Goal: Task Accomplishment & Management: Use online tool/utility

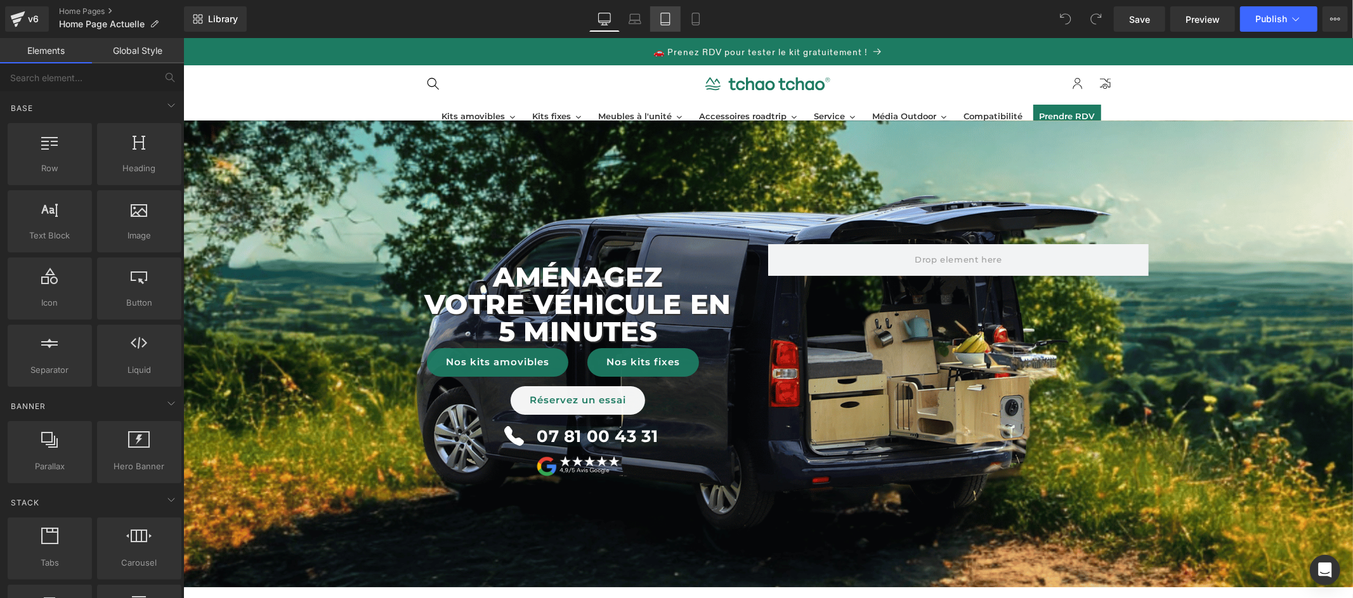
click at [665, 20] on icon at bounding box center [665, 19] width 13 height 13
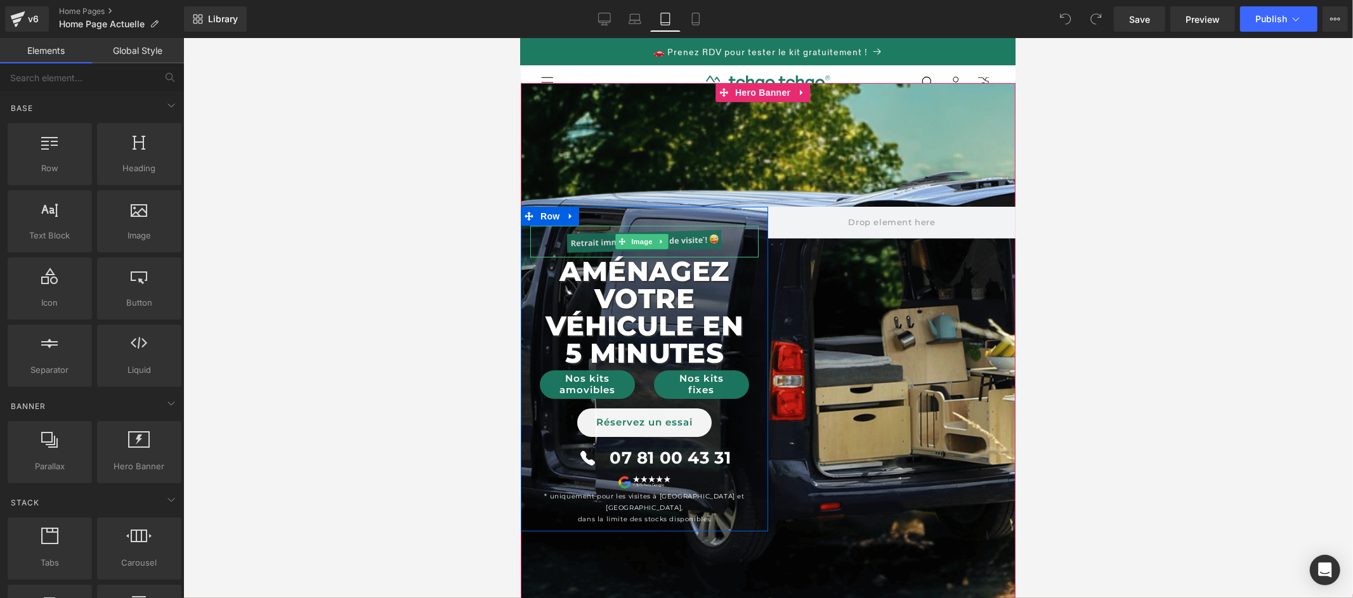
click at [693, 238] on img at bounding box center [644, 241] width 160 height 32
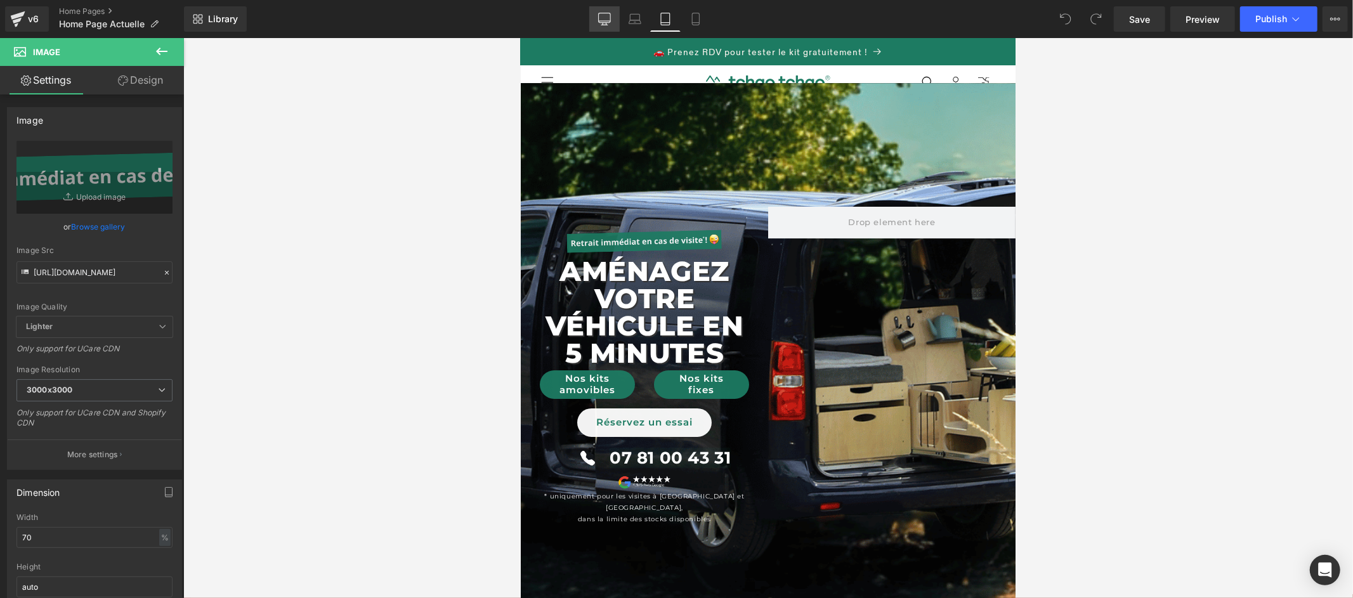
click at [609, 23] on icon at bounding box center [604, 19] width 13 height 13
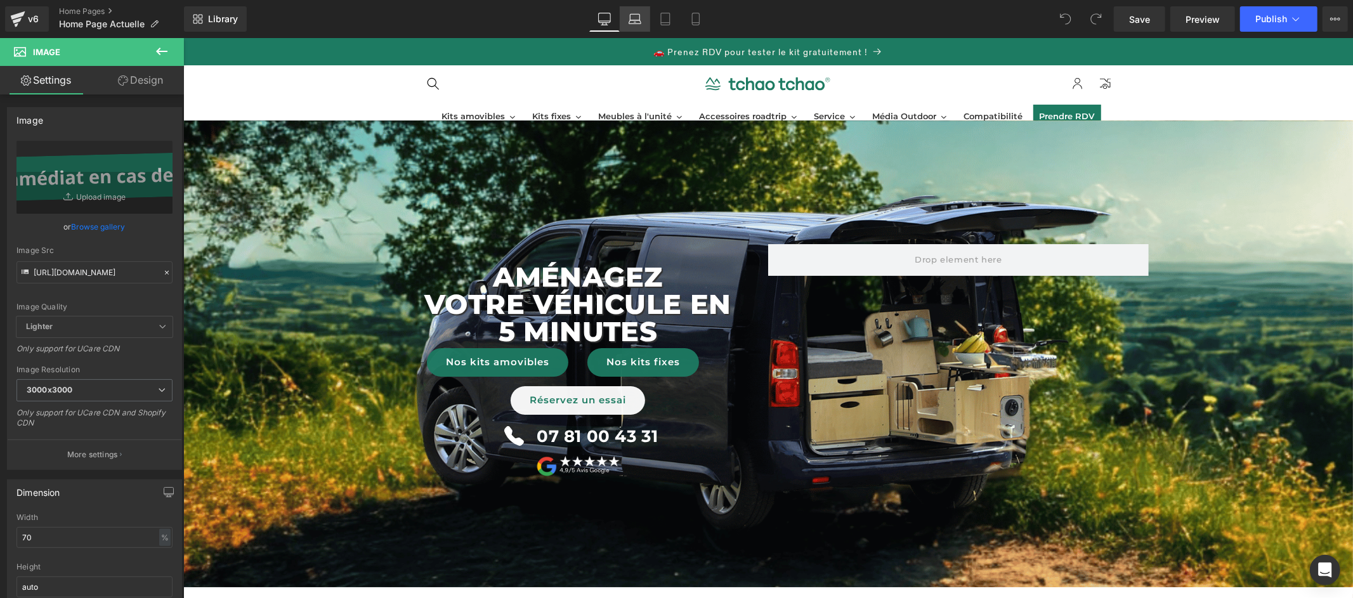
click at [640, 22] on icon at bounding box center [635, 19] width 13 height 13
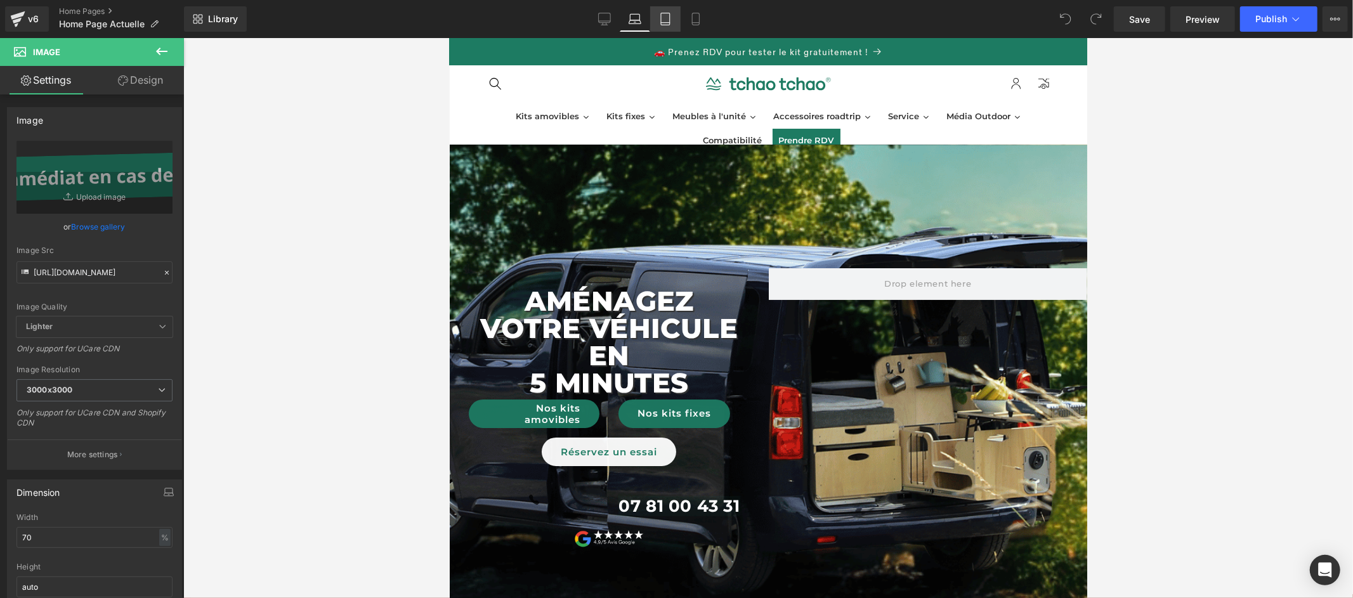
click at [668, 18] on icon at bounding box center [665, 19] width 13 height 13
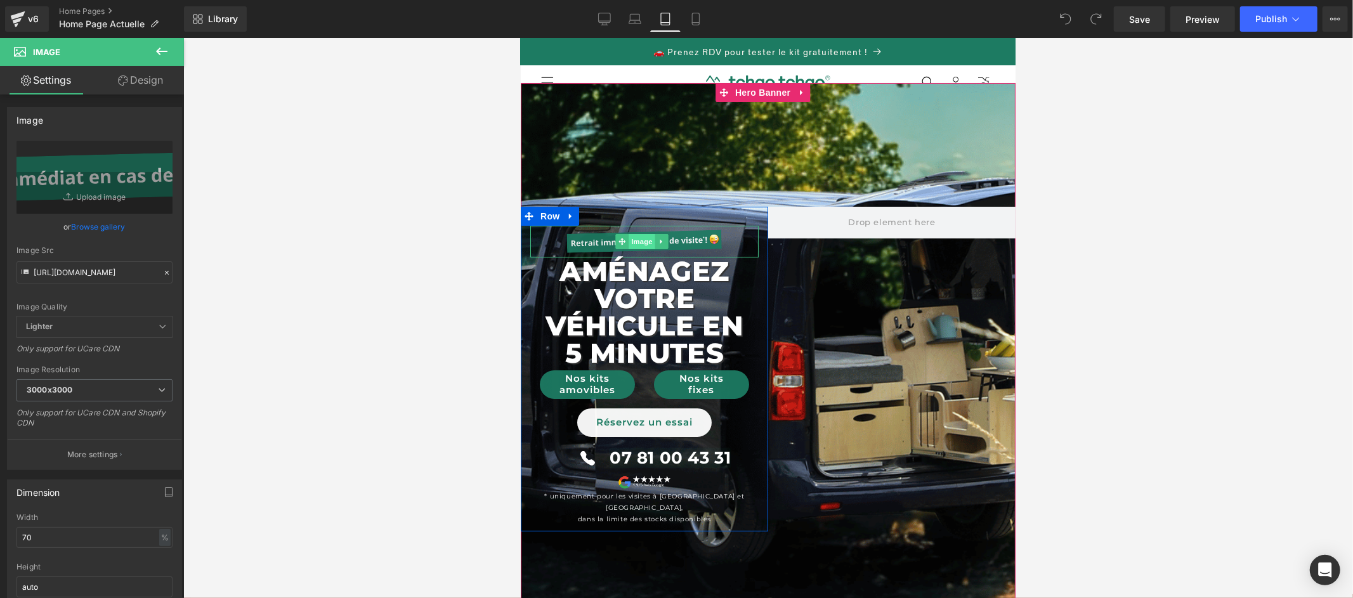
click at [645, 242] on link "Image" at bounding box center [634, 240] width 39 height 15
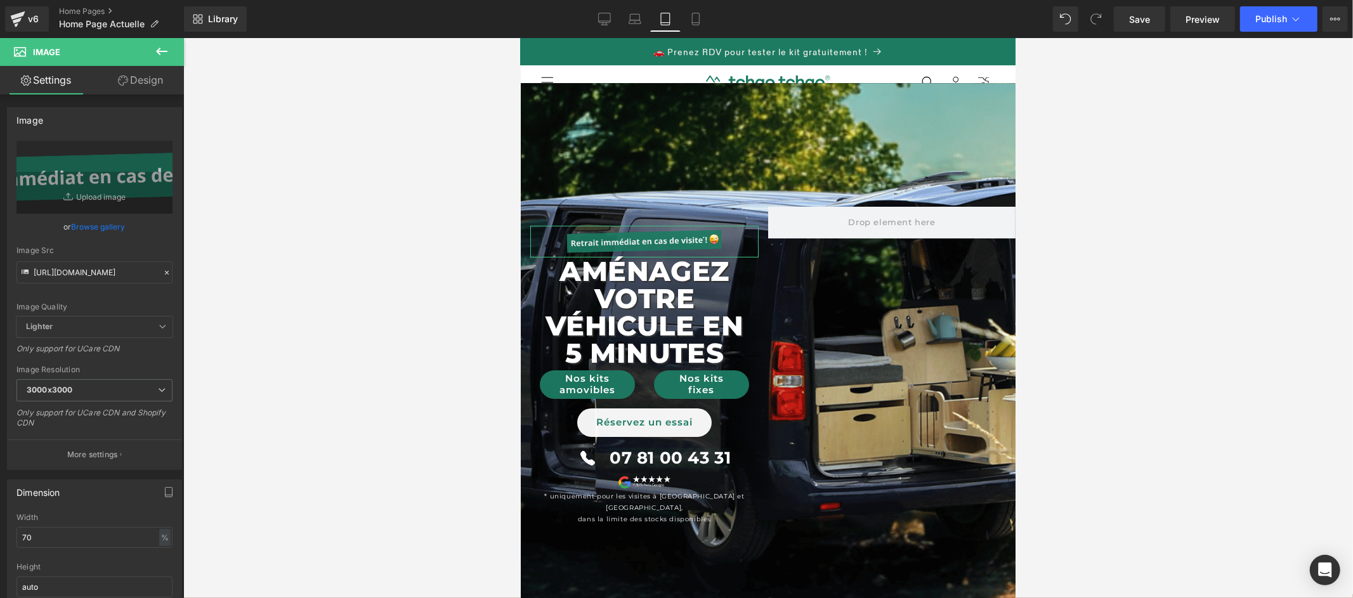
click at [143, 87] on link "Design" at bounding box center [141, 80] width 92 height 29
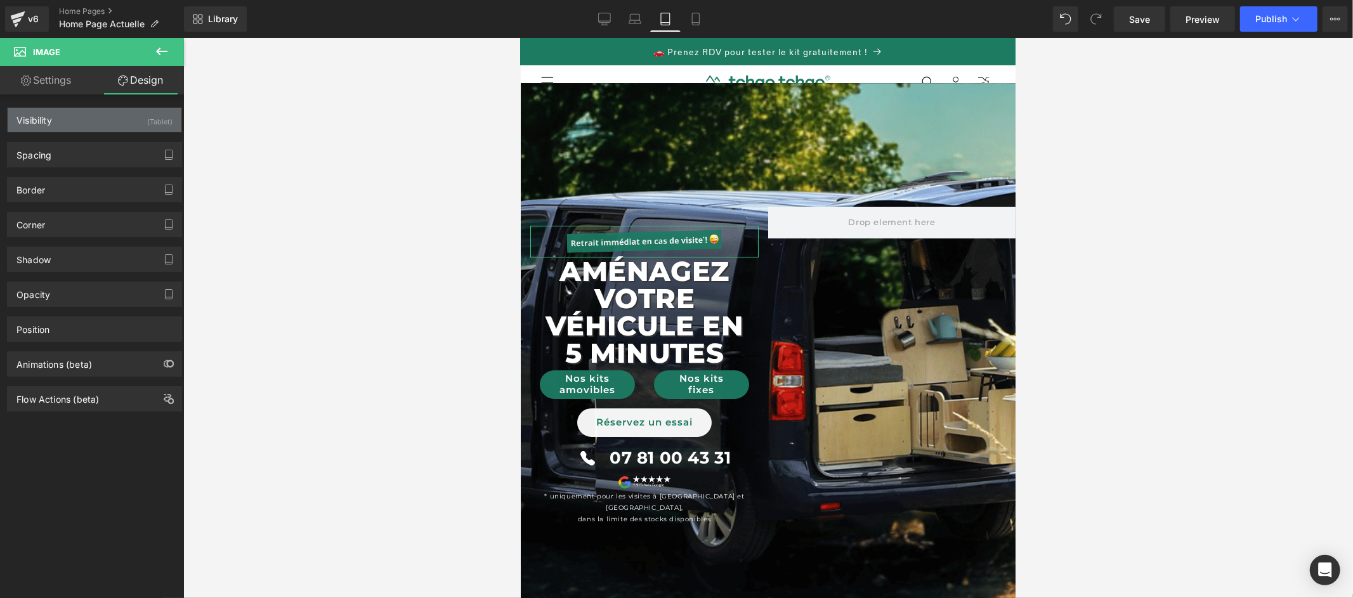
click at [152, 119] on div "(Tablet)" at bounding box center [159, 118] width 25 height 21
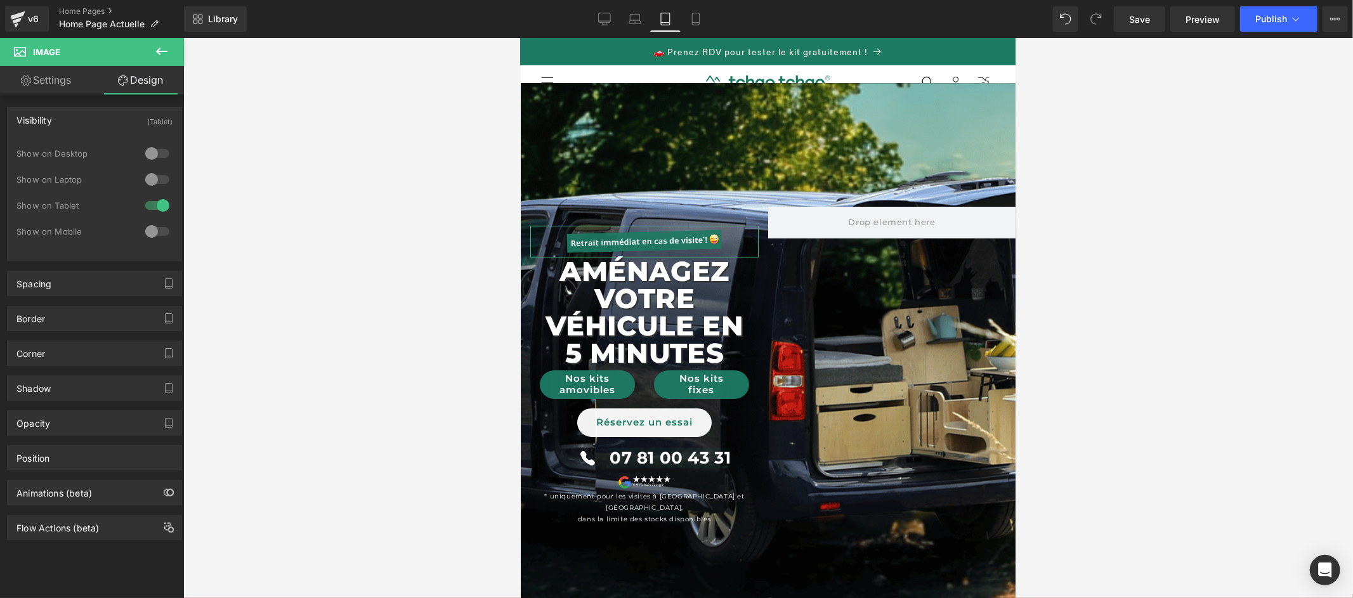
click at [152, 150] on div at bounding box center [157, 153] width 30 height 20
click at [155, 174] on div at bounding box center [157, 179] width 30 height 20
click at [160, 230] on div at bounding box center [157, 231] width 30 height 20
click at [605, 22] on icon at bounding box center [604, 19] width 13 height 13
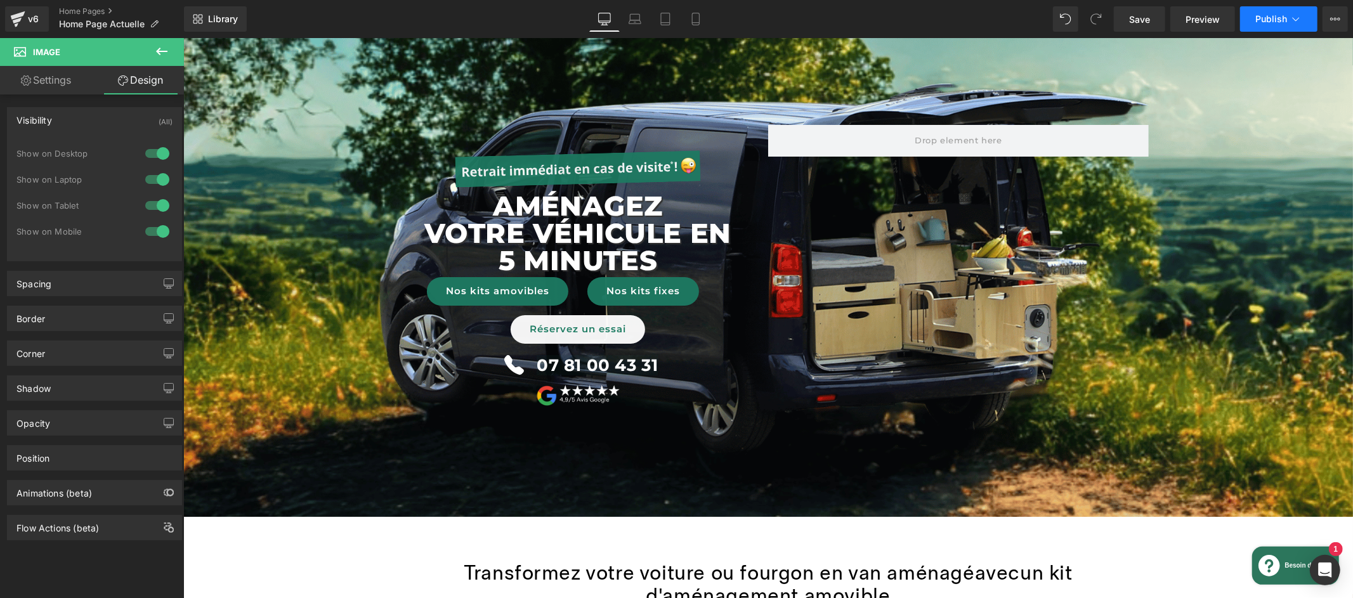
click at [1257, 18] on span "Publish" at bounding box center [1271, 19] width 32 height 10
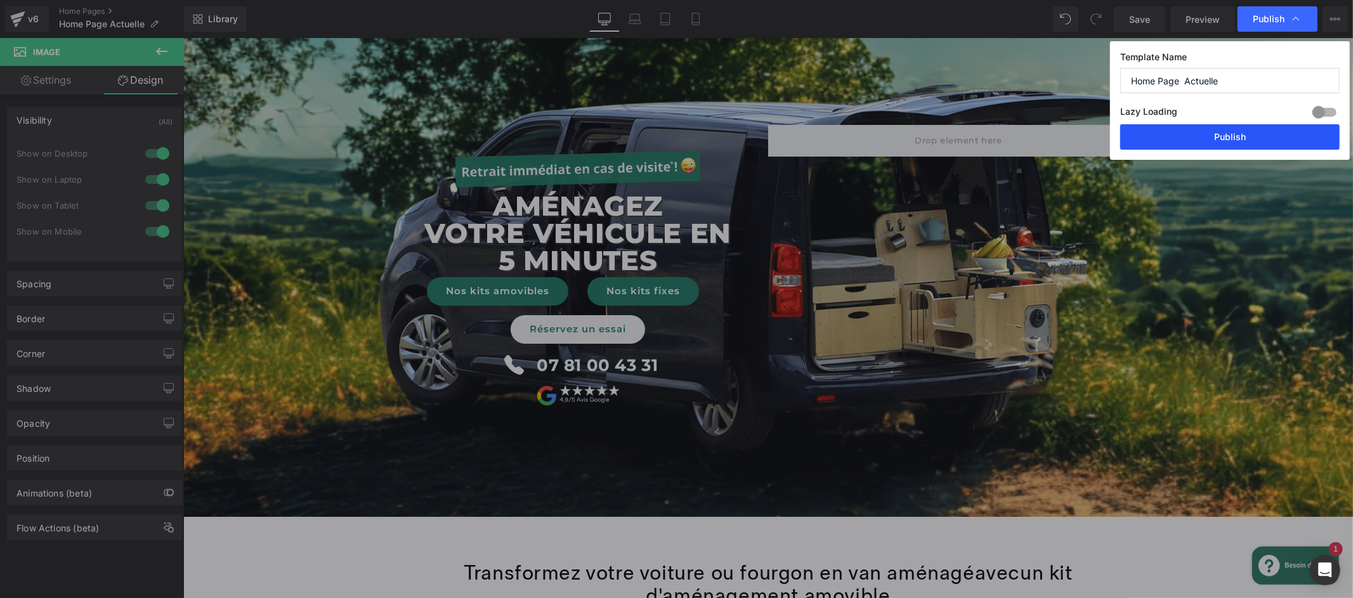
click at [1234, 139] on button "Publish" at bounding box center [1229, 136] width 219 height 25
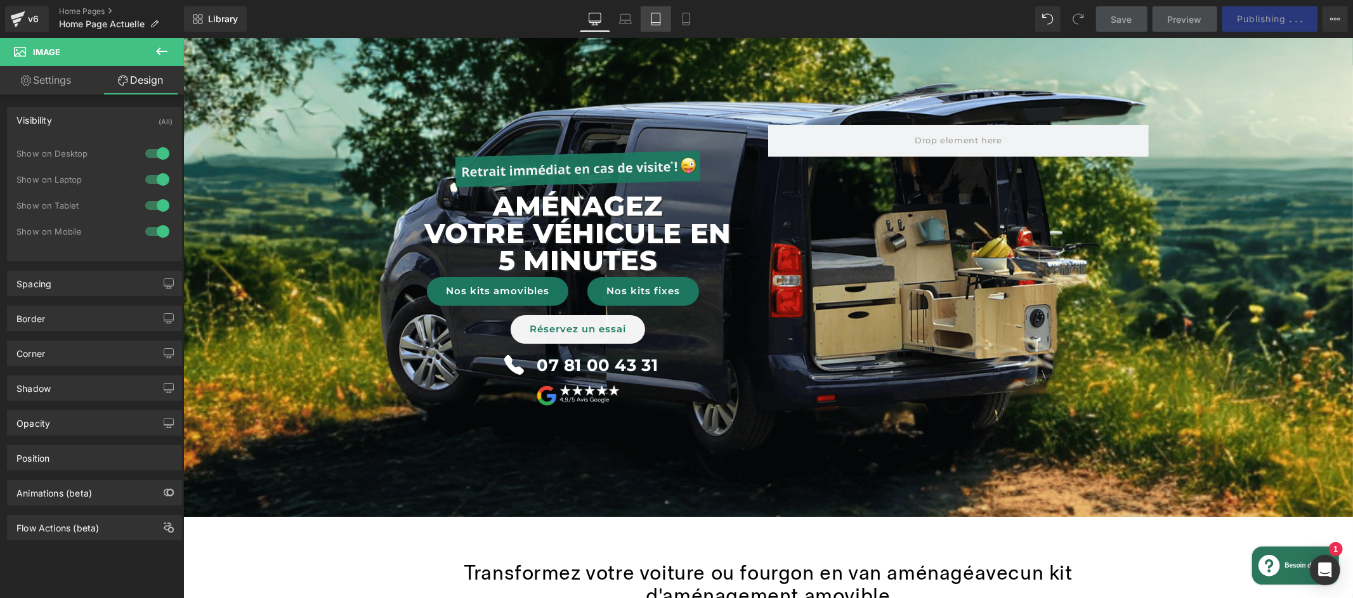
click at [660, 25] on icon at bounding box center [655, 19] width 13 height 13
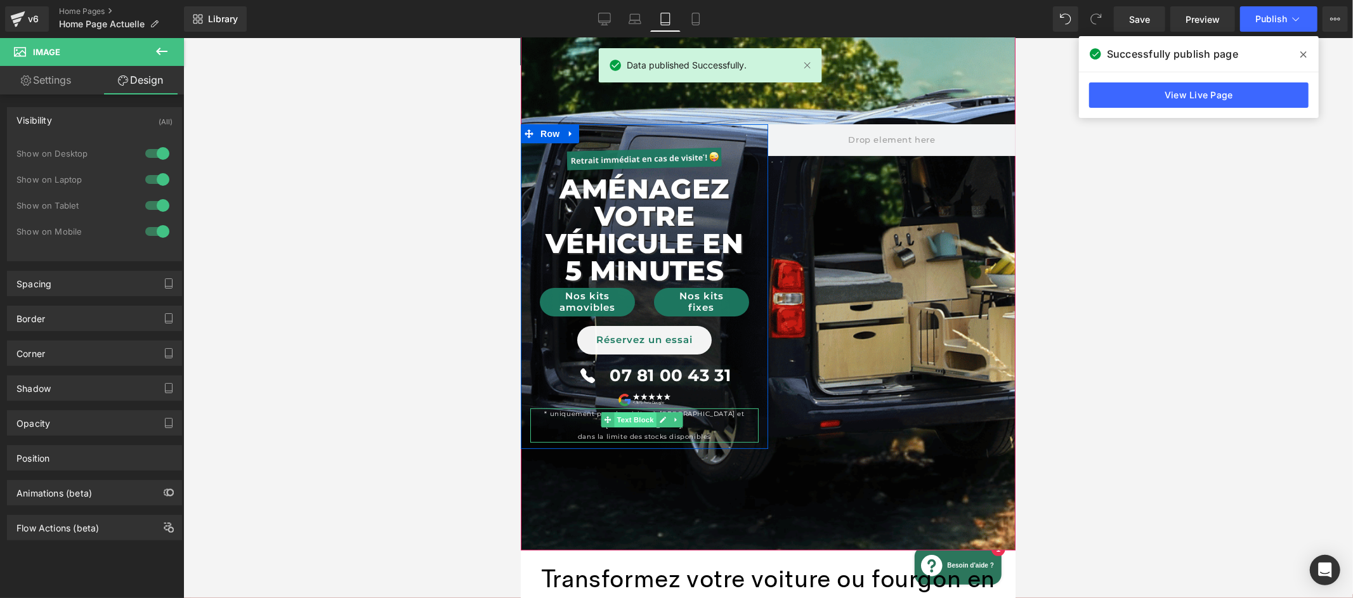
click at [634, 420] on div "* uniquement pour les visites à Angers et Valence, dans la limite des stocks di…" at bounding box center [644, 425] width 228 height 34
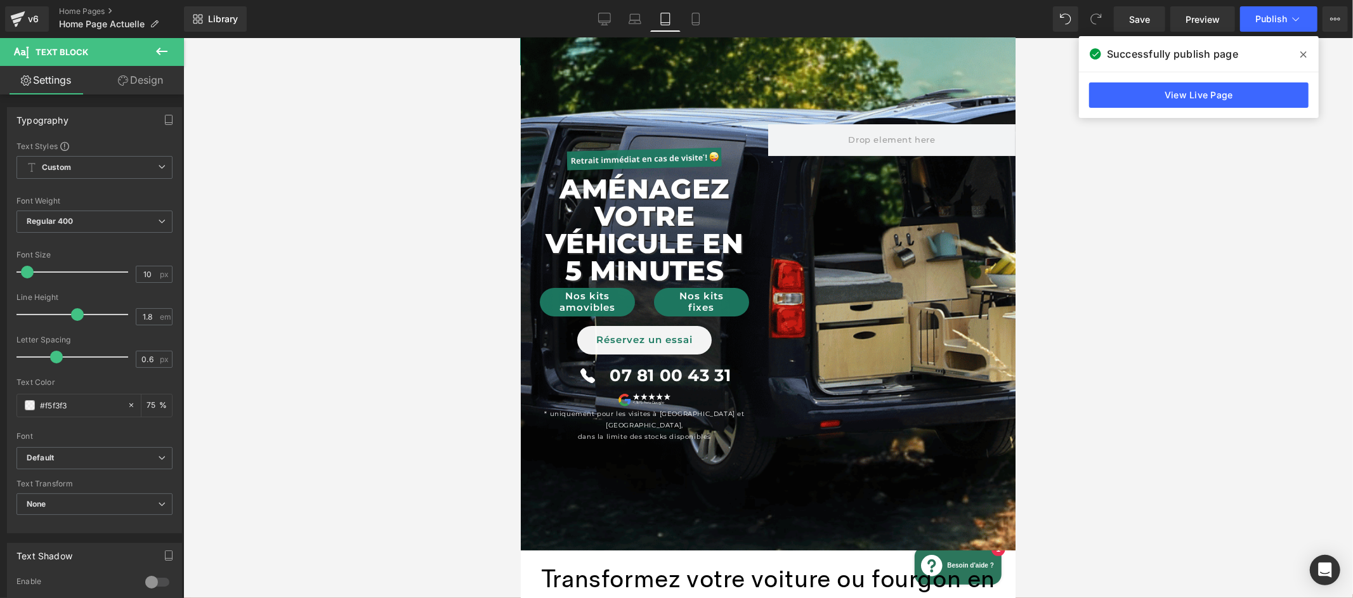
click at [134, 81] on link "Design" at bounding box center [141, 80] width 92 height 29
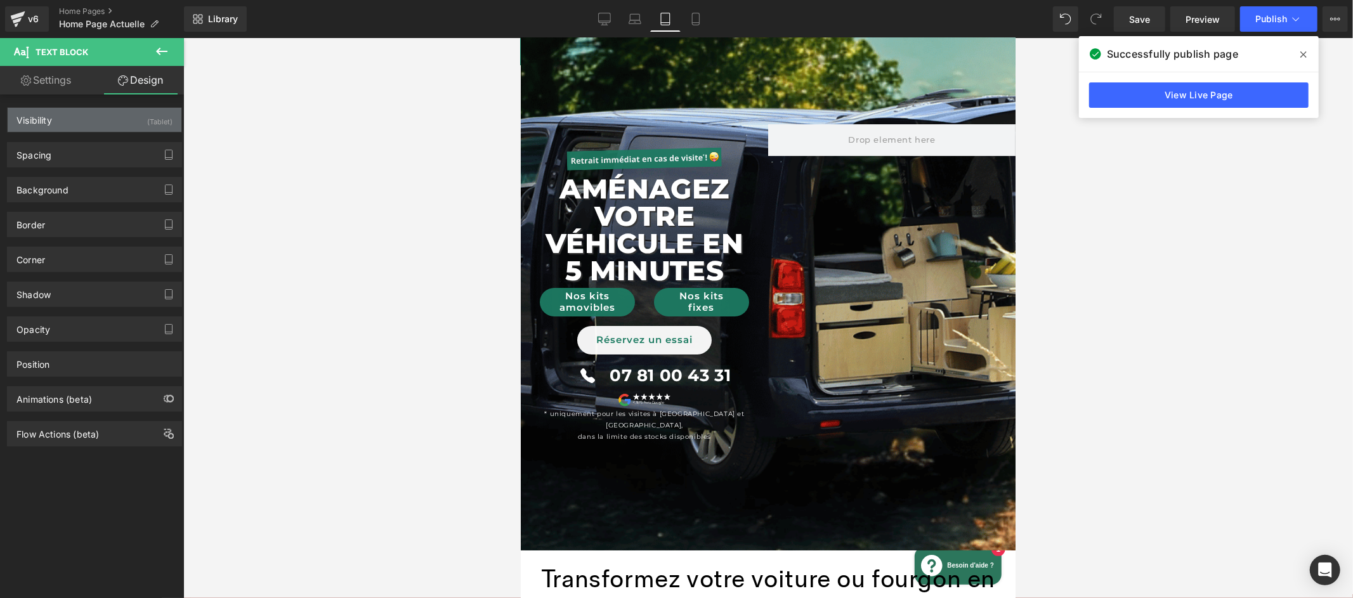
click at [115, 127] on div "Visibility (Tablet)" at bounding box center [95, 120] width 174 height 24
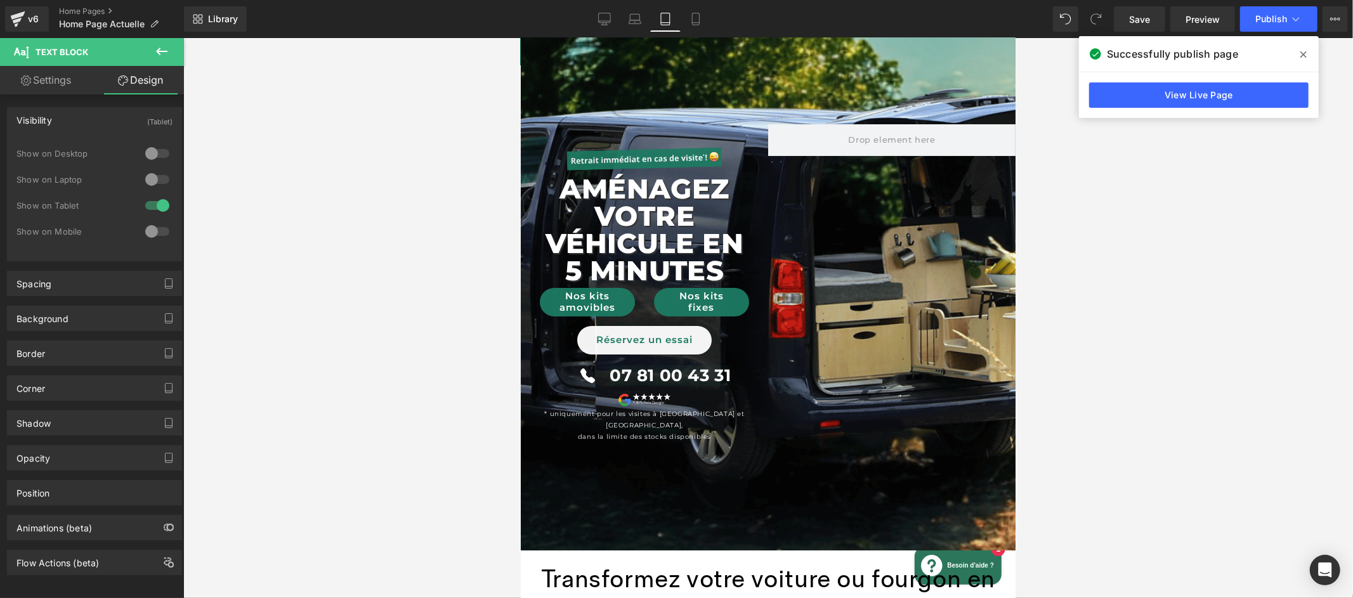
click at [158, 152] on div at bounding box center [157, 153] width 30 height 20
click at [160, 182] on div at bounding box center [157, 179] width 30 height 20
click at [161, 232] on div at bounding box center [157, 231] width 30 height 20
click at [609, 18] on icon at bounding box center [604, 19] width 13 height 13
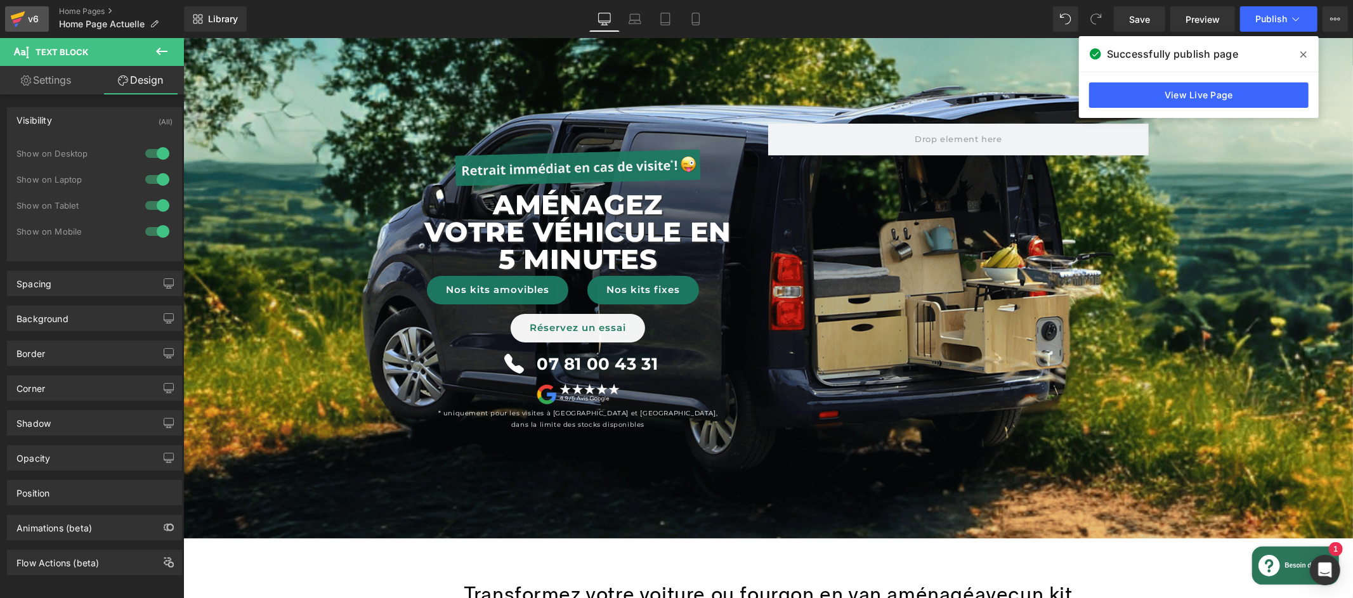
click at [20, 25] on icon at bounding box center [17, 19] width 15 height 32
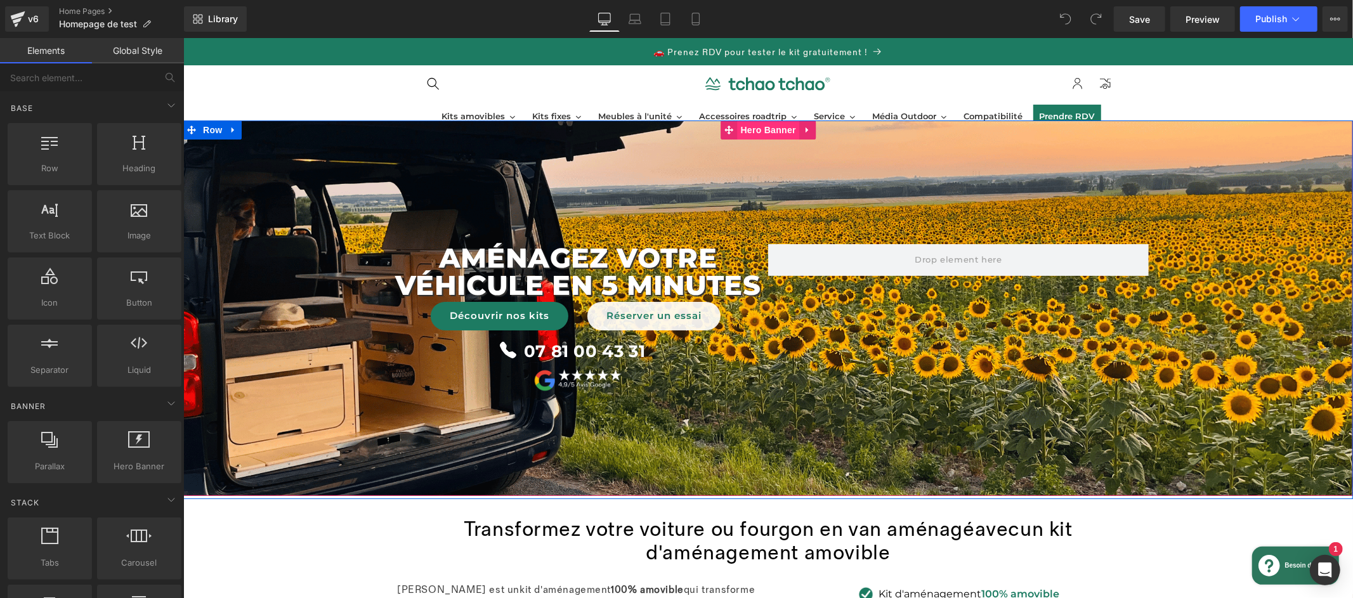
click at [762, 127] on div "AménageZ VOTRE véhicule en 5 minutes Text Block Découvrir nos kits Button Réser…" at bounding box center [768, 308] width 1170 height 376
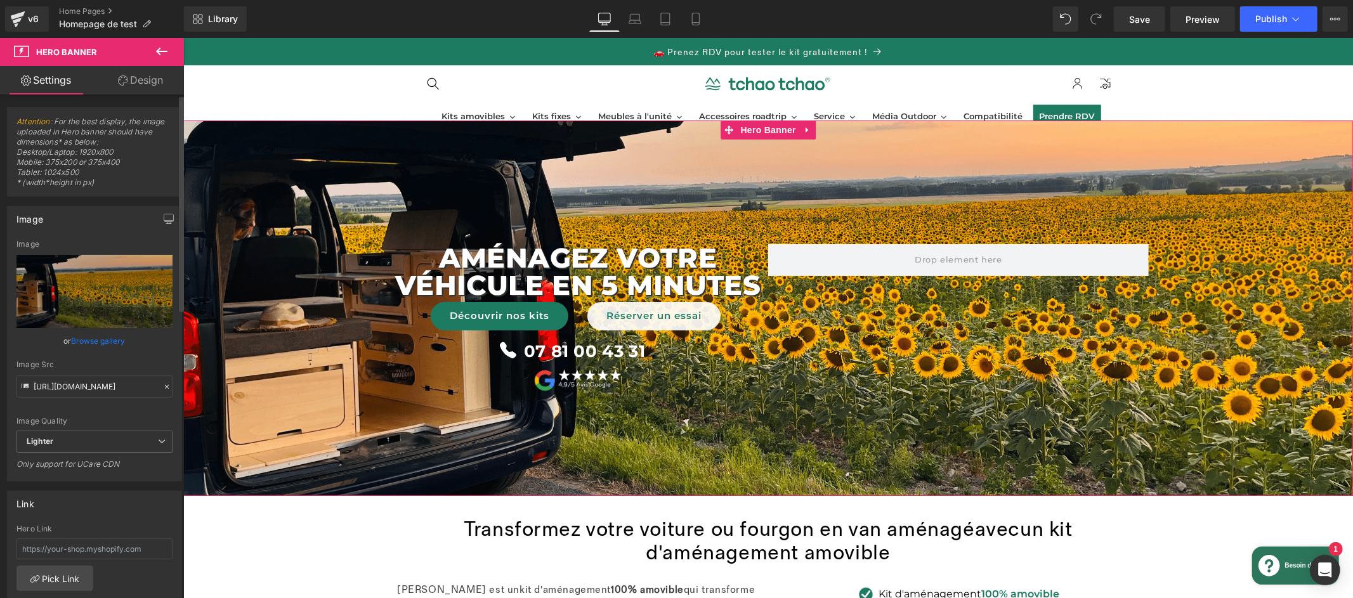
click at [95, 341] on link "Browse gallery" at bounding box center [99, 341] width 54 height 22
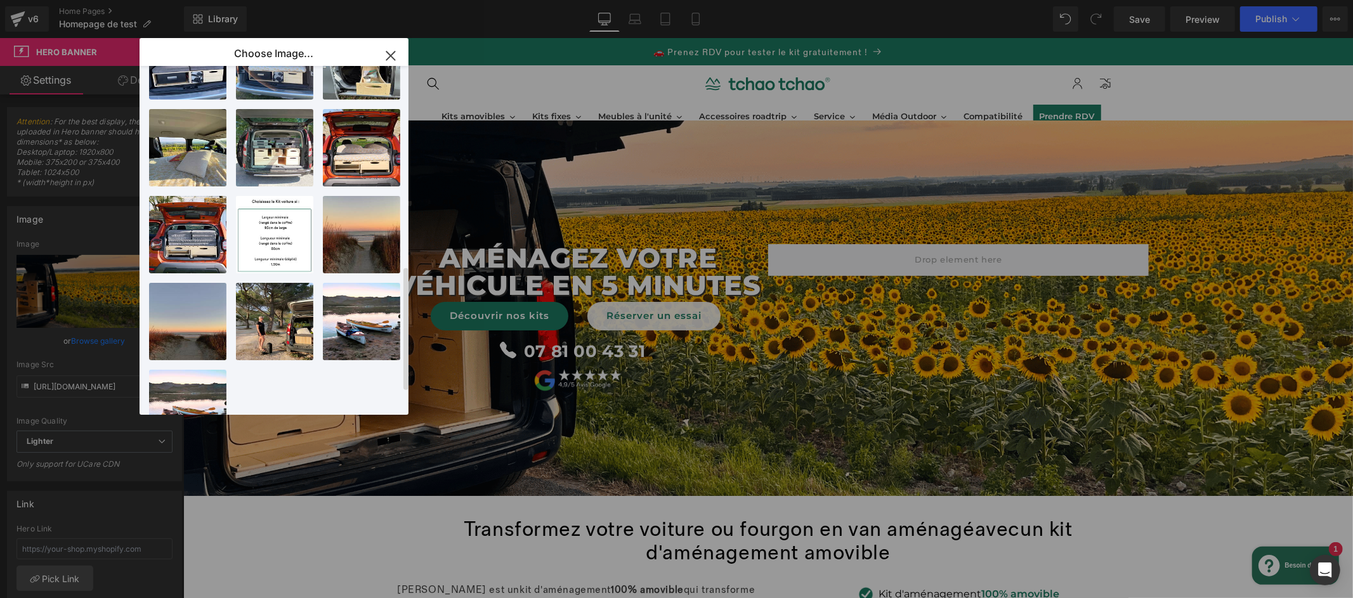
scroll to position [509, 0]
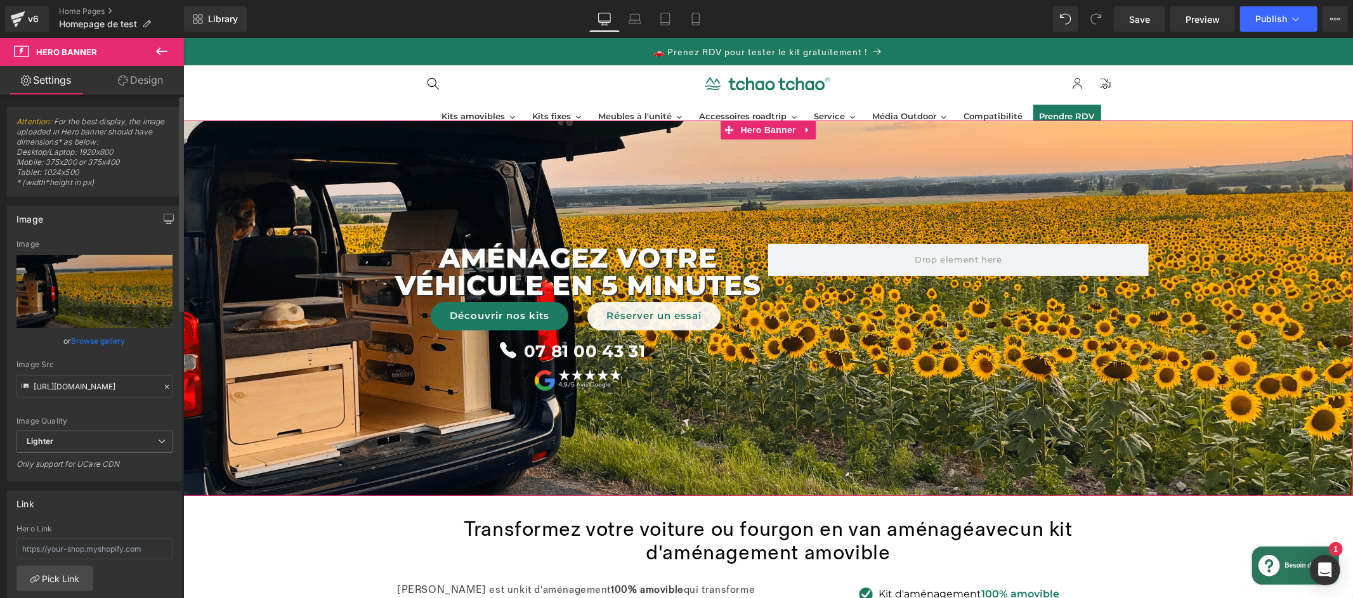
click at [93, 341] on link "Browse gallery" at bounding box center [99, 341] width 54 height 22
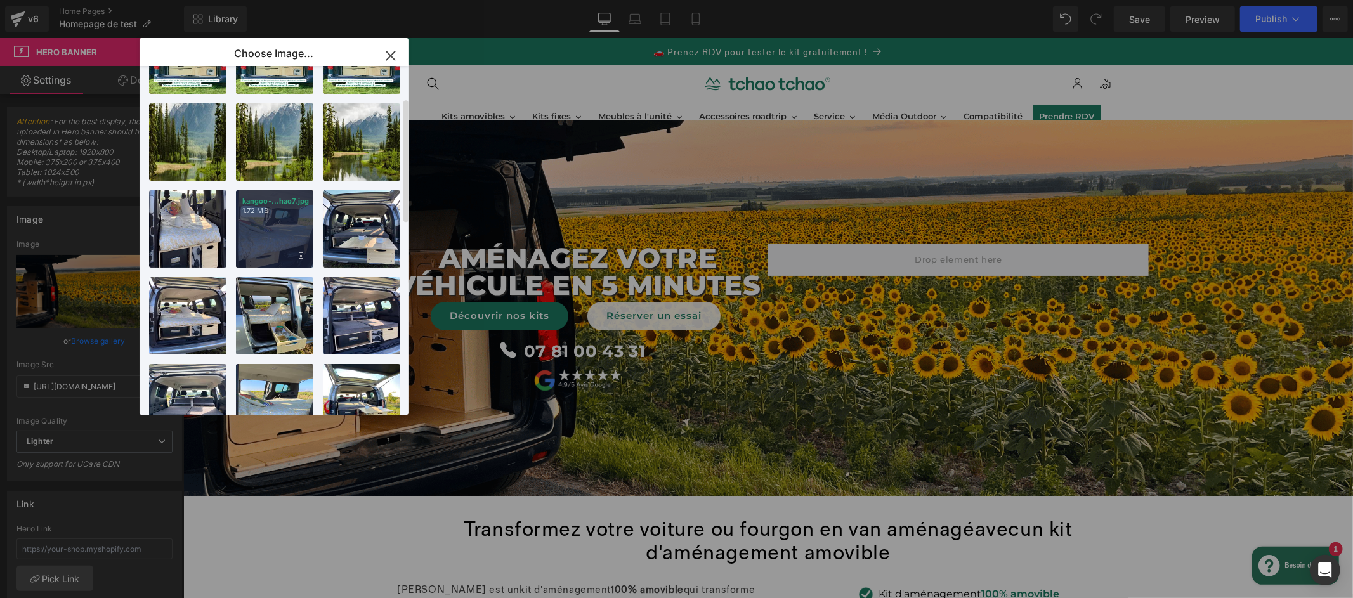
scroll to position [0, 0]
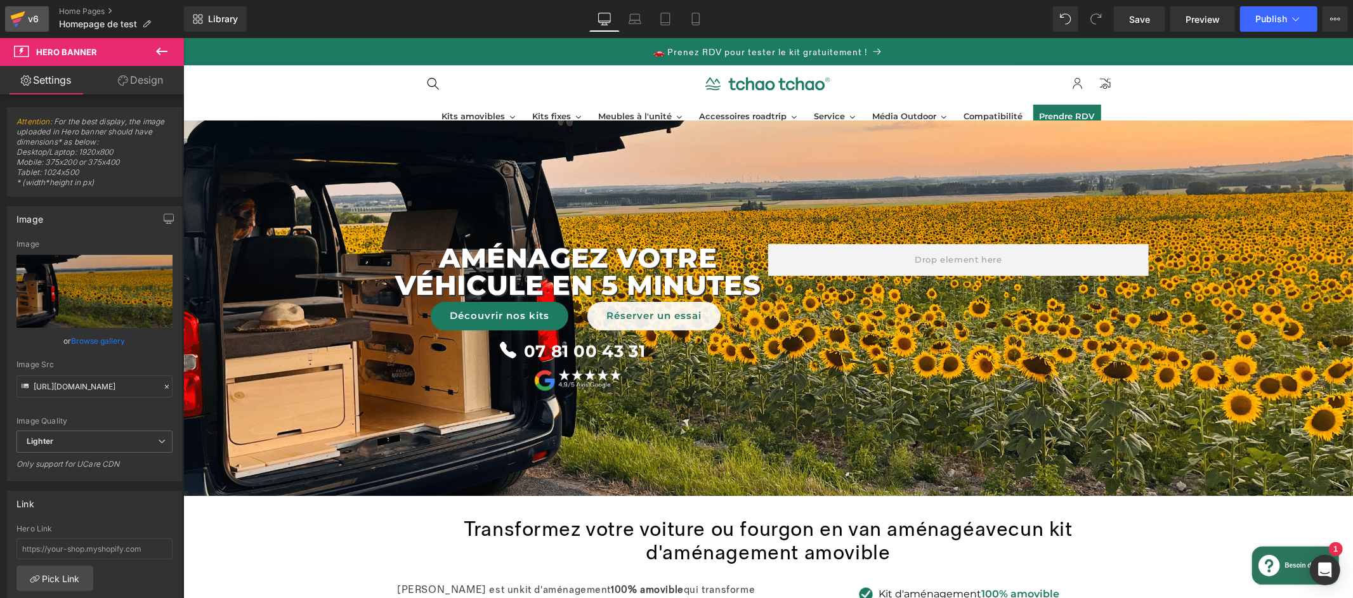
click at [15, 17] on icon at bounding box center [18, 15] width 15 height 8
click at [163, 389] on icon at bounding box center [166, 386] width 9 height 9
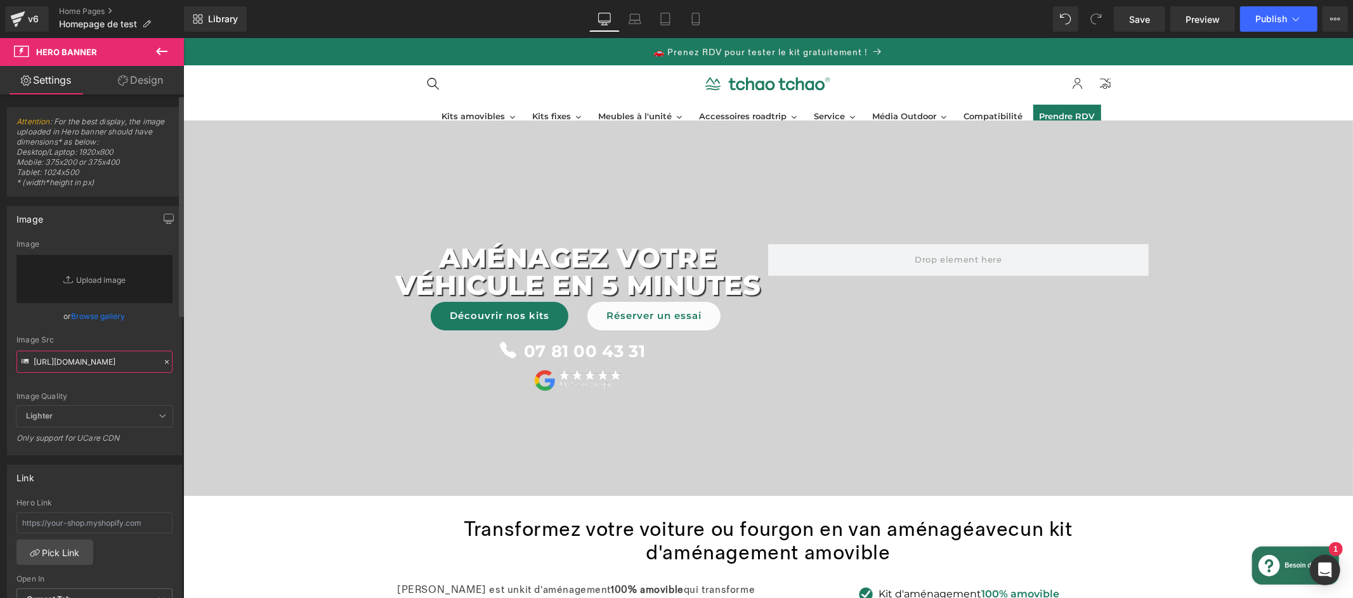
click at [103, 371] on input "https://ucarecdn.com/7c487891-69fd-42b5-b2e3-7b90994df6e5/-/format/auto/-/previ…" at bounding box center [94, 362] width 156 height 22
paste input "https://ucarecdn.com/f4856bd7-e1fa-4070-83f2-7ddc3790adf3/-/format/auto/-/previ…"
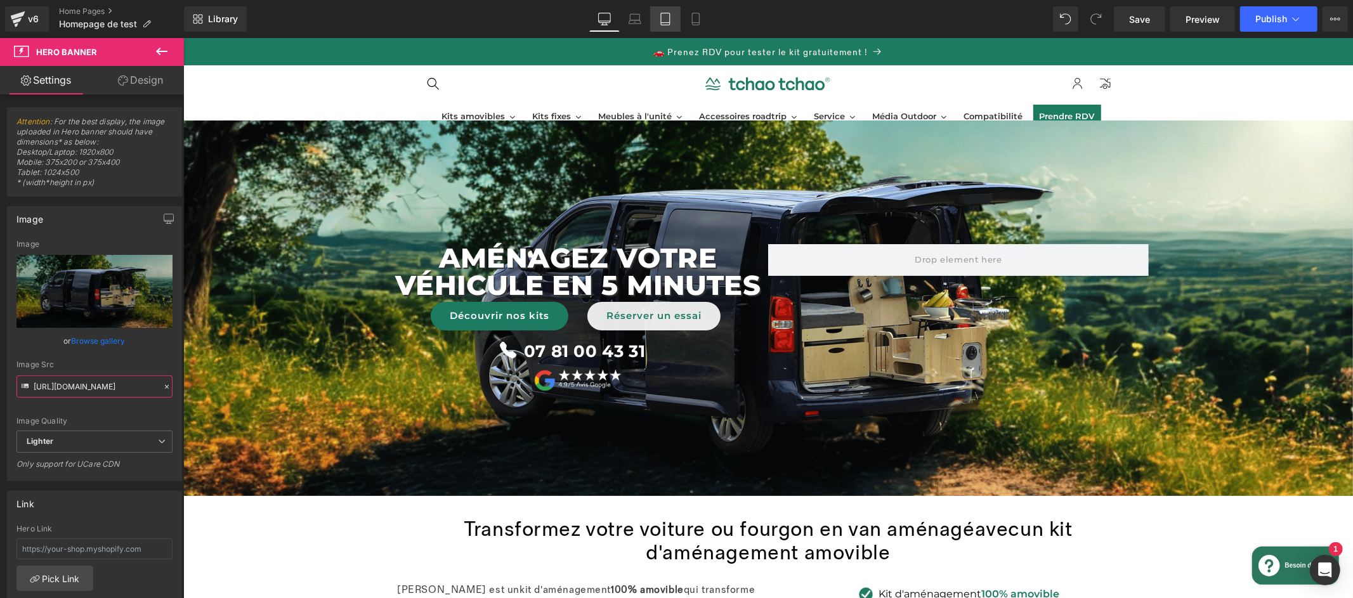
type input "https://ucarecdn.com/f4856bd7-e1fa-4070-83f2-7ddc3790adf3/-/format/auto/-/previ…"
click at [664, 14] on icon at bounding box center [665, 19] width 13 height 13
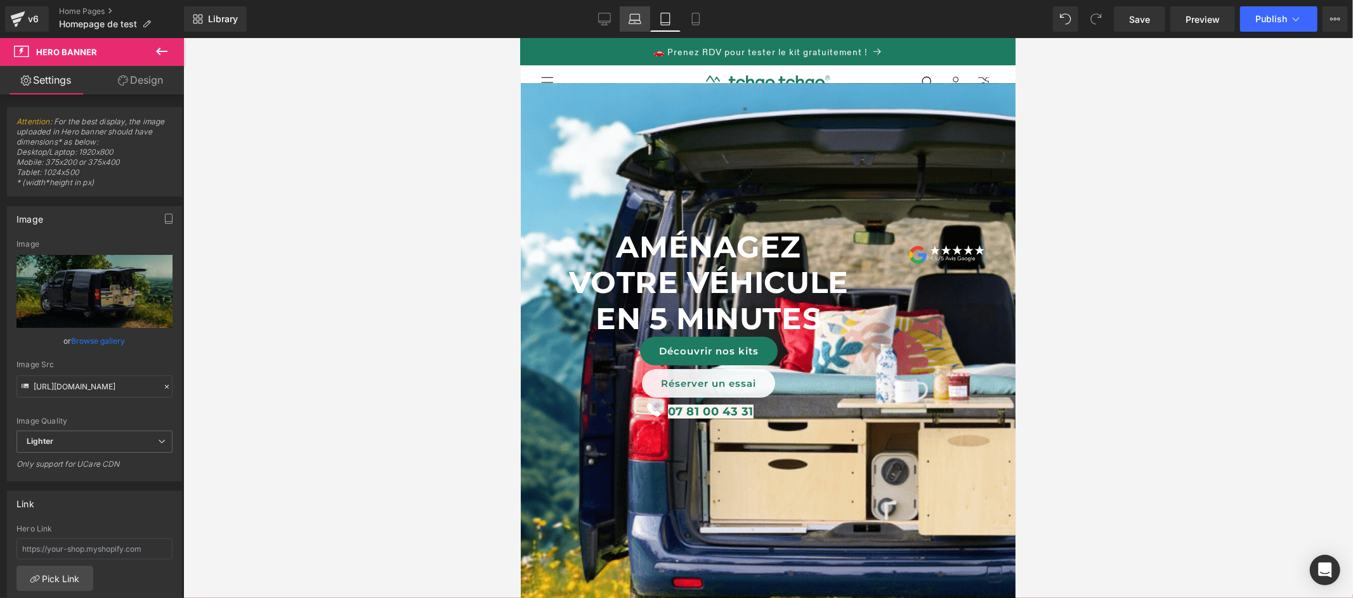
click at [633, 20] on icon at bounding box center [635, 22] width 12 height 4
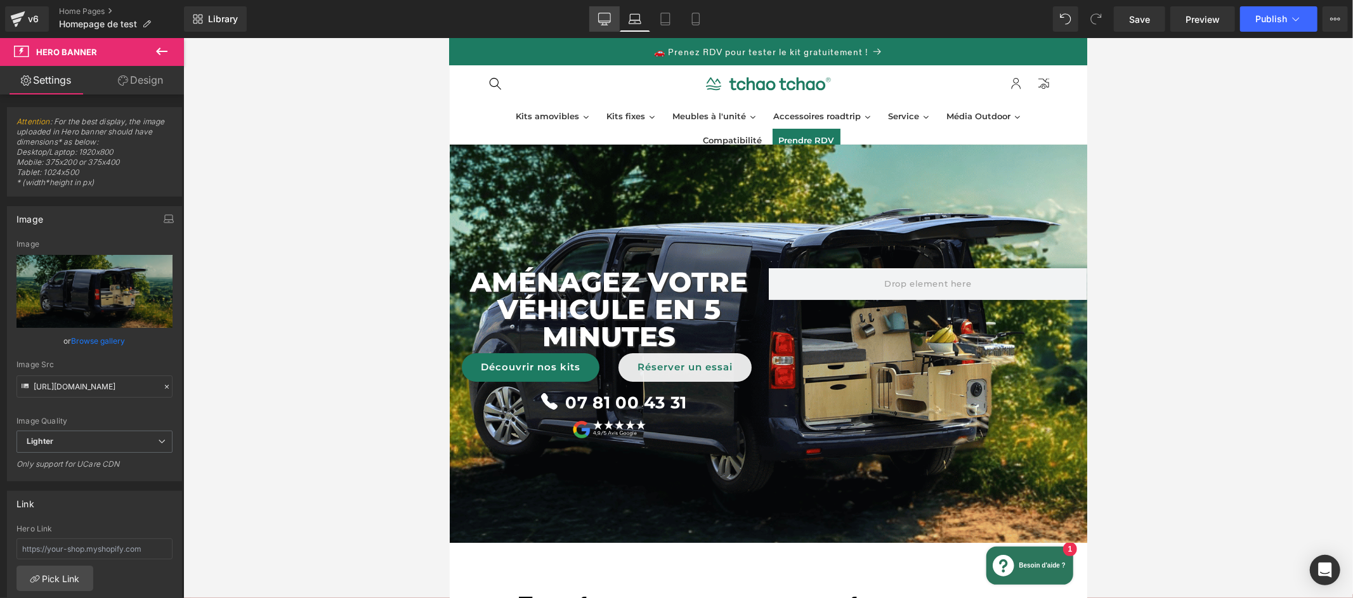
click at [608, 20] on icon at bounding box center [604, 19] width 13 height 13
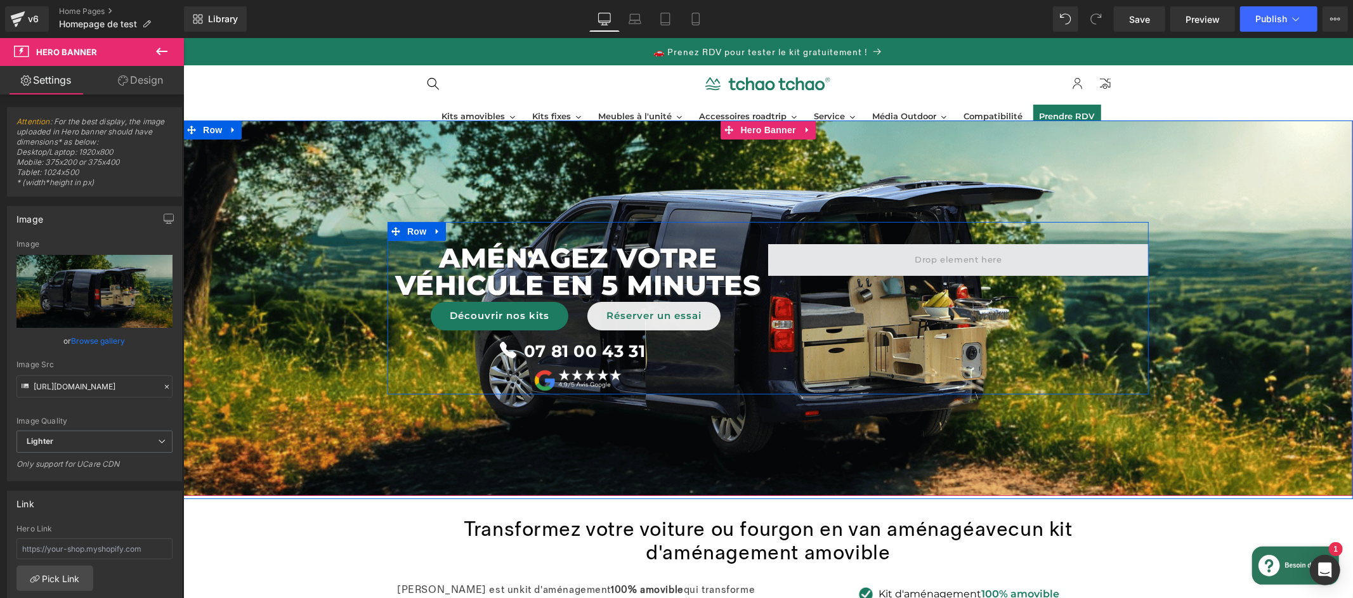
click at [962, 263] on span at bounding box center [957, 259] width 96 height 21
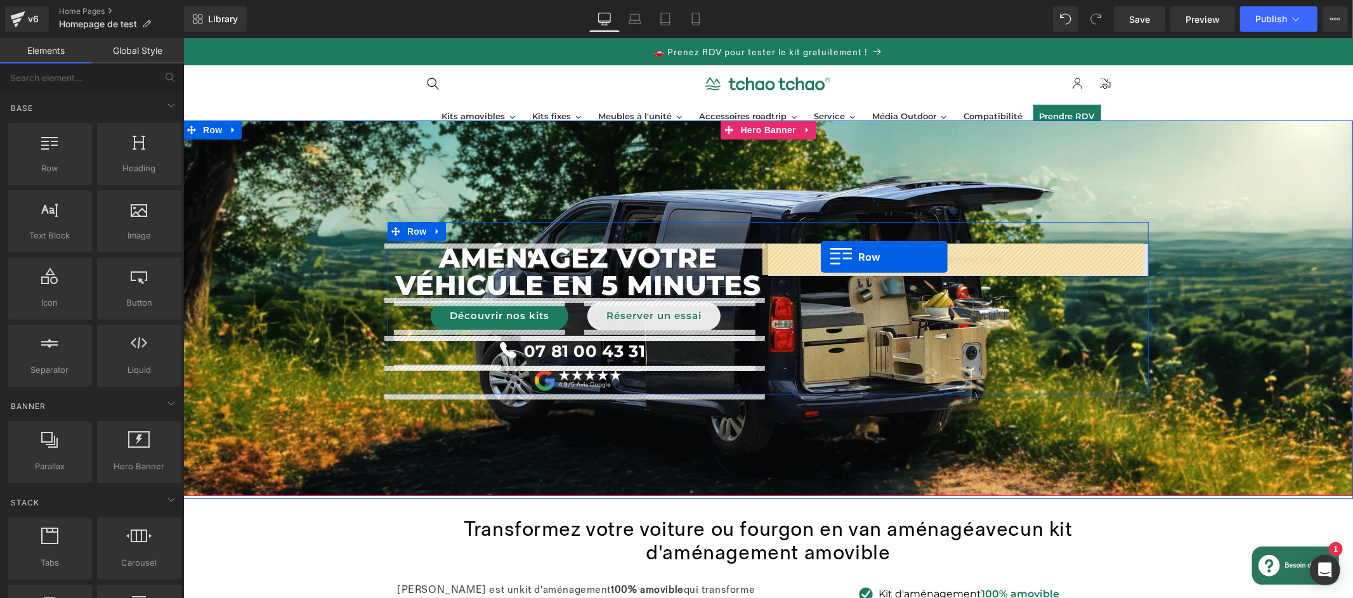
drag, startPoint x: 224, startPoint y: 192, endPoint x: 820, endPoint y: 256, distance: 599.7
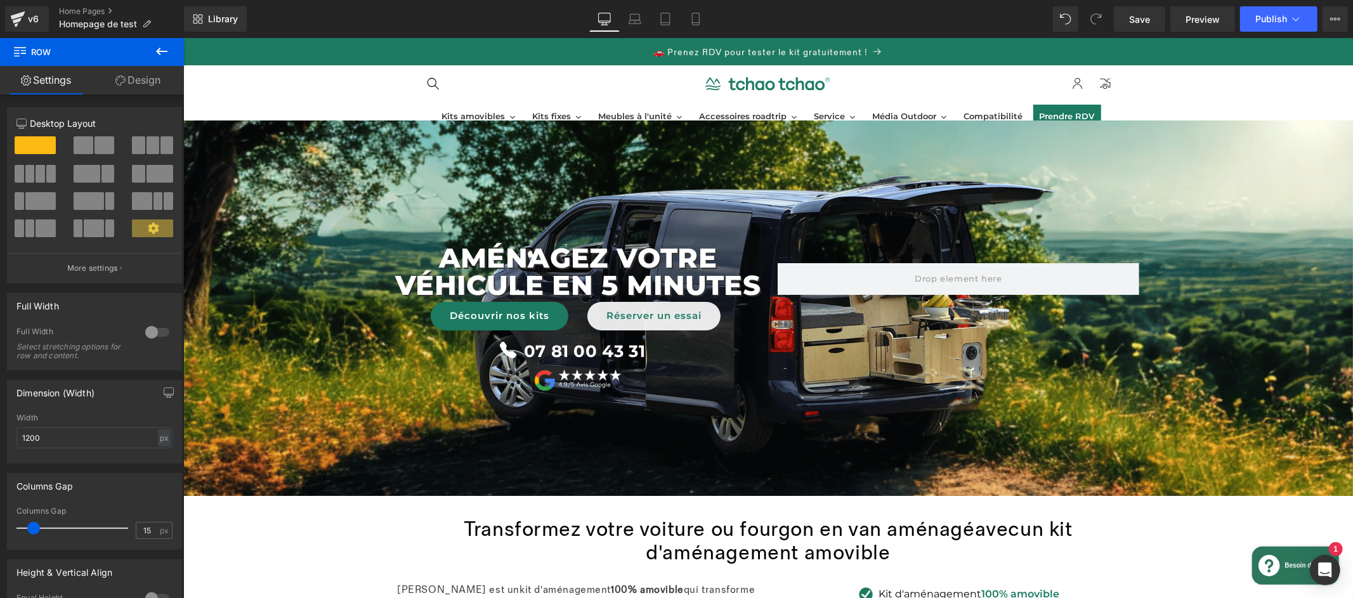
click at [158, 53] on icon at bounding box center [161, 52] width 11 height 8
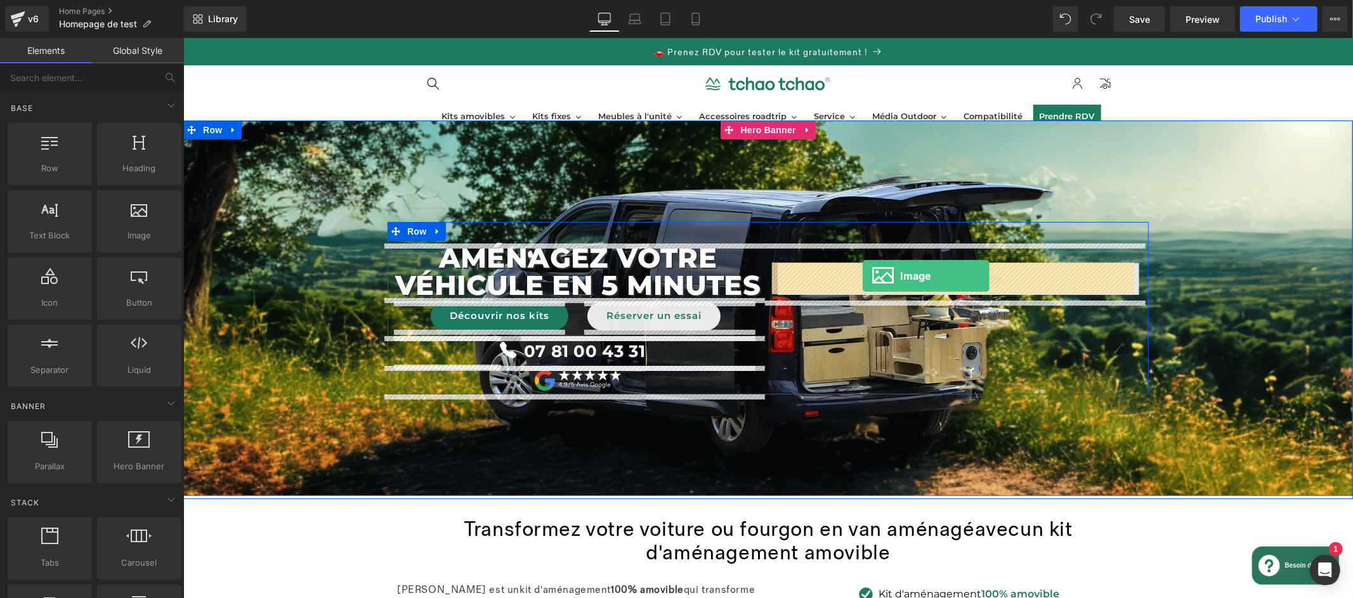
drag, startPoint x: 353, startPoint y: 267, endPoint x: 862, endPoint y: 275, distance: 509.4
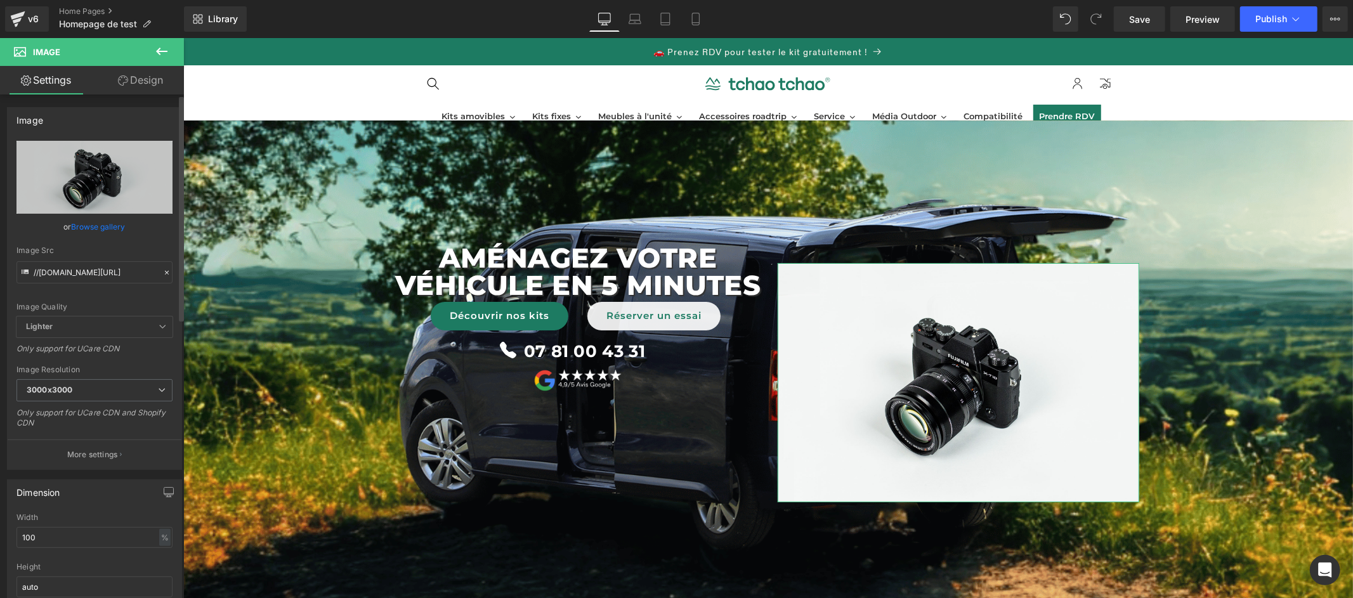
click at [112, 226] on link "Browse gallery" at bounding box center [99, 227] width 54 height 22
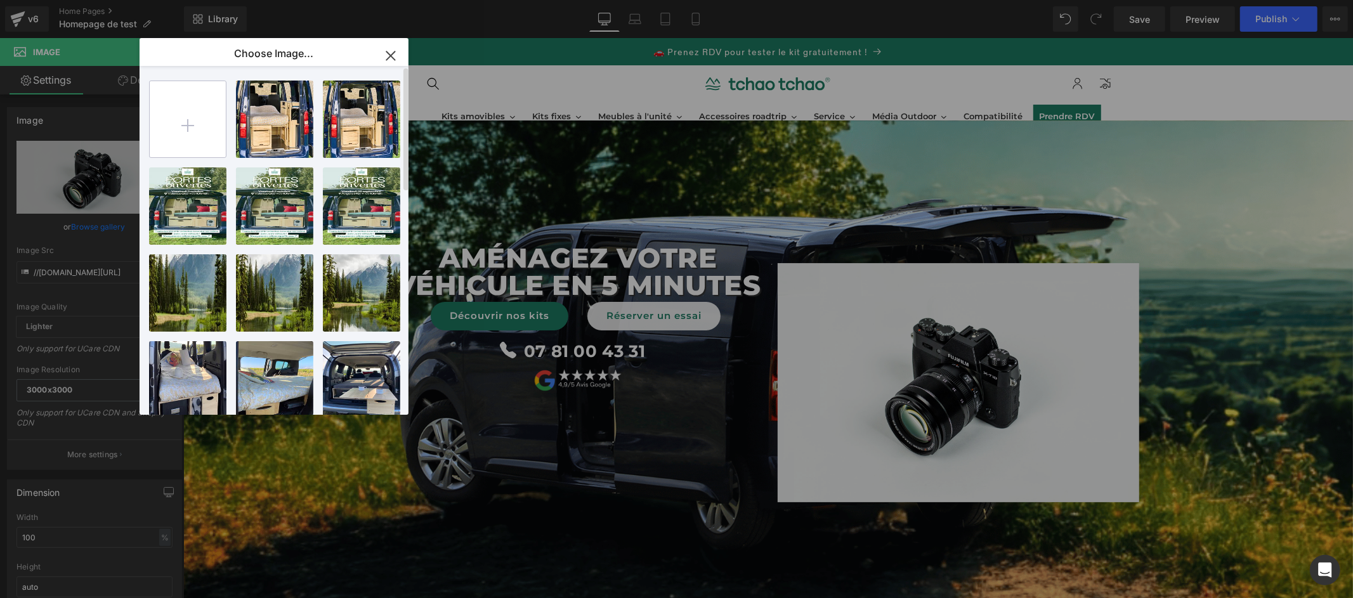
click at [201, 129] on input "file" at bounding box center [188, 119] width 76 height 76
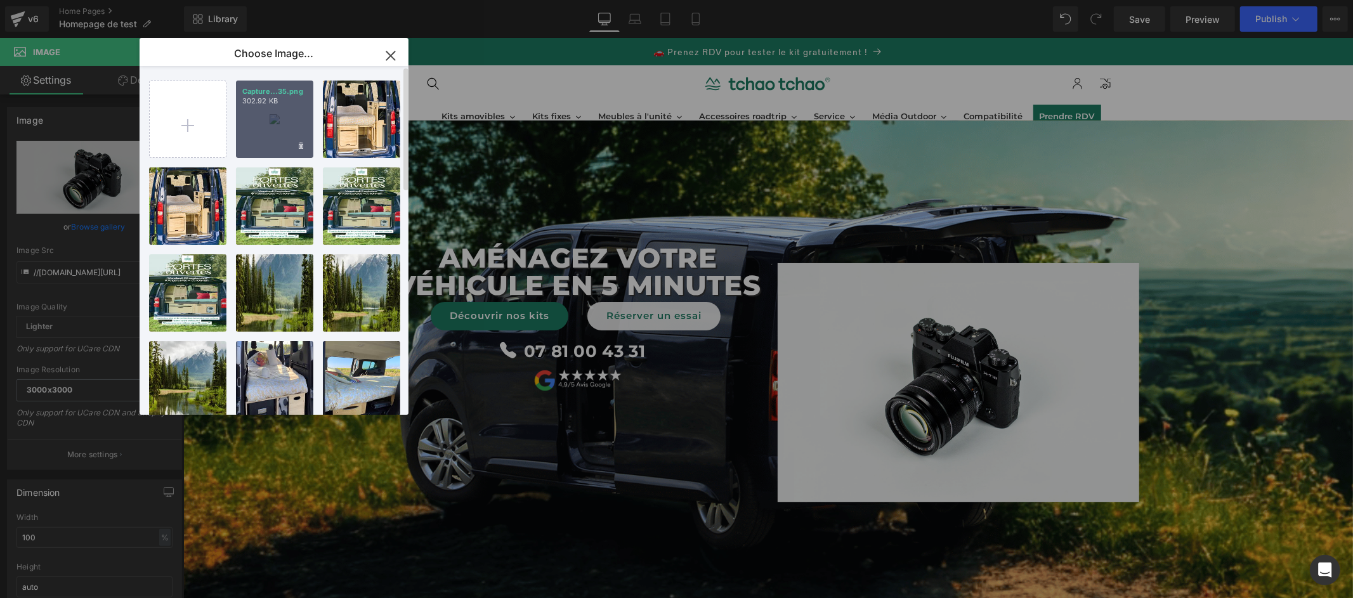
click at [279, 126] on div "Capture...35.png 302.92 KB" at bounding box center [274, 119] width 77 height 77
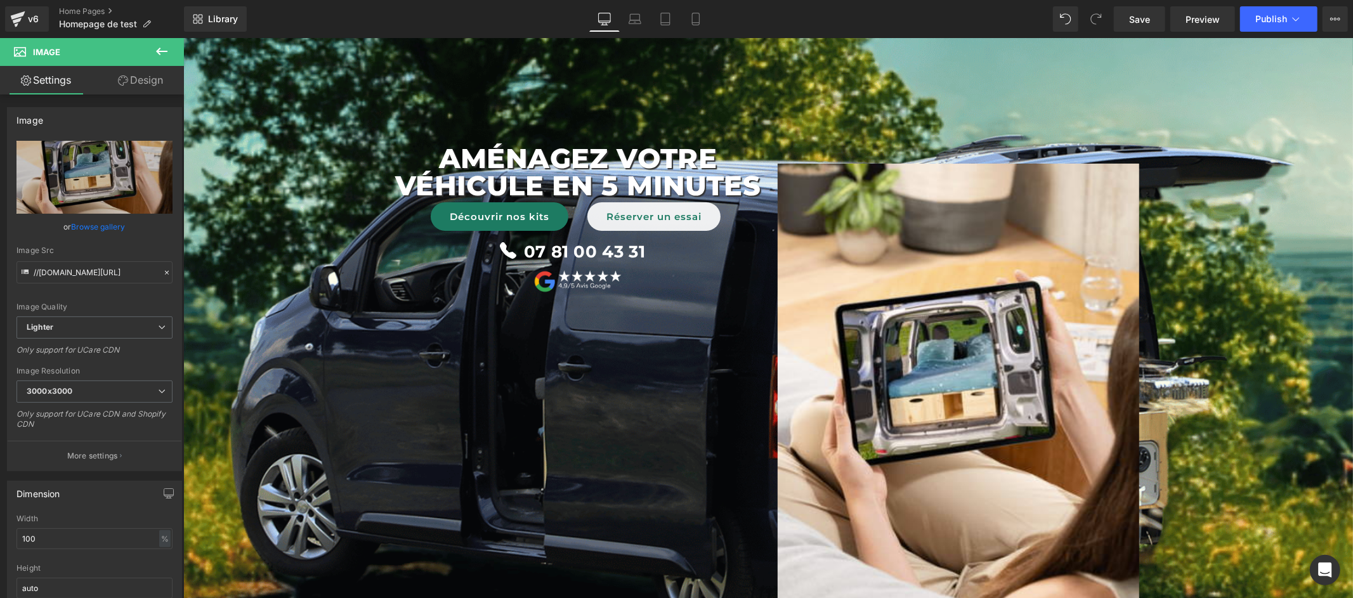
scroll to position [4, 0]
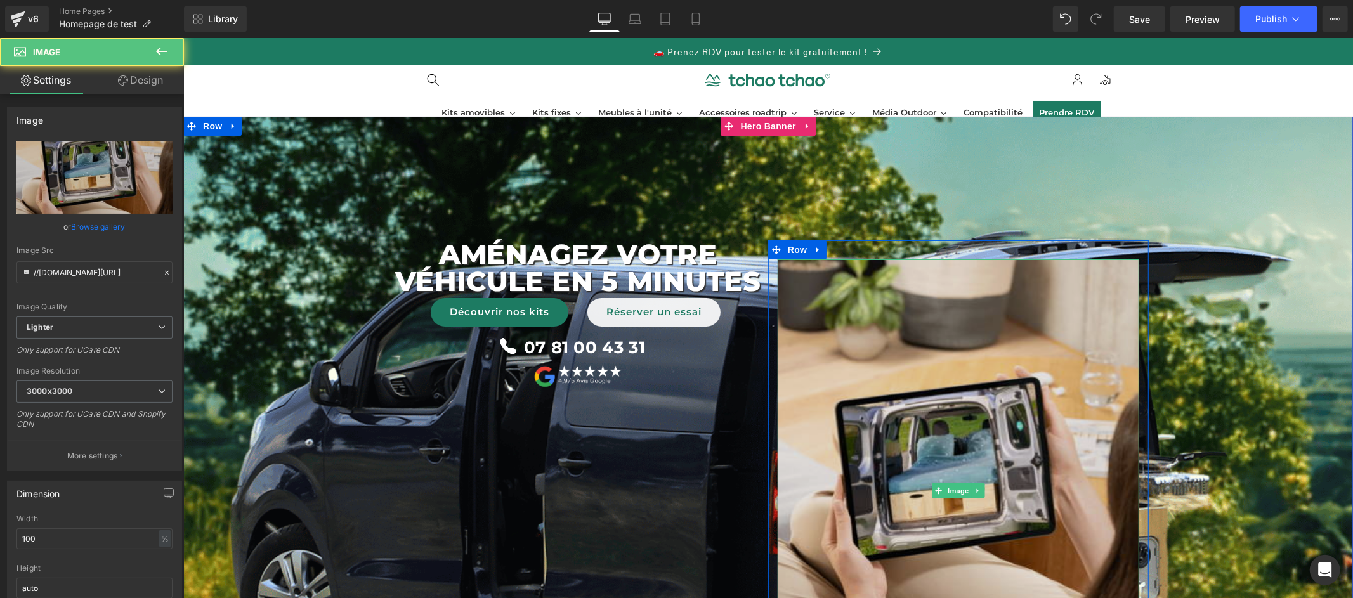
click at [948, 290] on img at bounding box center [958, 490] width 362 height 463
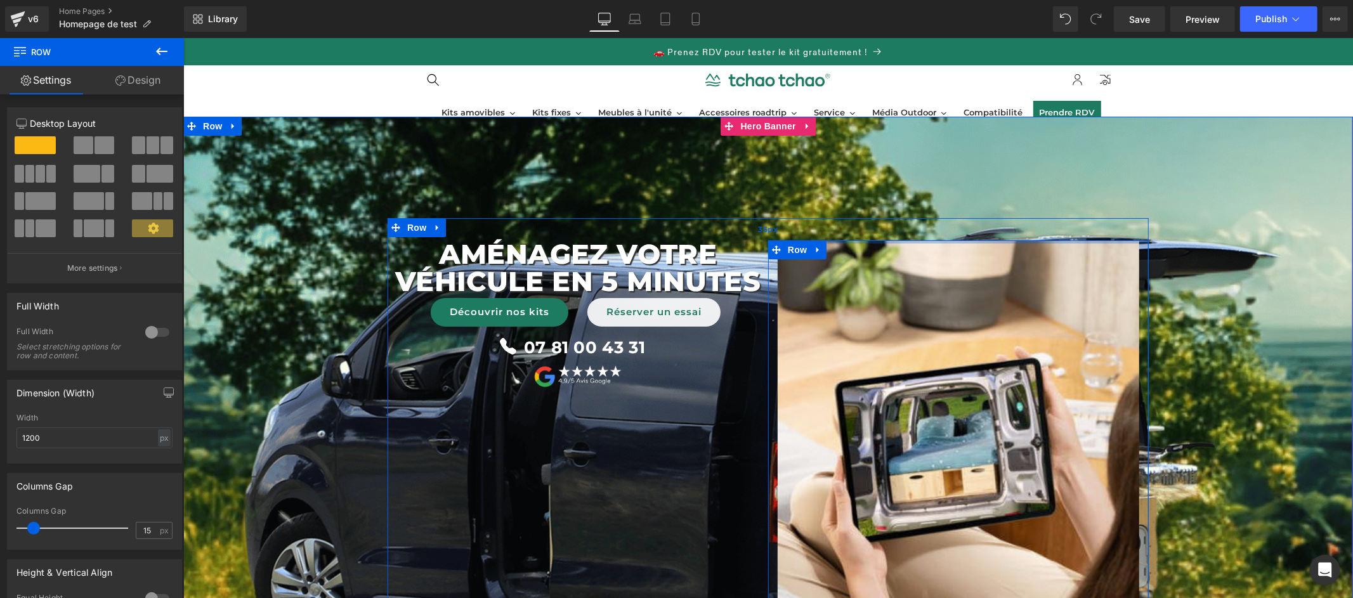
drag, startPoint x: 921, startPoint y: 253, endPoint x: 927, endPoint y: 233, distance: 20.7
click at [927, 233] on div "AménageZ VOTRE véhicule en 5 minutes Text Block Découvrir nos kits Button Réser…" at bounding box center [767, 464] width 761 height 492
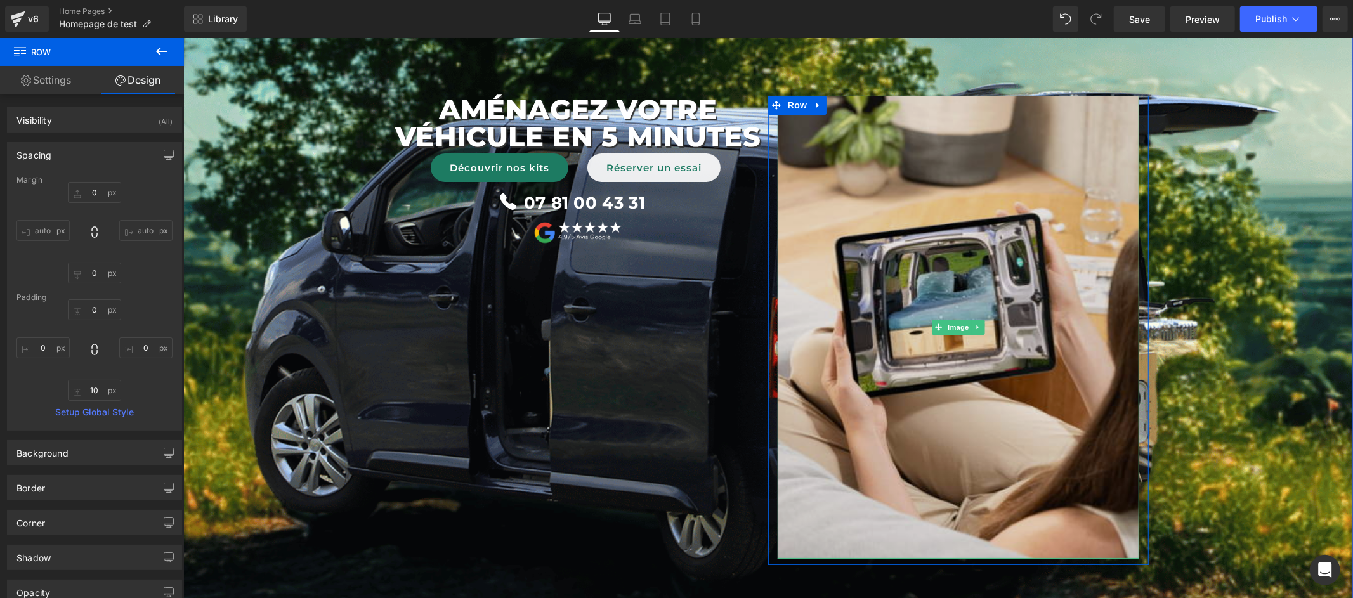
scroll to position [68, 0]
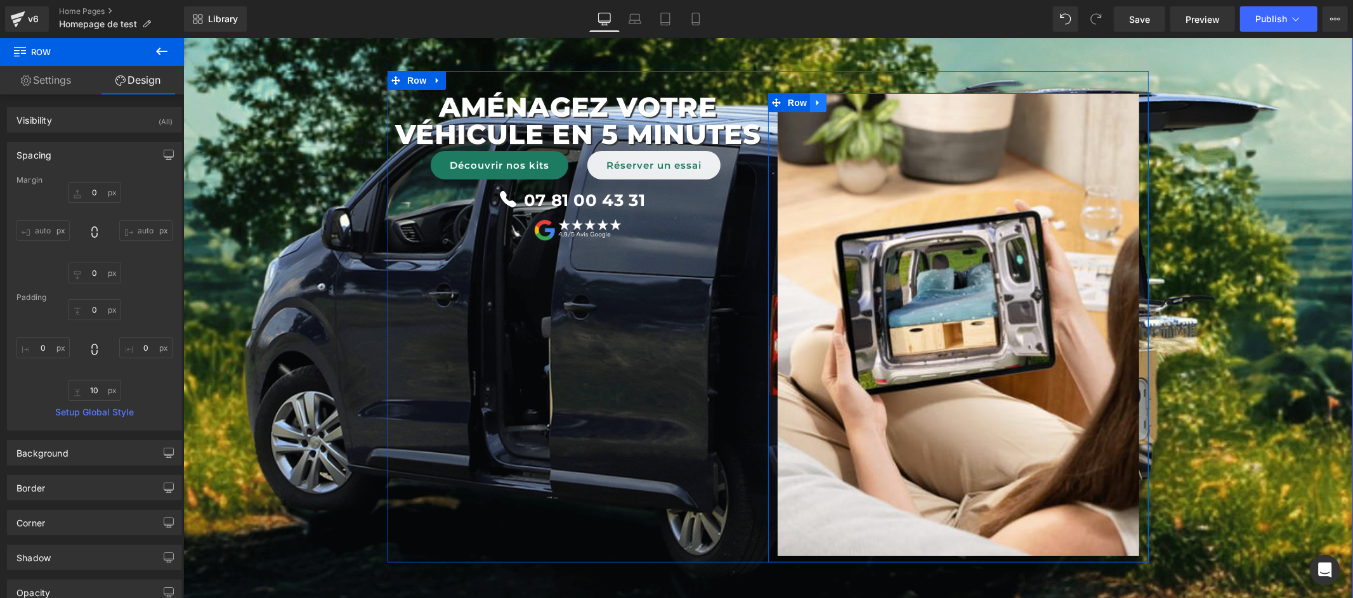
click at [813, 102] on icon at bounding box center [817, 103] width 9 height 10
click at [846, 102] on icon at bounding box center [850, 103] width 9 height 10
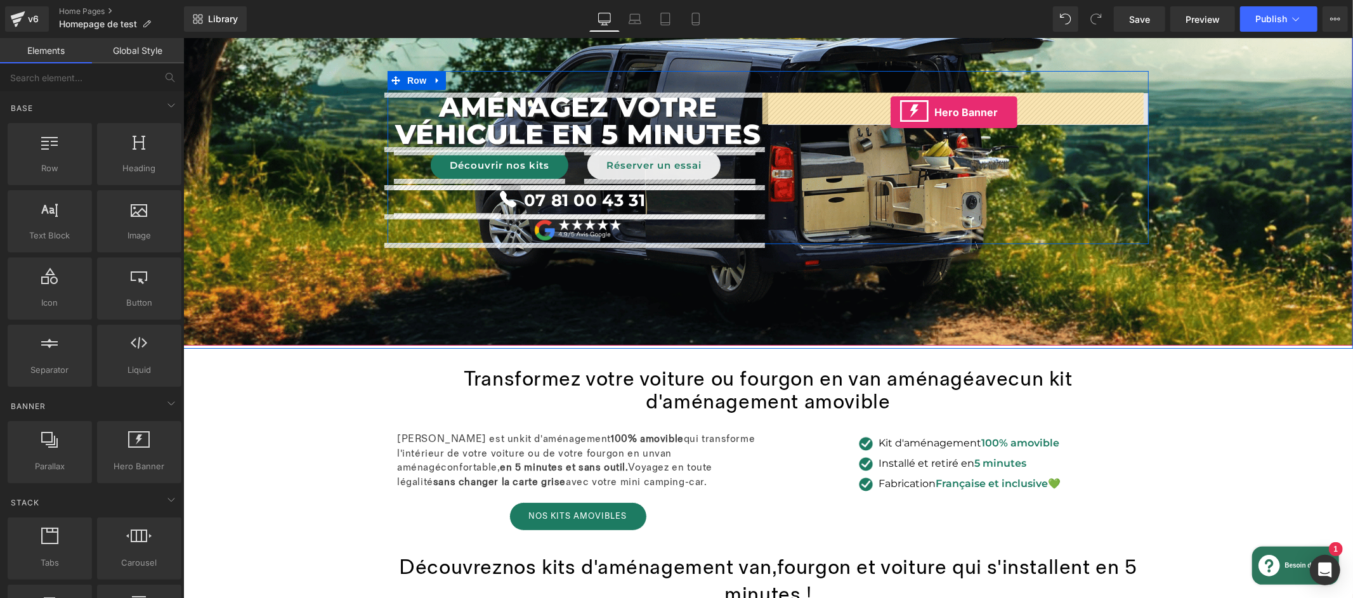
drag, startPoint x: 320, startPoint y: 500, endPoint x: 890, endPoint y: 112, distance: 689.2
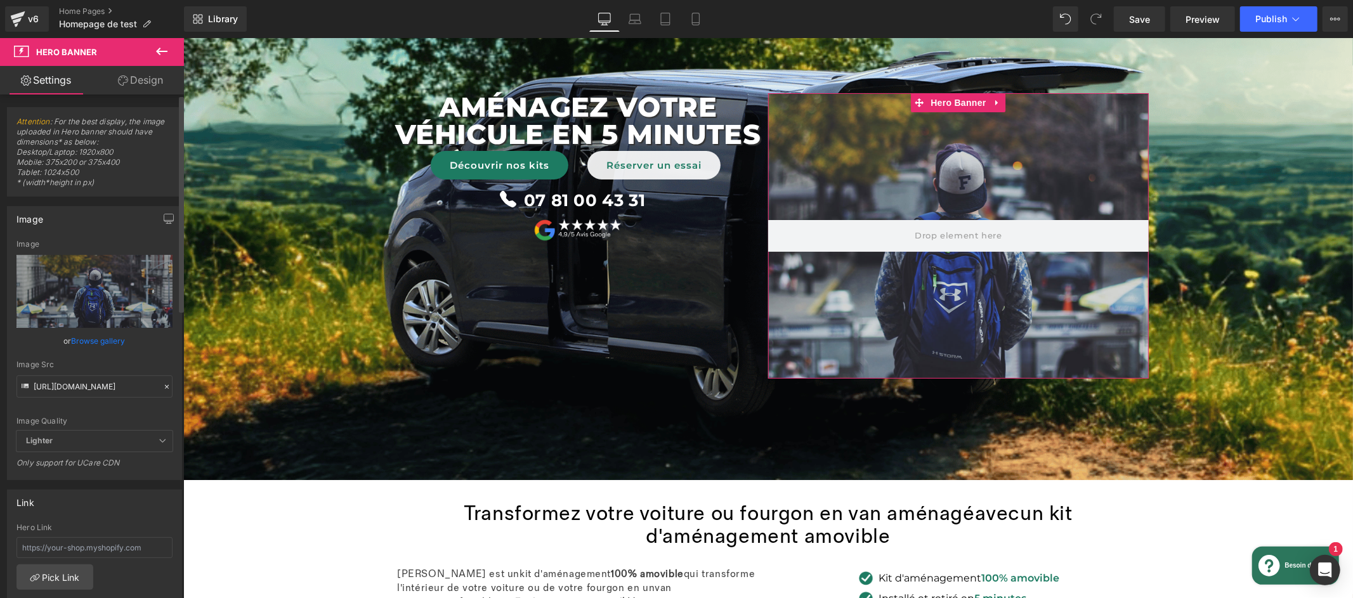
click at [79, 338] on link "Browse gallery" at bounding box center [99, 341] width 54 height 22
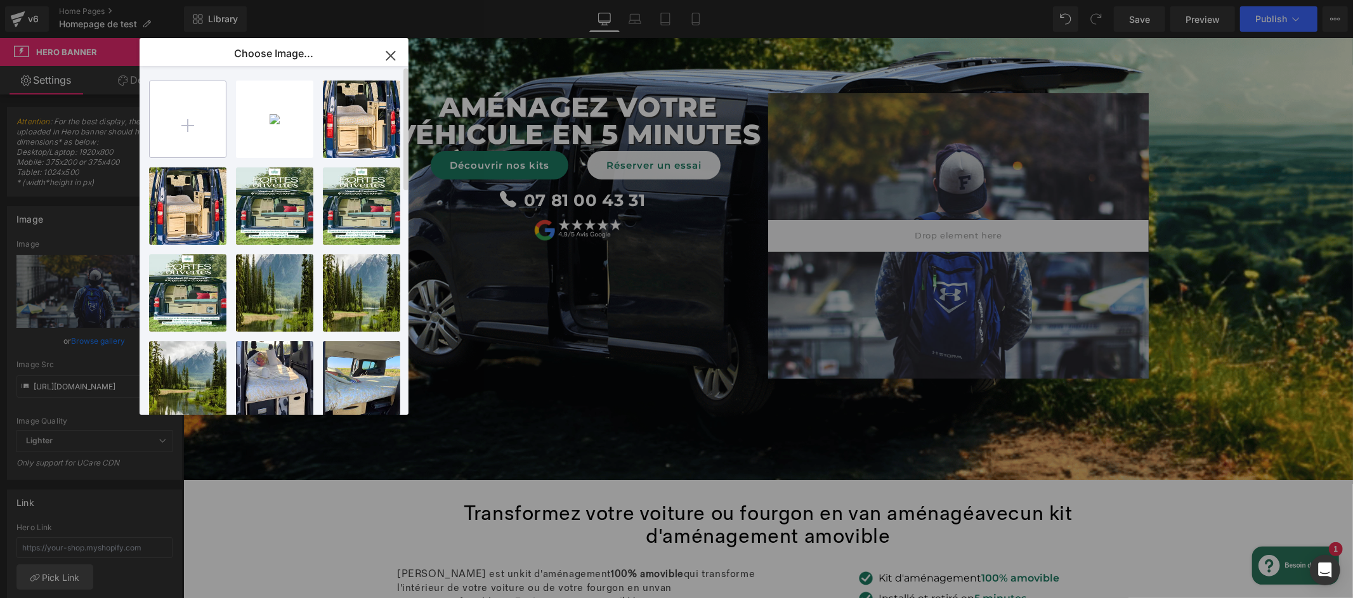
click at [192, 122] on input "file" at bounding box center [188, 119] width 76 height 76
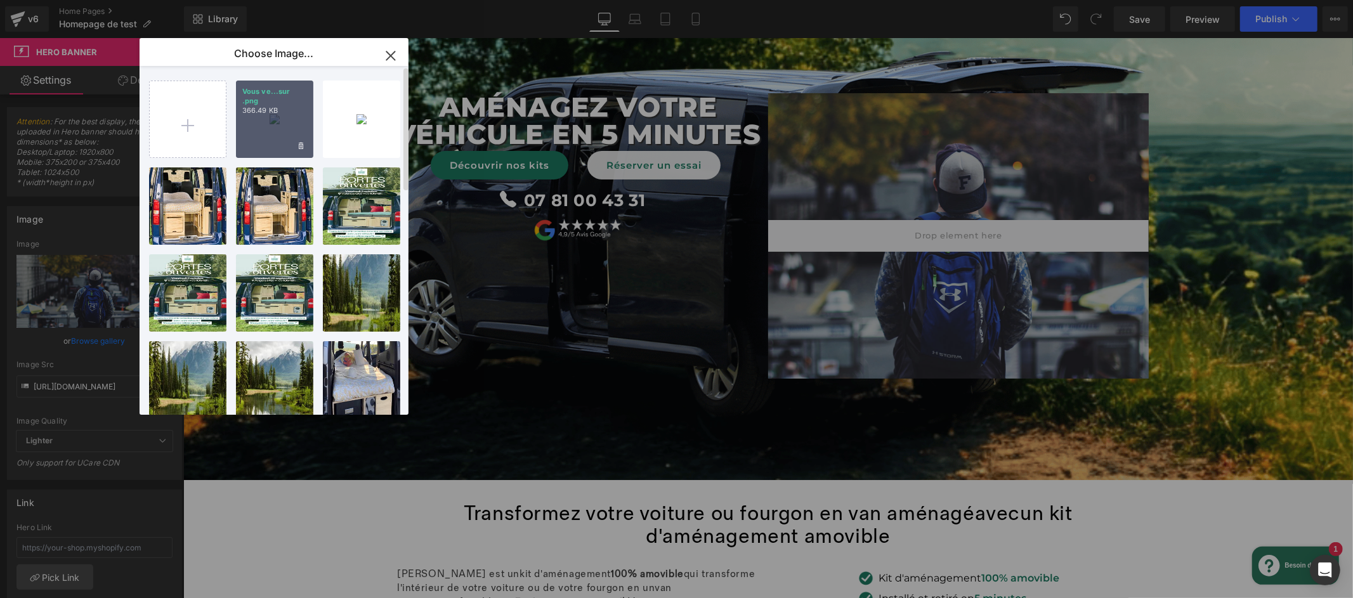
click at [289, 133] on div "Vous ve...sur .png 366.49 KB" at bounding box center [274, 119] width 77 height 77
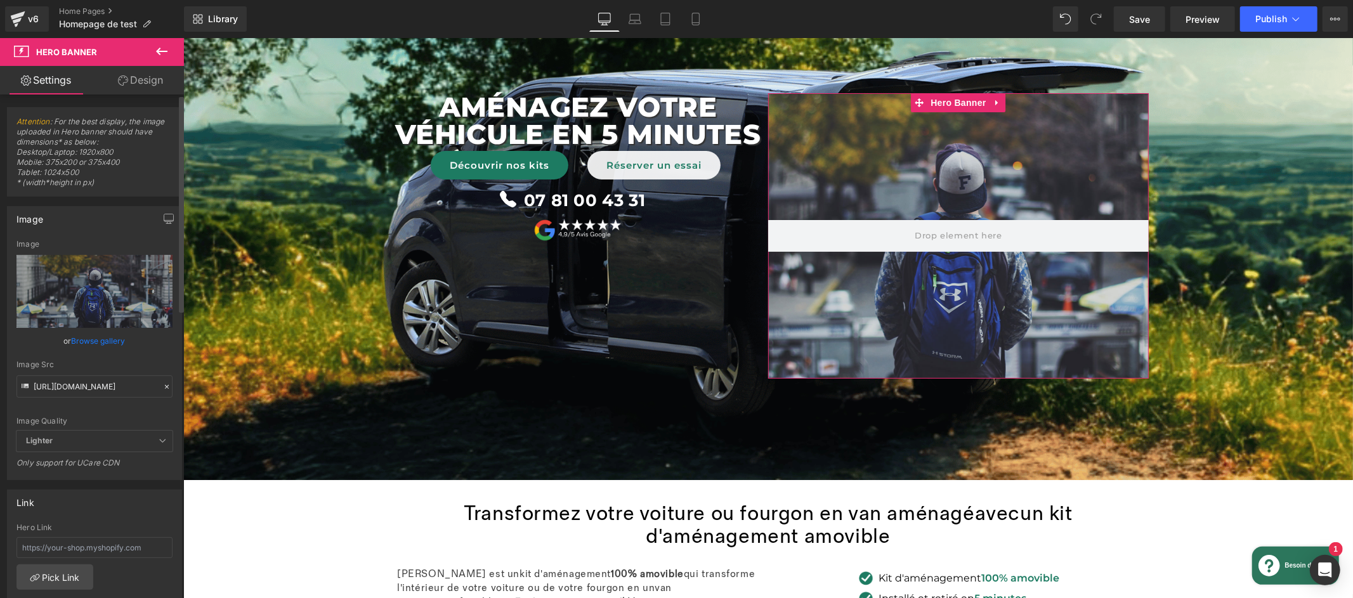
click at [102, 337] on link "Browse gallery" at bounding box center [99, 341] width 54 height 22
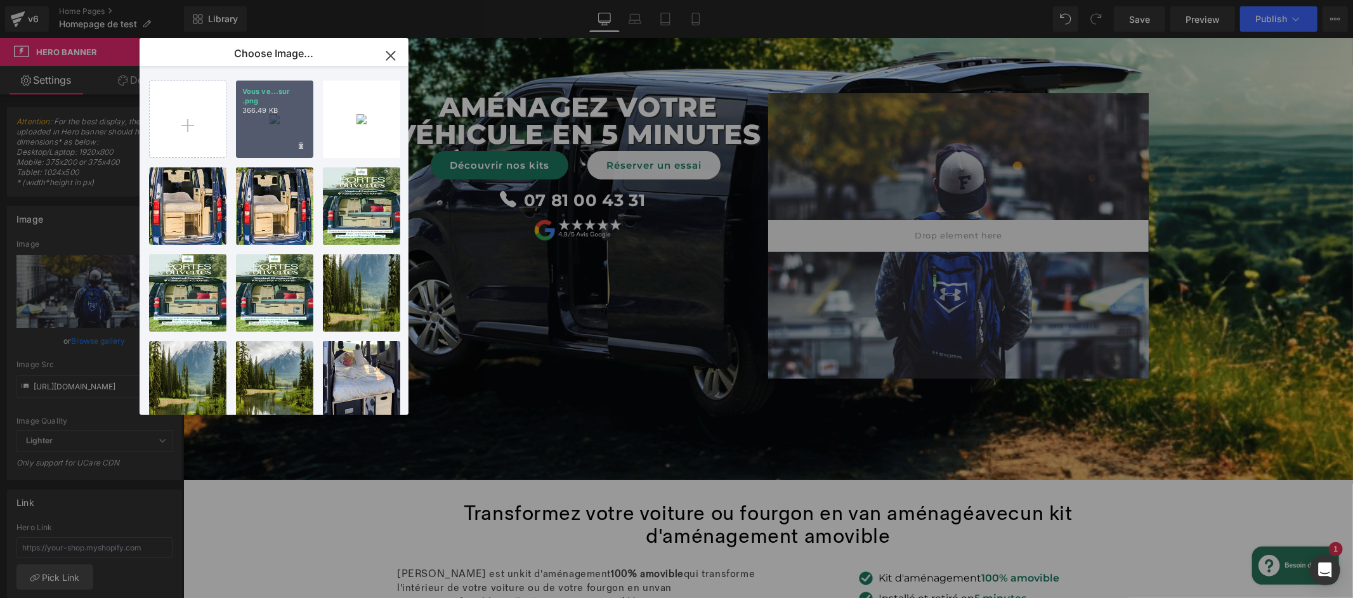
click at [278, 114] on div "Vous ve...sur .png 366.49 KB" at bounding box center [274, 119] width 77 height 77
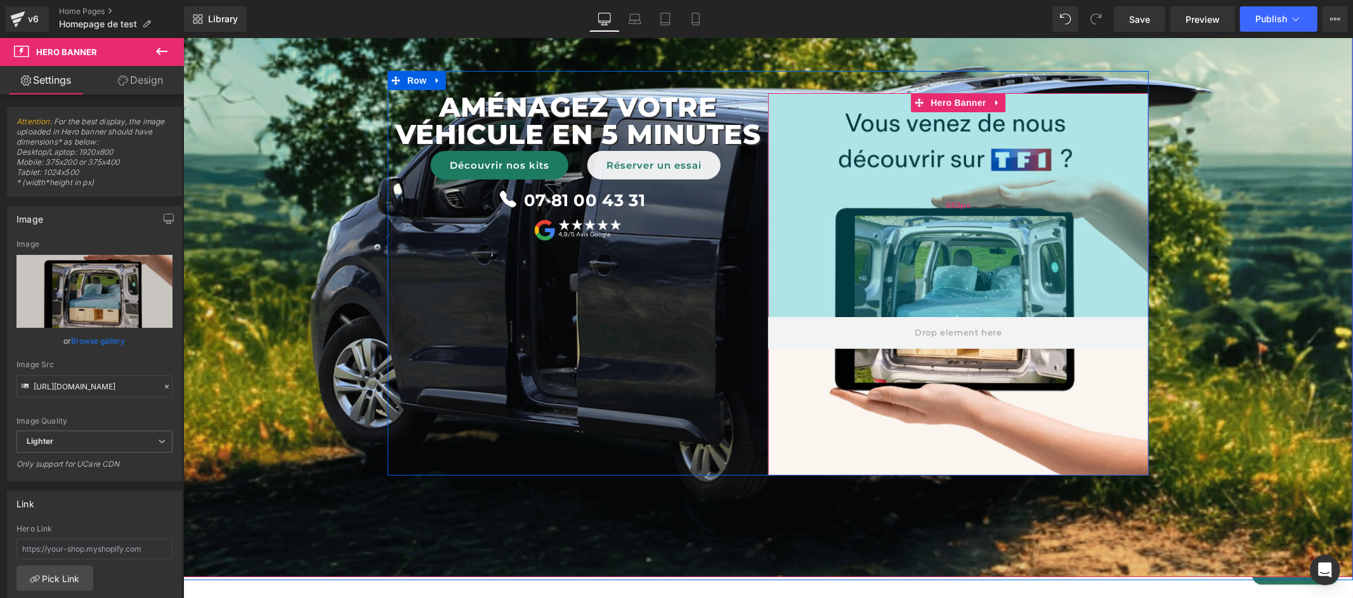
drag, startPoint x: 1034, startPoint y: 92, endPoint x: 1032, endPoint y: 189, distance: 97.1
click at [1032, 189] on div "353px" at bounding box center [957, 205] width 381 height 224
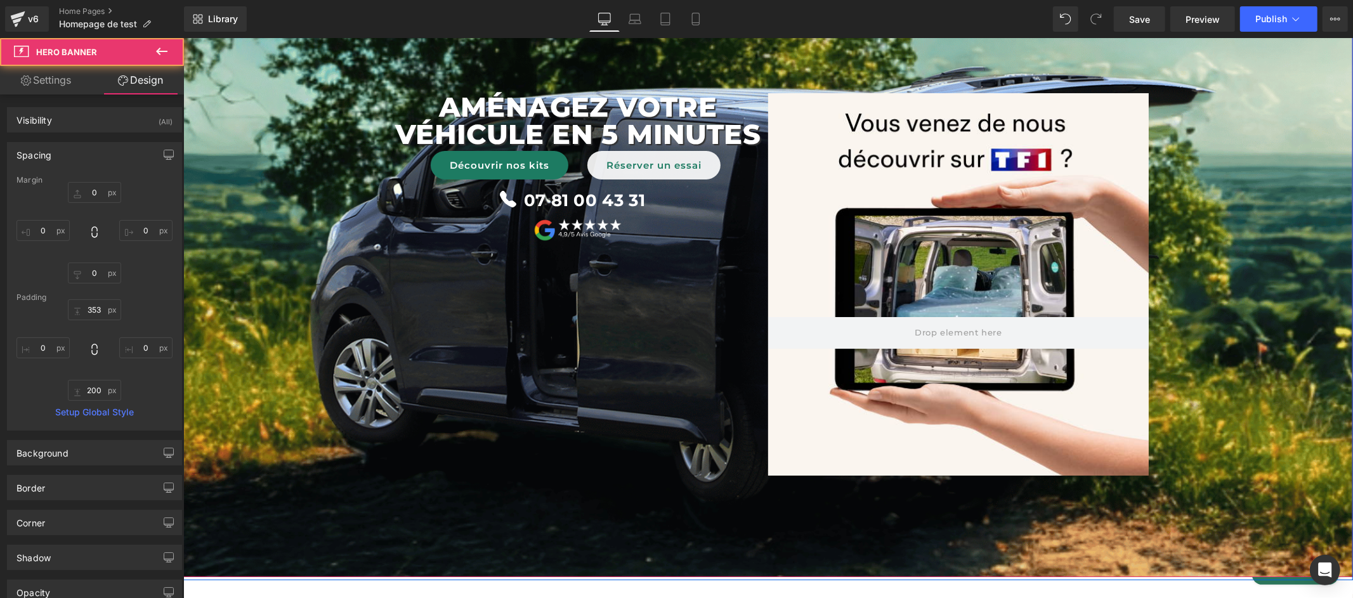
click at [1255, 176] on span "AménageZ VOTRE véhicule en 5 minutes Text Block Découvrir nos kits Button Réser…" at bounding box center [768, 272] width 1170 height 405
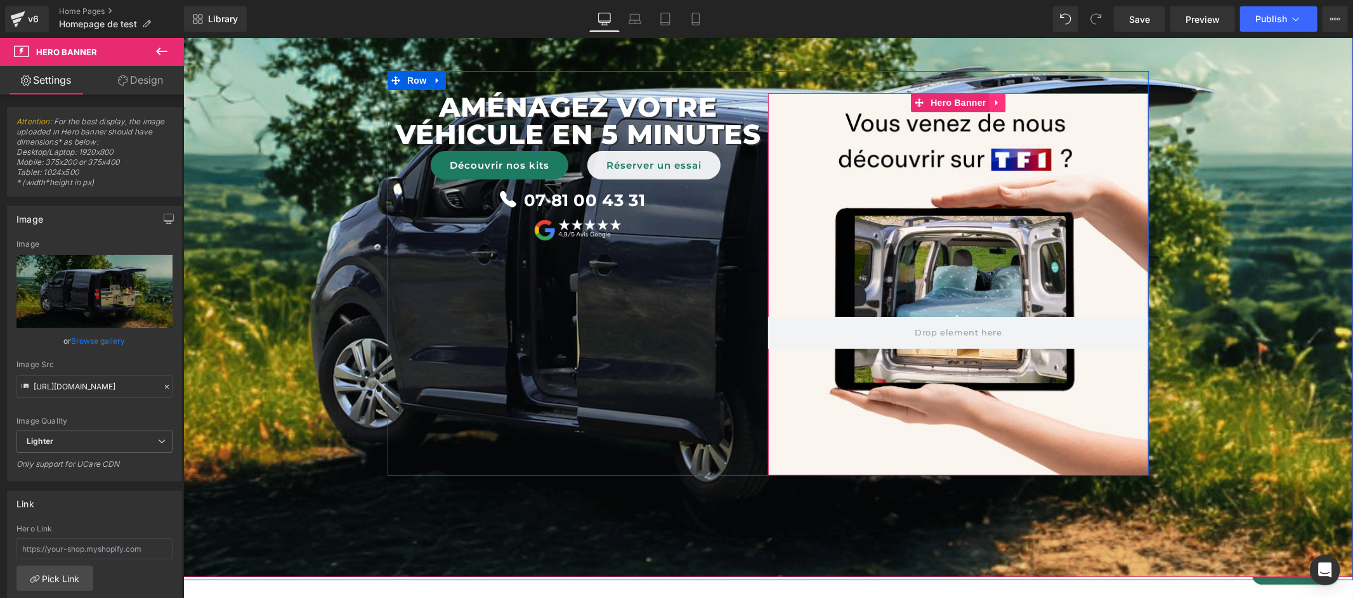
click at [998, 103] on link at bounding box center [997, 102] width 16 height 19
click at [1001, 103] on icon at bounding box center [1005, 102] width 9 height 9
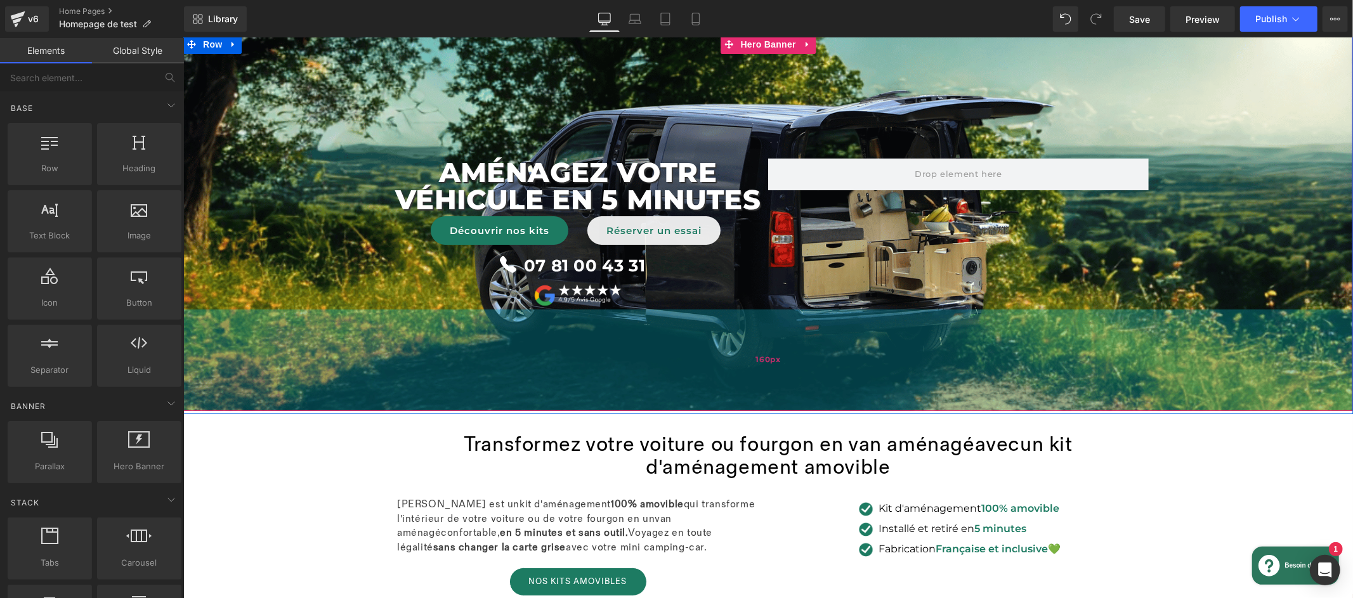
scroll to position [0, 0]
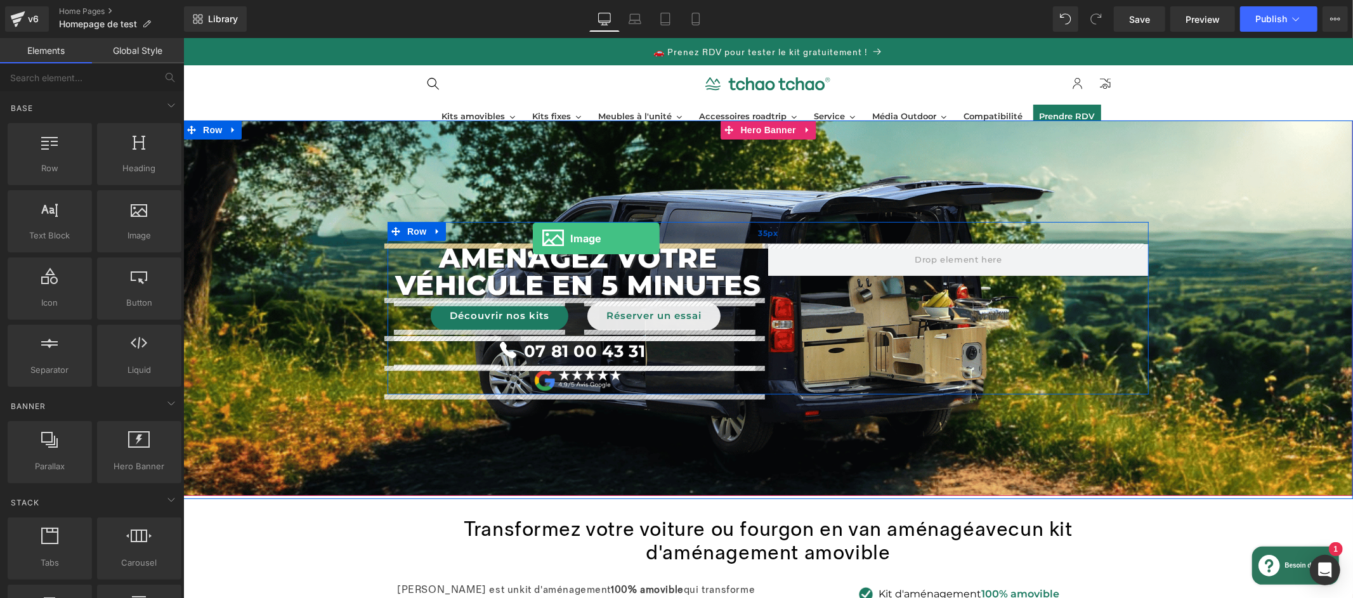
drag, startPoint x: 322, startPoint y: 271, endPoint x: 532, endPoint y: 238, distance: 212.5
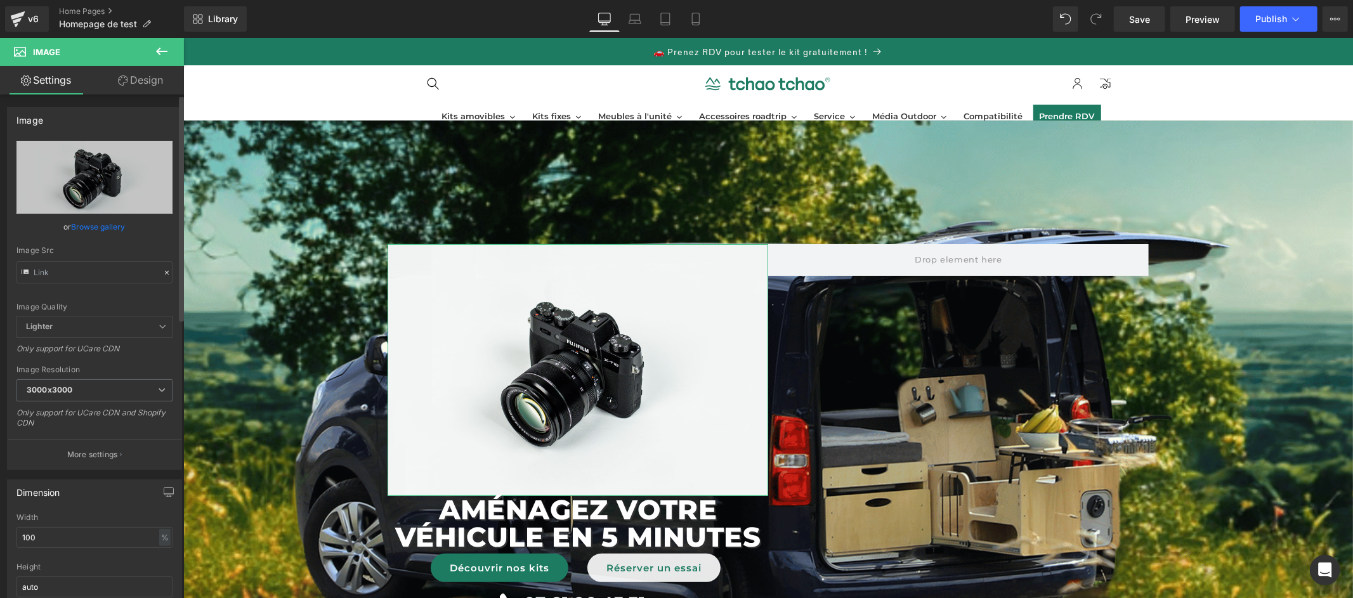
click at [108, 225] on link "Browse gallery" at bounding box center [99, 227] width 54 height 22
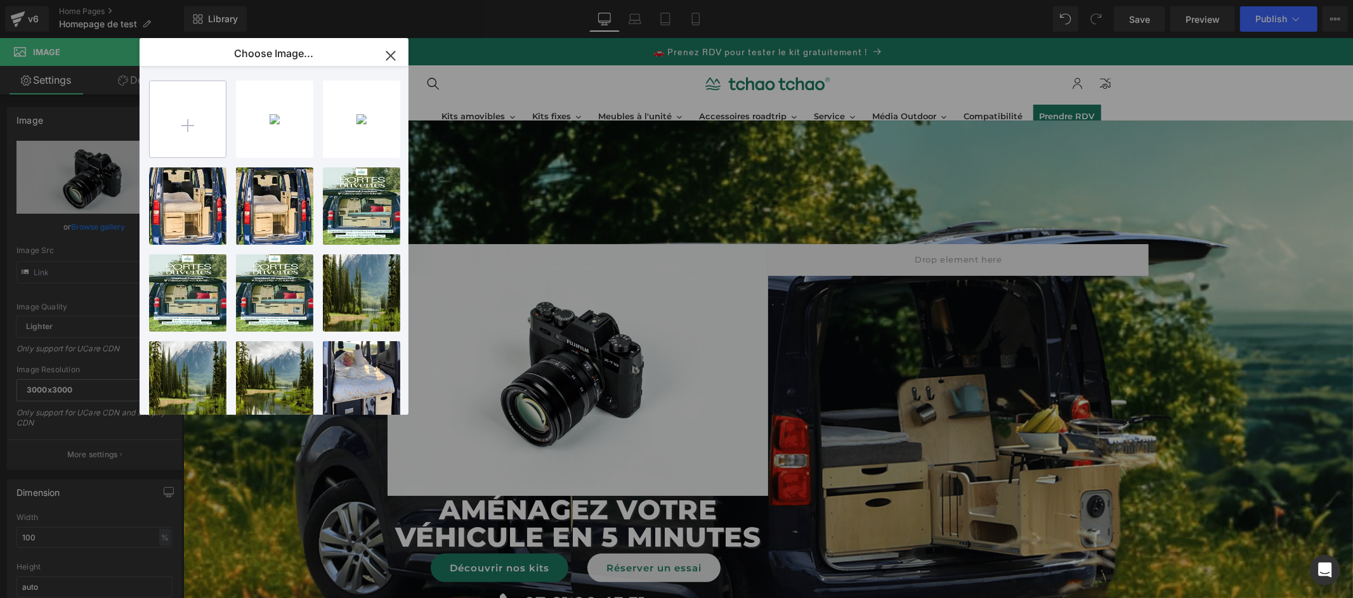
click at [187, 131] on input "file" at bounding box center [188, 119] width 76 height 76
type input "C:\fakepath\Retrait immédiat en cas de visite ! 😛 (1).png"
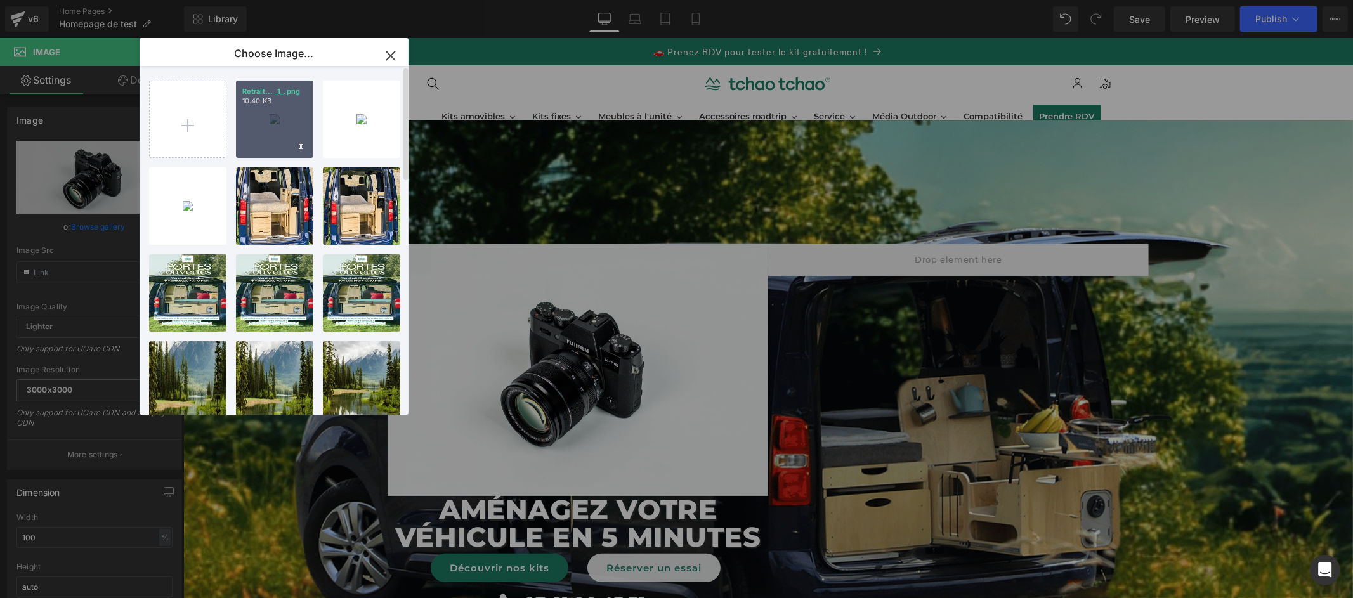
click at [257, 134] on div "Retrait... _1_.png 10.40 KB" at bounding box center [274, 119] width 77 height 77
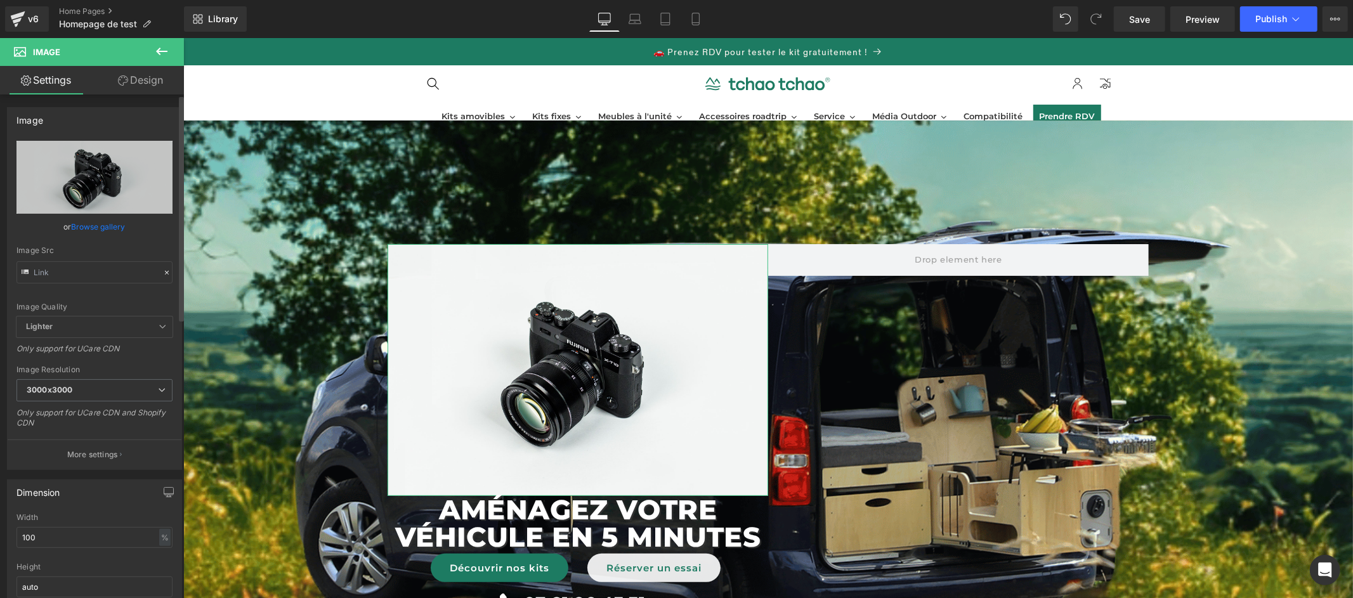
click at [106, 230] on link "Browse gallery" at bounding box center [99, 227] width 54 height 22
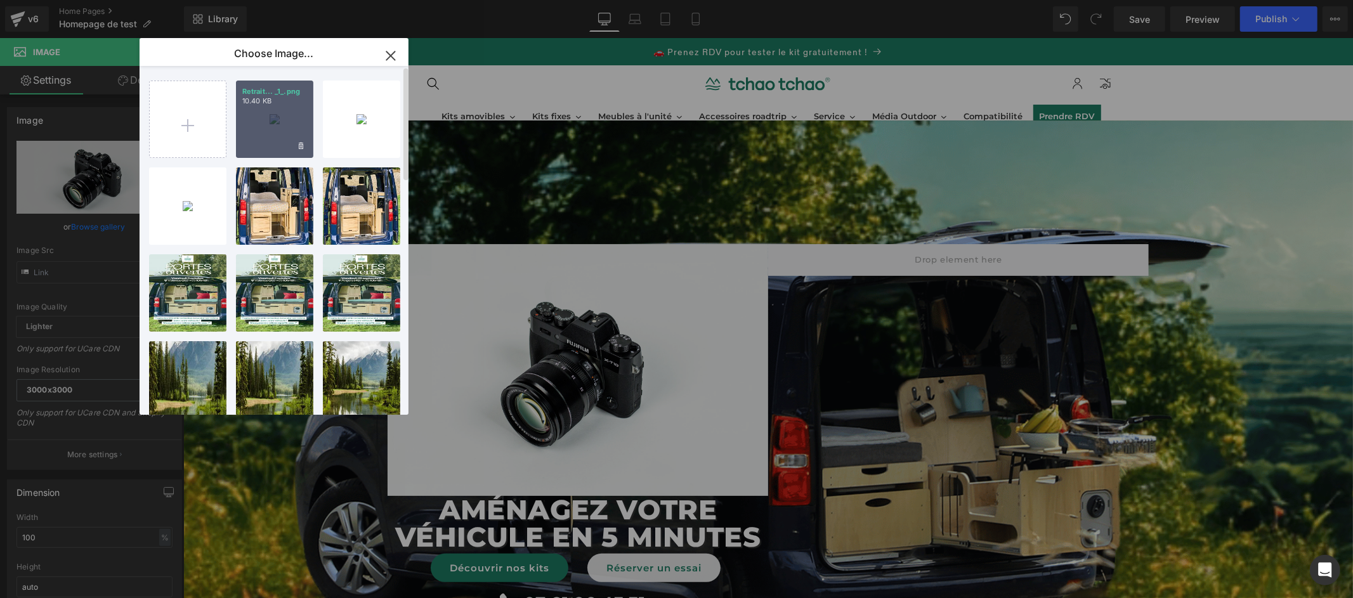
click at [263, 119] on div "Retrait... _1_.png 10.40 KB" at bounding box center [274, 119] width 77 height 77
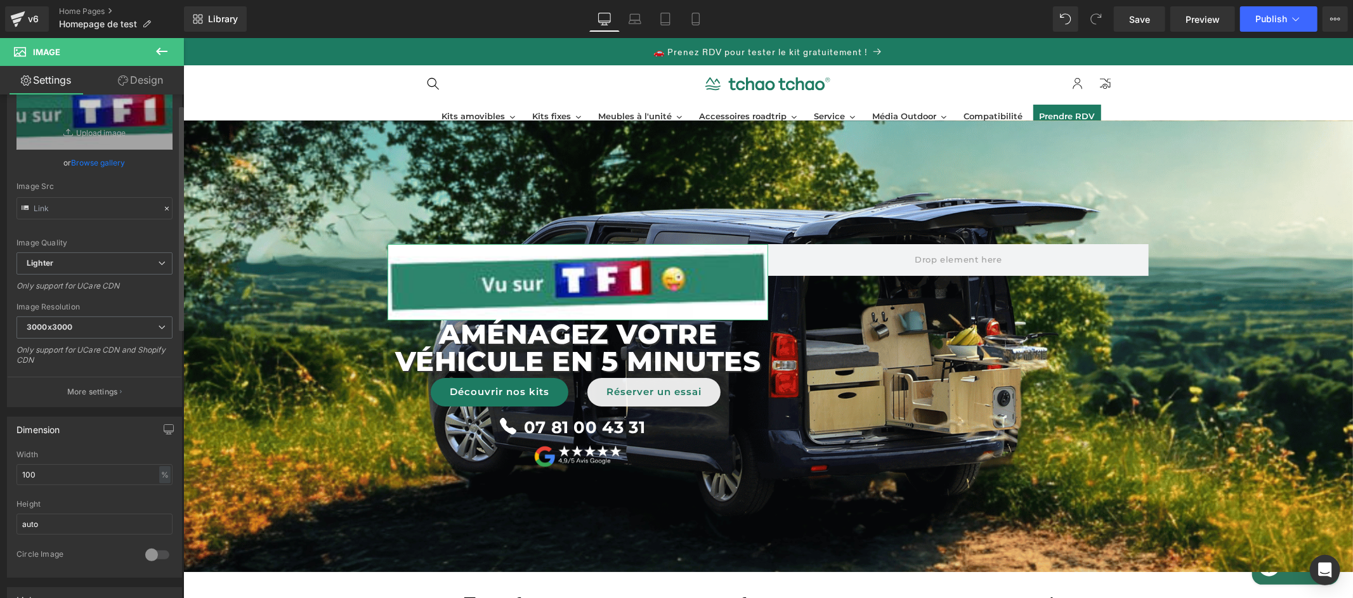
scroll to position [74, 0]
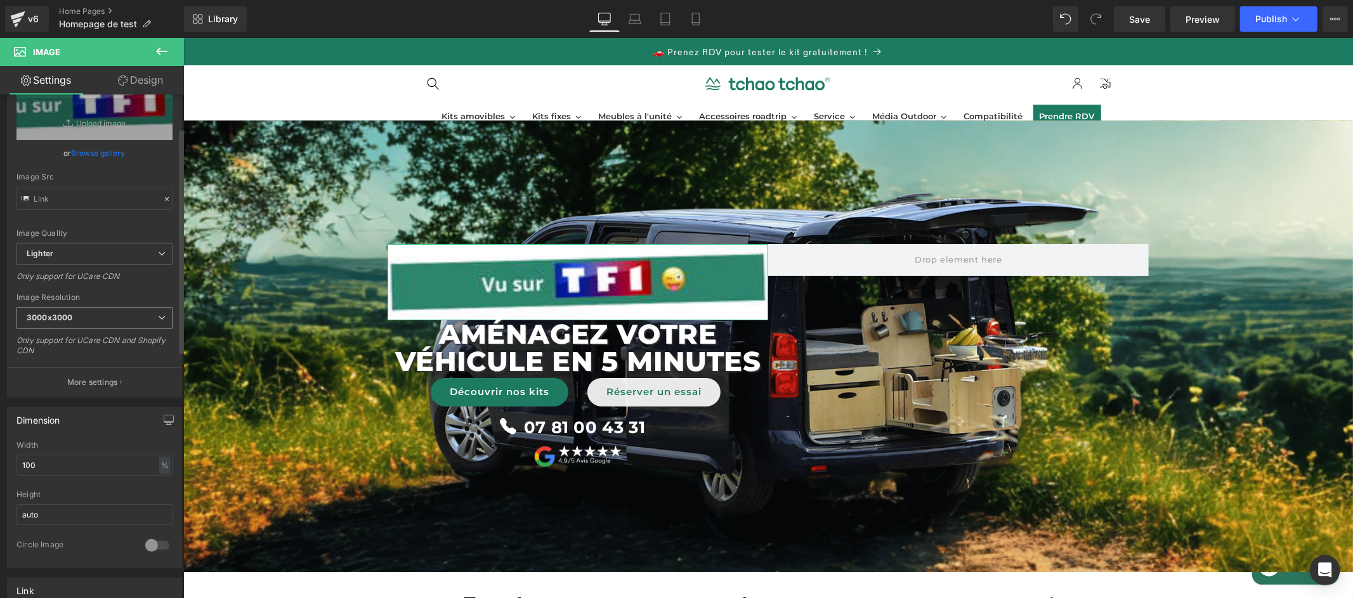
click at [101, 311] on span "3000x3000" at bounding box center [94, 318] width 156 height 22
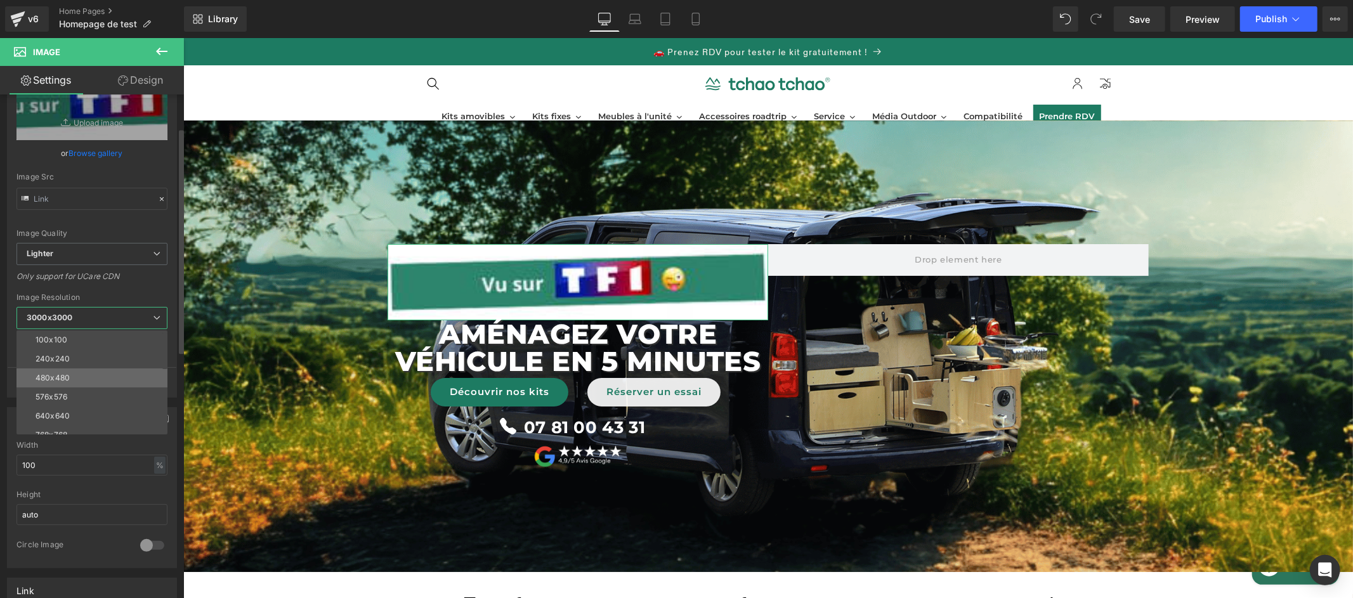
click at [94, 369] on li "480x480" at bounding box center [94, 377] width 157 height 19
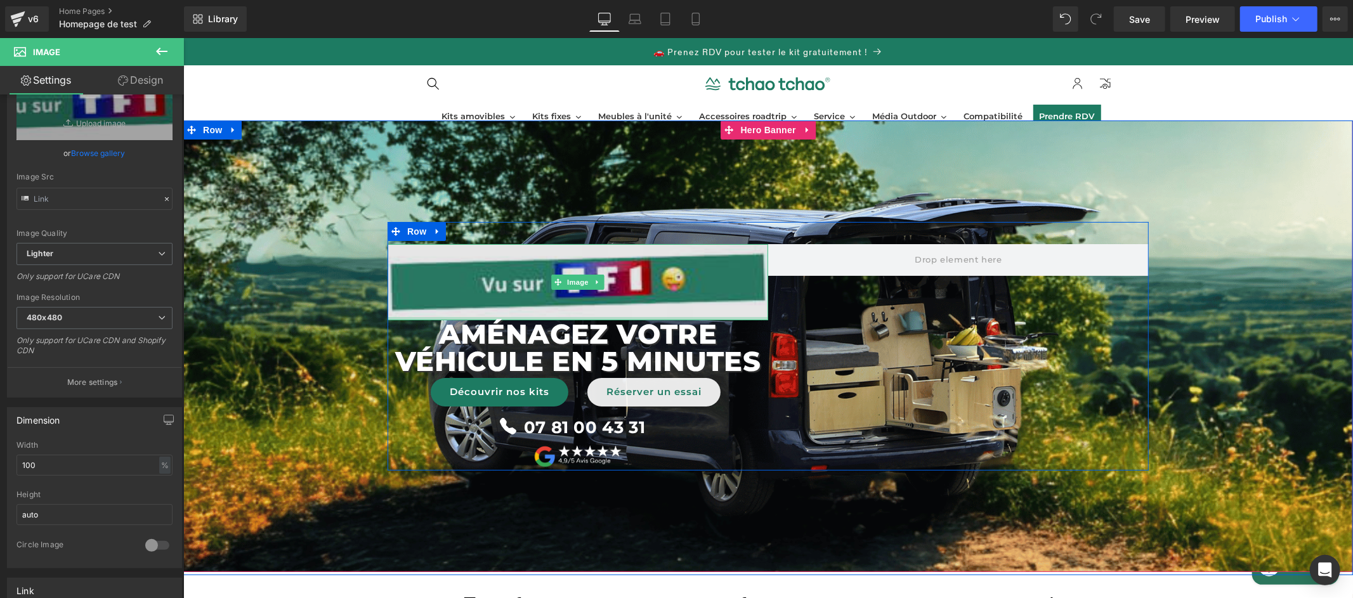
click at [414, 318] on div at bounding box center [577, 317] width 381 height 3
click at [445, 275] on img at bounding box center [577, 282] width 381 height 76
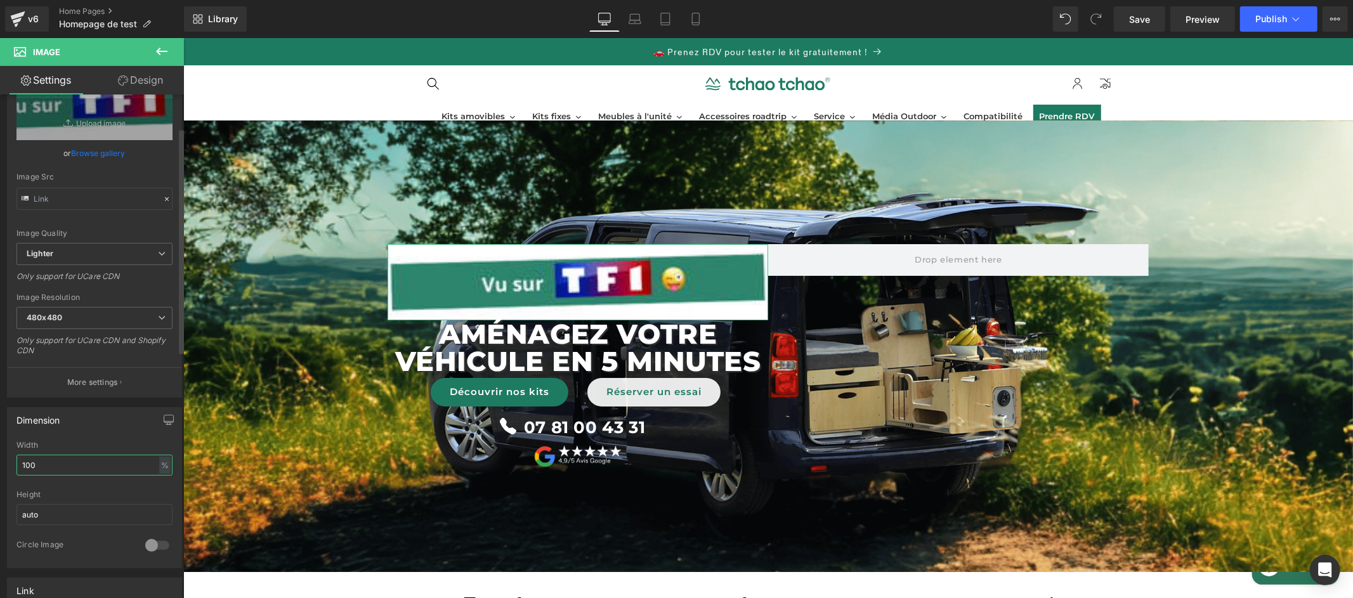
click at [107, 462] on input "100" at bounding box center [94, 465] width 156 height 21
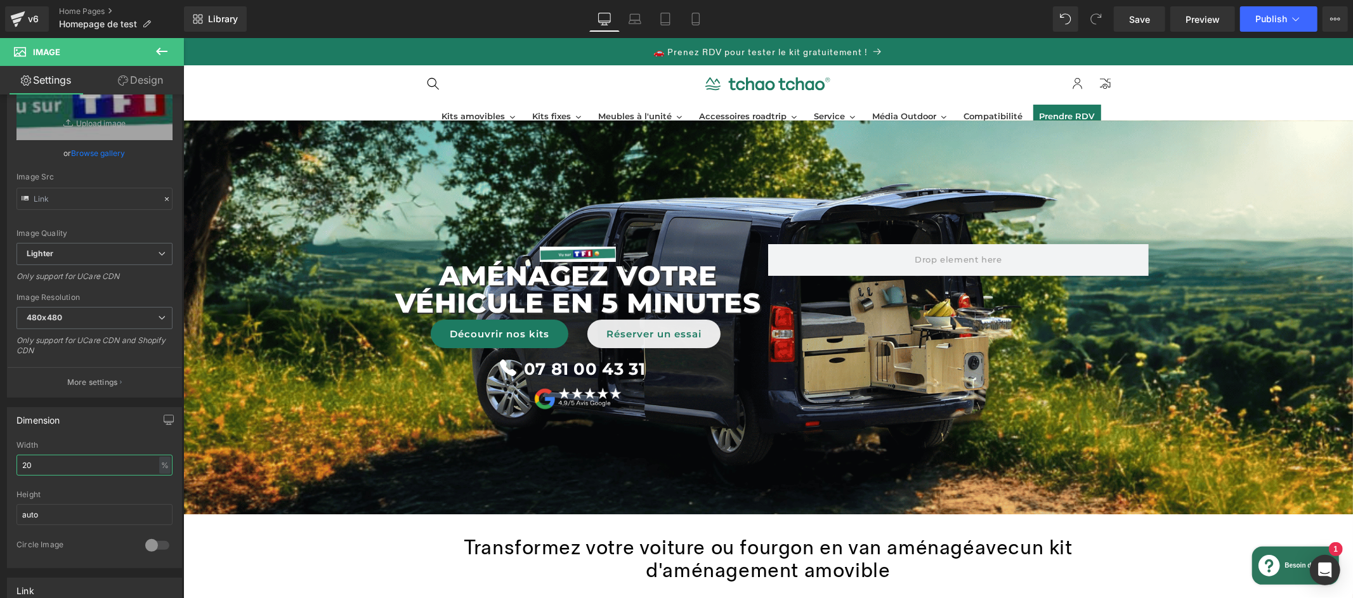
type input "20"
click at [110, 146] on link "Browse gallery" at bounding box center [99, 153] width 54 height 22
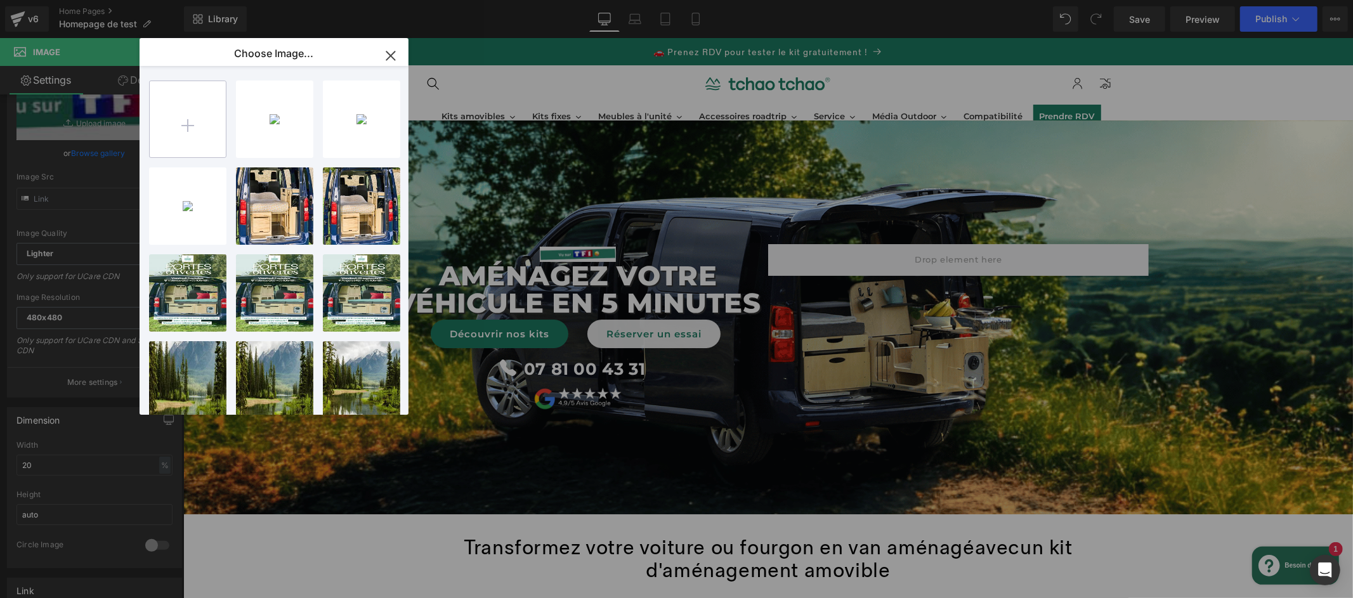
click at [223, 125] on input "file" at bounding box center [188, 119] width 76 height 76
type input "C:\fakepath\Retrait immédiat en cas de visite ! 😛 (2).png"
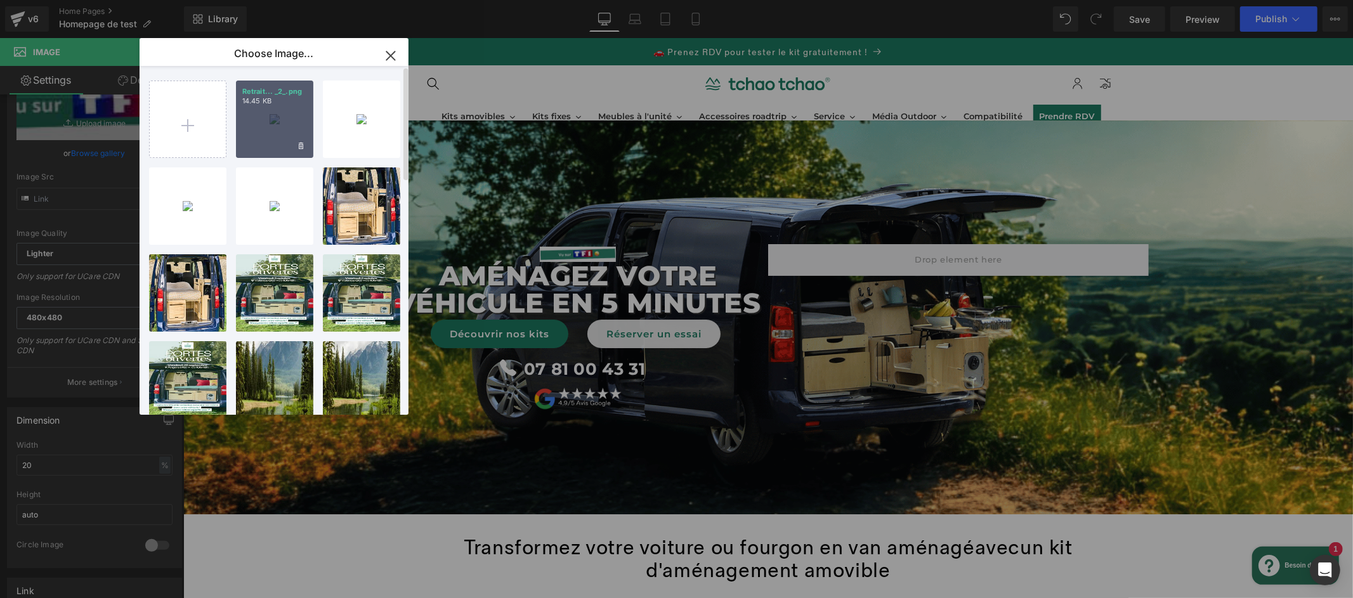
click at [280, 127] on div "Retrait... _2_.png 14.45 KB" at bounding box center [274, 119] width 77 height 77
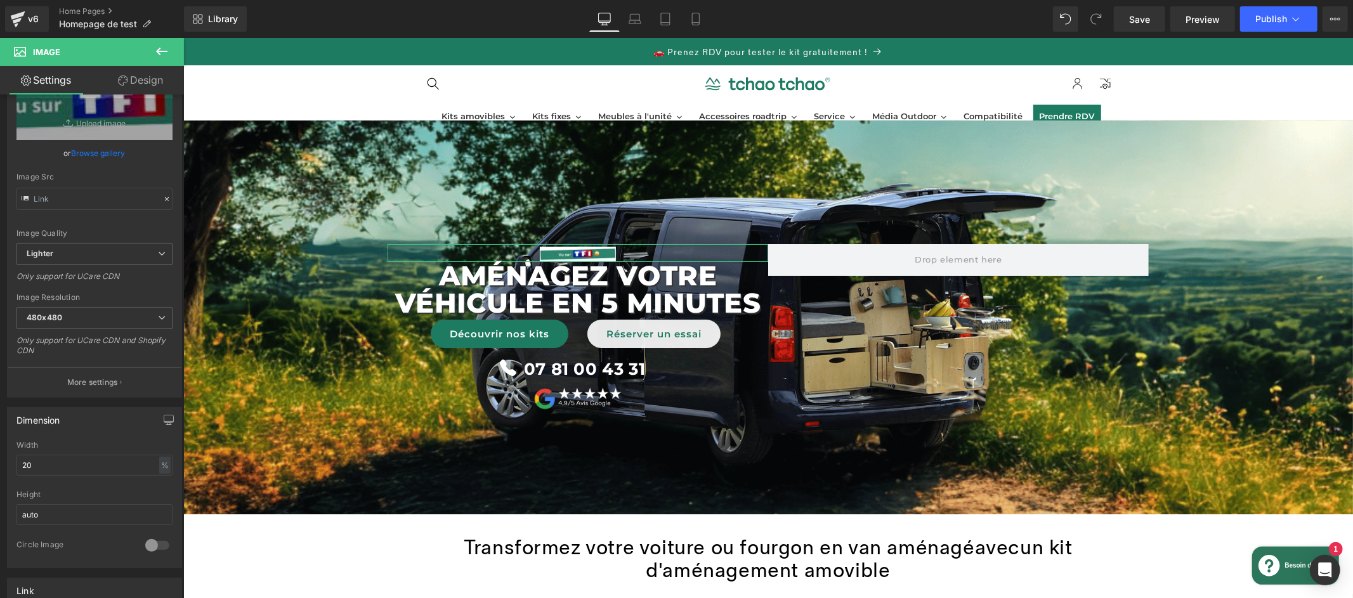
drag, startPoint x: 72, startPoint y: 153, endPoint x: 90, endPoint y: 153, distance: 18.4
click at [72, 153] on link "Browse gallery" at bounding box center [99, 153] width 54 height 22
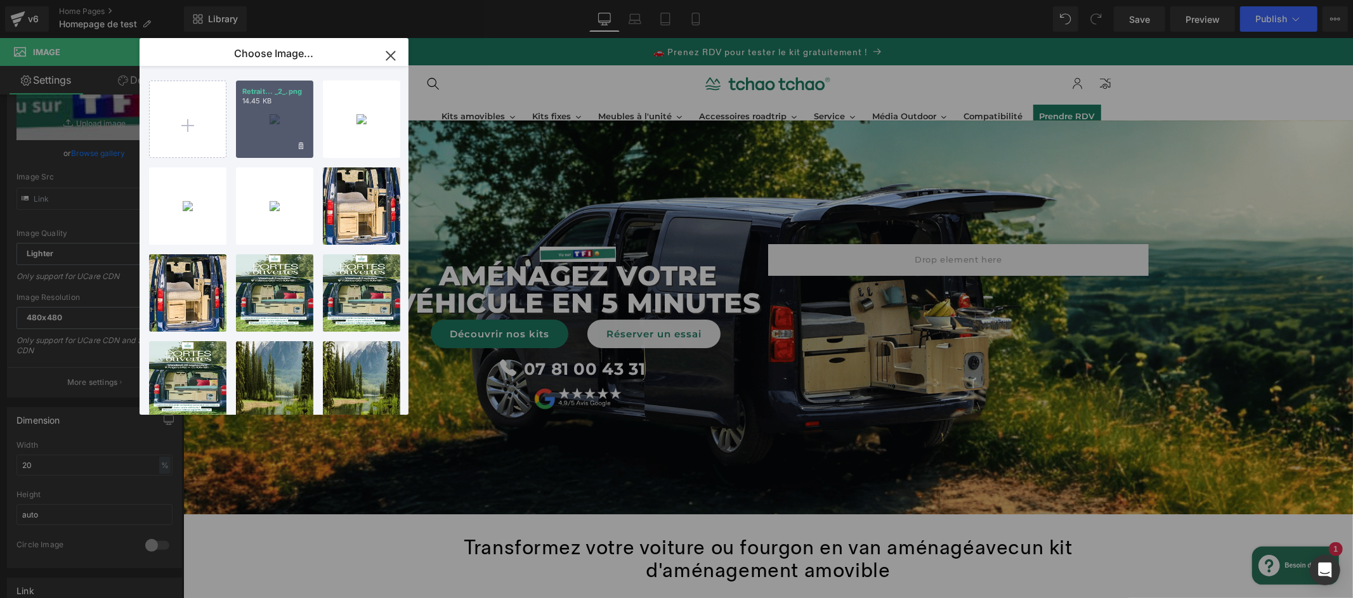
click at [262, 114] on div "Retrait... _2_.png 14.45 KB" at bounding box center [274, 119] width 77 height 77
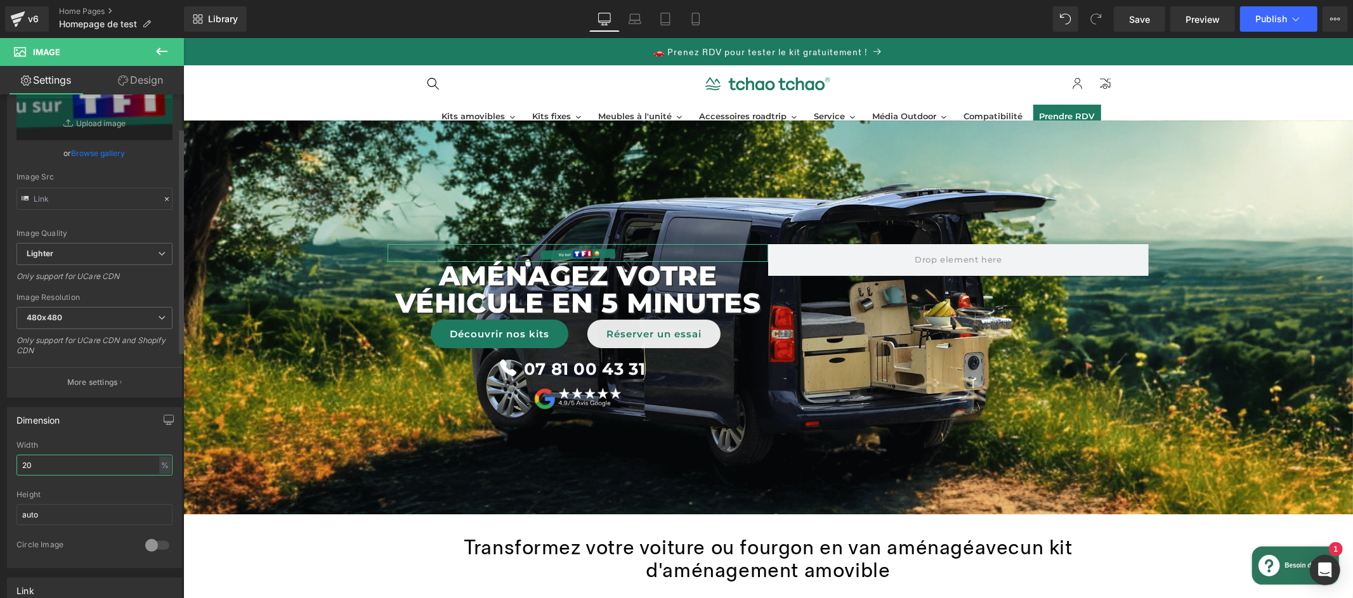
click at [84, 462] on input "20" at bounding box center [94, 465] width 156 height 21
click at [86, 462] on input "20" at bounding box center [94, 465] width 156 height 21
type input "50"
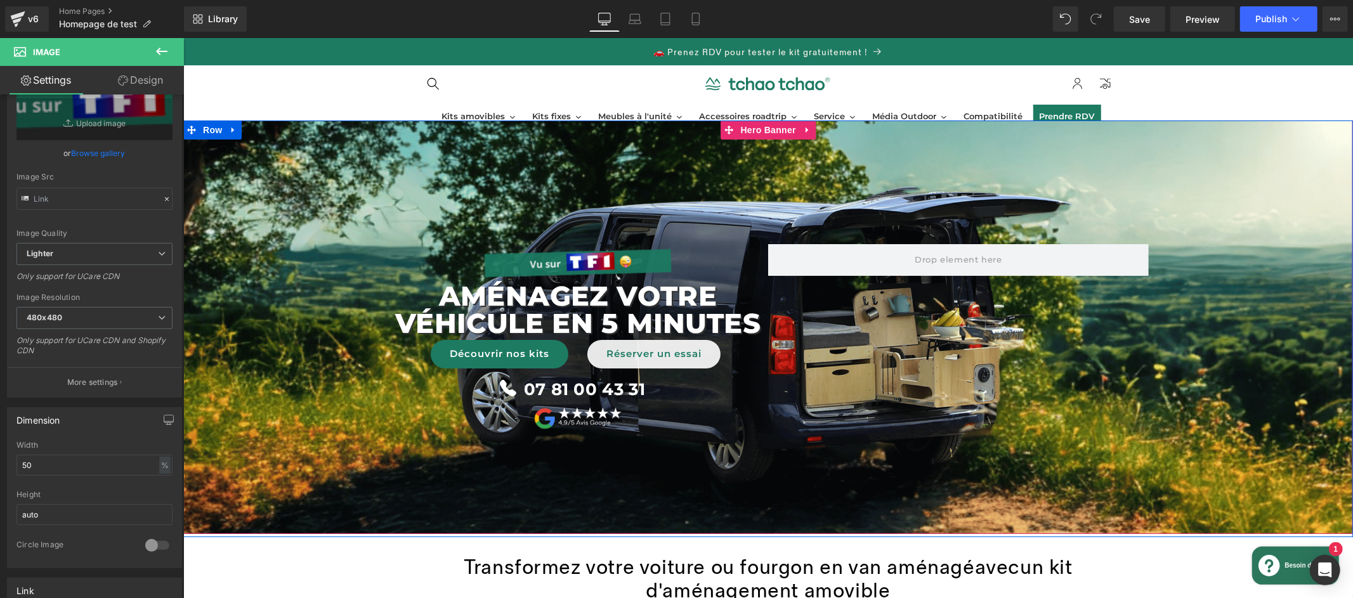
click at [285, 330] on span "Image AménageZ VOTRE véhicule en 5 minutes Text Block Découvrir nos kits Button…" at bounding box center [768, 326] width 1170 height 211
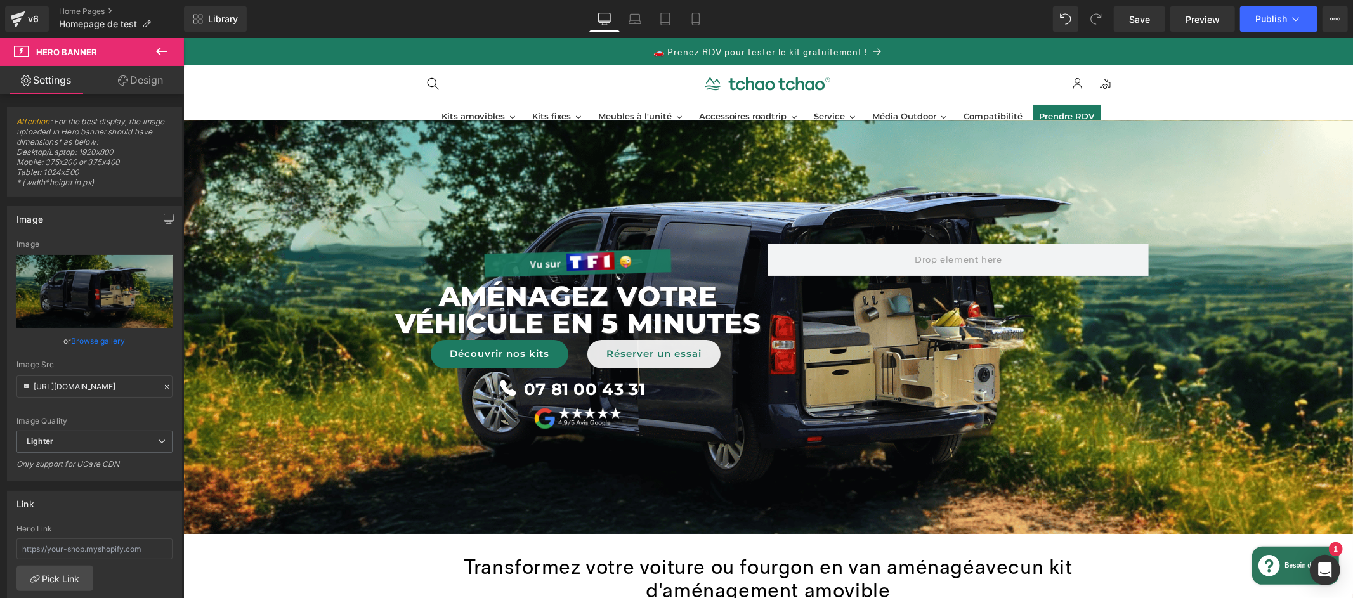
click at [397, 563] on span at bounding box center [399, 564] width 13 height 15
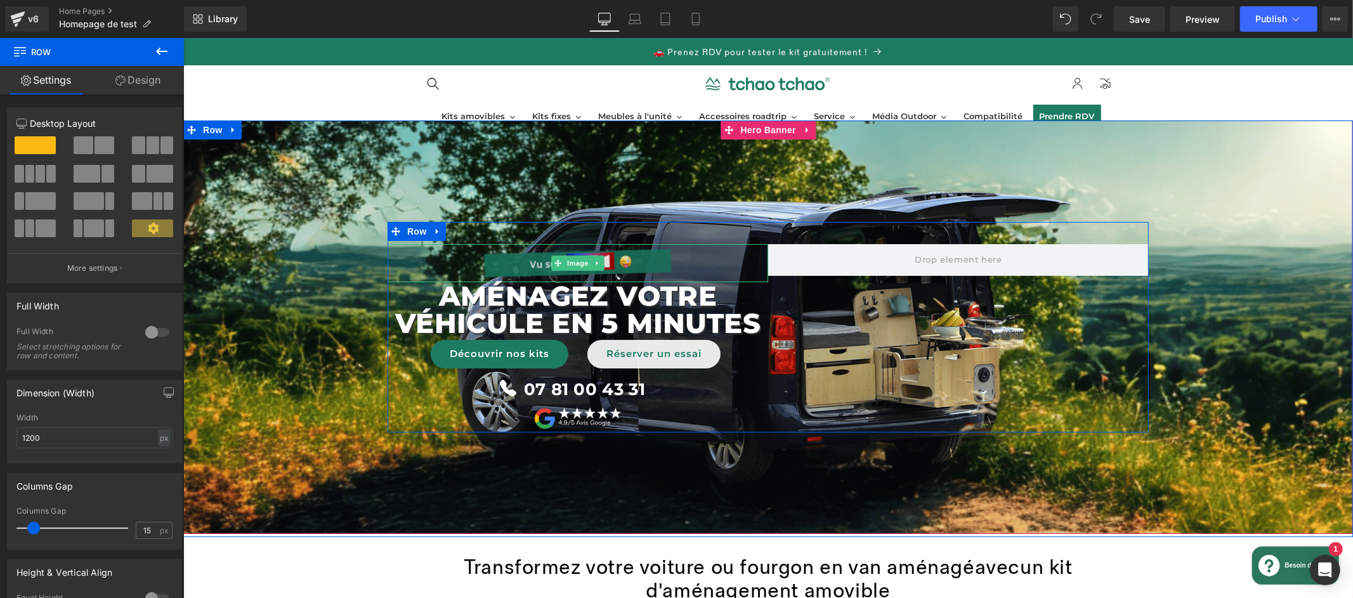
drag, startPoint x: 563, startPoint y: 268, endPoint x: 521, endPoint y: 252, distance: 45.0
click at [563, 268] on div "Image" at bounding box center [577, 263] width 381 height 38
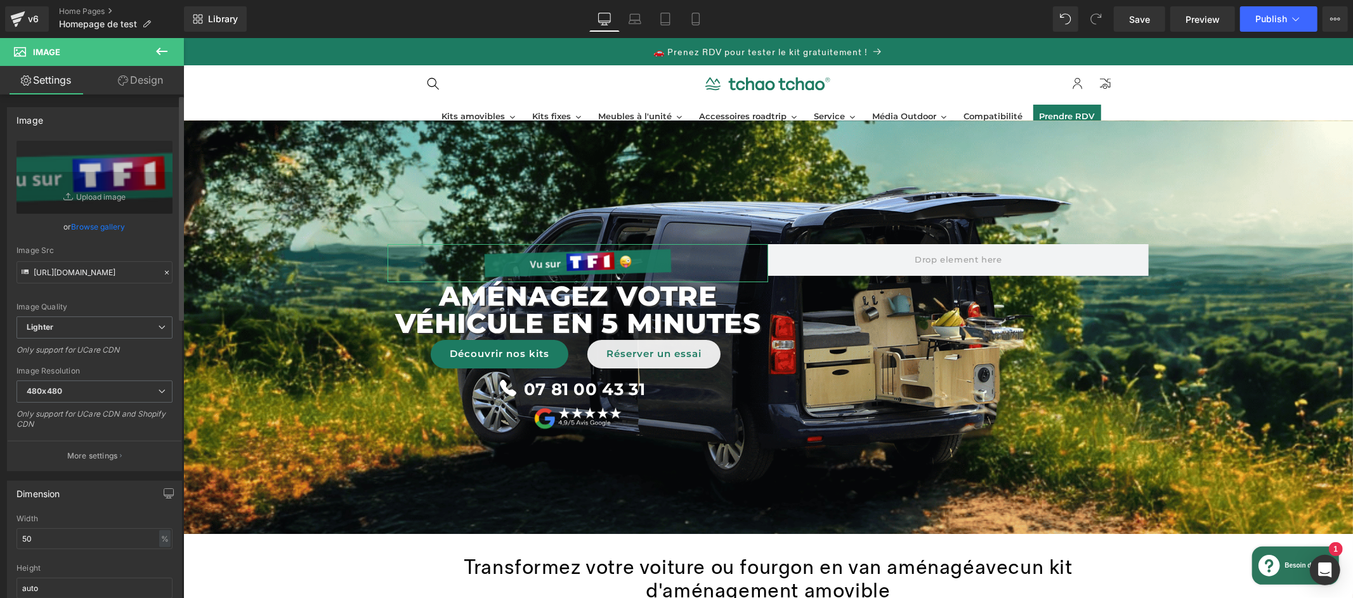
click at [112, 228] on link "Browse gallery" at bounding box center [99, 227] width 54 height 22
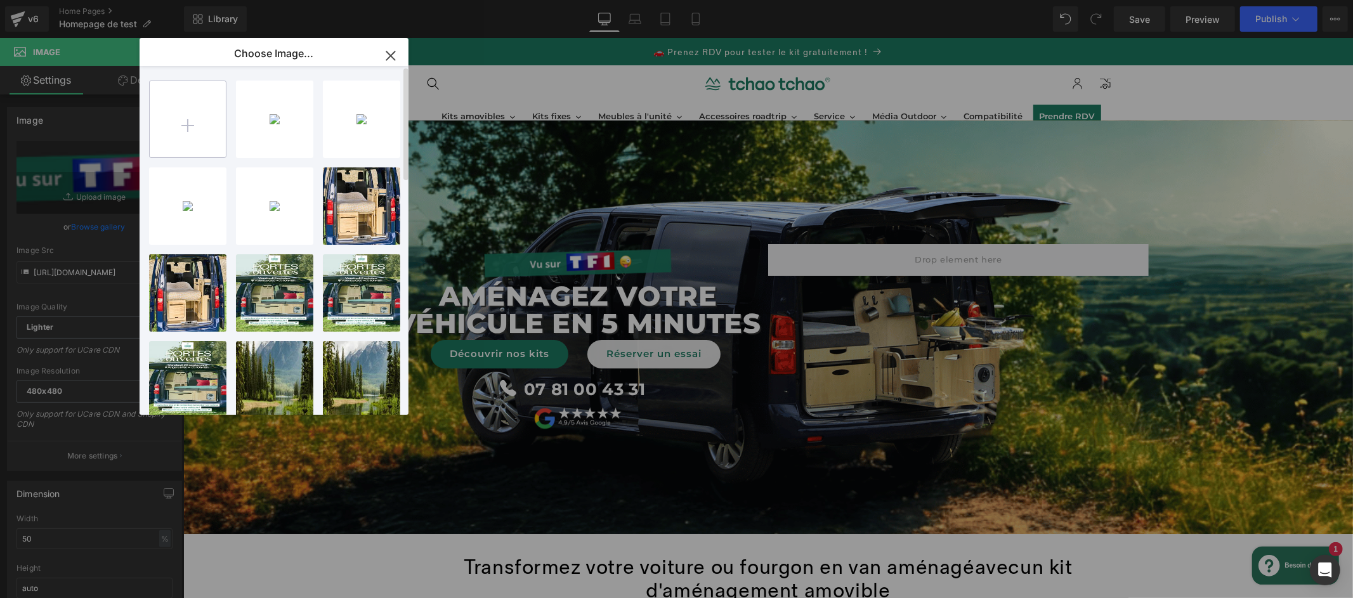
click at [166, 131] on input "file" at bounding box center [188, 119] width 76 height 76
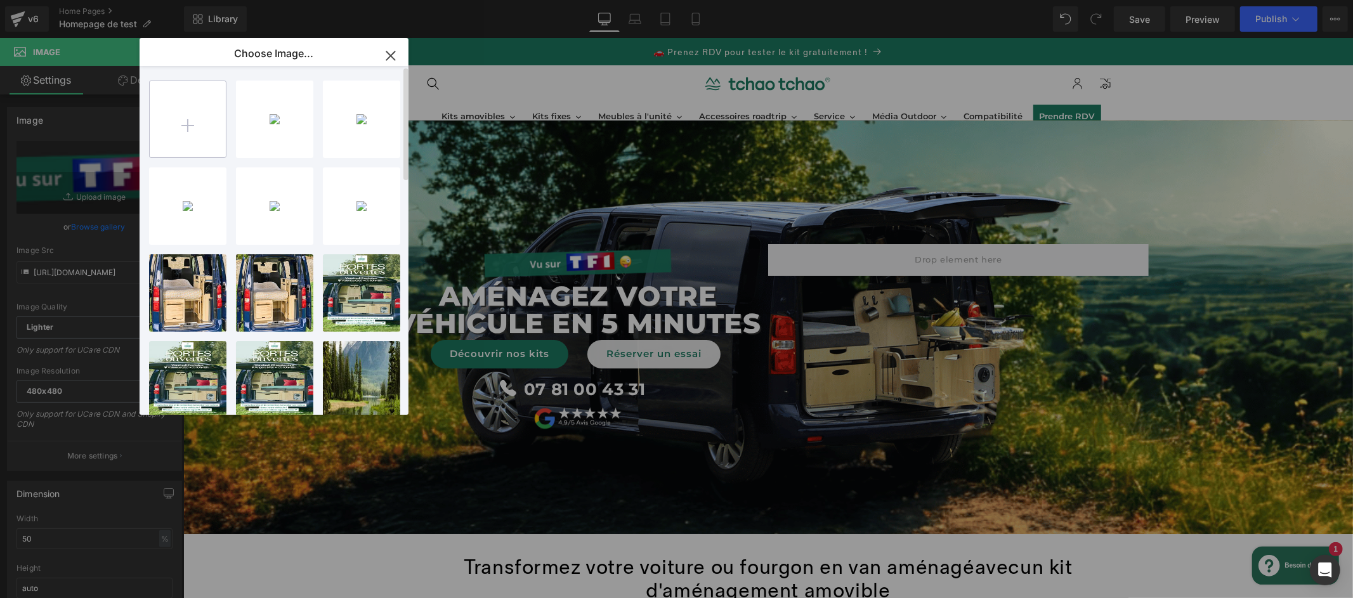
click at [179, 129] on input "file" at bounding box center [188, 119] width 76 height 76
type input "C:\fakepath\Retrait immédiat en cas de visite ! 😛 (4).png"
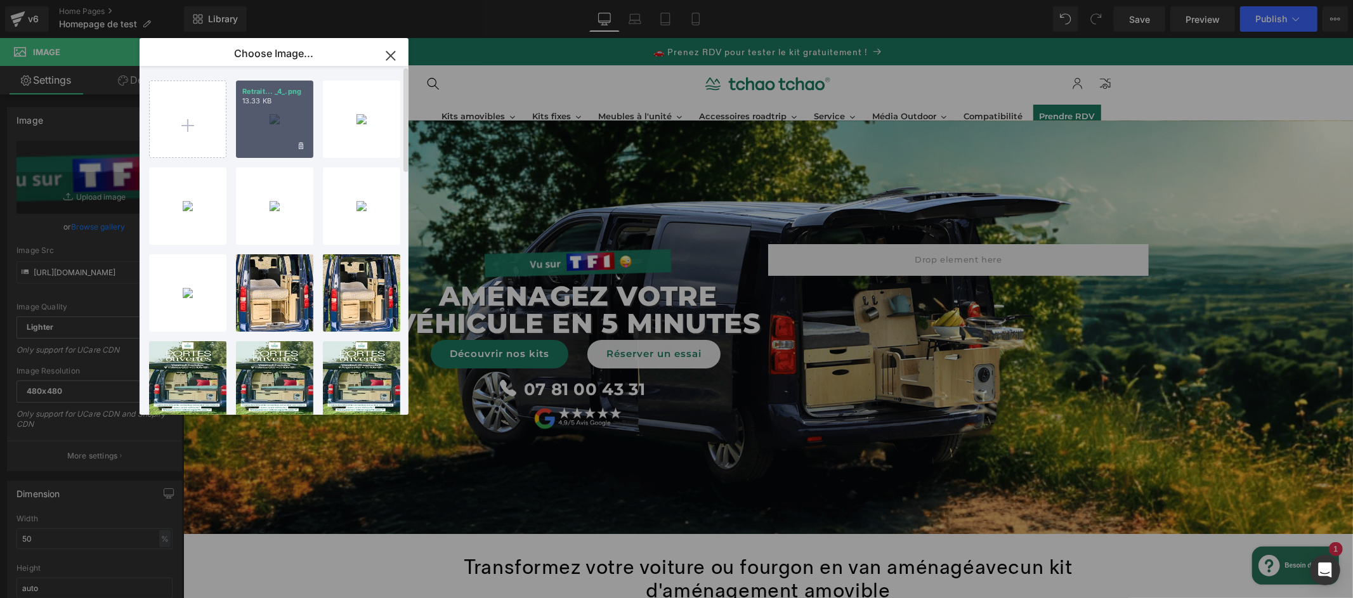
click at [277, 120] on div "Retrait... _4_.png 13.33 KB" at bounding box center [274, 119] width 77 height 77
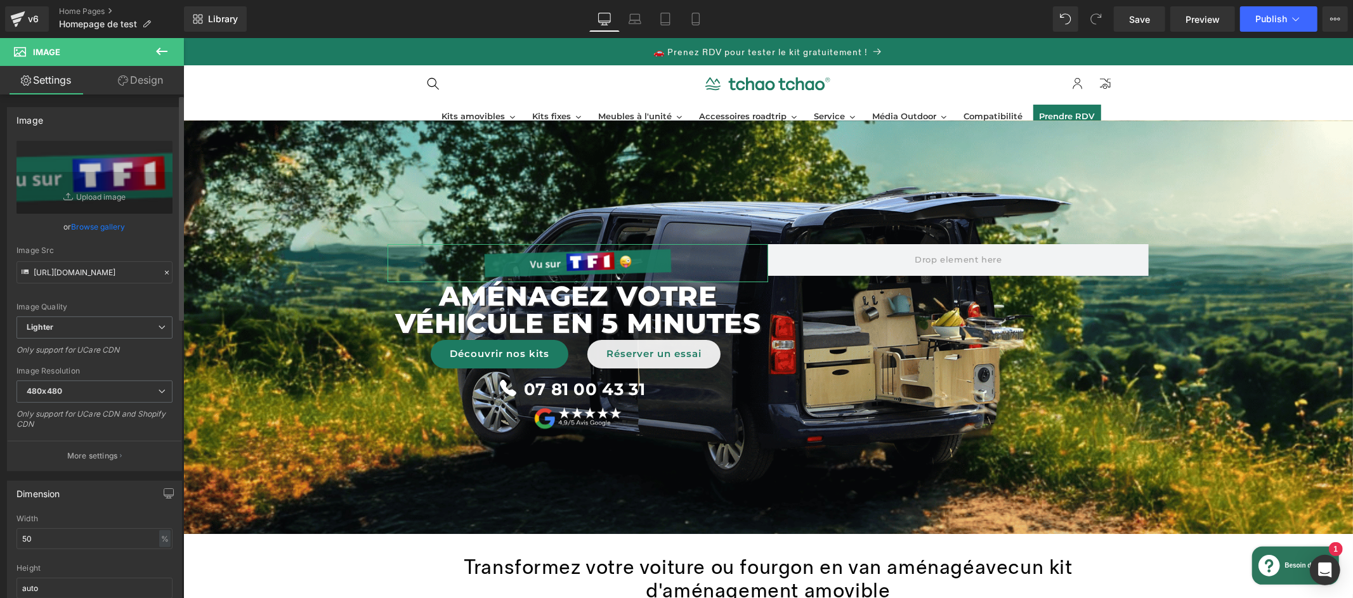
click at [114, 225] on link "Browse gallery" at bounding box center [99, 227] width 54 height 22
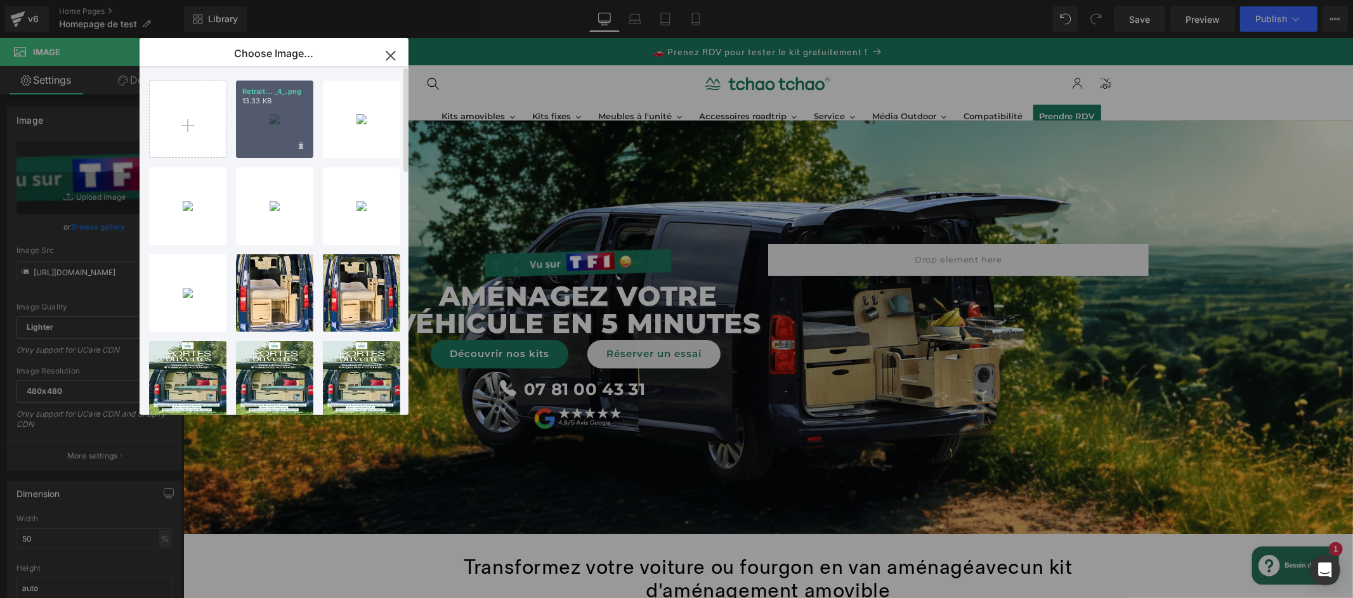
click at [249, 117] on div "Retrait... _4_.png 13.33 KB" at bounding box center [274, 119] width 77 height 77
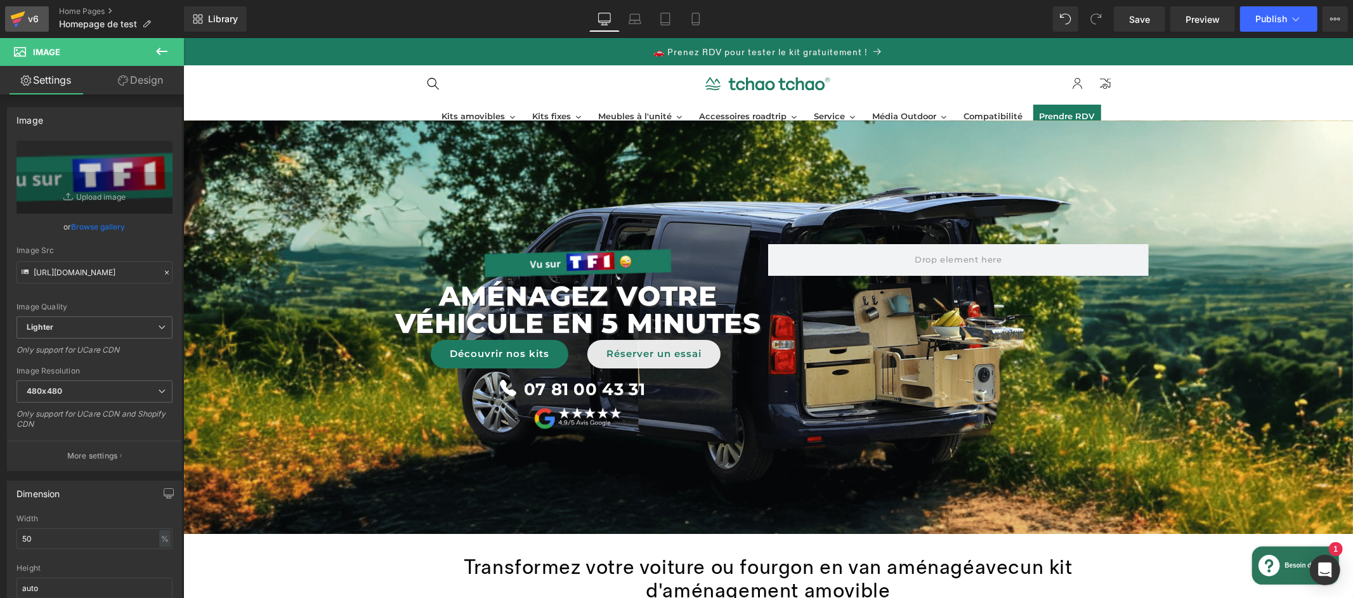
click at [16, 22] on icon at bounding box center [17, 21] width 9 height 6
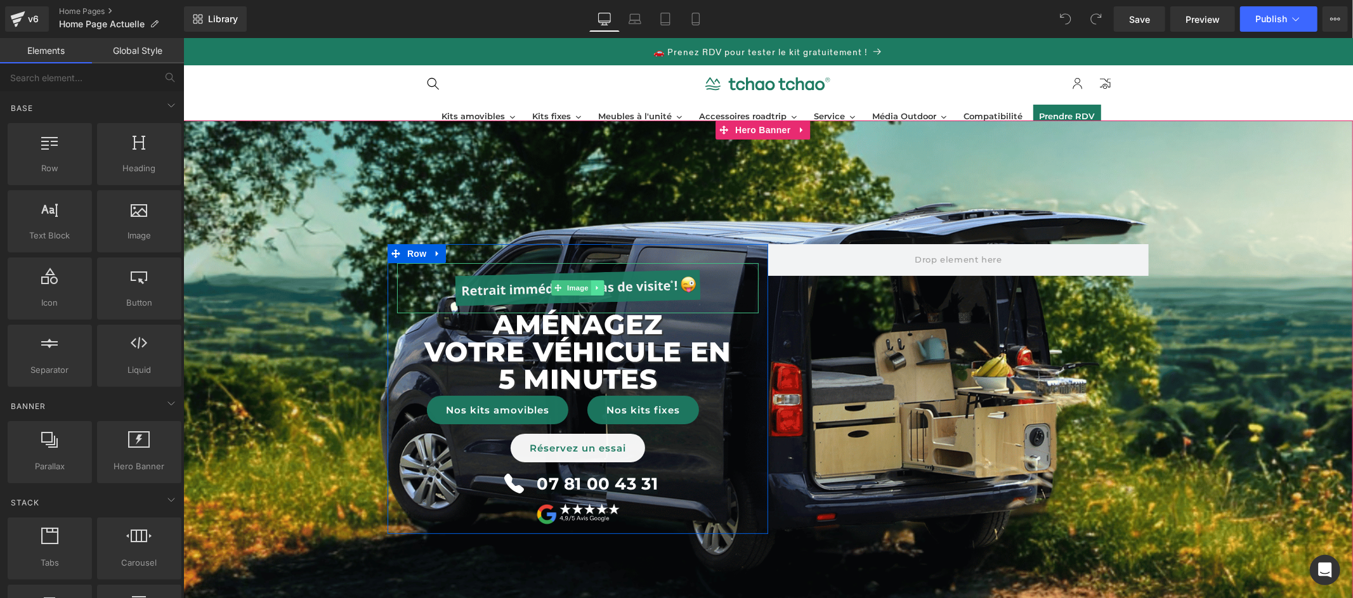
click at [594, 289] on icon at bounding box center [597, 288] width 7 height 8
click at [497, 290] on img at bounding box center [577, 288] width 253 height 51
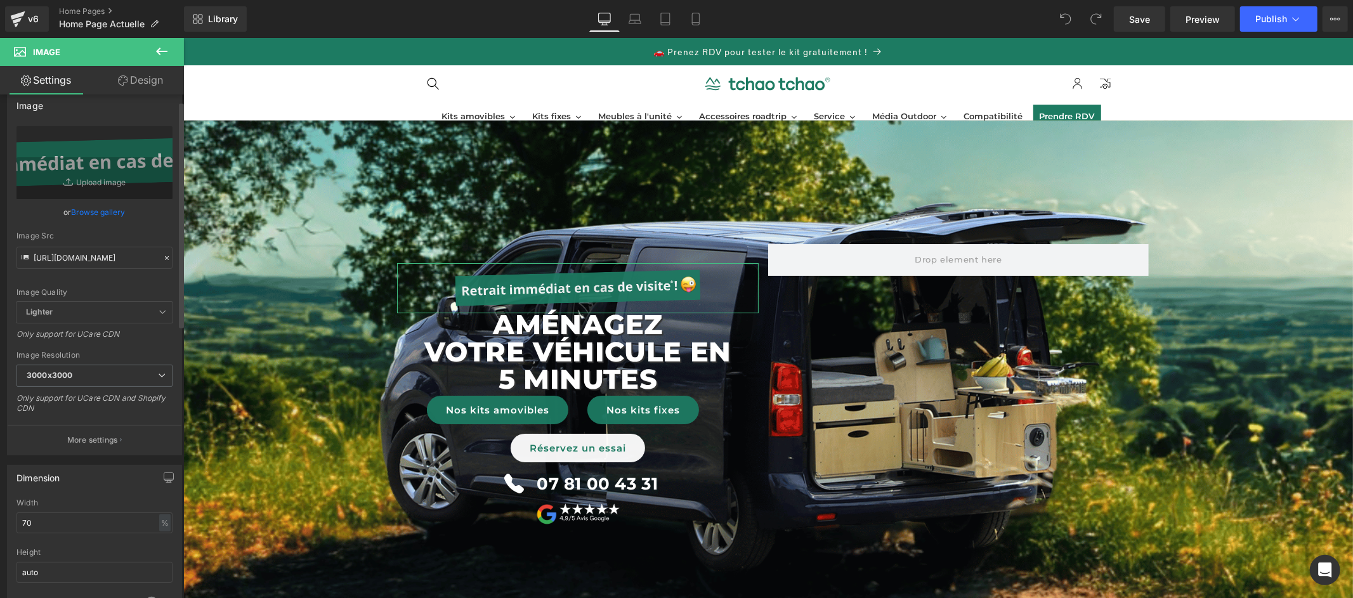
scroll to position [11, 0]
click at [118, 212] on link "Browse gallery" at bounding box center [99, 215] width 54 height 22
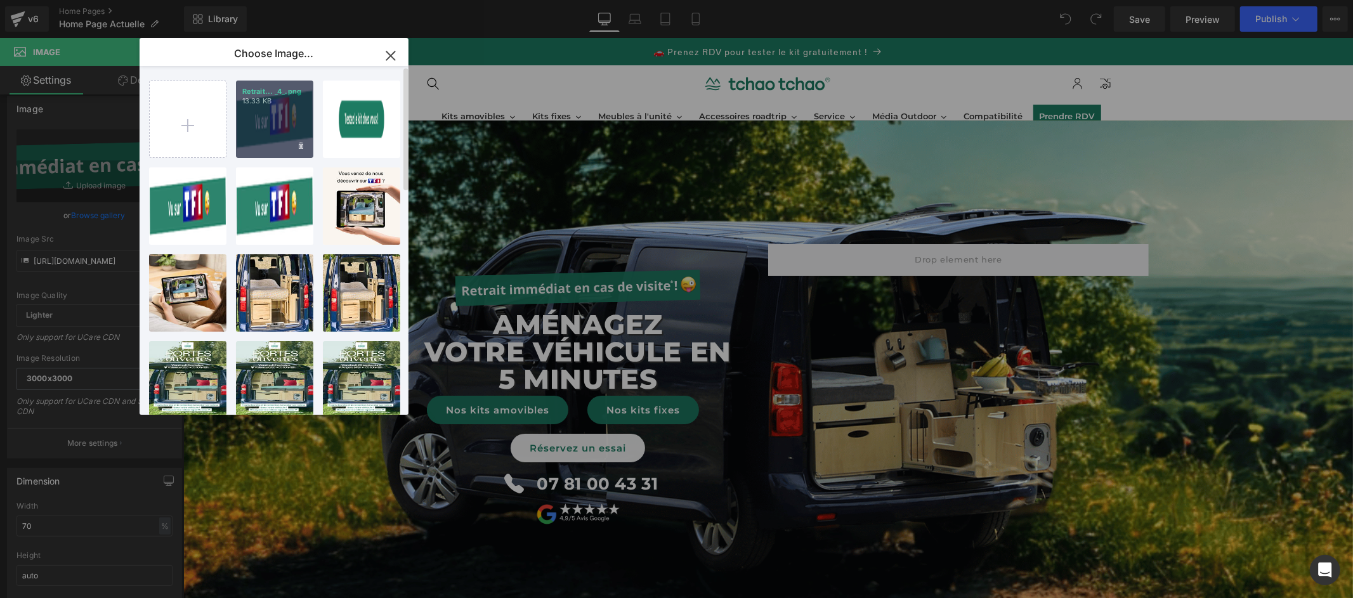
click at [271, 121] on div "Retrait... _4_.png 13.33 KB" at bounding box center [274, 119] width 77 height 77
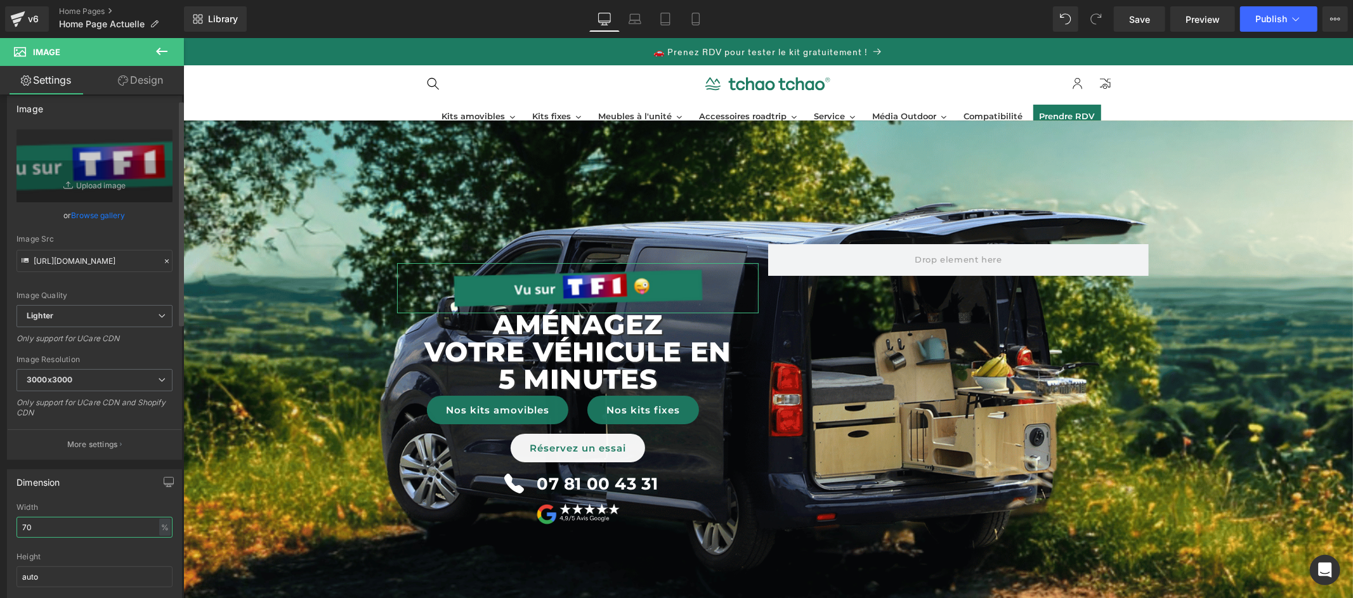
click at [100, 522] on input "70" at bounding box center [94, 527] width 156 height 21
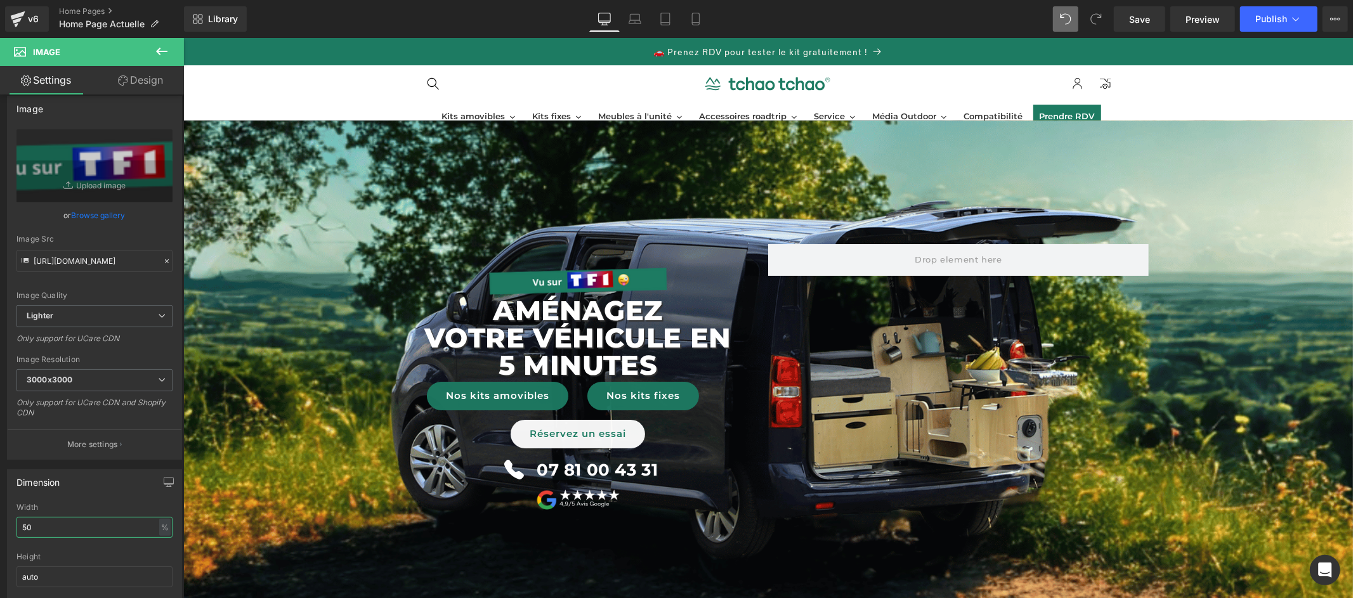
type input "50"
click at [1066, 22] on icon at bounding box center [1065, 18] width 11 height 11
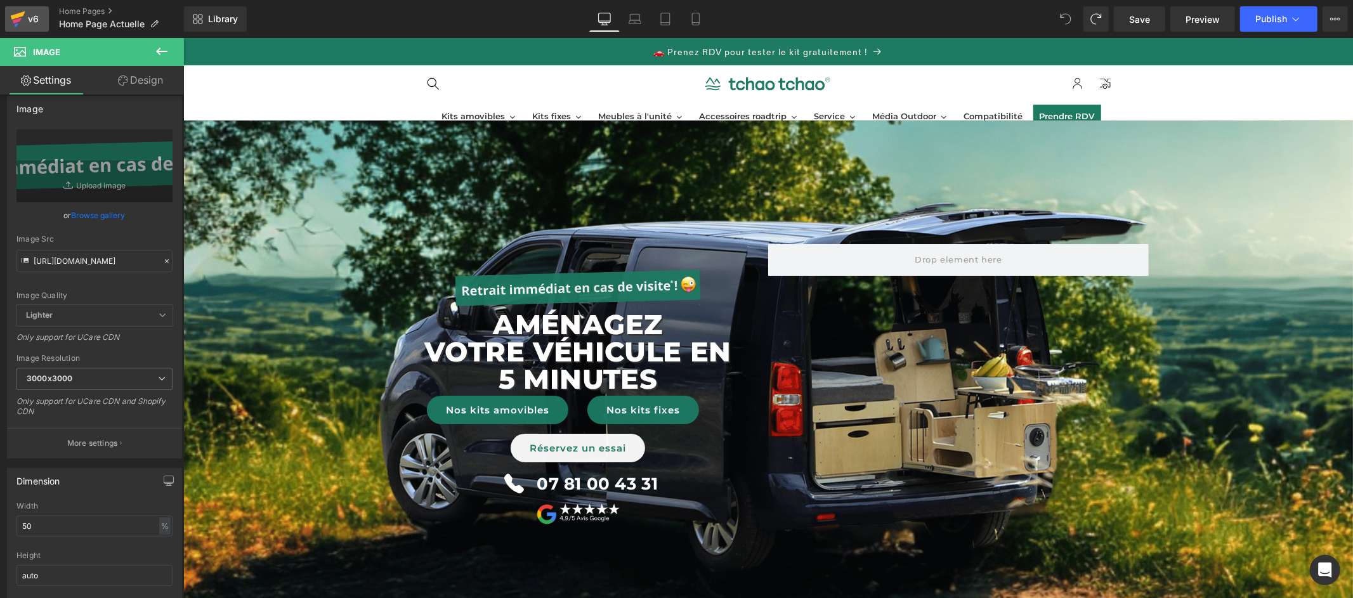
click at [32, 17] on div "v6" at bounding box center [33, 19] width 16 height 16
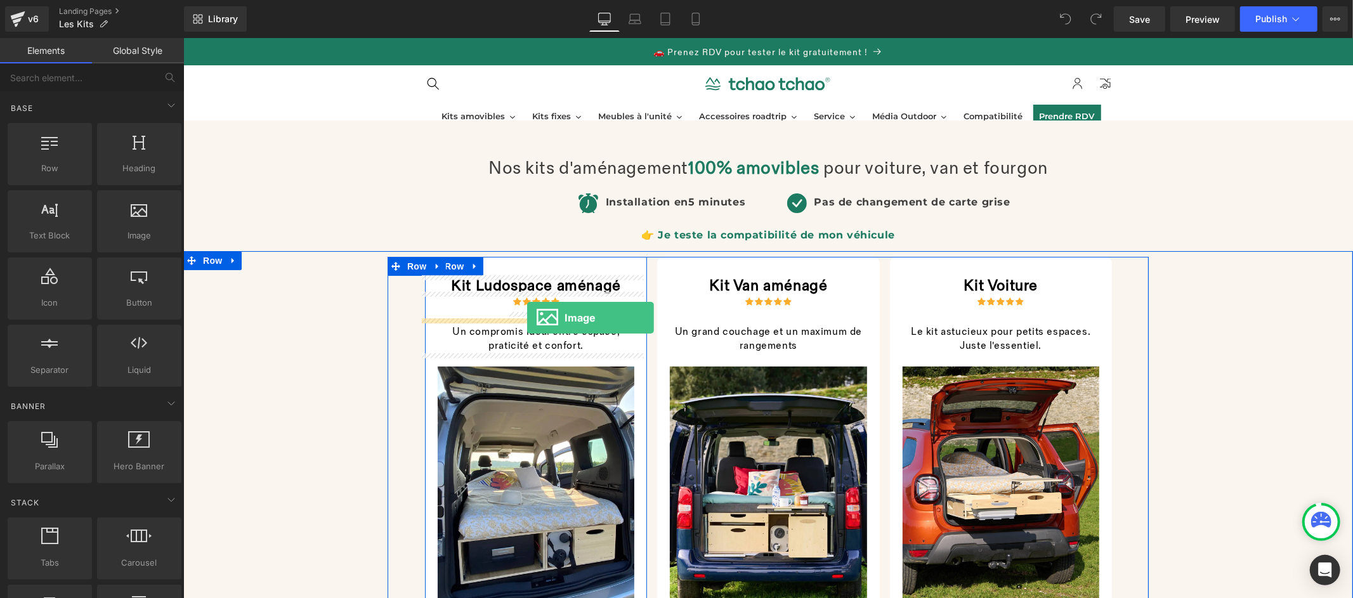
drag, startPoint x: 349, startPoint y: 254, endPoint x: 526, endPoint y: 317, distance: 187.8
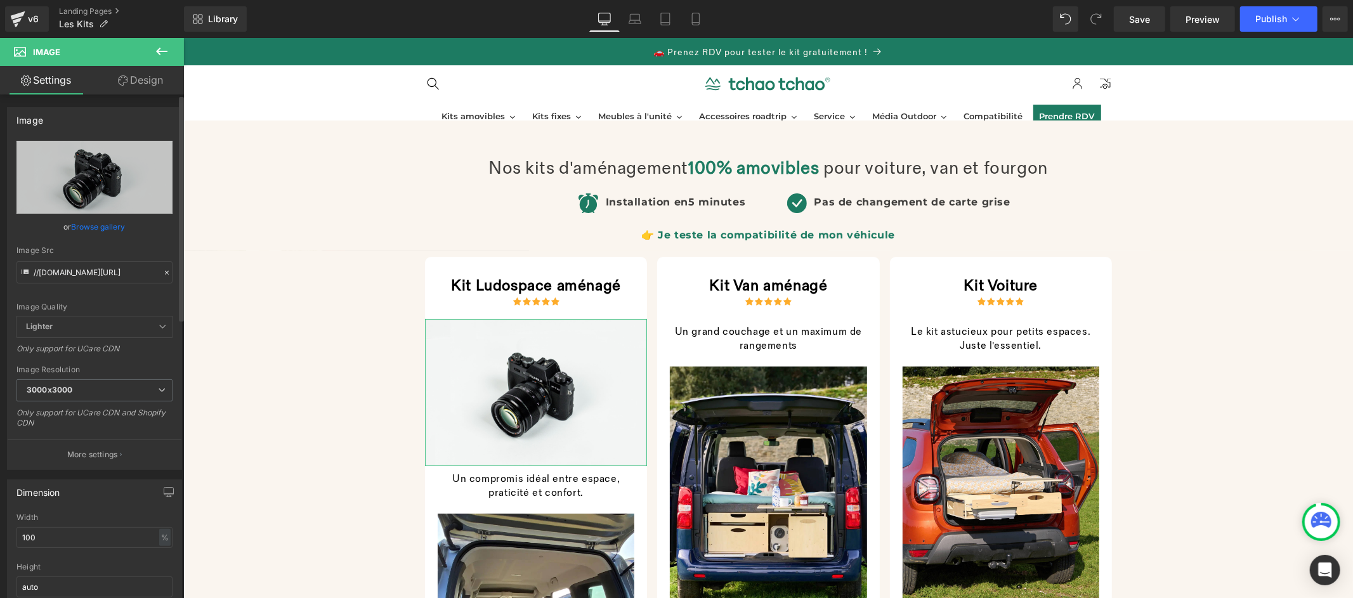
click at [112, 225] on link "Browse gallery" at bounding box center [99, 227] width 54 height 22
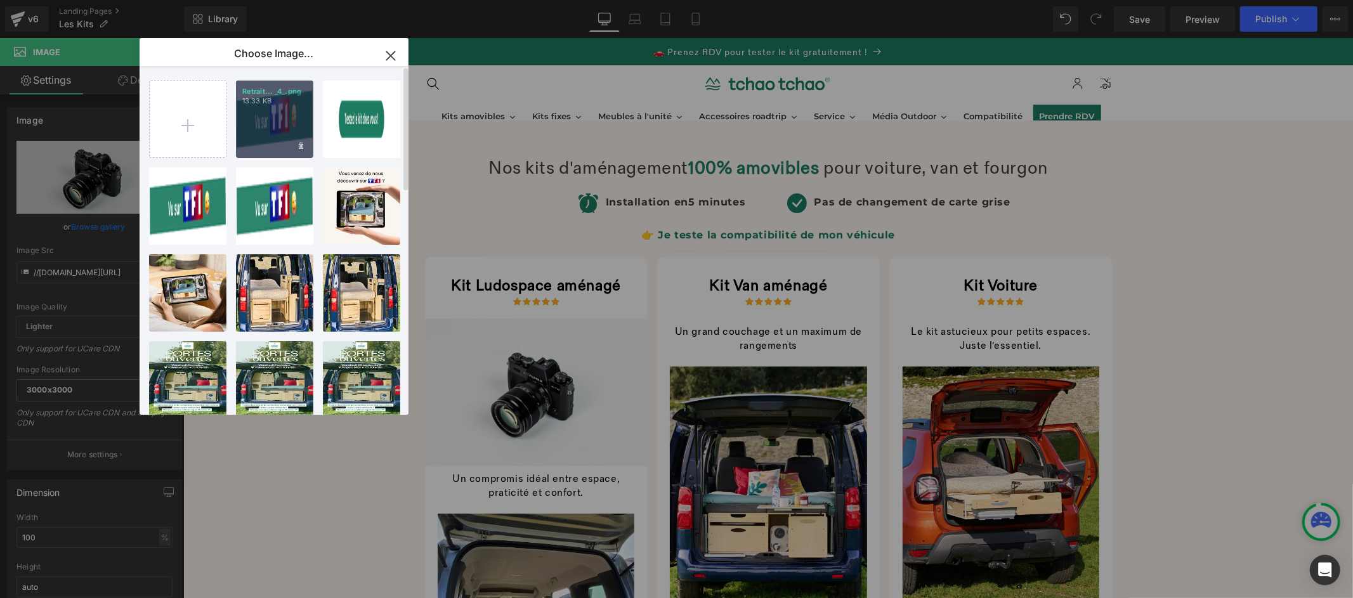
click at [280, 132] on div "Retrait... _4_.png 13.33 KB" at bounding box center [274, 119] width 77 height 77
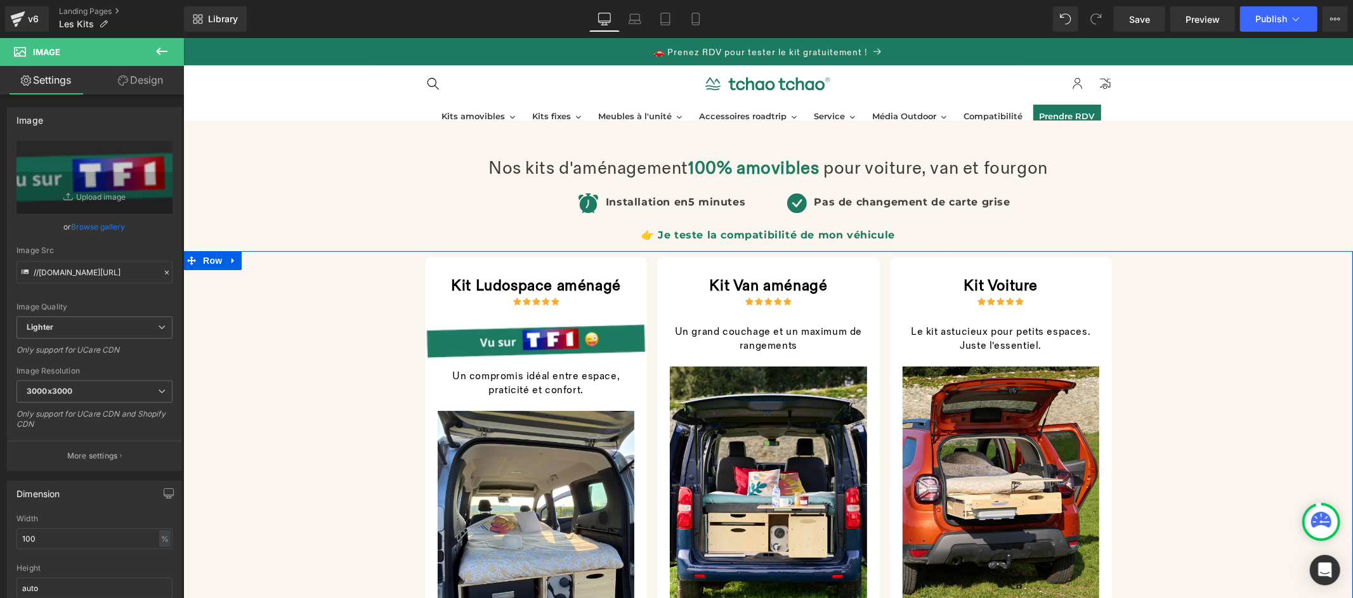
click at [339, 347] on div "Kit Ludospace aménagé Heading Icon Icon Icon Icon Icon Icon List Hoz Image Un c…" at bounding box center [768, 569] width 1170 height 627
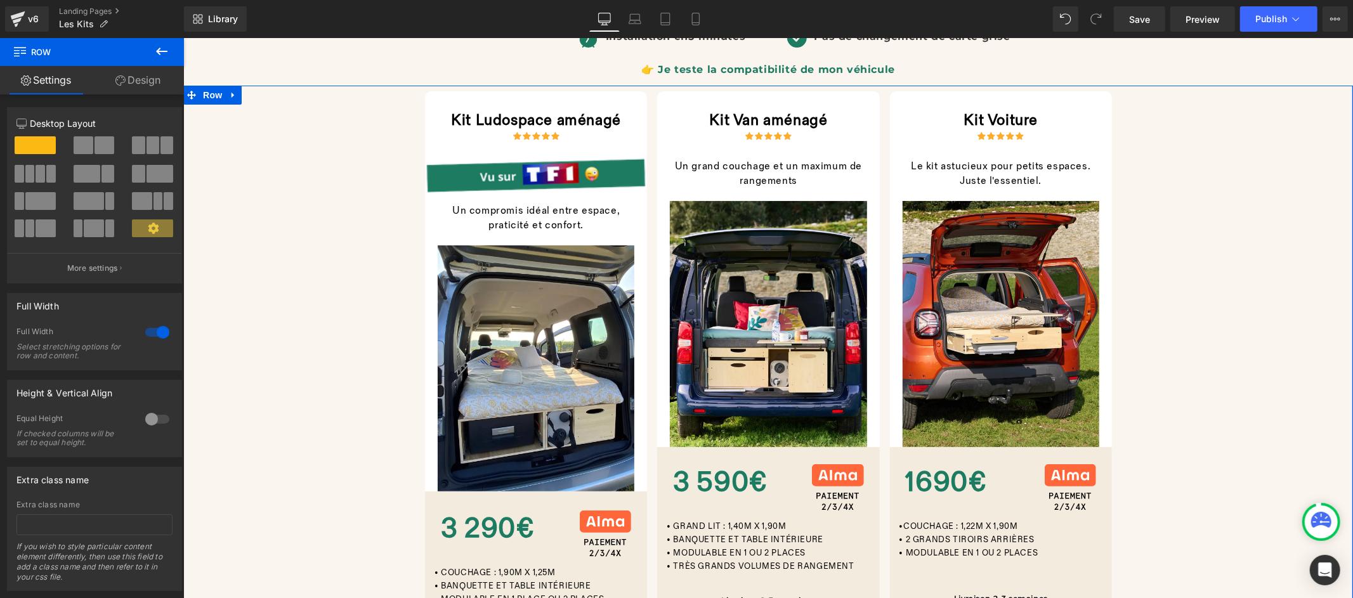
scroll to position [86, 0]
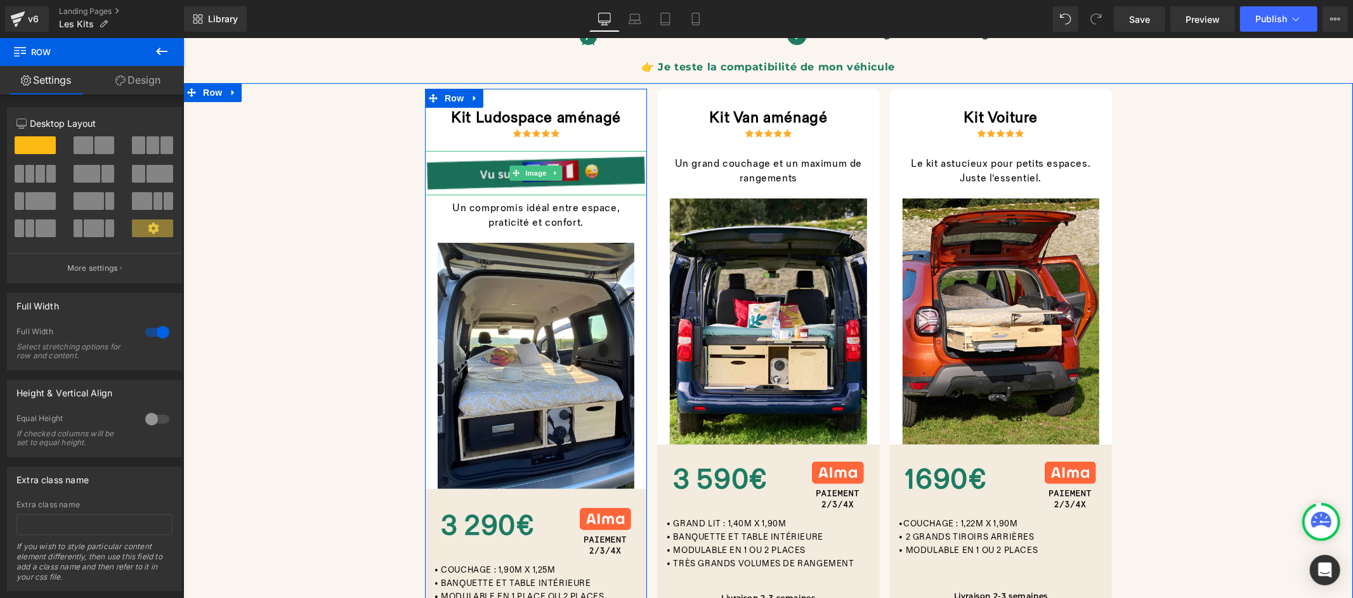
click at [587, 169] on img at bounding box center [535, 172] width 222 height 44
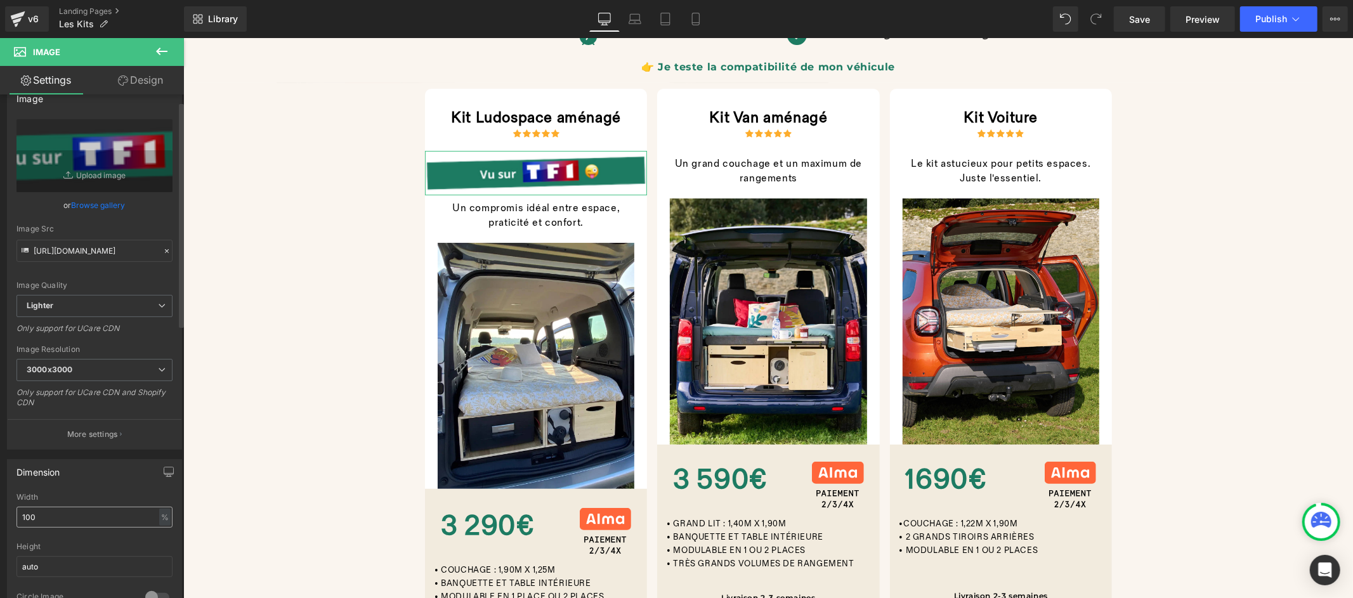
scroll to position [22, 0]
click at [75, 517] on input "100" at bounding box center [94, 516] width 156 height 21
click at [76, 517] on input "100" at bounding box center [94, 516] width 156 height 21
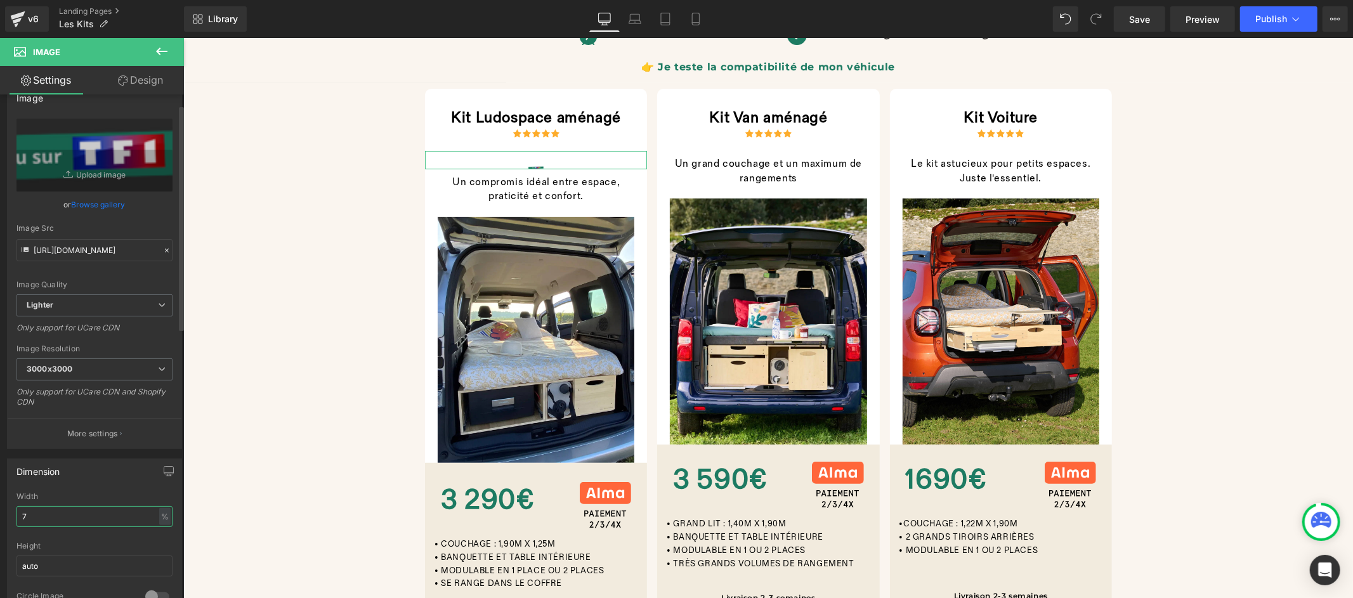
type input "70"
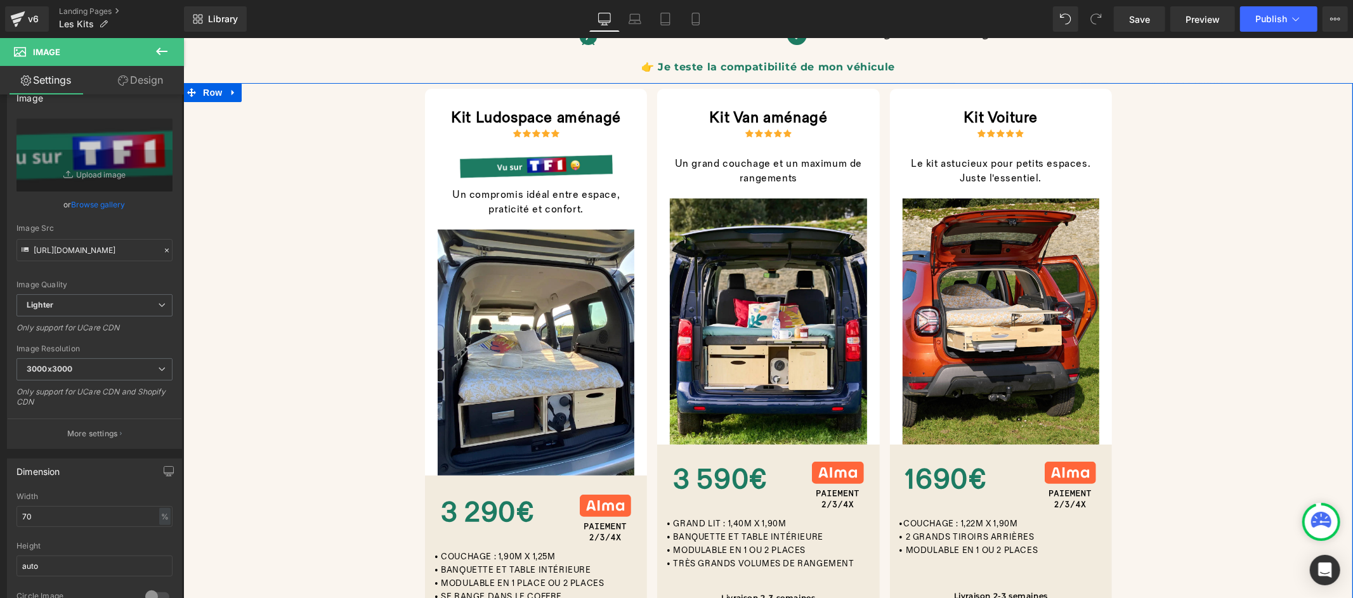
click at [270, 336] on div "Kit Ludospace aménagé Heading Icon Icon Icon Icon Icon Icon List Hoz Image Un c…" at bounding box center [768, 395] width 1170 height 614
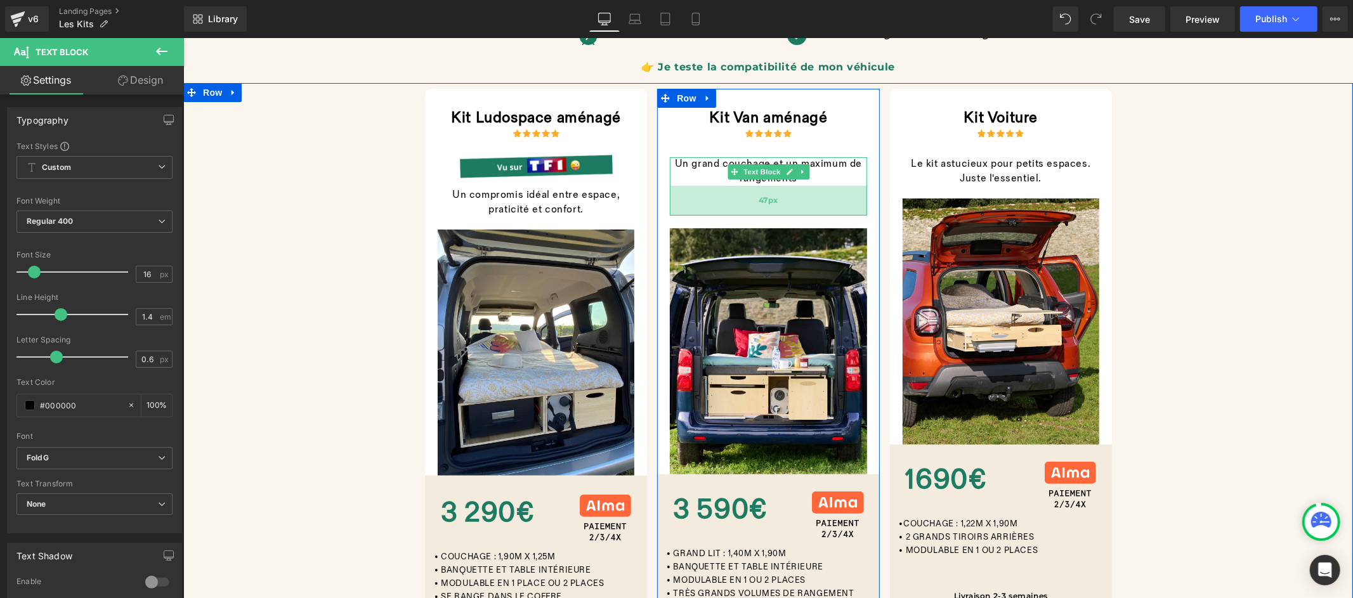
drag, startPoint x: 824, startPoint y: 183, endPoint x: 821, endPoint y: 213, distance: 30.6
click at [821, 213] on div "47px" at bounding box center [767, 200] width 197 height 30
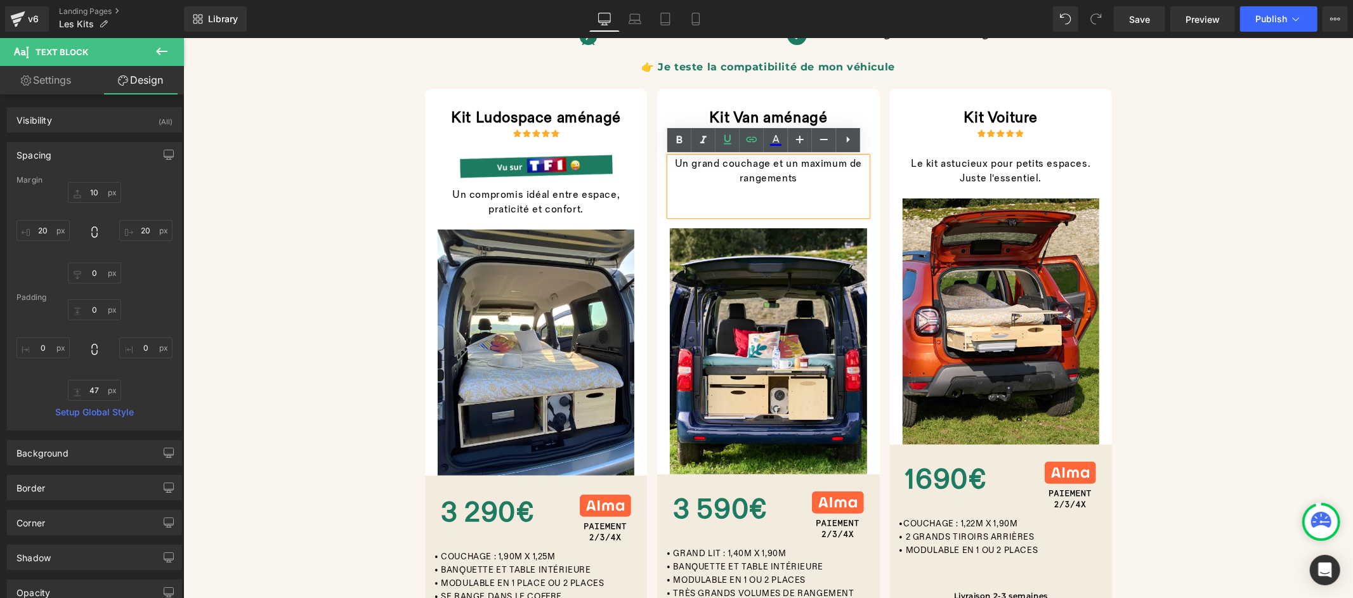
click at [1166, 266] on div "Kit Ludospace aménagé Heading Icon Icon Icon Icon Icon Icon List Hoz Image Un c…" at bounding box center [768, 395] width 1170 height 615
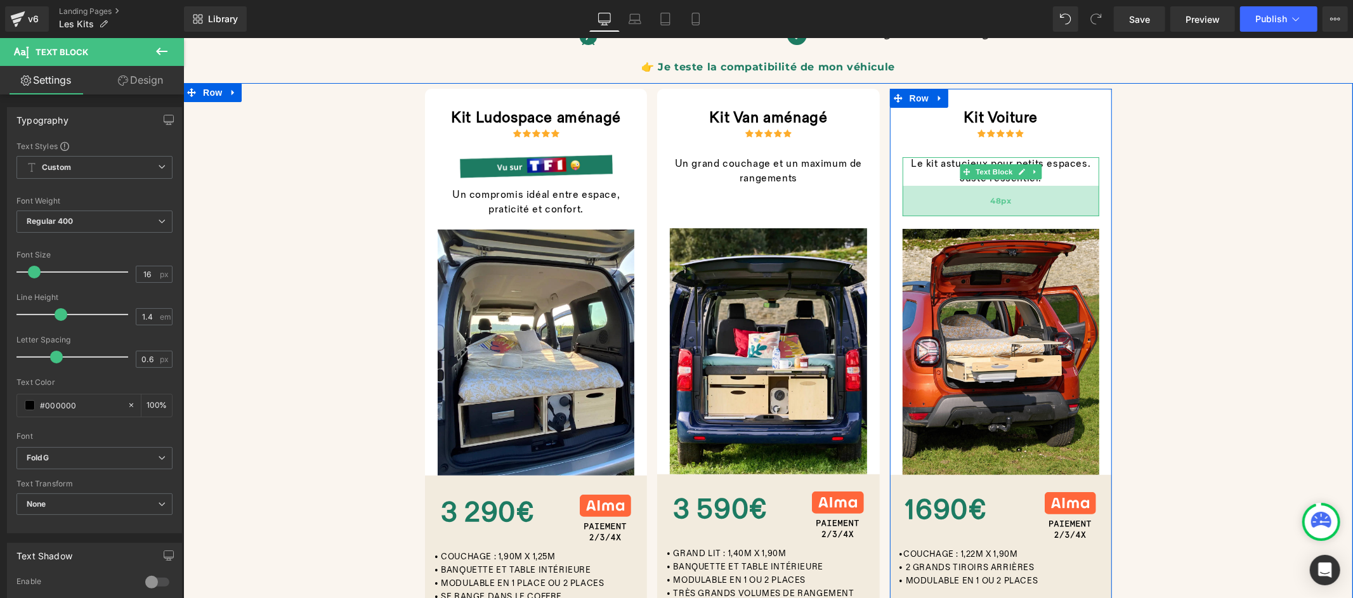
drag, startPoint x: 1041, startPoint y: 182, endPoint x: 1036, endPoint y: 213, distance: 31.6
click at [1036, 213] on div "48px" at bounding box center [1000, 200] width 197 height 30
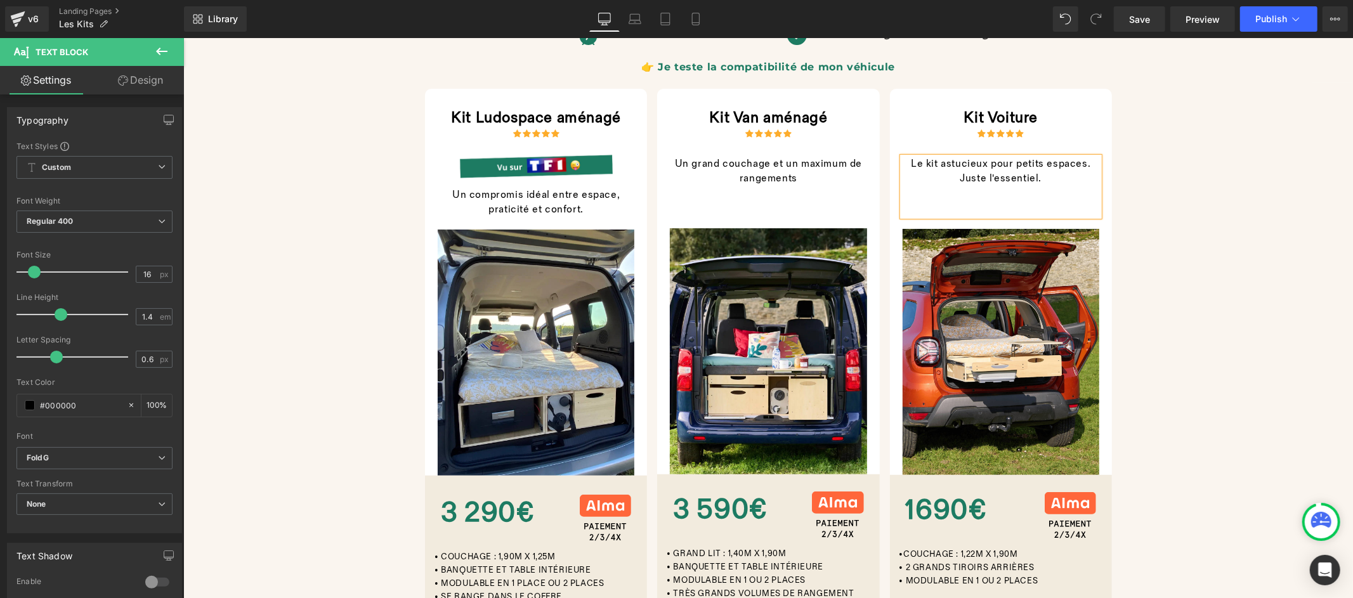
click at [1185, 251] on div "Kit Ludospace aménagé Heading Icon Icon Icon Icon Icon Icon List Hoz Image Un c…" at bounding box center [768, 395] width 1170 height 615
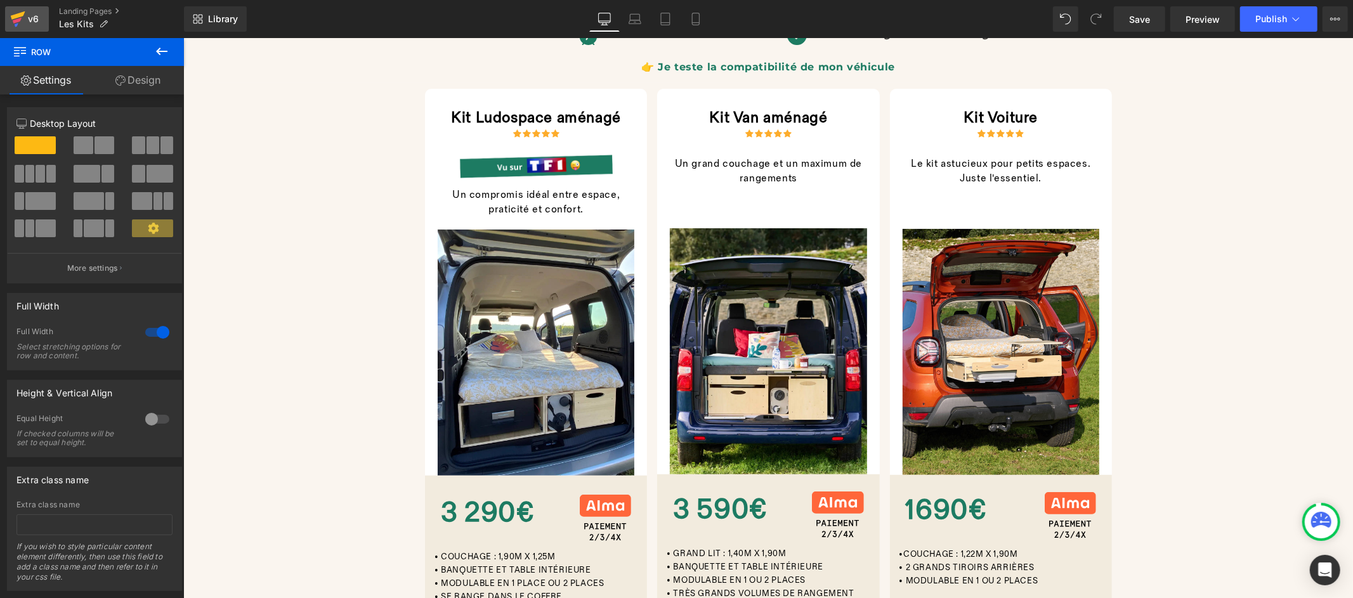
click at [10, 18] on icon at bounding box center [17, 19] width 15 height 32
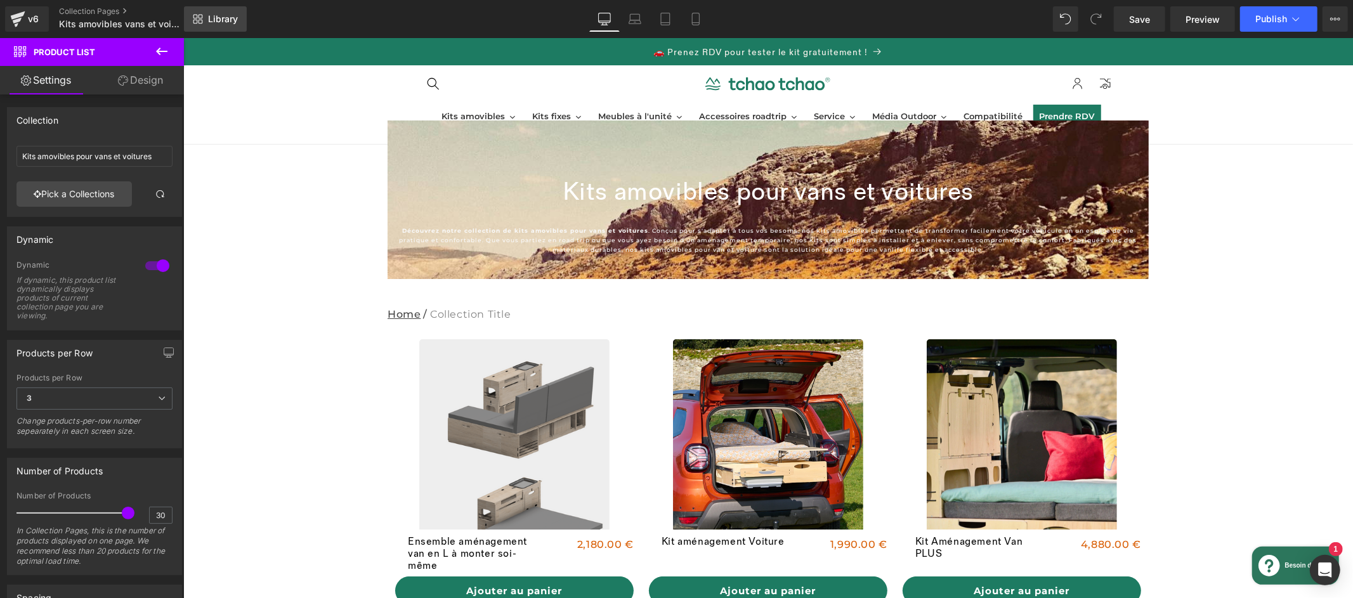
click at [228, 23] on span "Library" at bounding box center [223, 18] width 30 height 11
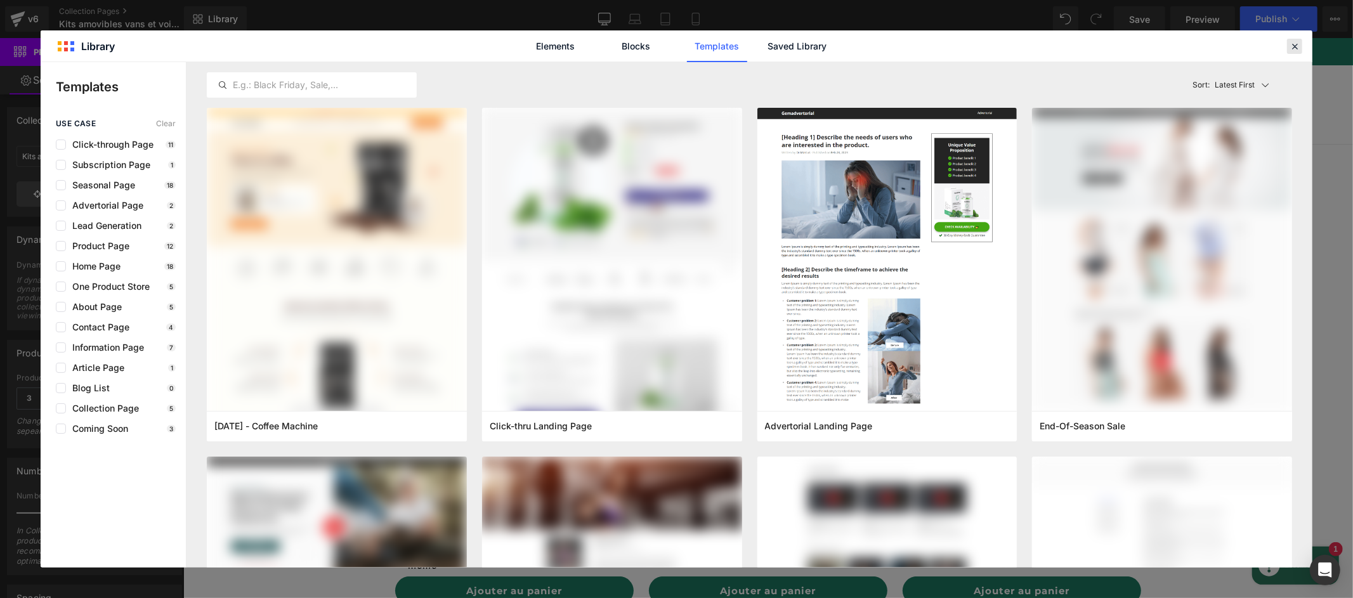
click at [1294, 41] on icon at bounding box center [1294, 46] width 11 height 11
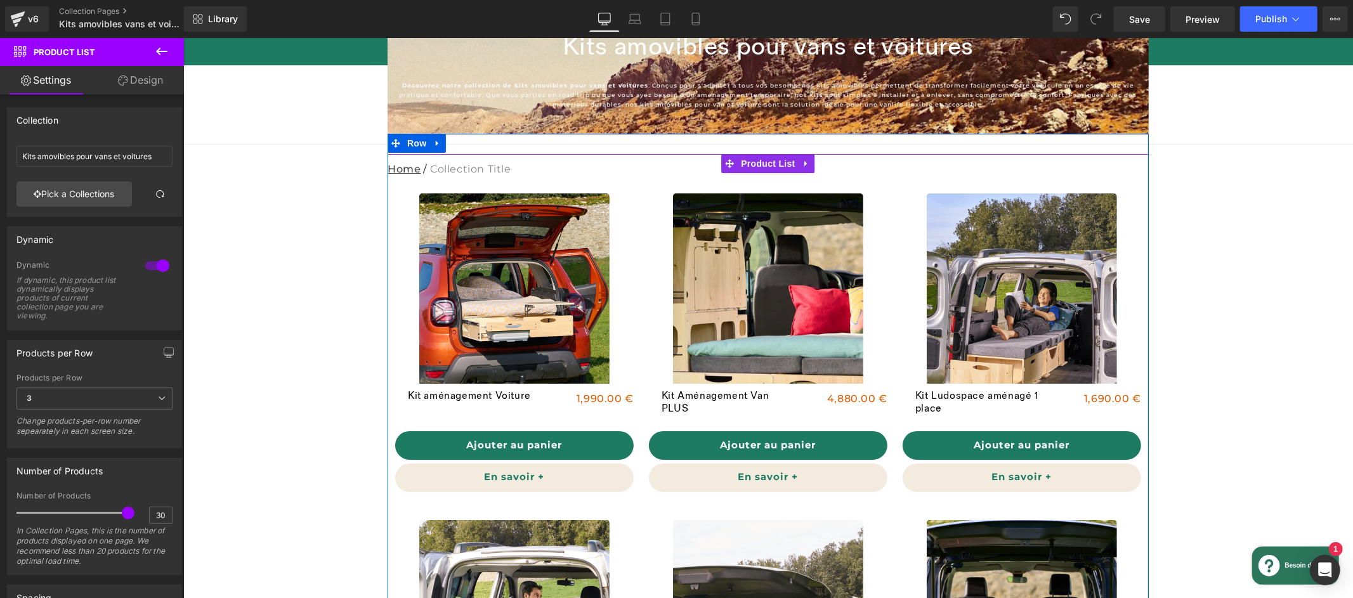
scroll to position [61, 0]
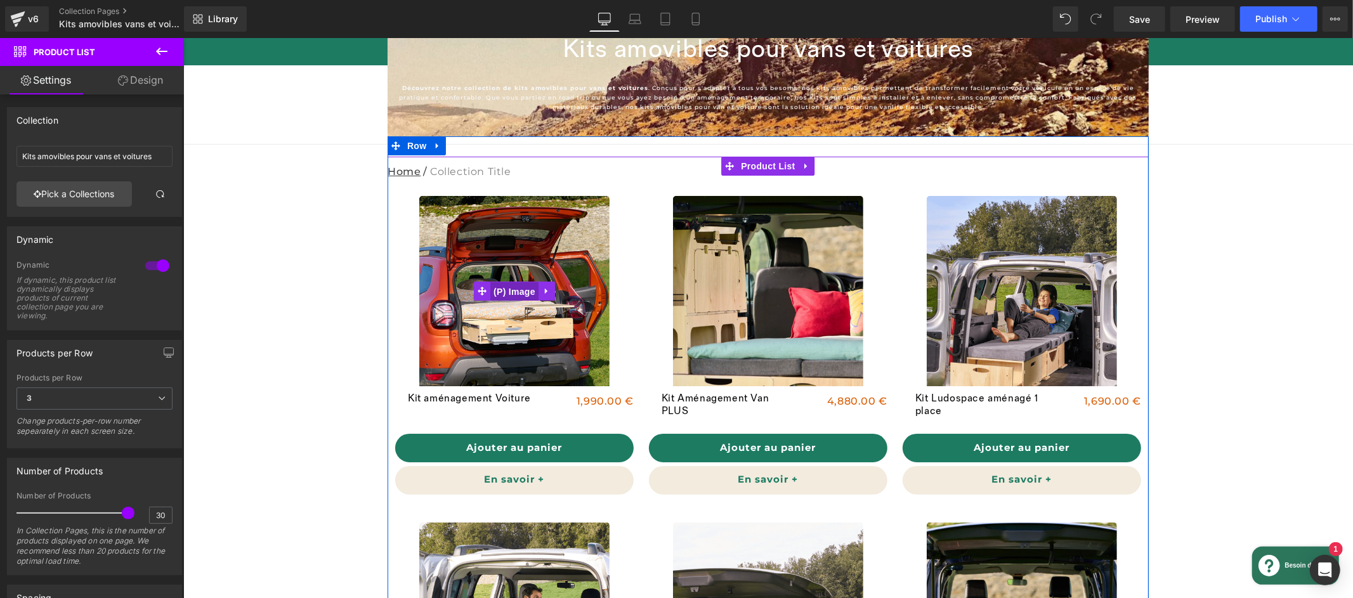
click at [521, 292] on span "(P) Image" at bounding box center [514, 291] width 48 height 19
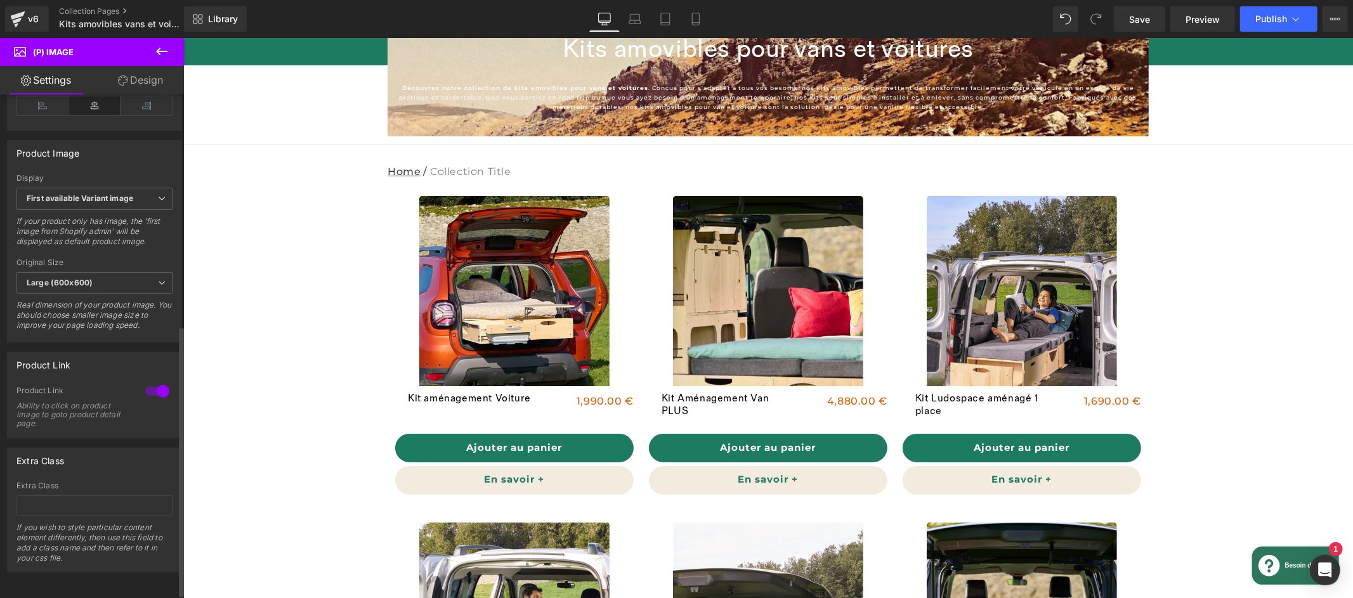
scroll to position [0, 0]
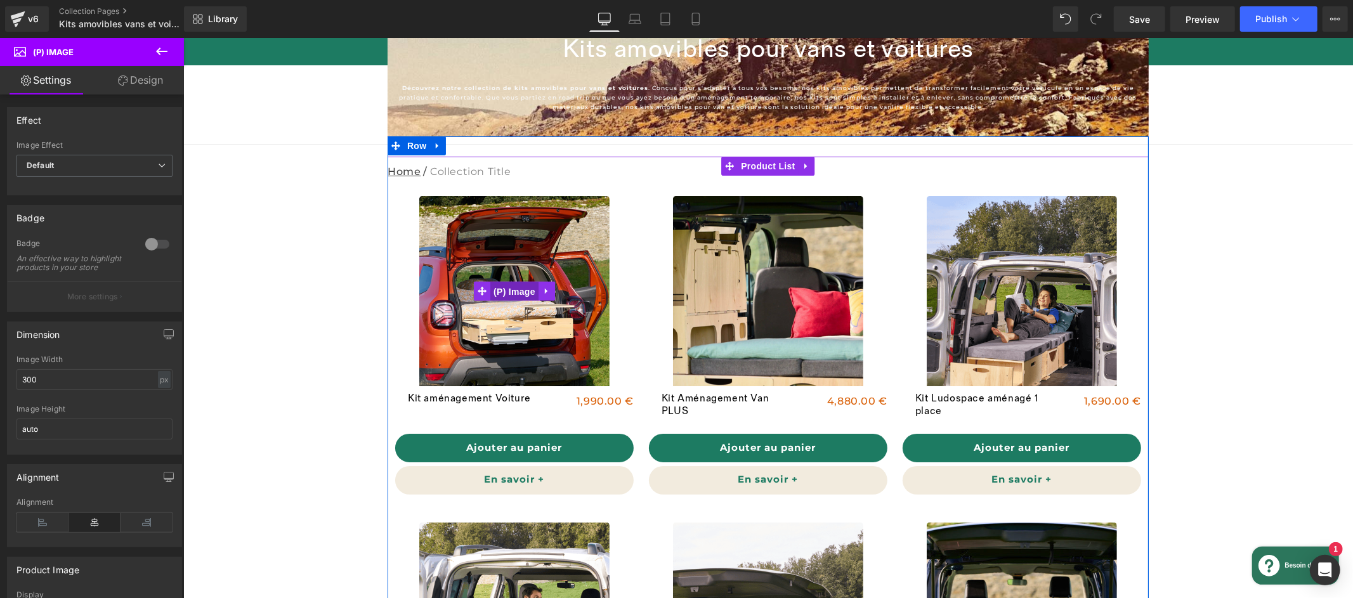
click at [515, 289] on span "(P) Image" at bounding box center [514, 291] width 48 height 19
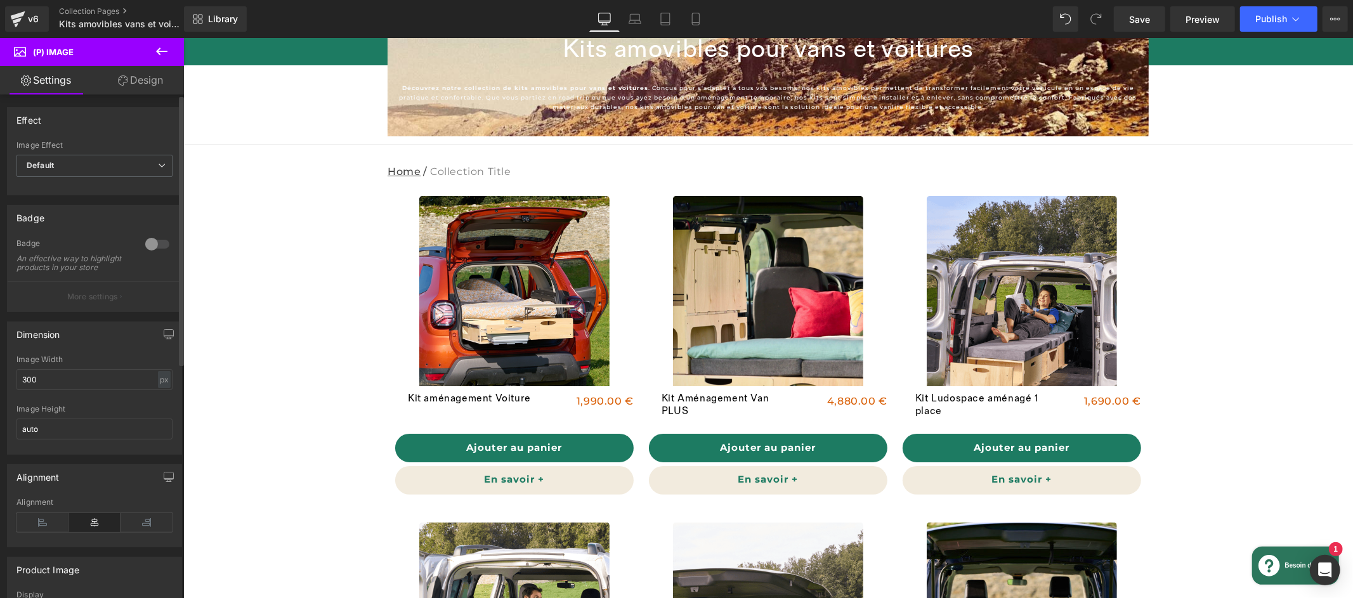
click at [78, 302] on p "More settings" at bounding box center [92, 296] width 51 height 11
click at [82, 157] on span "Default" at bounding box center [94, 166] width 156 height 22
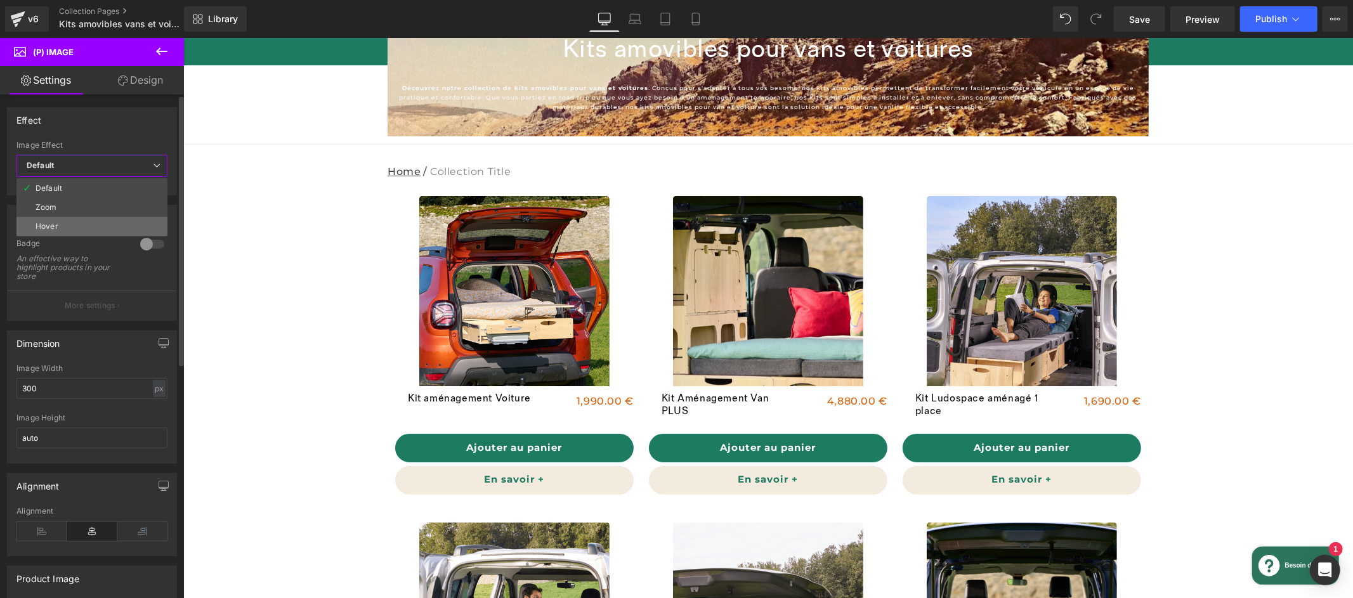
click at [64, 226] on li "Hover" at bounding box center [91, 226] width 151 height 19
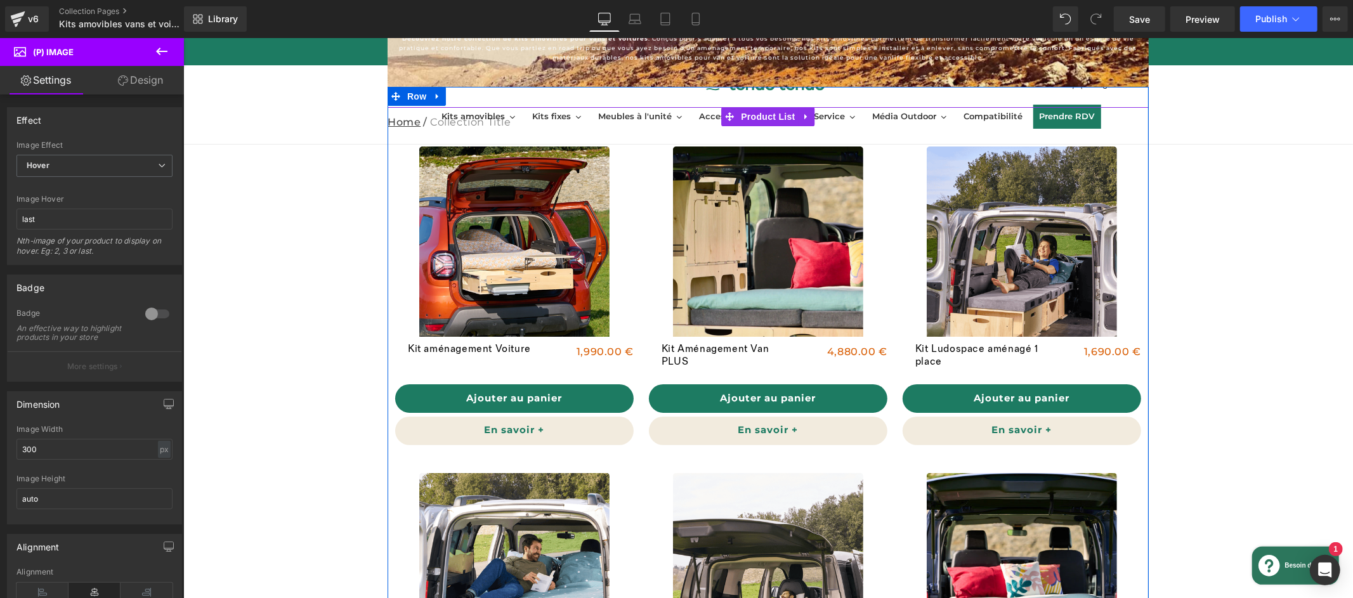
scroll to position [104, 0]
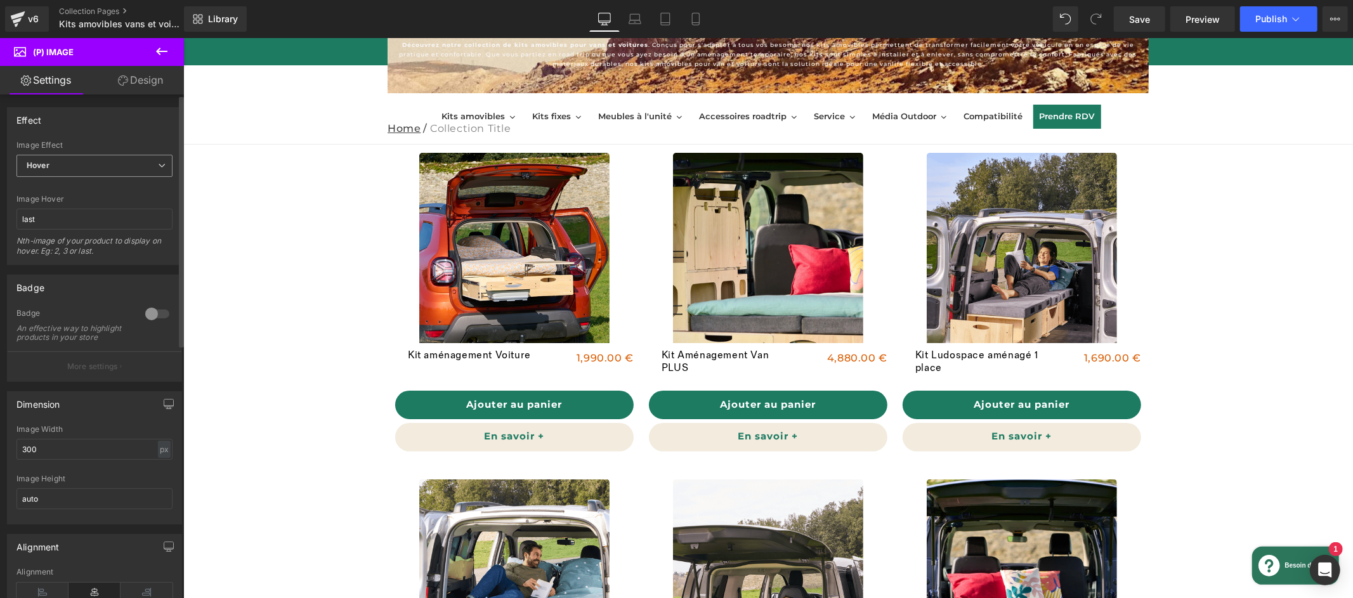
click at [112, 167] on span "Hover" at bounding box center [94, 166] width 156 height 22
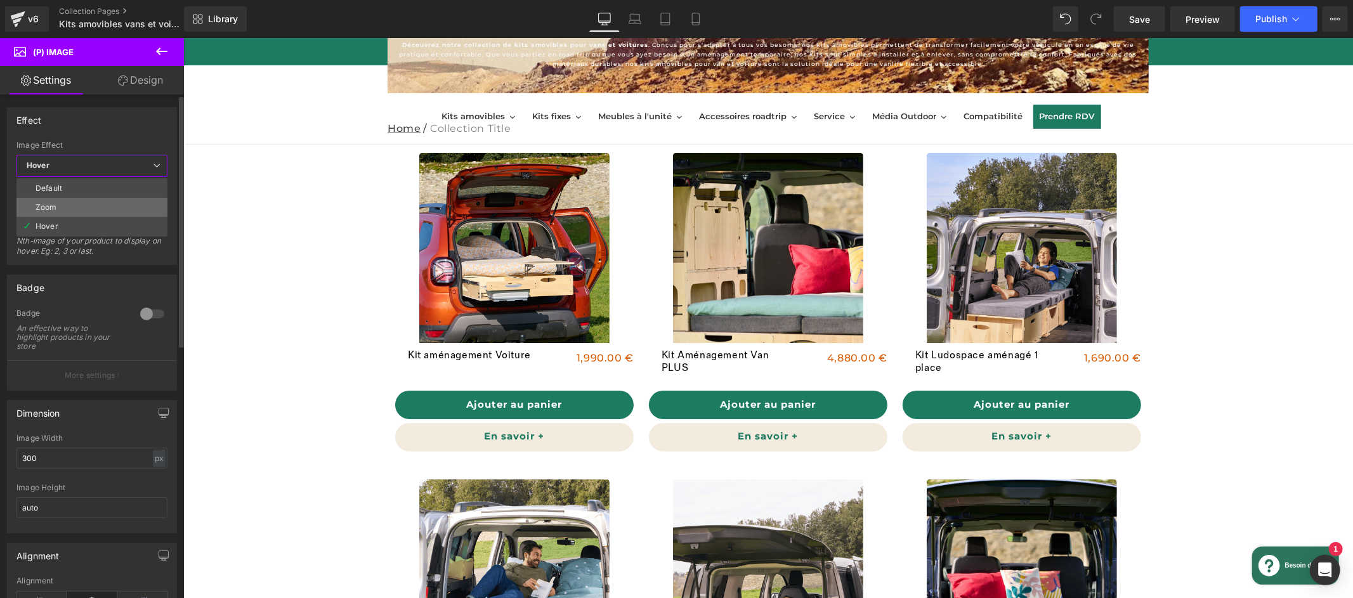
click at [98, 209] on li "Zoom" at bounding box center [91, 207] width 151 height 19
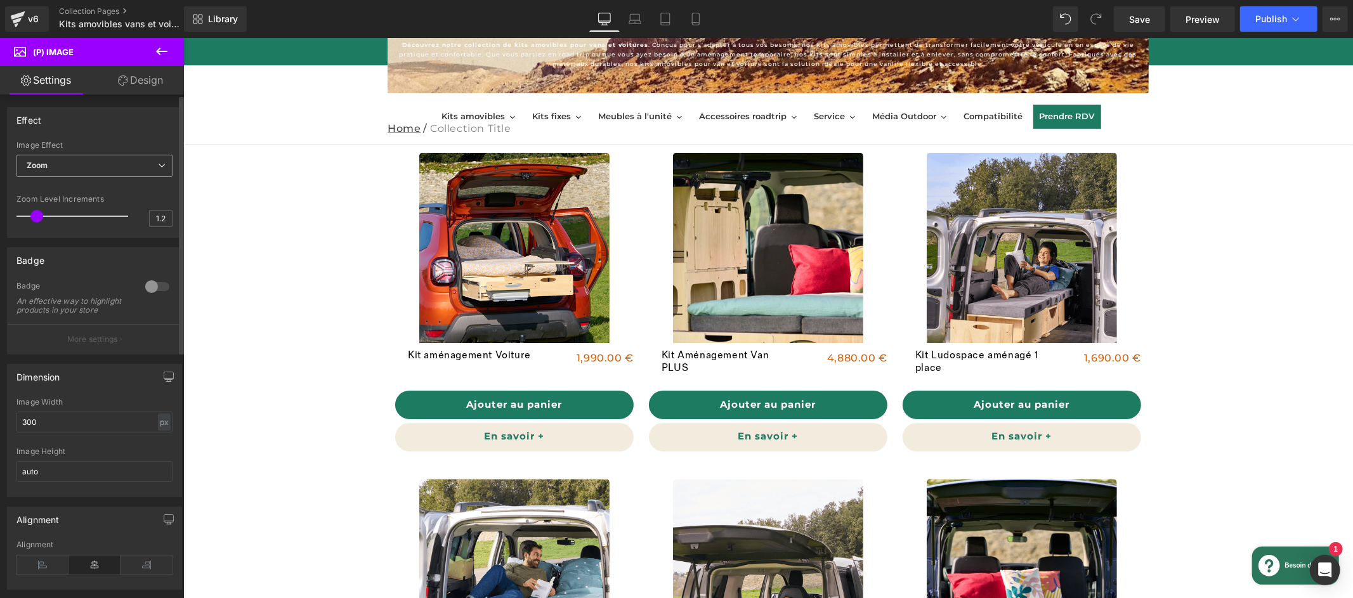
click at [92, 168] on span "Zoom" at bounding box center [94, 166] width 156 height 22
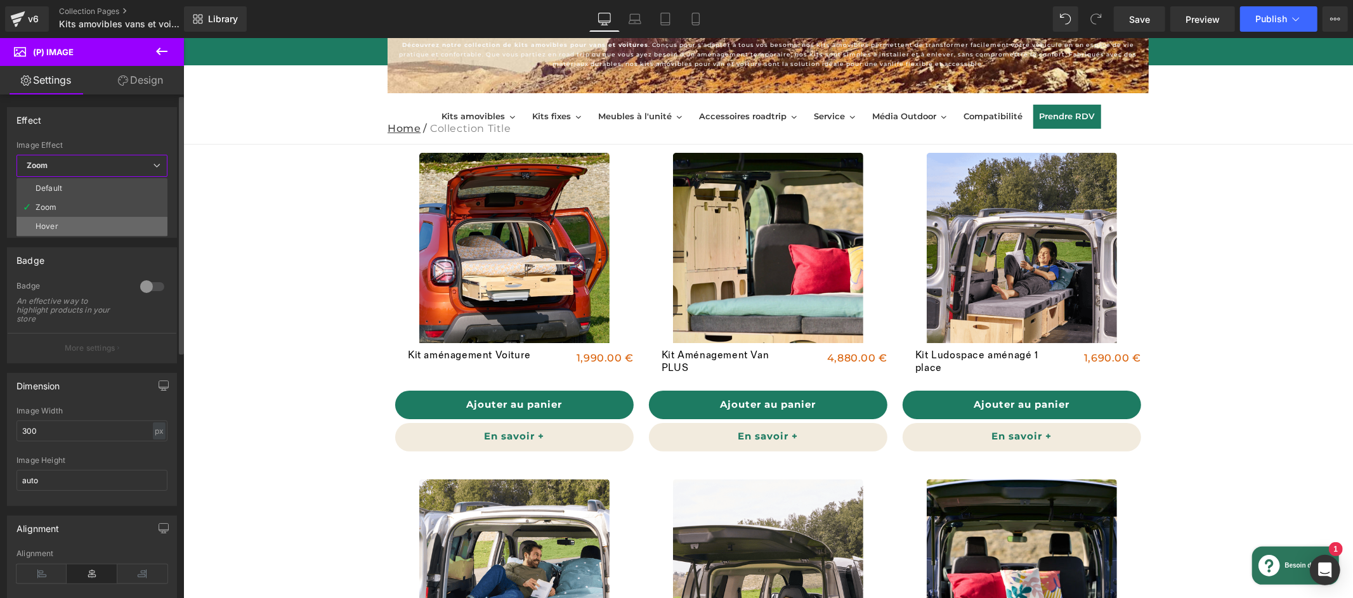
click at [74, 223] on li "Hover" at bounding box center [91, 226] width 151 height 19
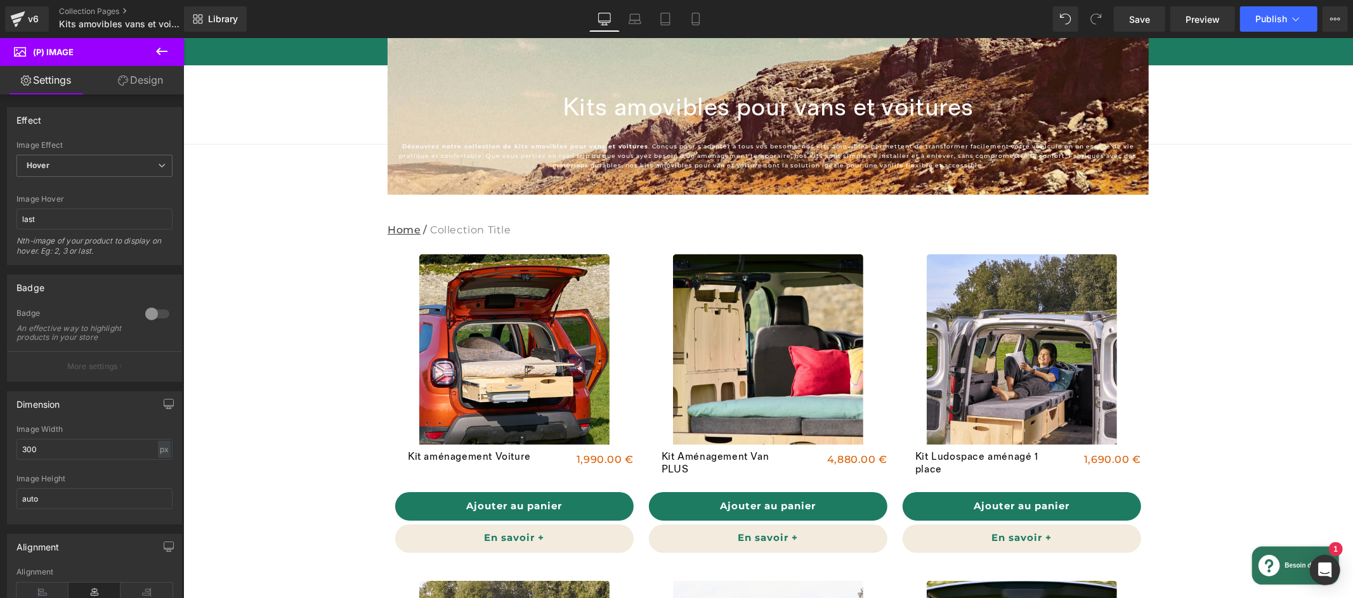
scroll to position [0, 0]
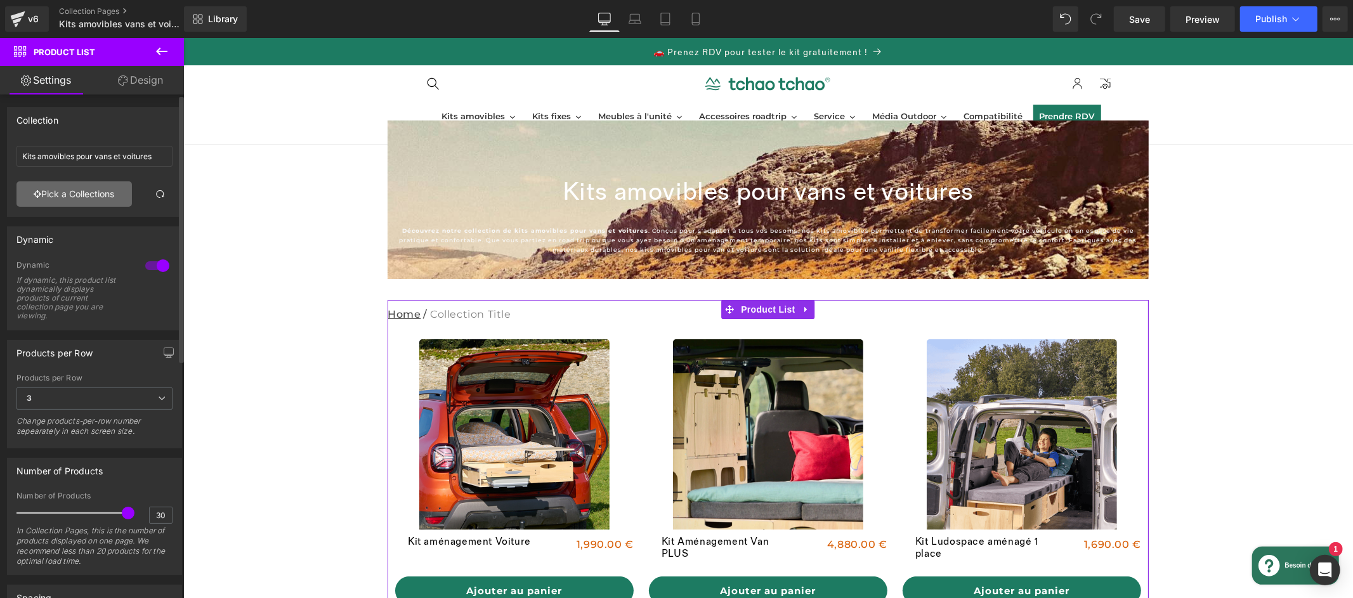
click at [72, 192] on link "Pick a Collections" at bounding box center [73, 193] width 115 height 25
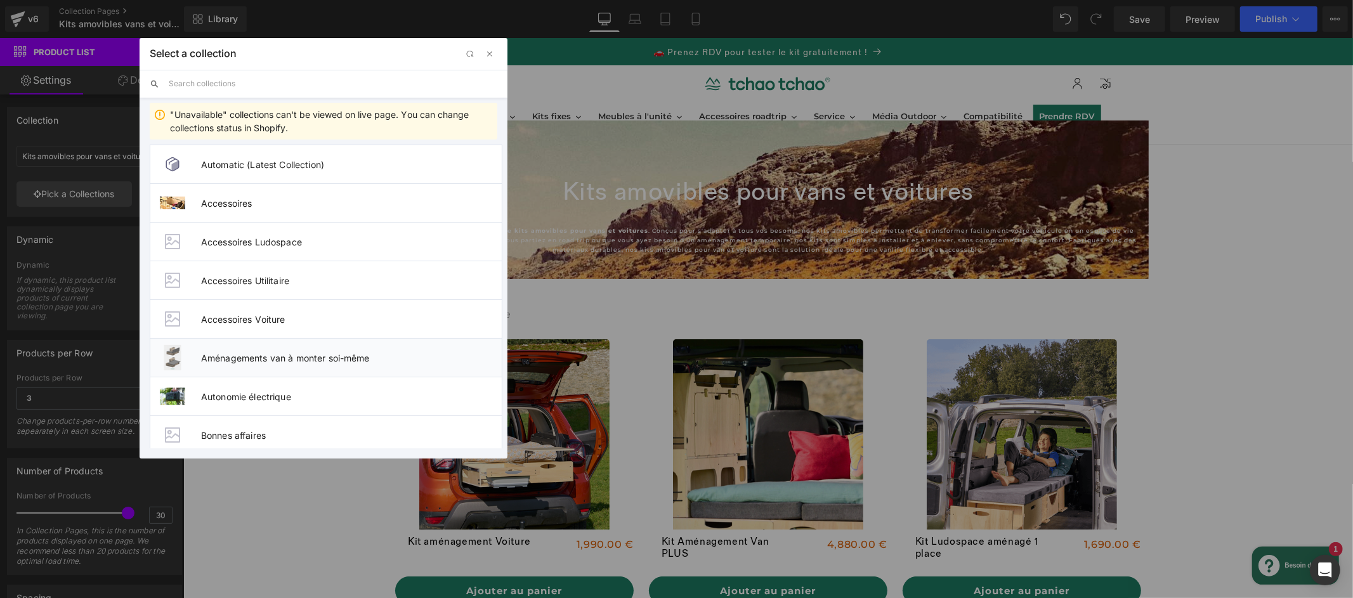
click at [355, 356] on span "Aménagements van à monter soi-même" at bounding box center [351, 358] width 301 height 11
type input "Aménagements van à monter soi-même"
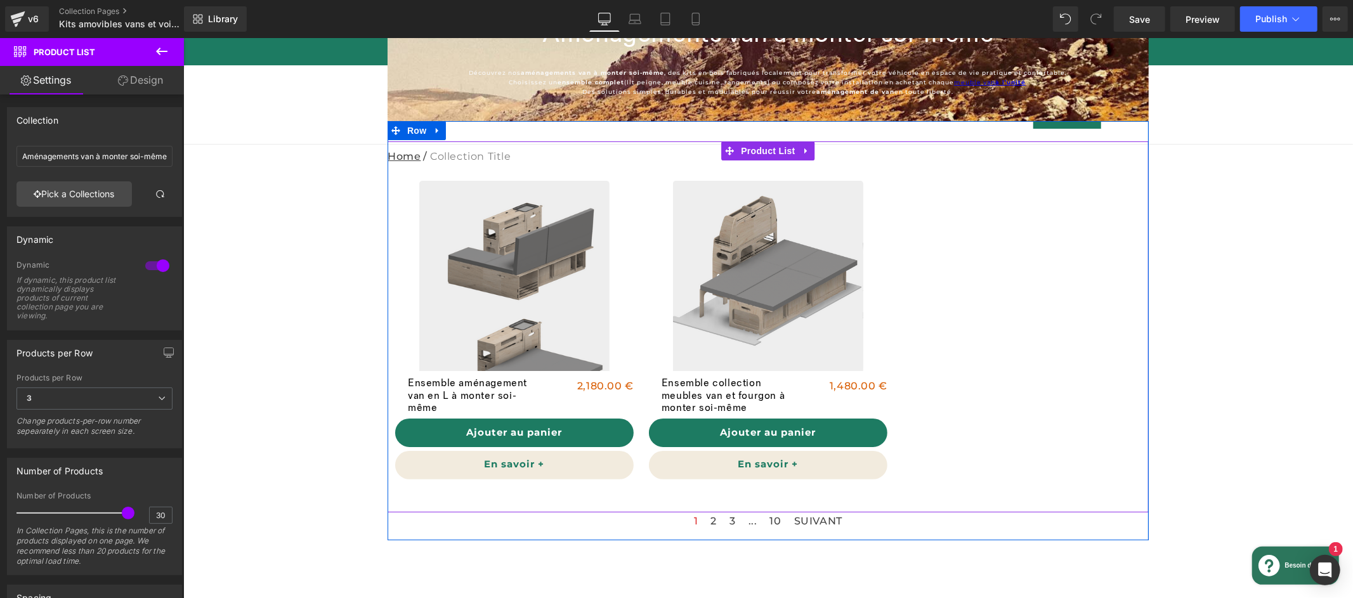
scroll to position [148, 0]
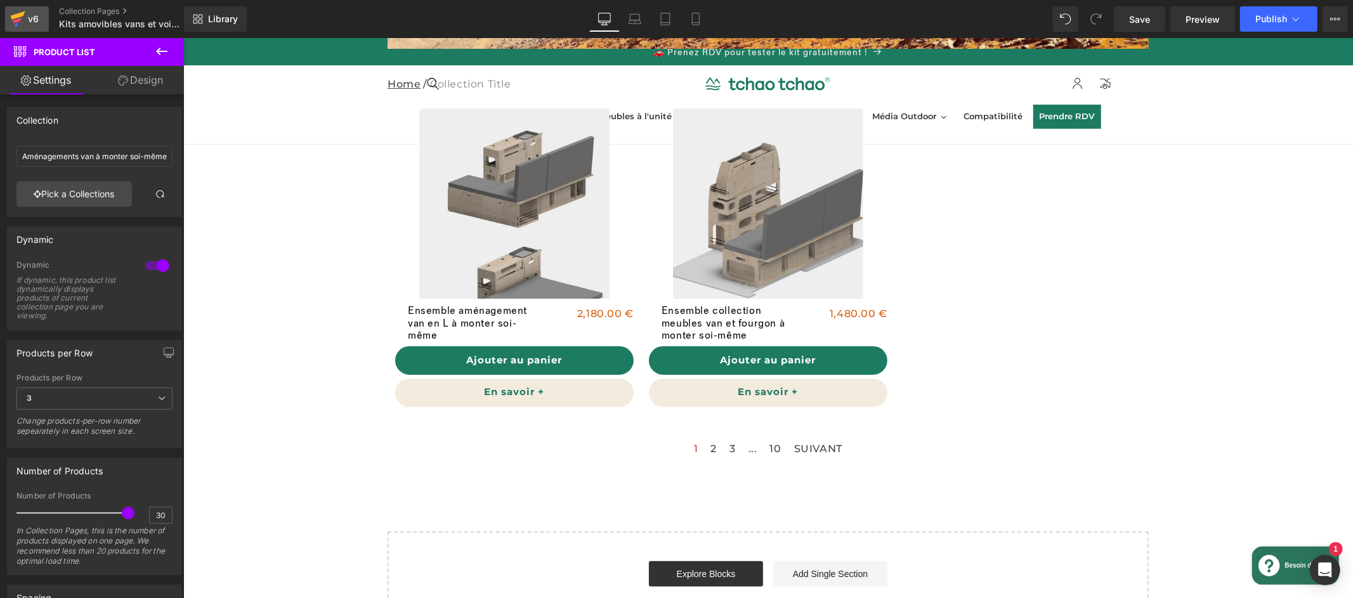
click at [14, 19] on icon at bounding box center [17, 19] width 15 height 32
click at [1138, 20] on span "Save" at bounding box center [1139, 19] width 21 height 13
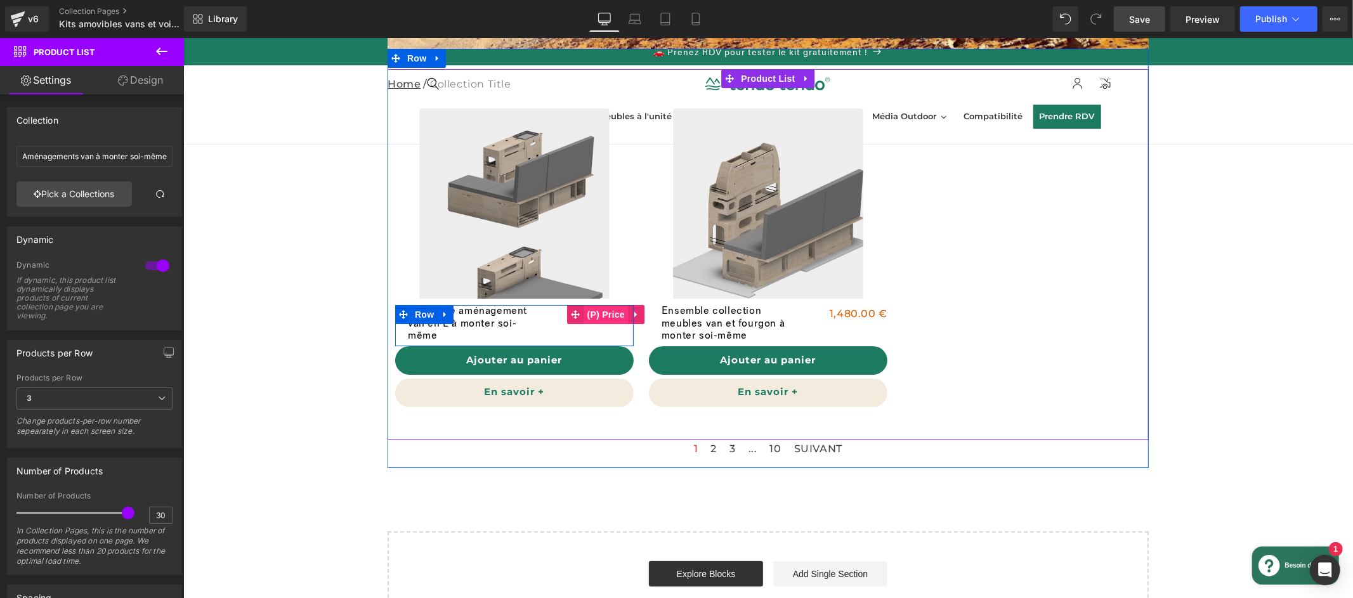
click at [605, 319] on span "(P) Price" at bounding box center [605, 313] width 44 height 19
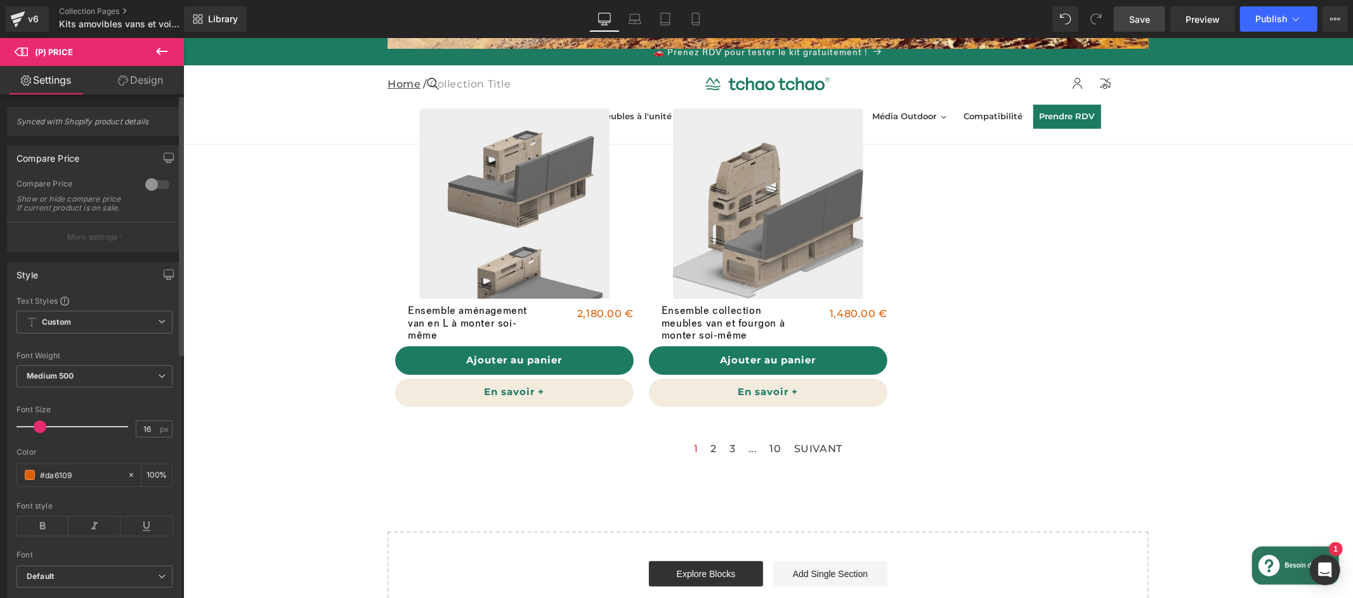
click at [159, 183] on div at bounding box center [157, 184] width 30 height 20
click at [1271, 17] on span "Publish" at bounding box center [1271, 19] width 32 height 10
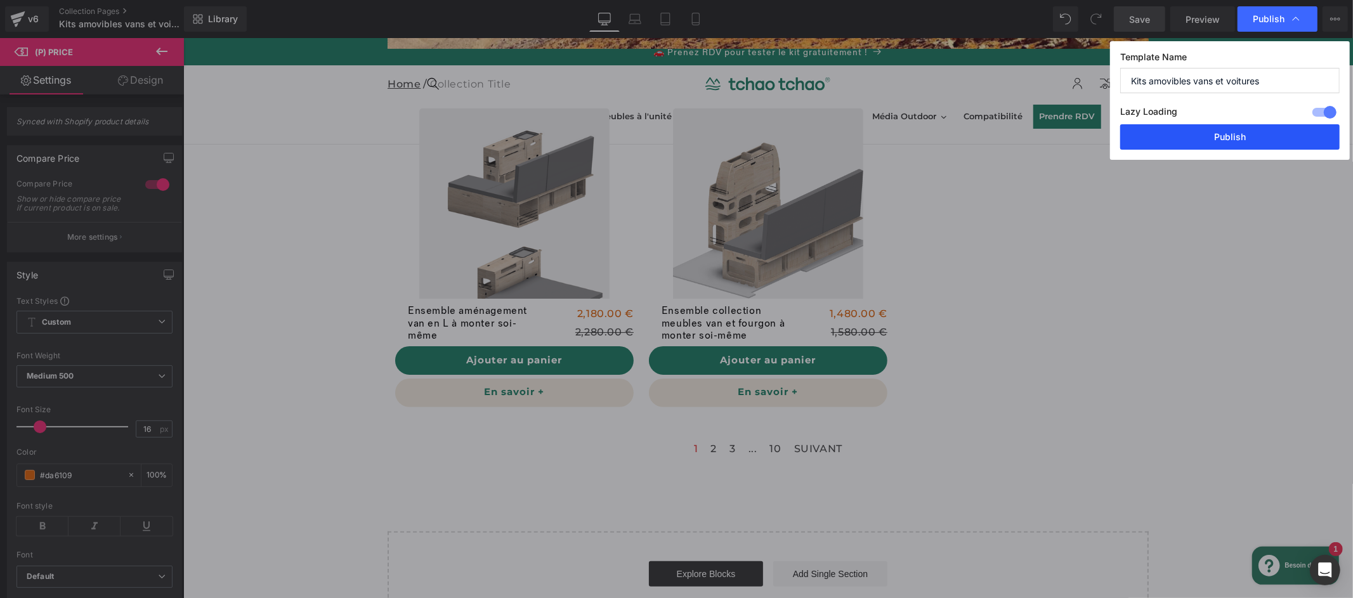
drag, startPoint x: 1238, startPoint y: 142, endPoint x: 1055, endPoint y: 103, distance: 187.3
click at [1238, 142] on button "Publish" at bounding box center [1229, 136] width 219 height 25
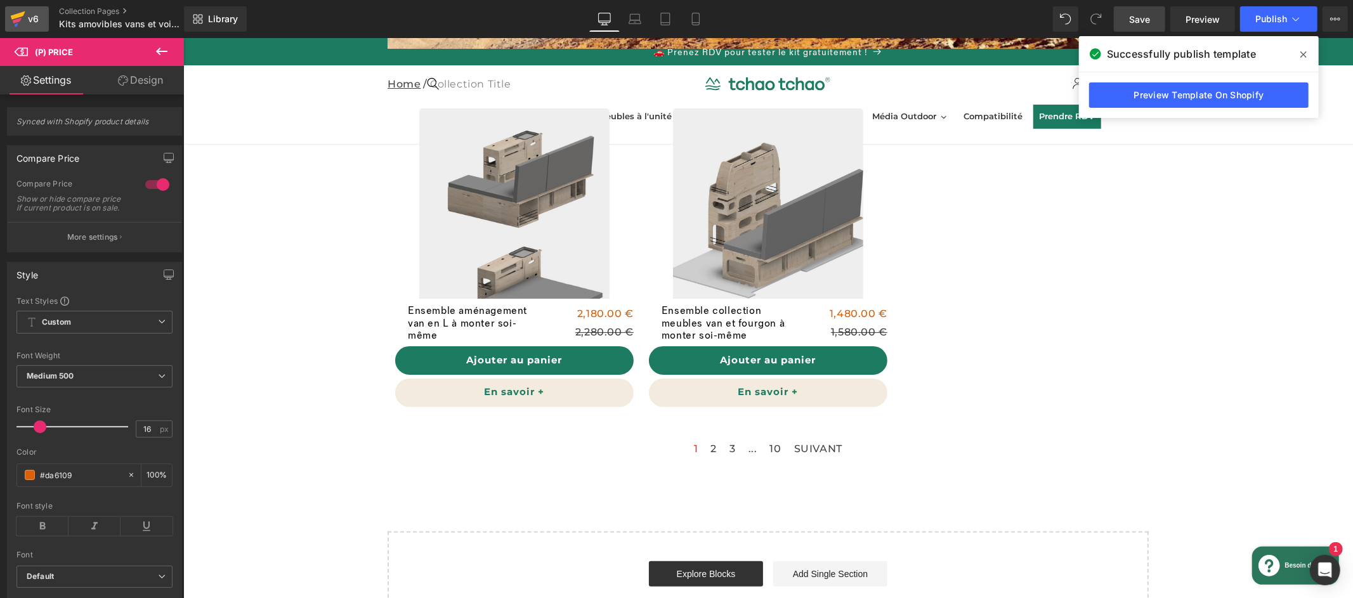
click at [29, 22] on div "v6" at bounding box center [33, 19] width 16 height 16
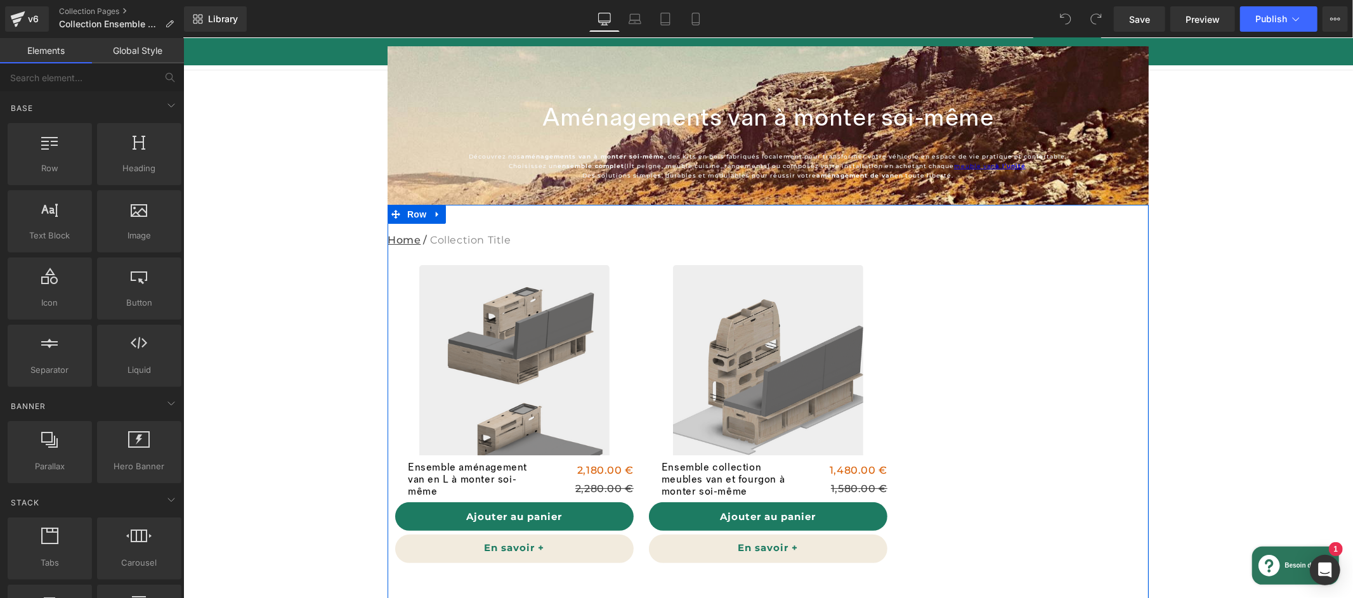
scroll to position [84, 0]
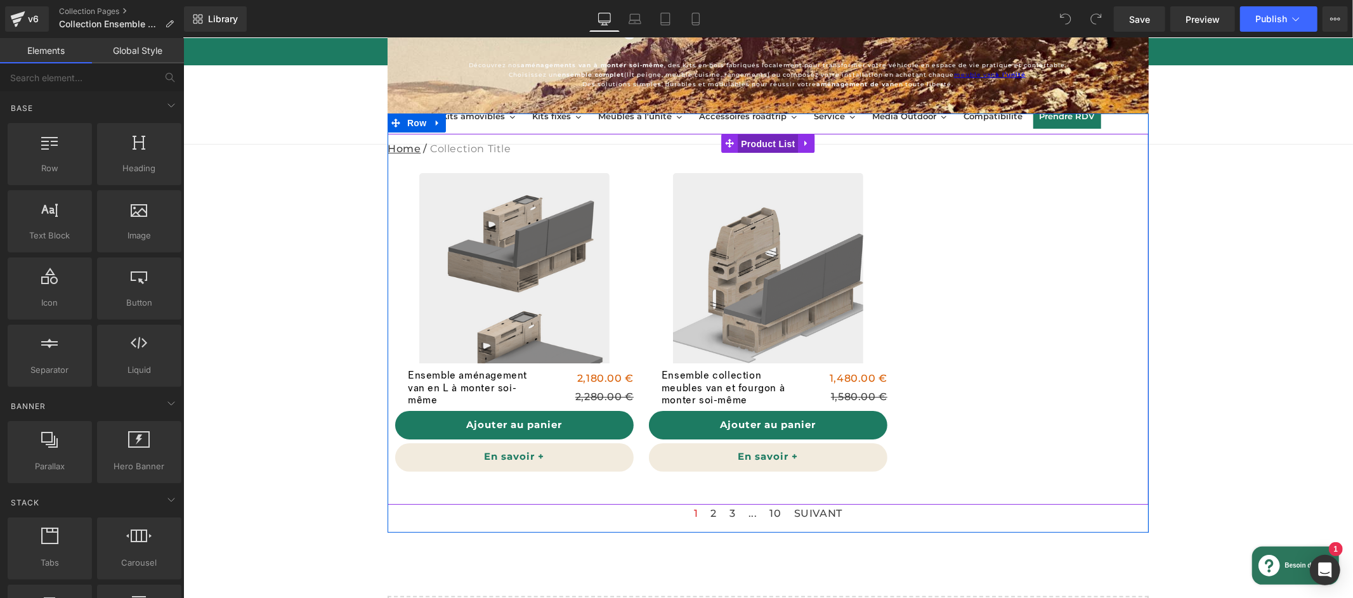
click at [766, 144] on link "Product List" at bounding box center [758, 142] width 77 height 19
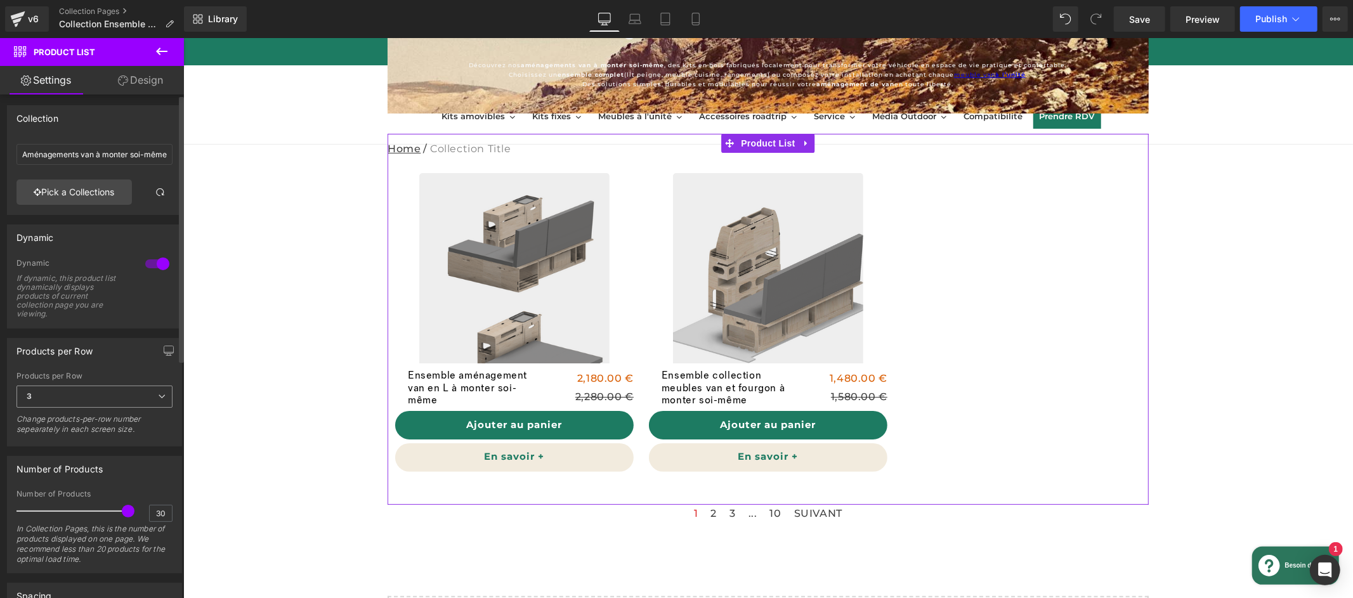
scroll to position [3, 0]
click at [117, 391] on span "3" at bounding box center [94, 396] width 156 height 22
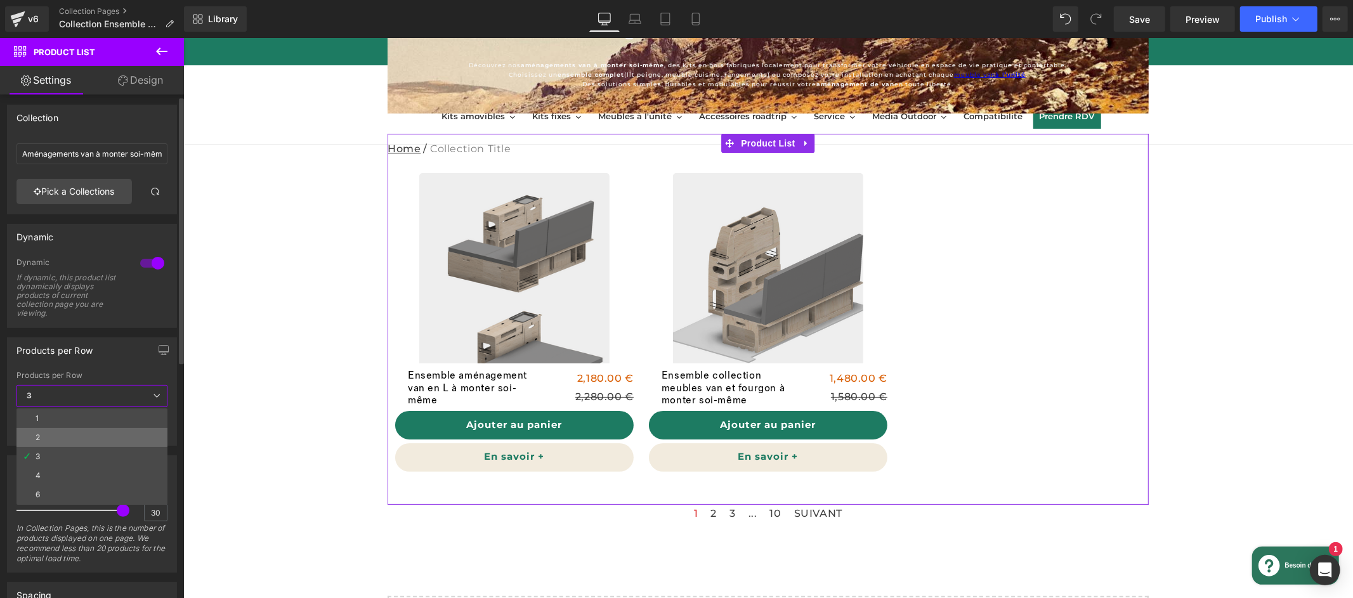
click at [83, 439] on li "2" at bounding box center [91, 437] width 151 height 19
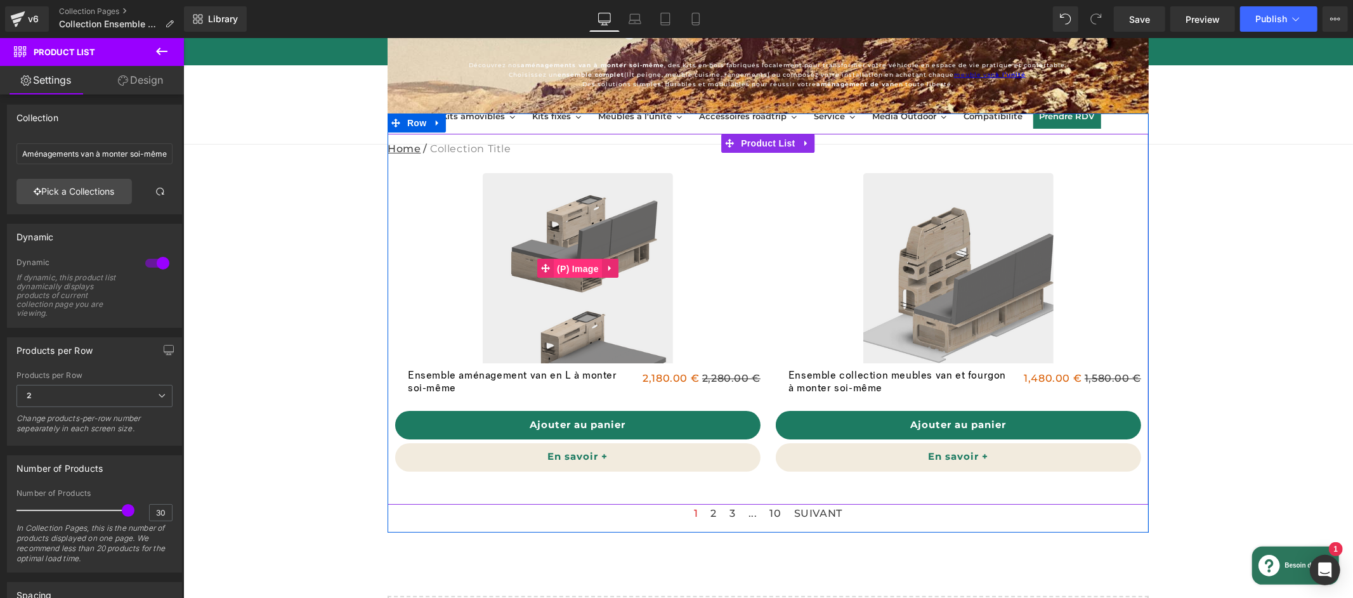
click at [579, 273] on span "(P) Image" at bounding box center [577, 268] width 48 height 19
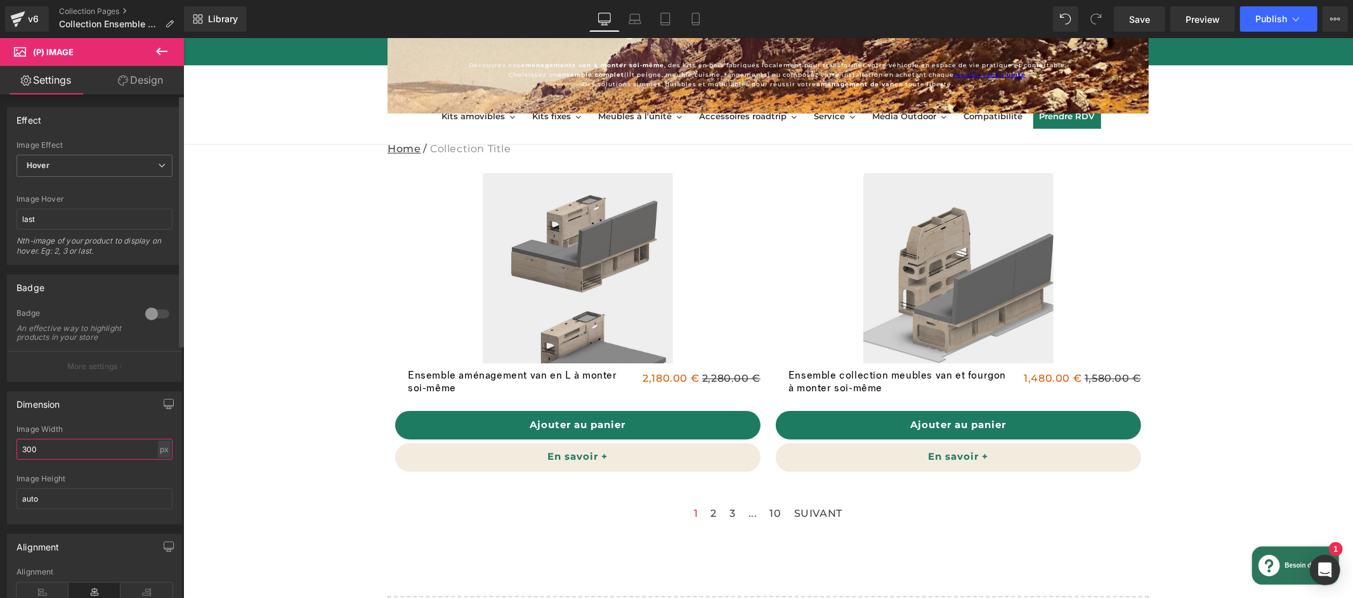
click at [83, 459] on input "300" at bounding box center [94, 449] width 156 height 21
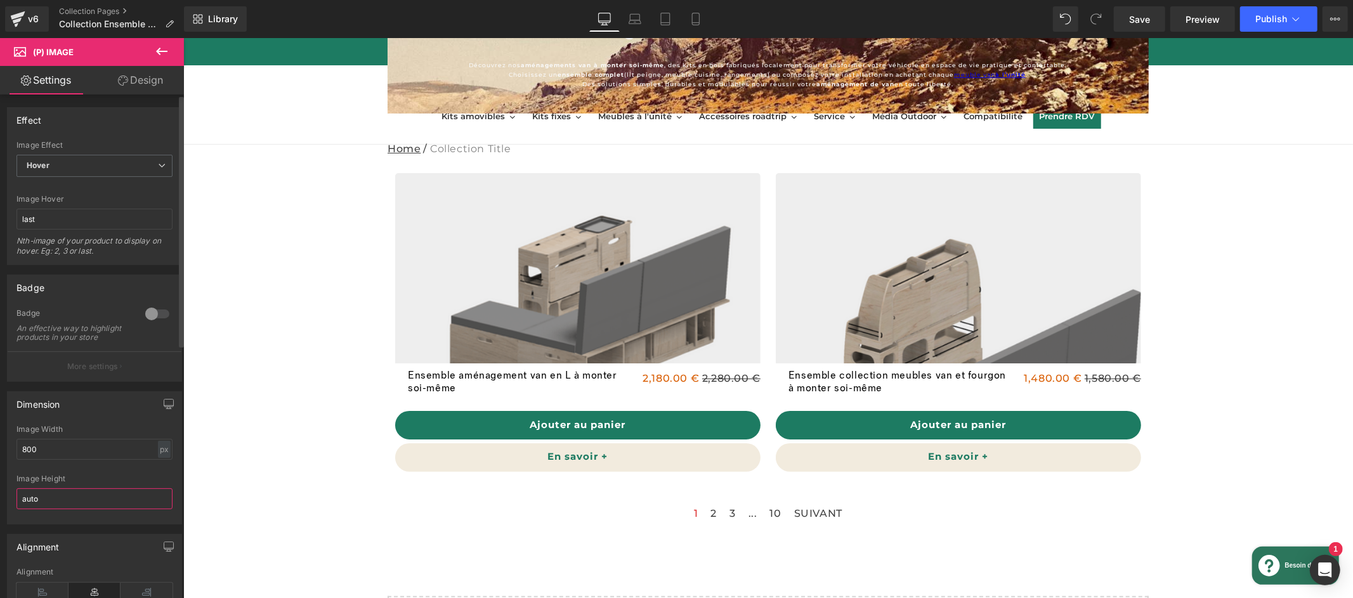
click at [114, 509] on input "auto" at bounding box center [94, 498] width 156 height 21
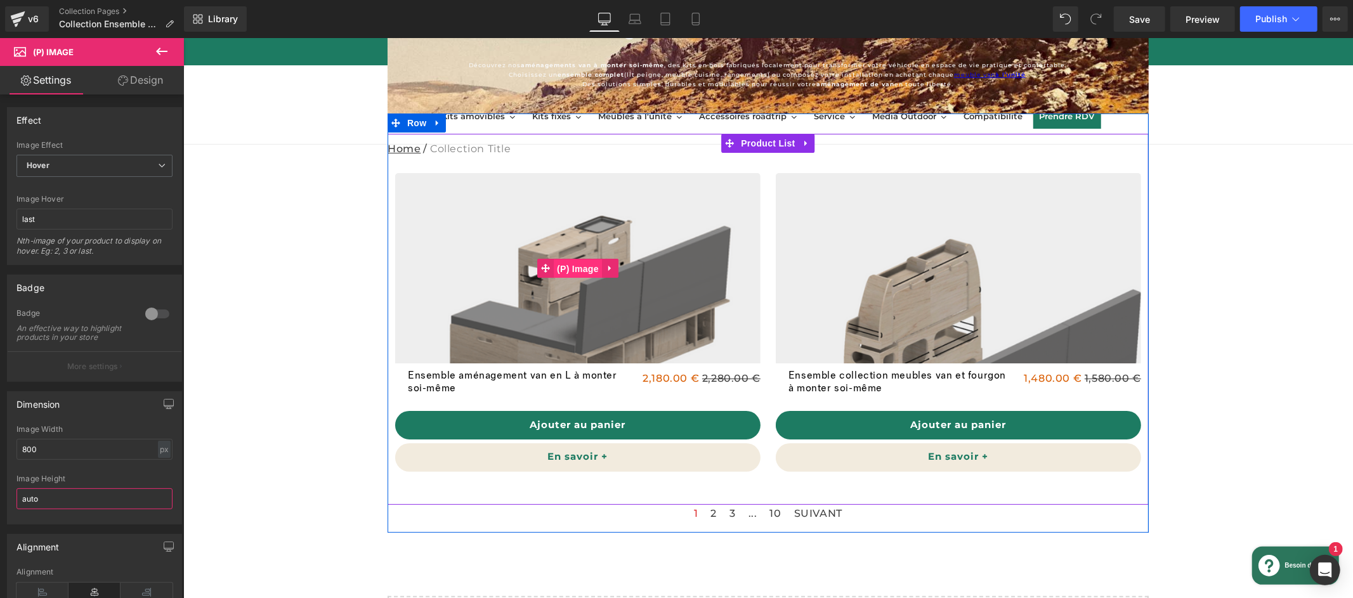
click at [568, 268] on div "Sale Off (P) Image" at bounding box center [576, 268] width 365 height 190
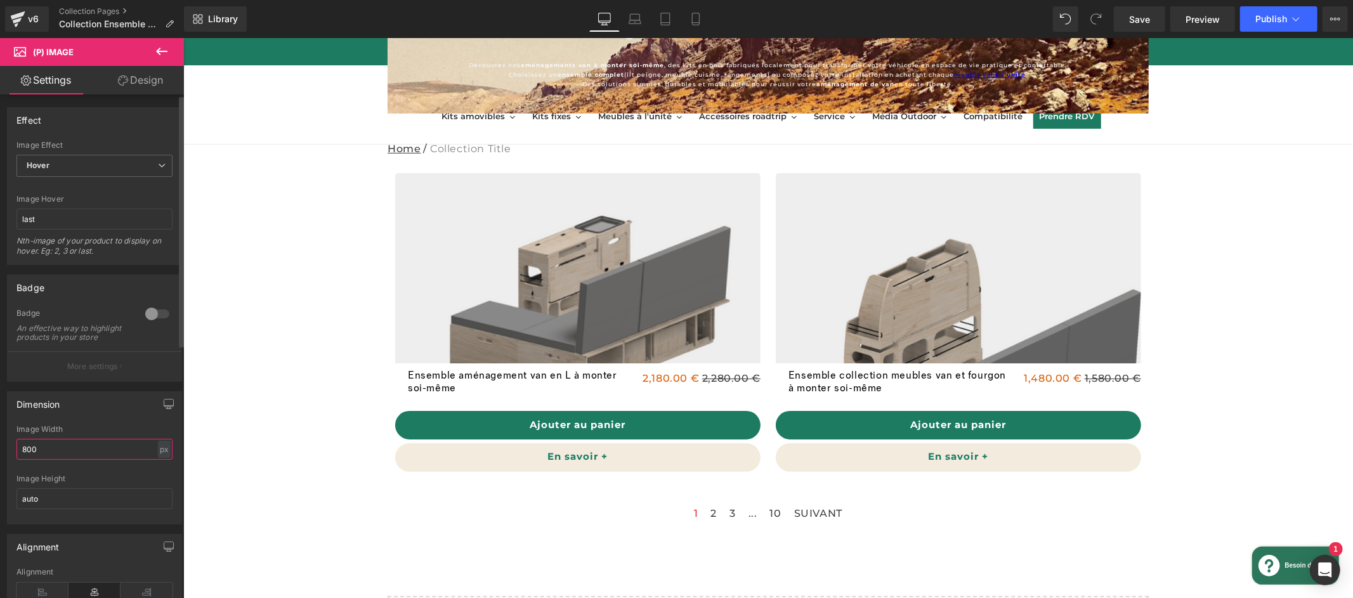
click at [100, 456] on input "800" at bounding box center [94, 449] width 156 height 21
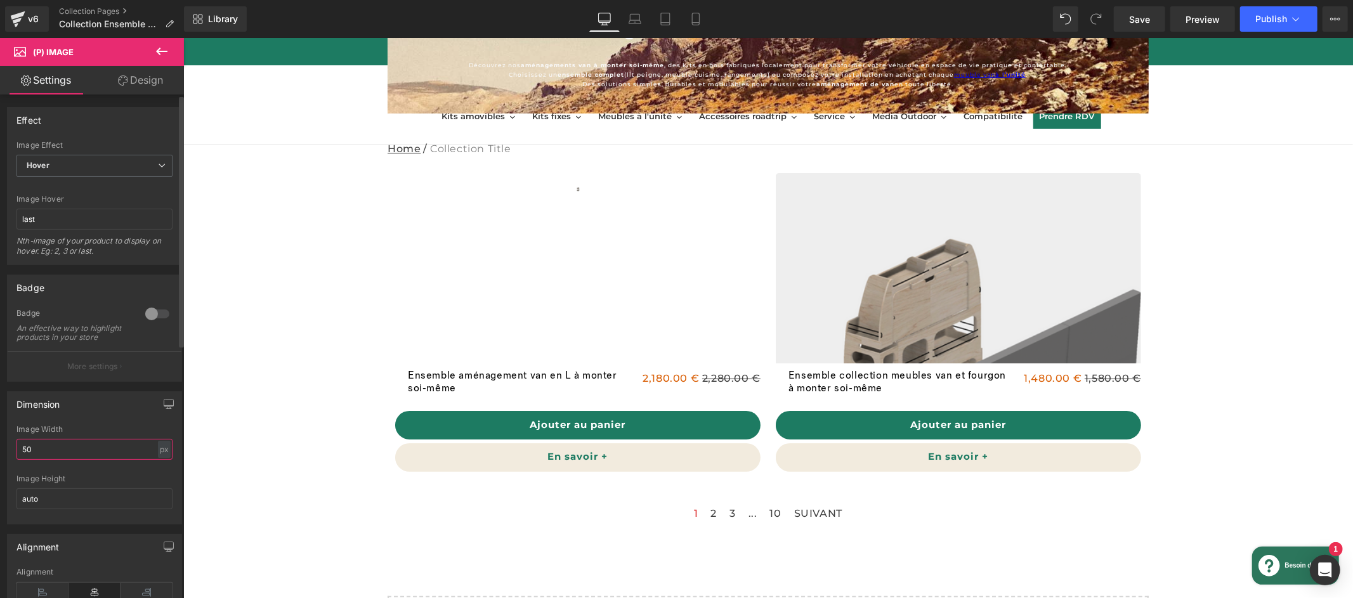
type input "500"
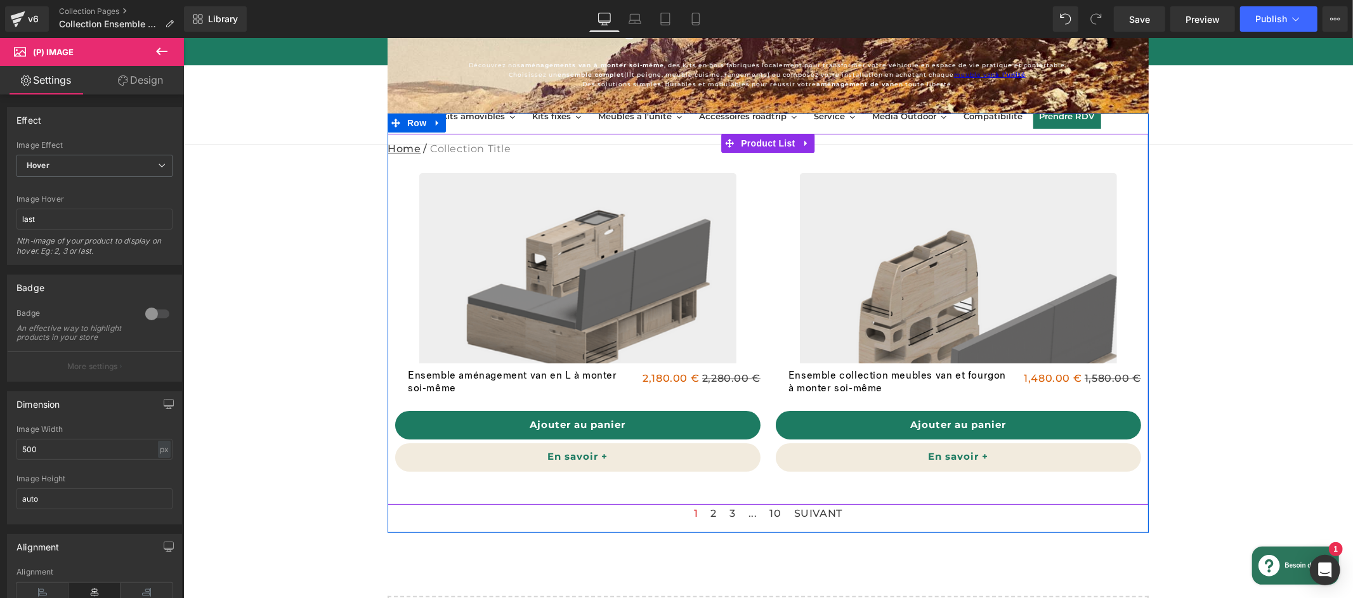
click at [759, 141] on div "Sale Off (P) Image Ensemble aménagement van en L à monter soi-même (P) Title 2,…" at bounding box center [767, 318] width 761 height 370
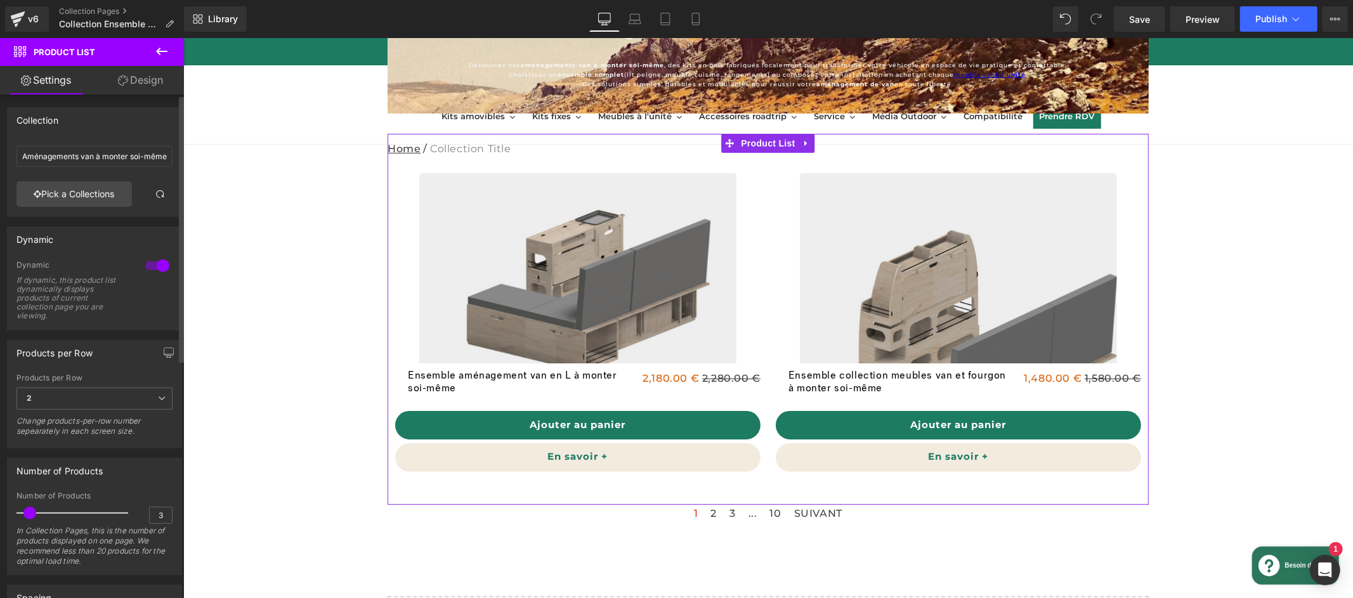
drag, startPoint x: 123, startPoint y: 515, endPoint x: 29, endPoint y: 513, distance: 93.9
click at [29, 513] on span at bounding box center [29, 513] width 13 height 13
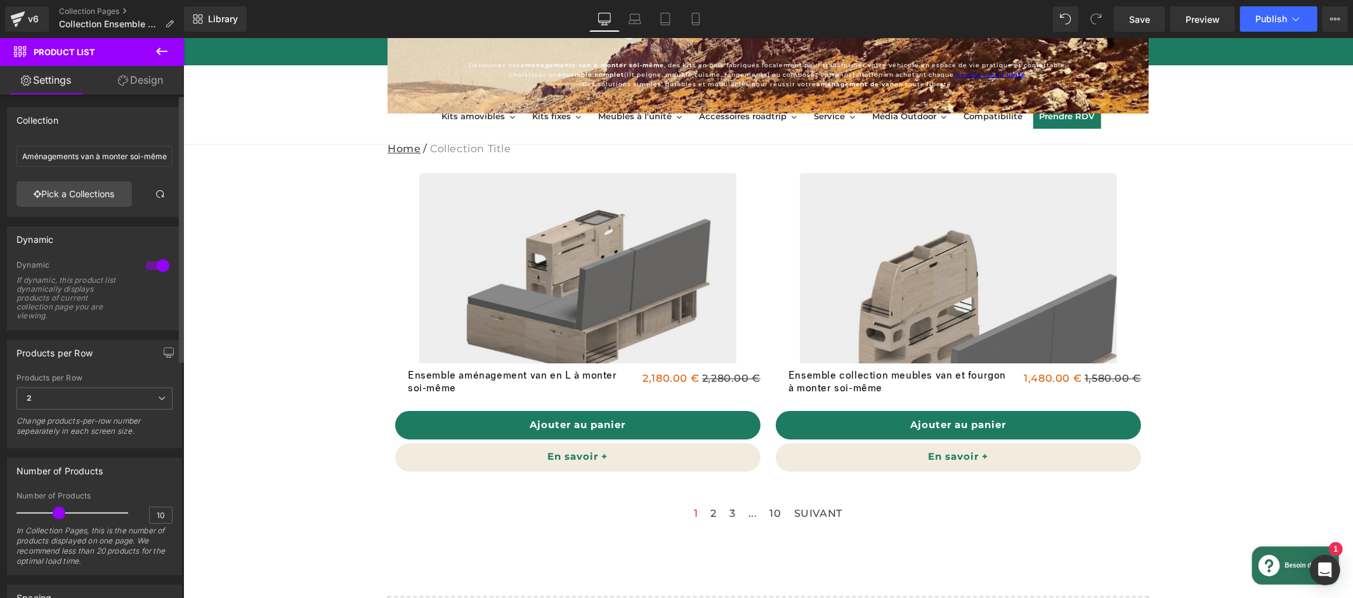
type input "9"
drag, startPoint x: 29, startPoint y: 513, endPoint x: 48, endPoint y: 511, distance: 19.1
click at [48, 511] on span at bounding box center [52, 513] width 13 height 13
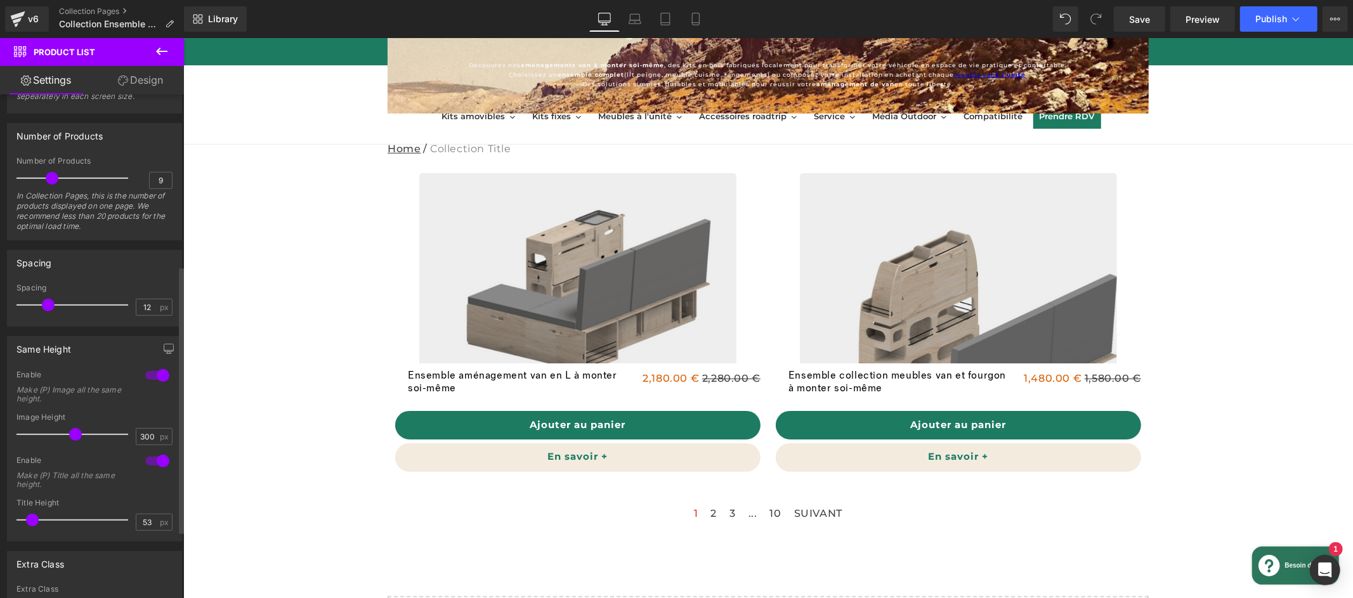
scroll to position [346, 0]
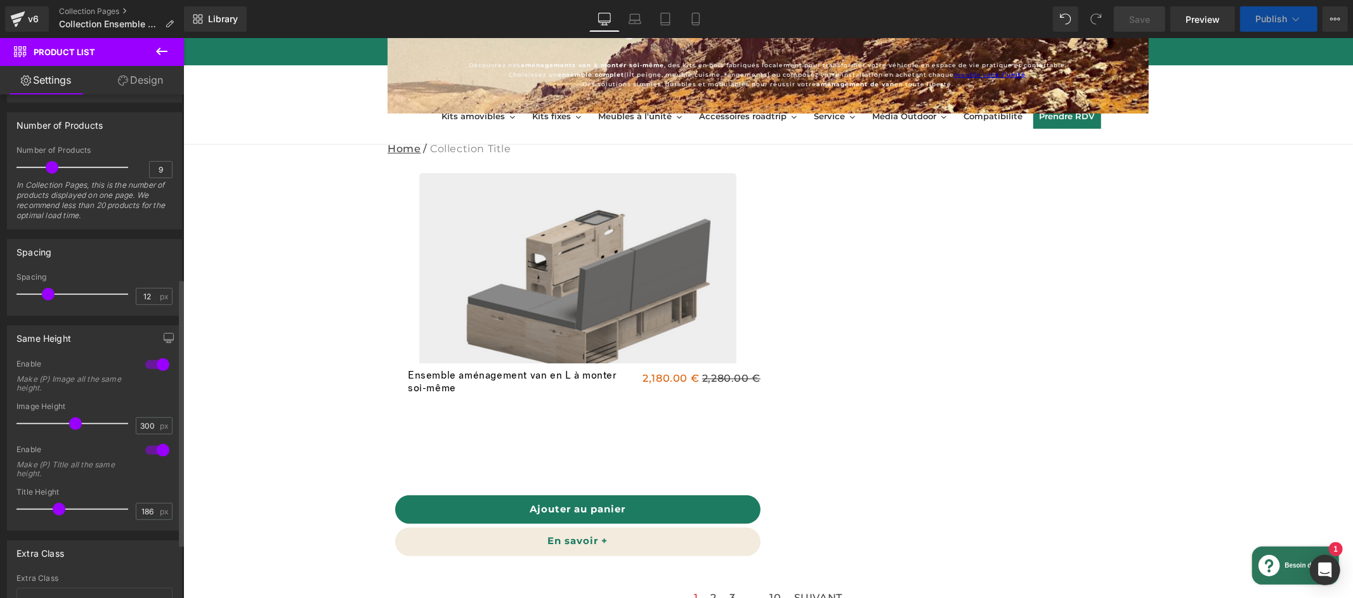
drag, startPoint x: 31, startPoint y: 512, endPoint x: 65, endPoint y: 515, distance: 33.7
click at [65, 515] on span at bounding box center [59, 509] width 13 height 13
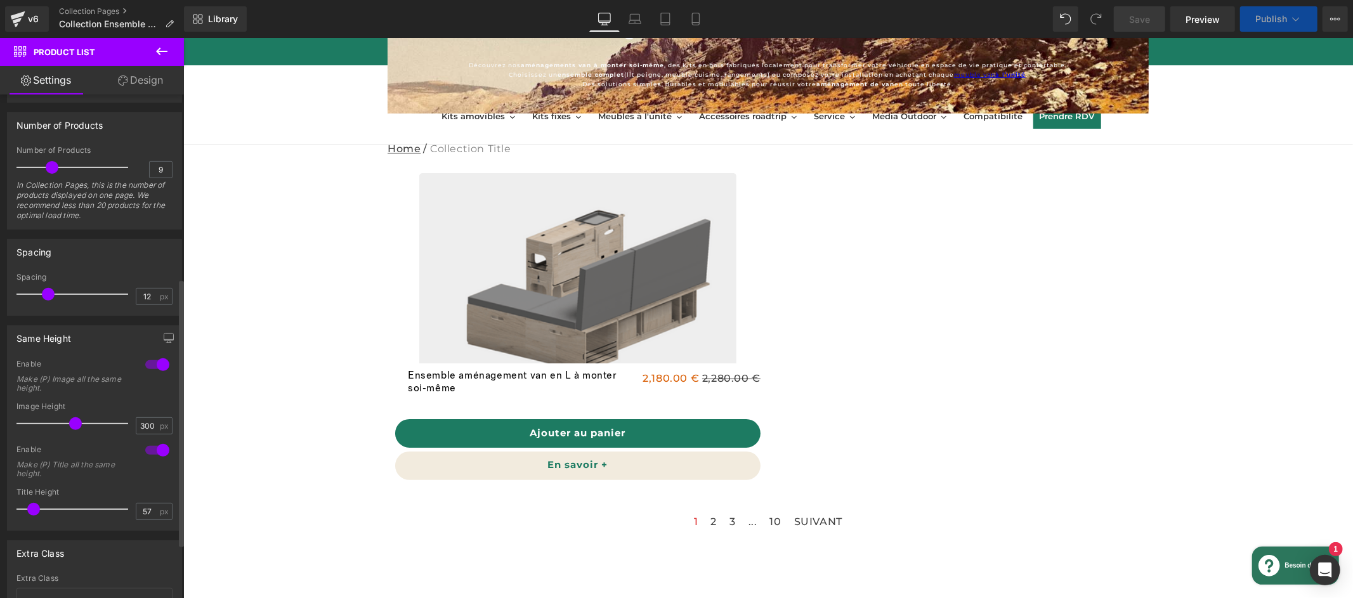
type input "53"
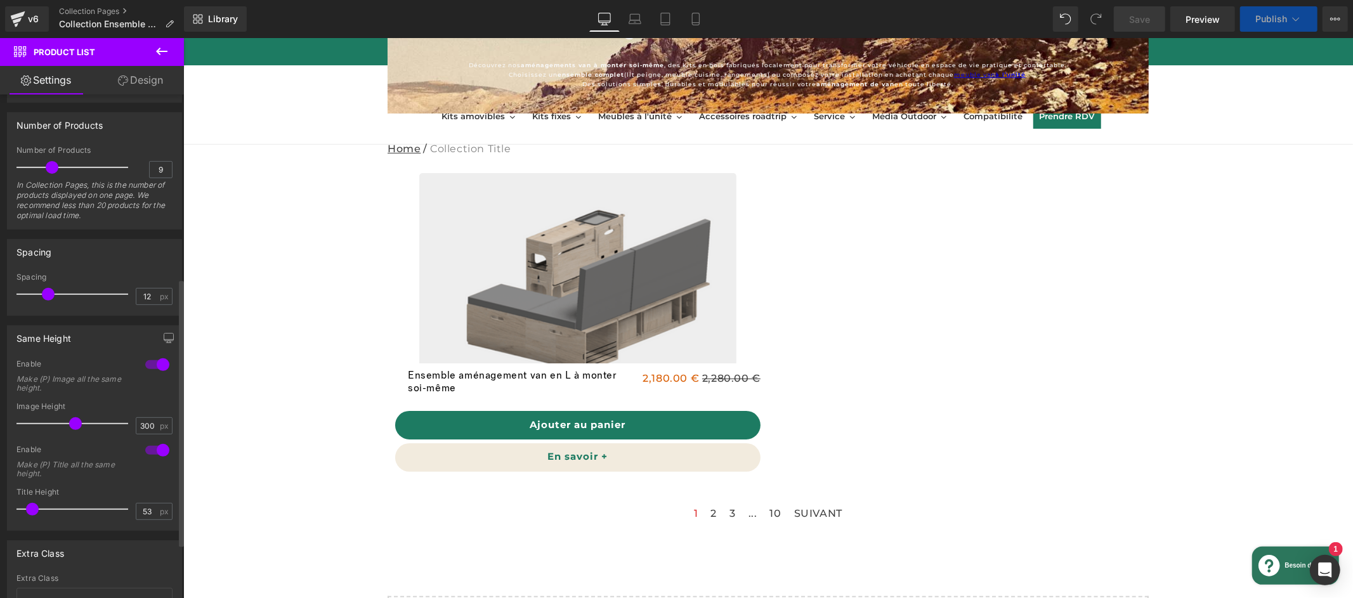
drag, startPoint x: 65, startPoint y: 514, endPoint x: 30, endPoint y: 511, distance: 35.0
click at [30, 511] on span at bounding box center [32, 509] width 13 height 13
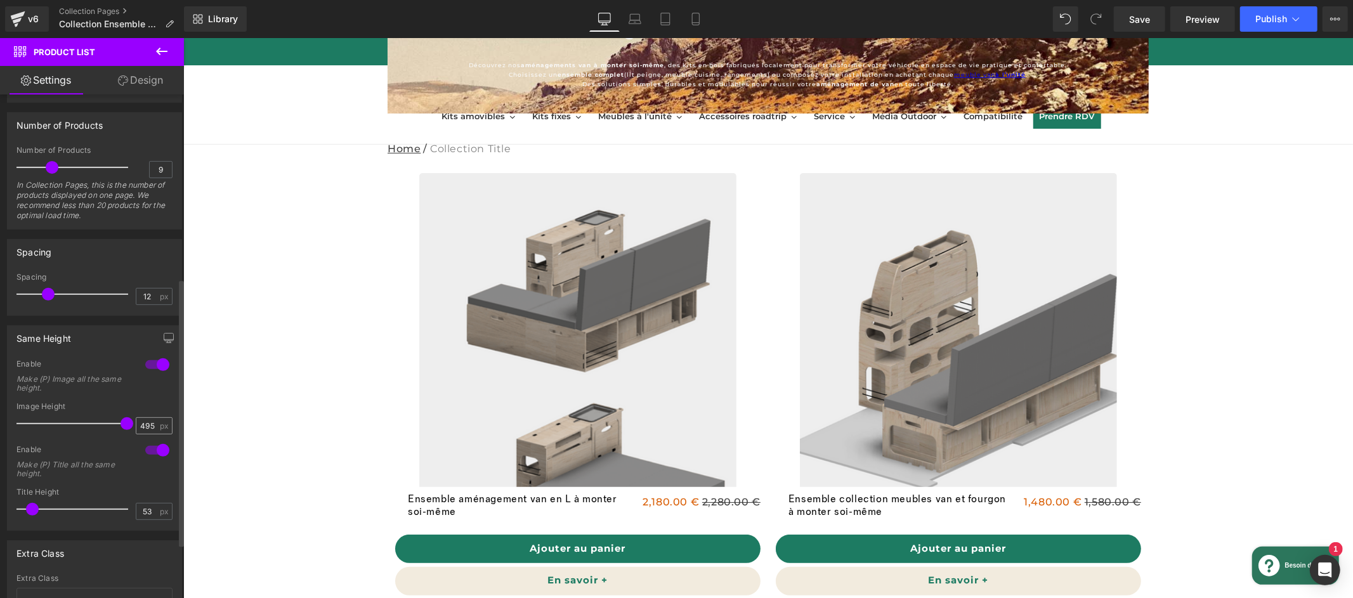
type input "500"
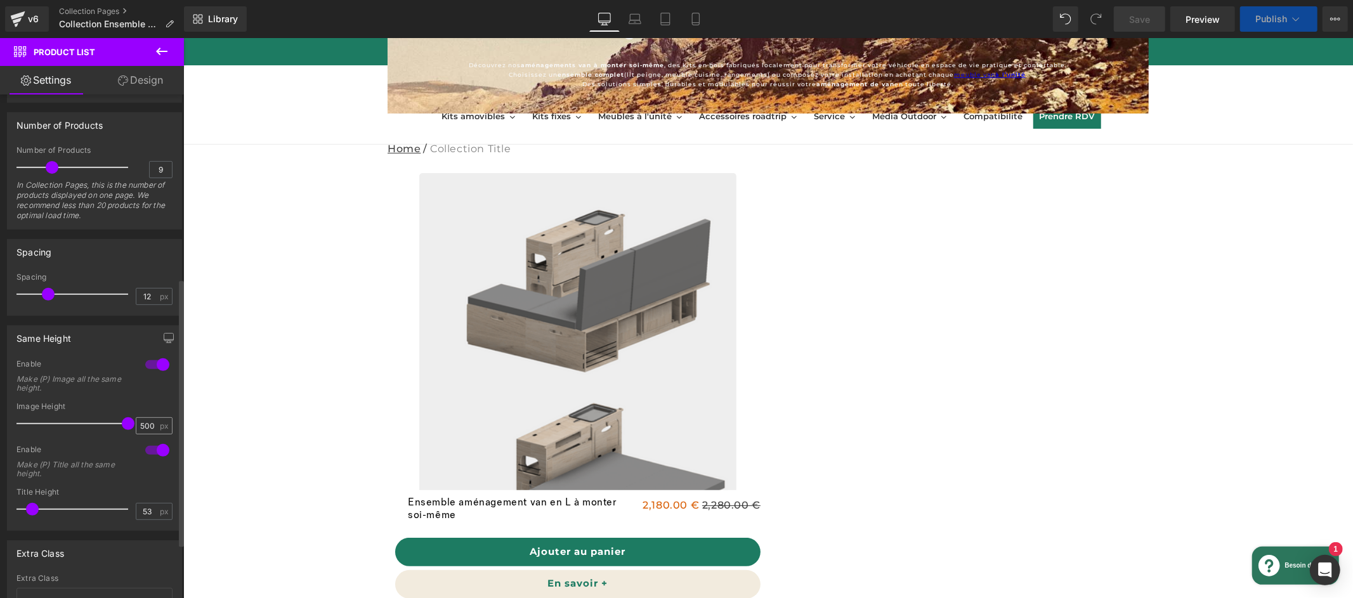
drag, startPoint x: 72, startPoint y: 423, endPoint x: 134, endPoint y: 428, distance: 62.4
click at [134, 428] on div "Image Height 500 px" at bounding box center [94, 423] width 156 height 42
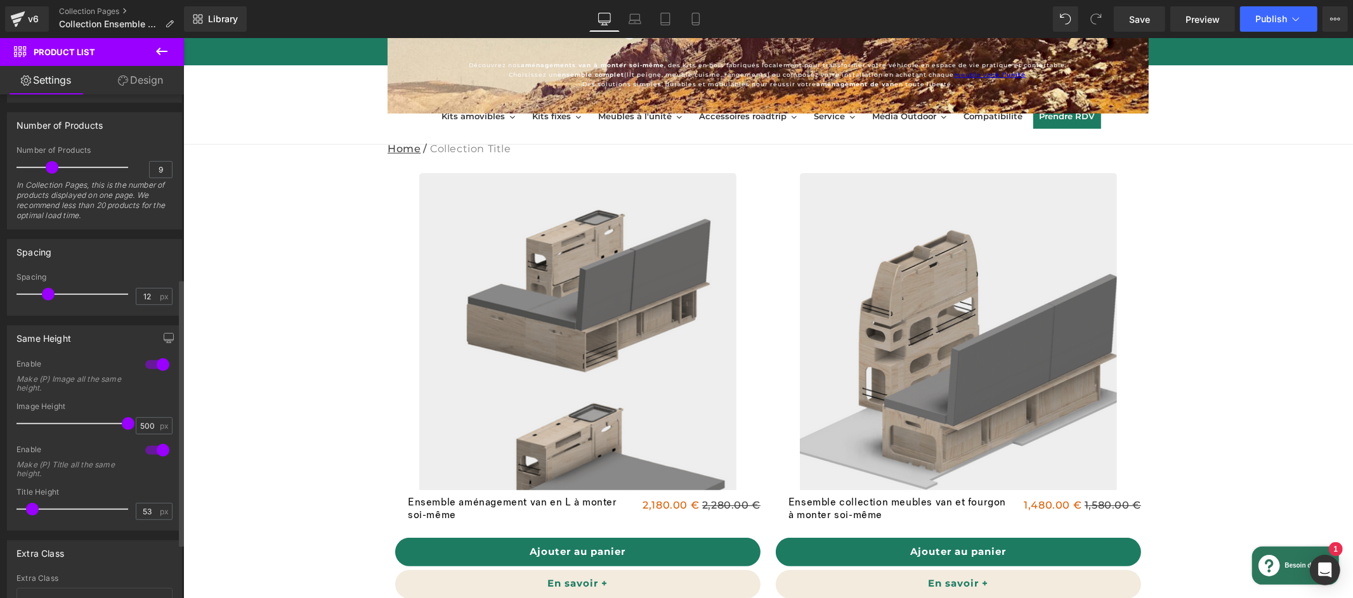
click at [147, 363] on div at bounding box center [157, 365] width 30 height 20
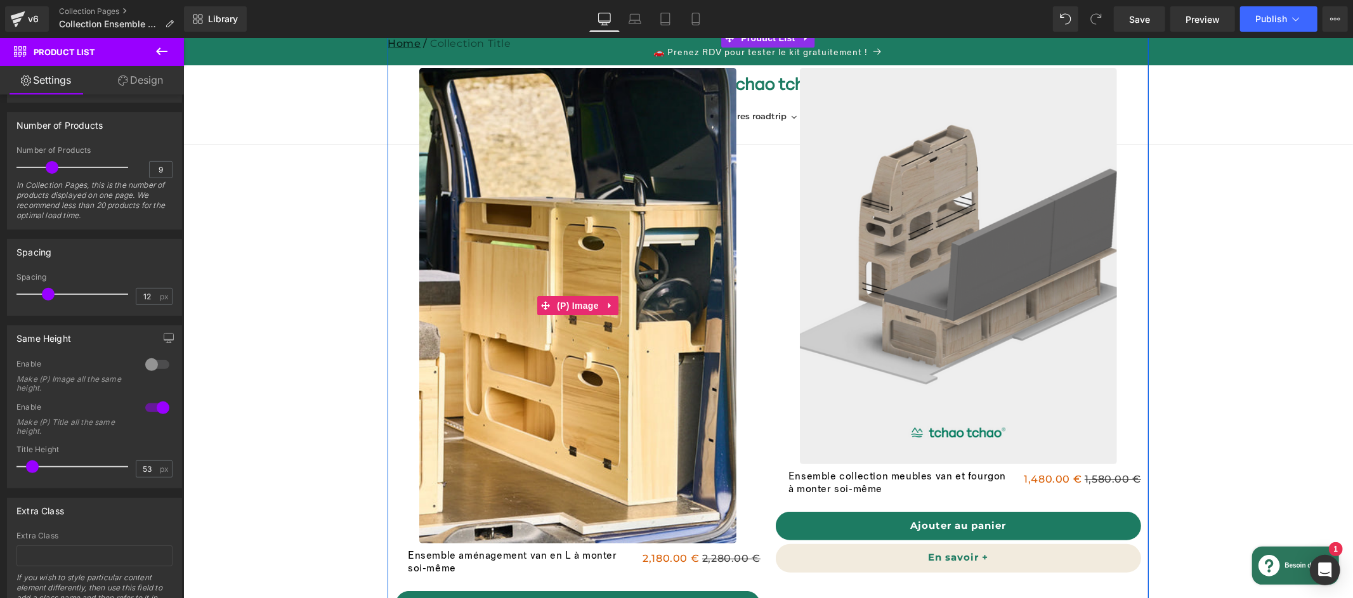
scroll to position [174, 0]
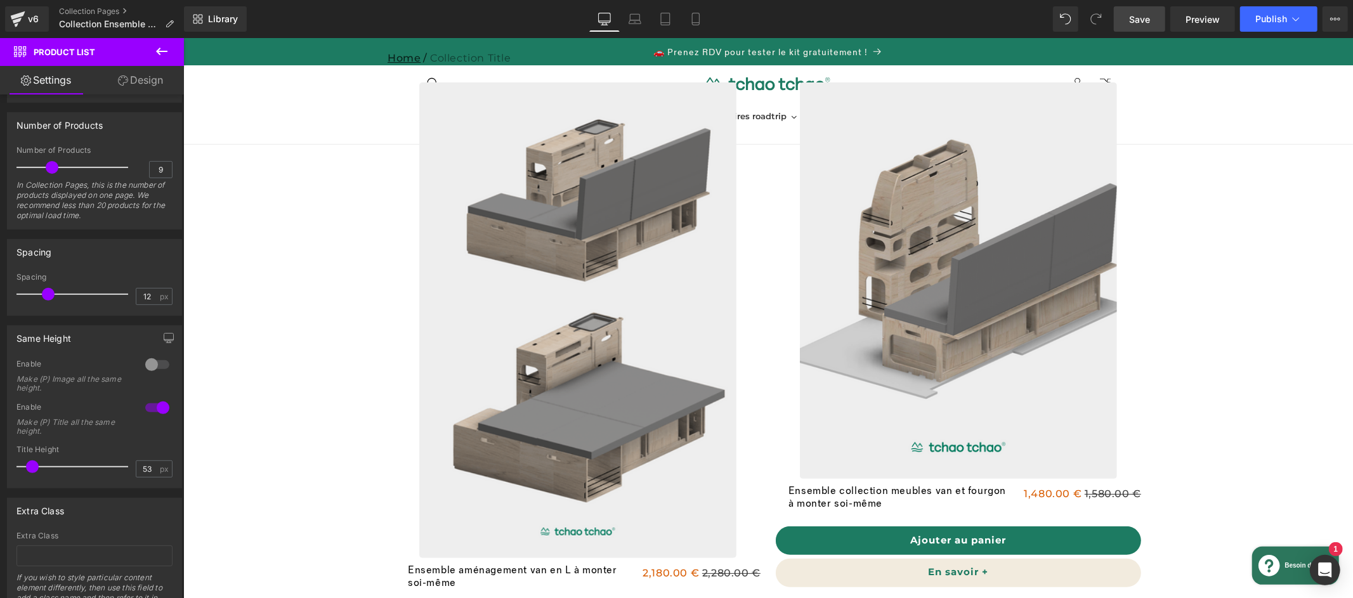
click at [1145, 16] on span "Save" at bounding box center [1139, 19] width 21 height 13
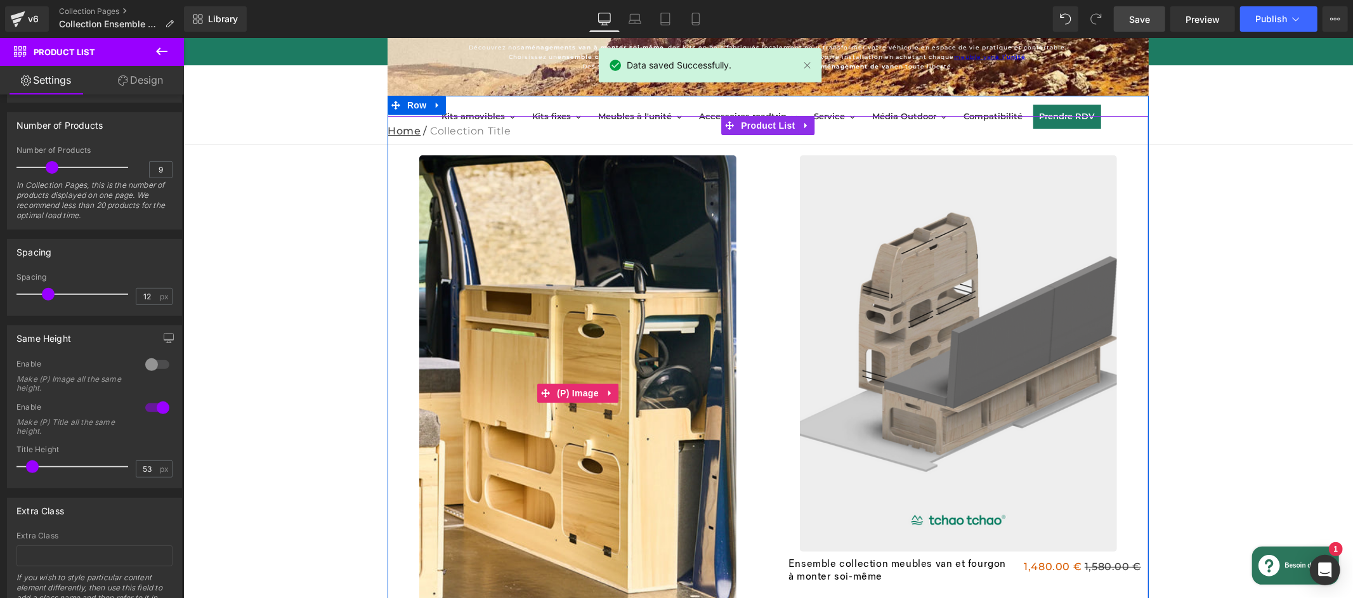
scroll to position [0, 0]
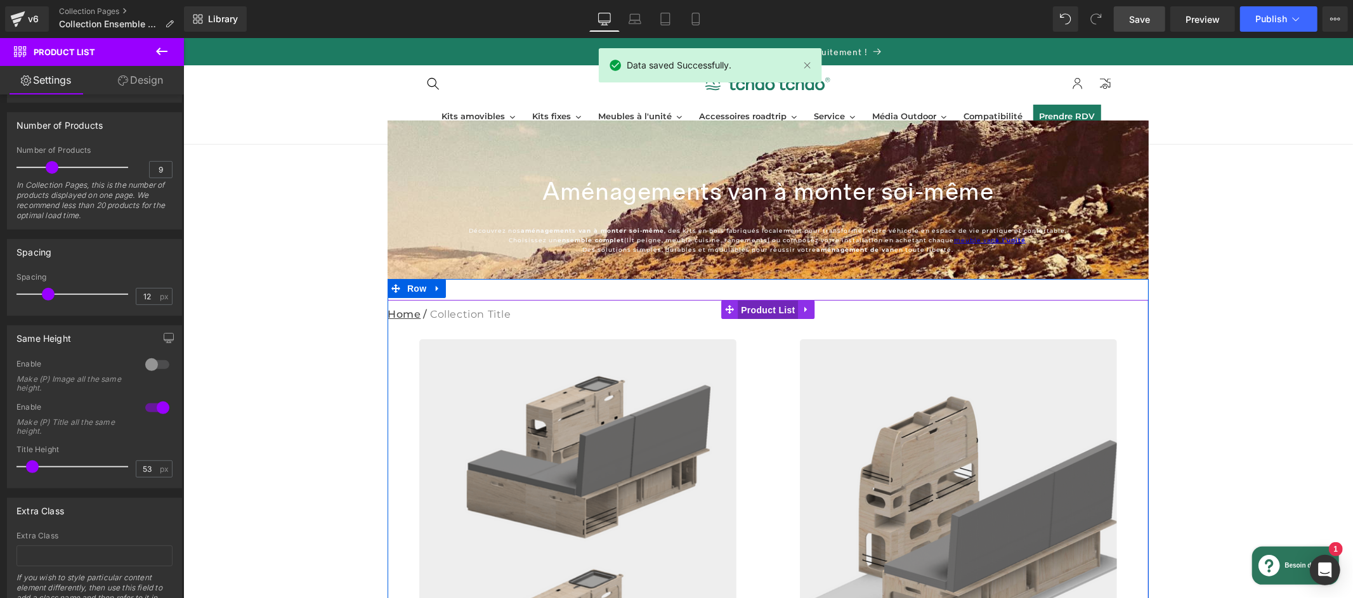
click at [766, 310] on link "Product List" at bounding box center [758, 308] width 77 height 19
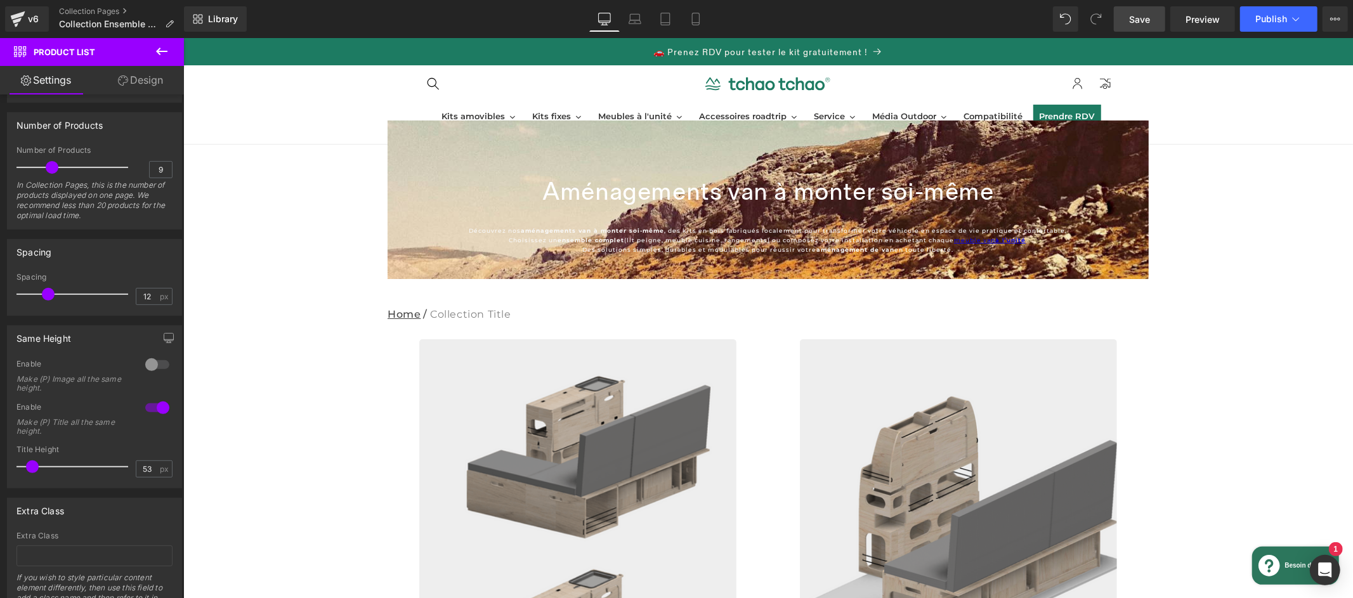
click at [162, 56] on icon at bounding box center [161, 51] width 15 height 15
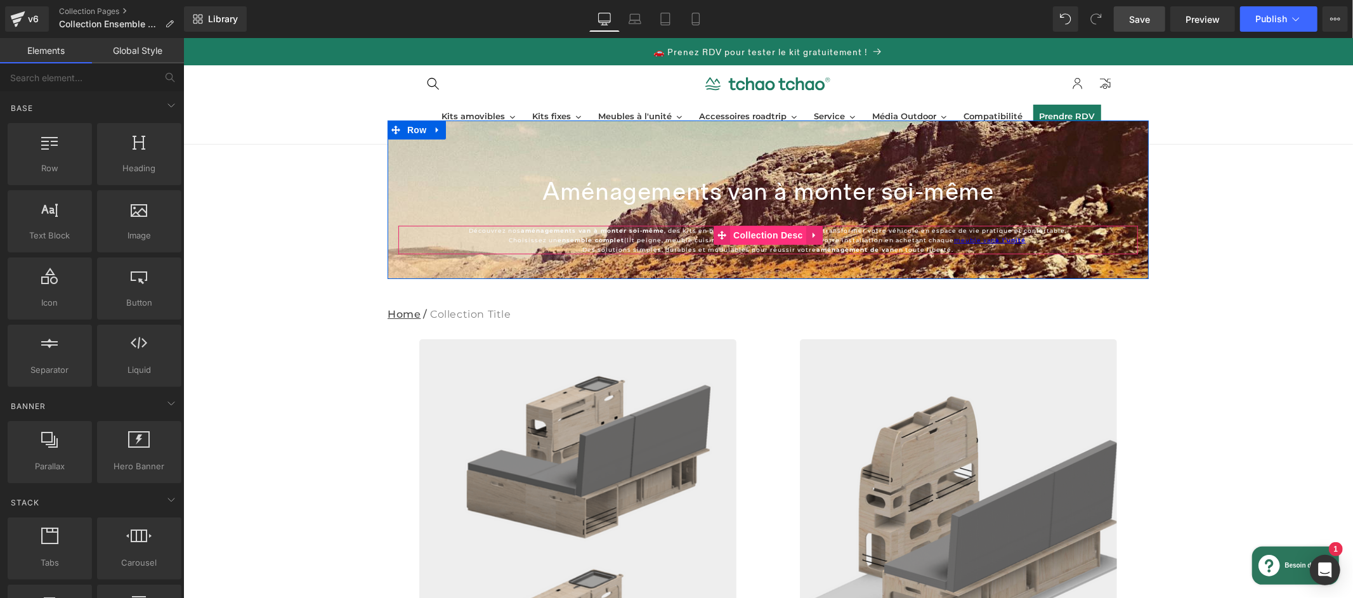
click at [757, 236] on div "Découvrez nos aménagements van à monter soi-même , des kits en bois fabriqués l…" at bounding box center [768, 239] width 740 height 29
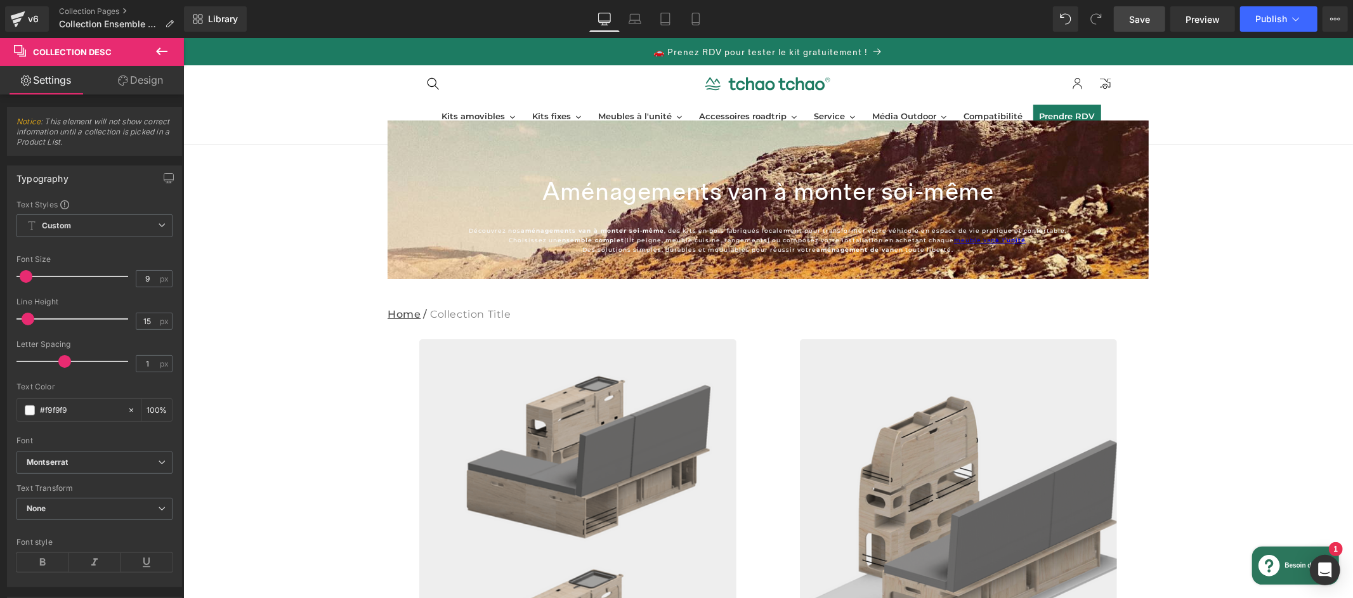
click at [163, 50] on icon at bounding box center [161, 52] width 11 height 8
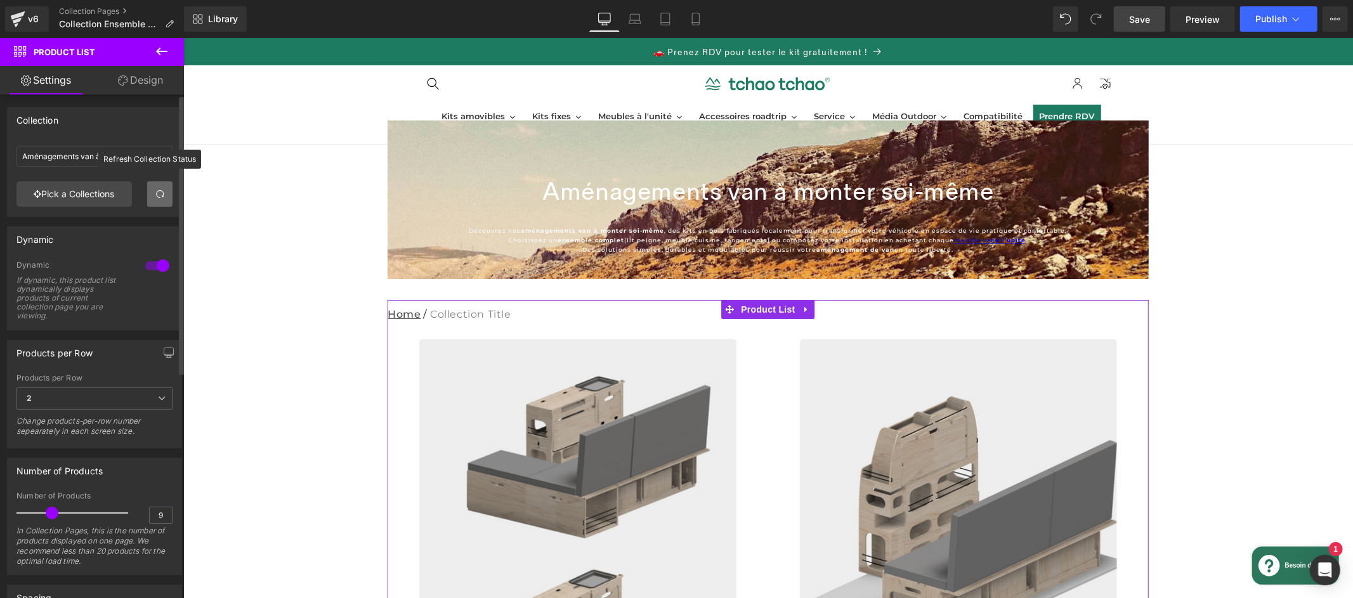
click at [158, 196] on span at bounding box center [160, 194] width 10 height 10
click at [93, 192] on link "Pick a Collections" at bounding box center [73, 193] width 115 height 25
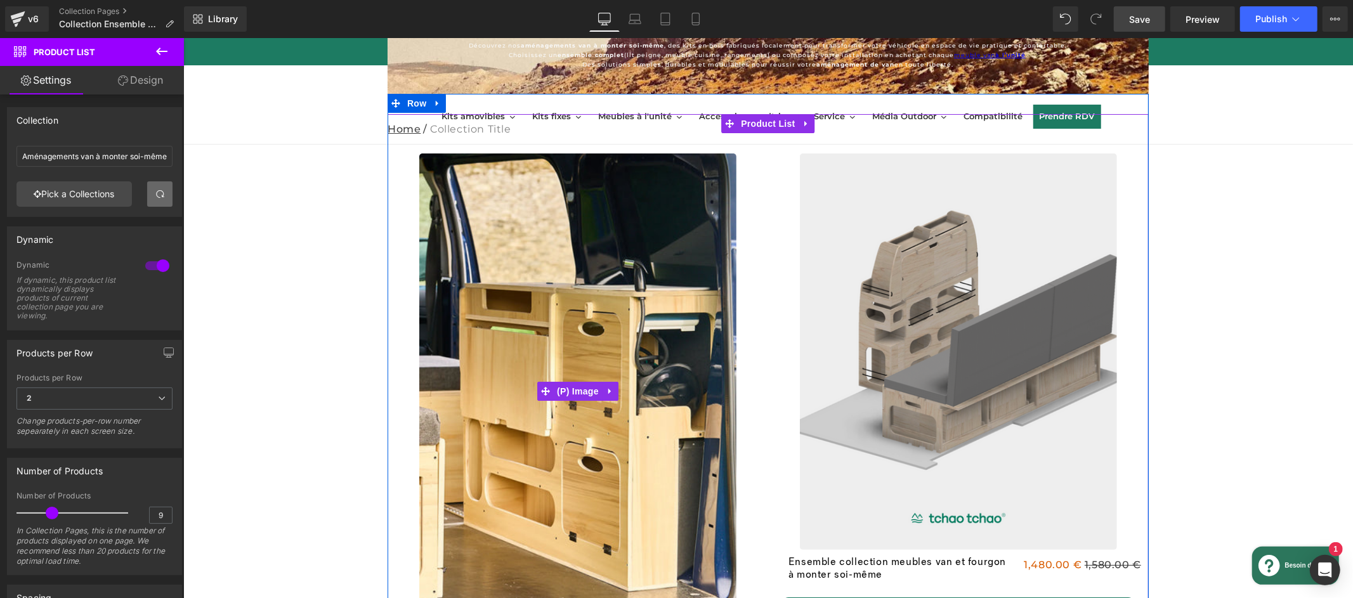
scroll to position [198, 0]
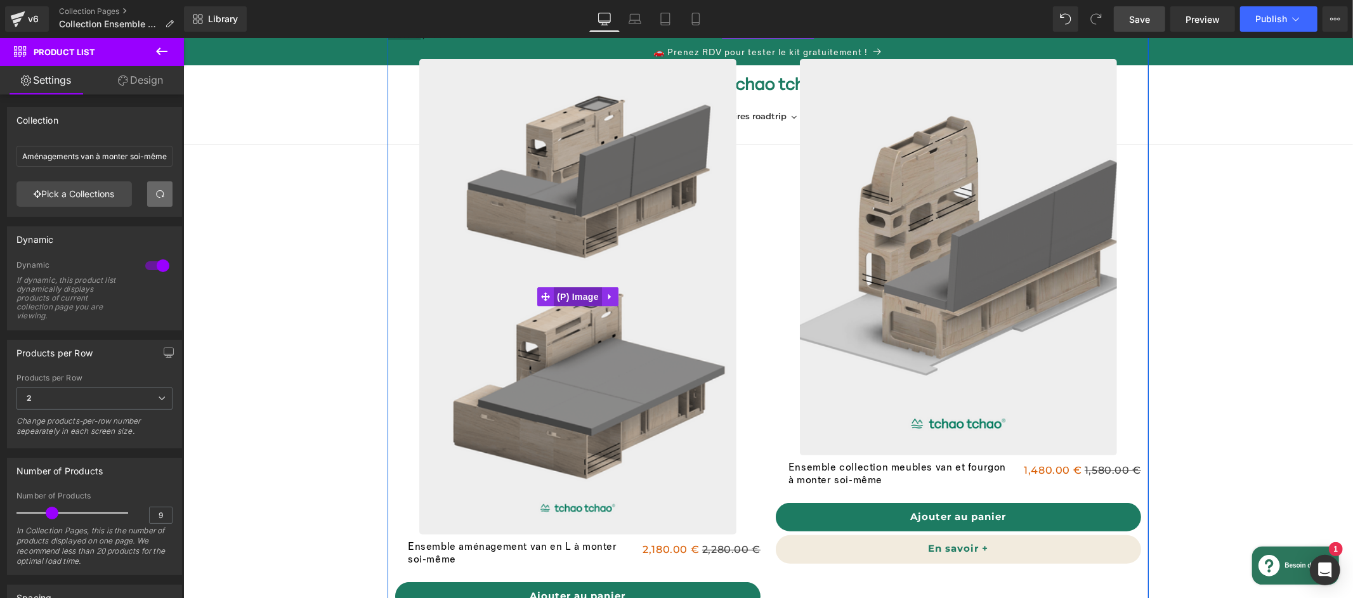
click at [577, 294] on span "(P) Image" at bounding box center [577, 296] width 48 height 19
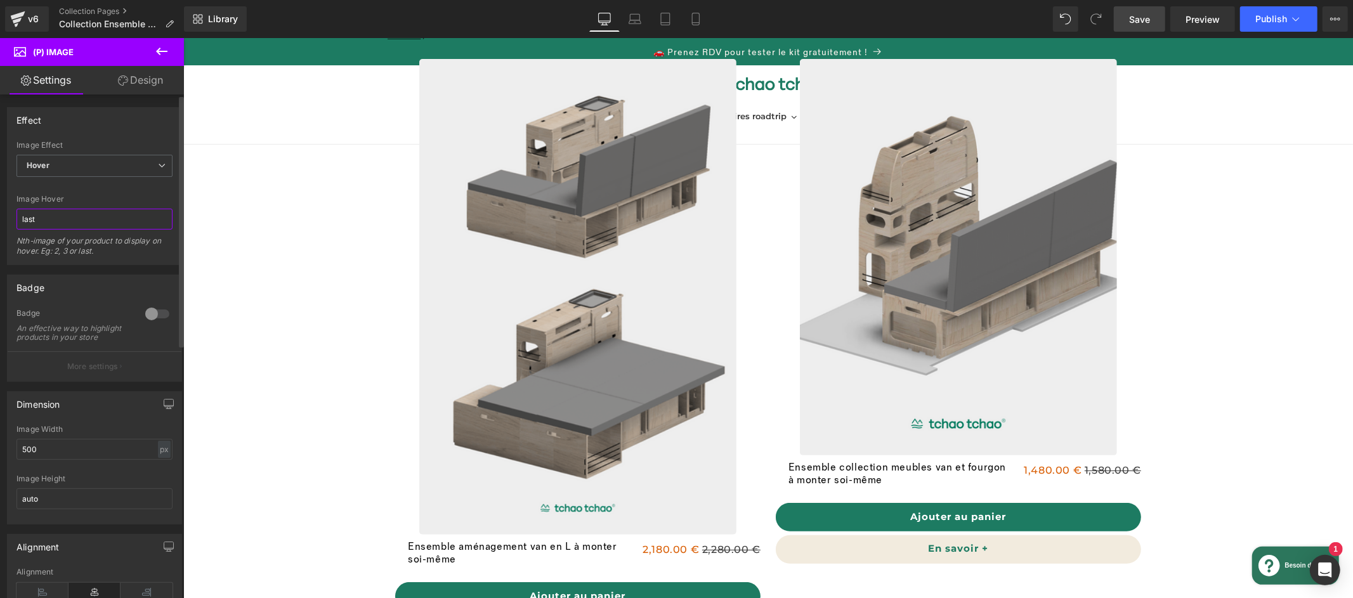
click at [86, 220] on input "last" at bounding box center [94, 219] width 156 height 21
type input "2"
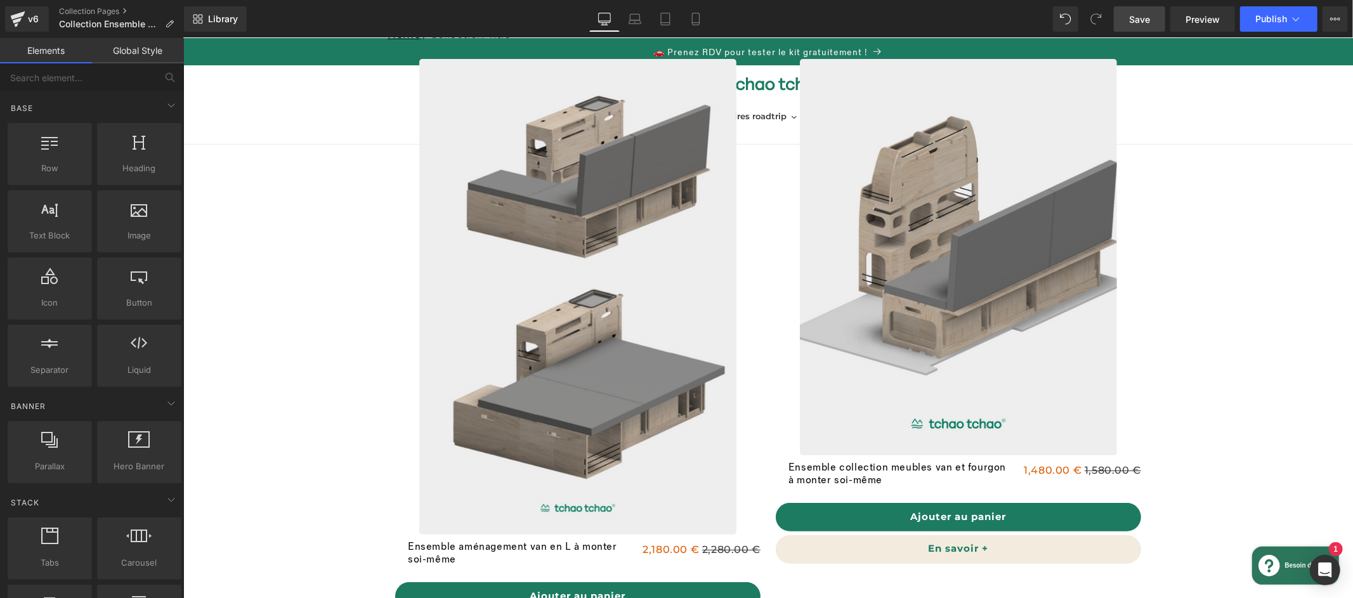
click at [284, 289] on div "Aménagements van à monter soi-même Collection Title Découvrez nos aménagements …" at bounding box center [768, 355] width 1170 height 1031
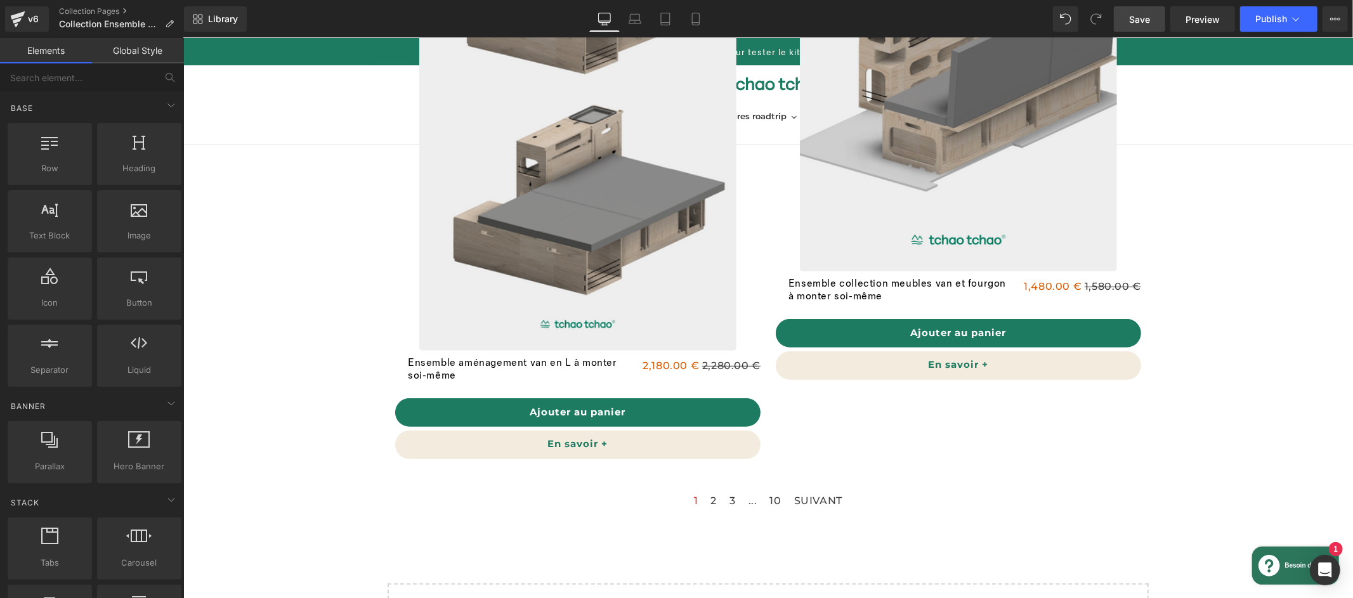
scroll to position [419, 0]
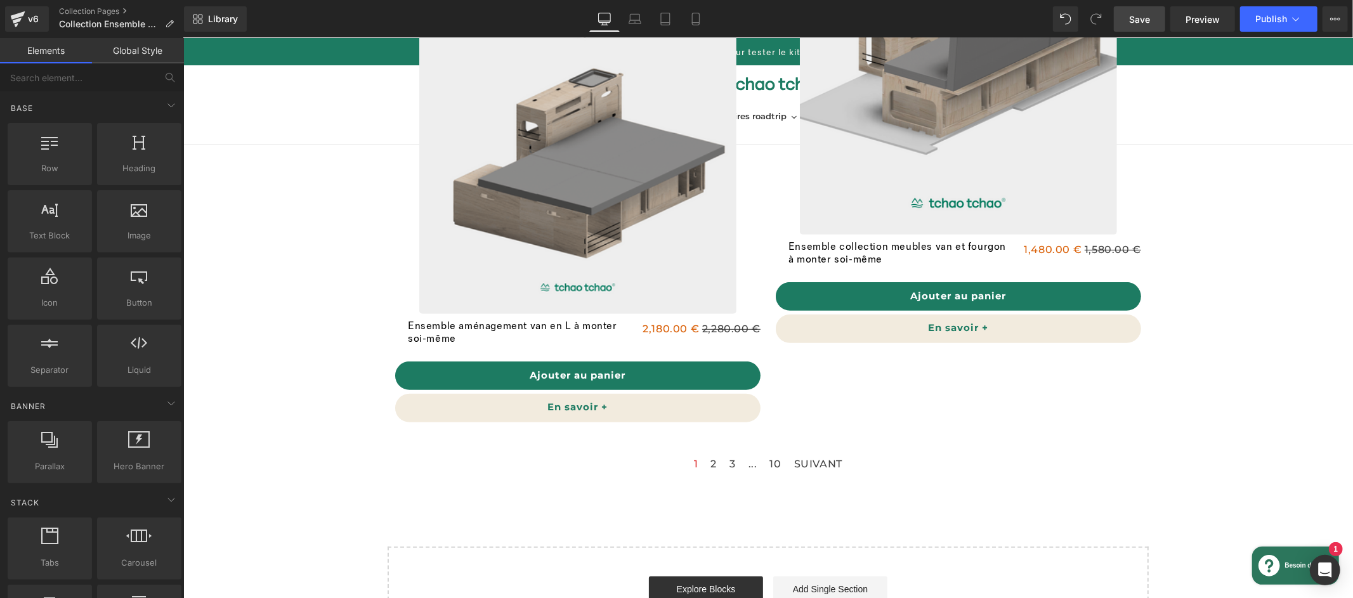
click at [1149, 16] on span "Save" at bounding box center [1139, 19] width 21 height 13
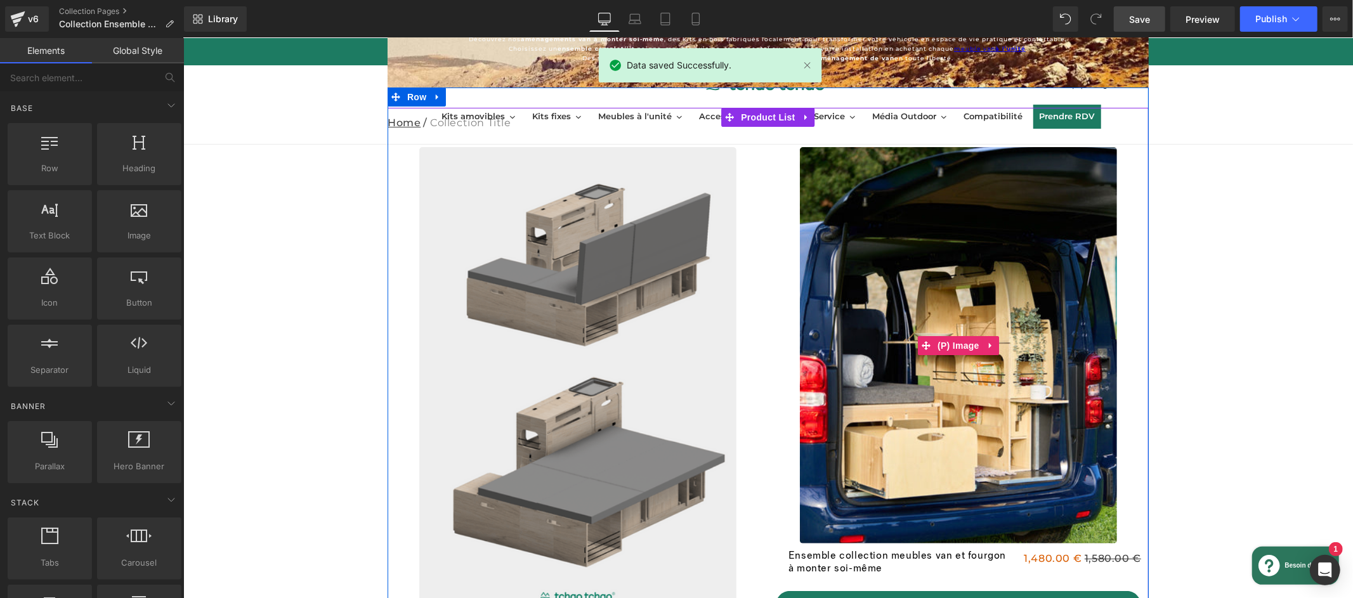
scroll to position [87, 0]
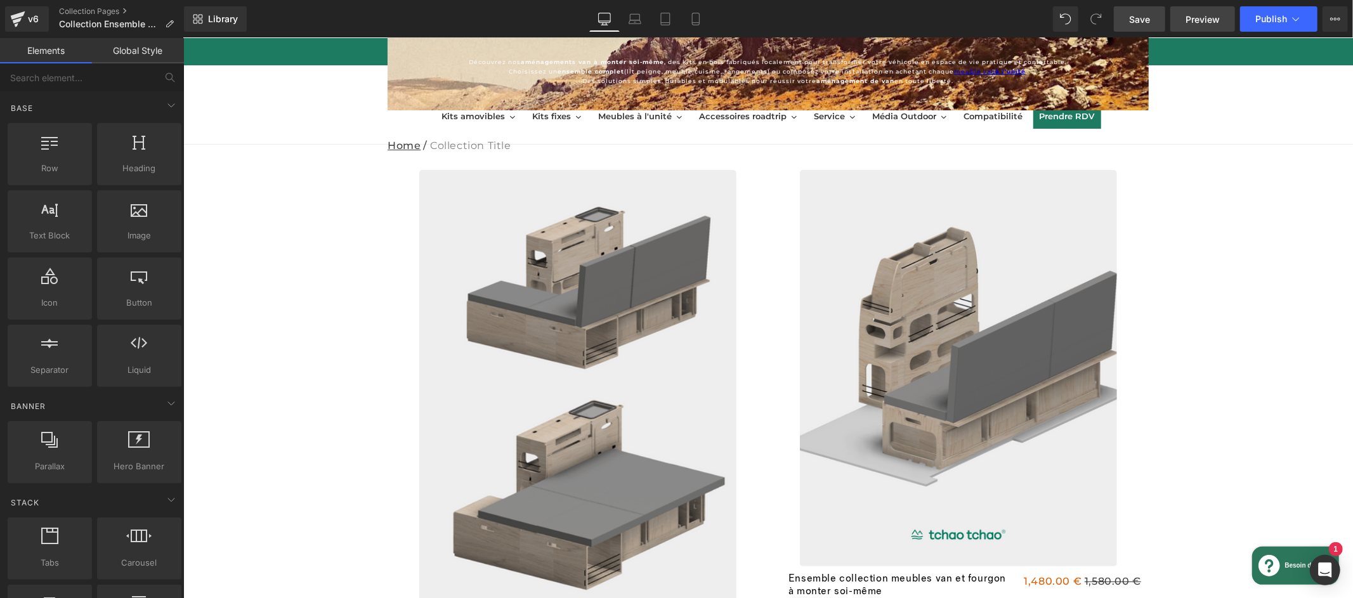
click at [1206, 20] on span "Preview" at bounding box center [1202, 19] width 34 height 13
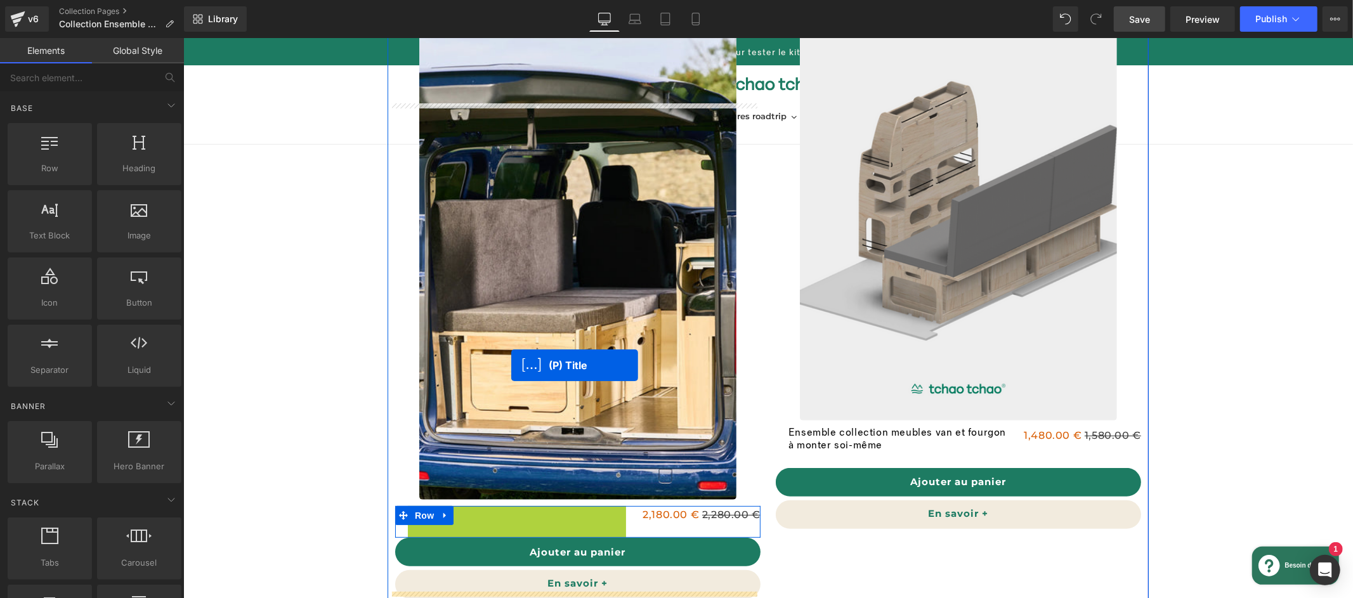
scroll to position [141, 0]
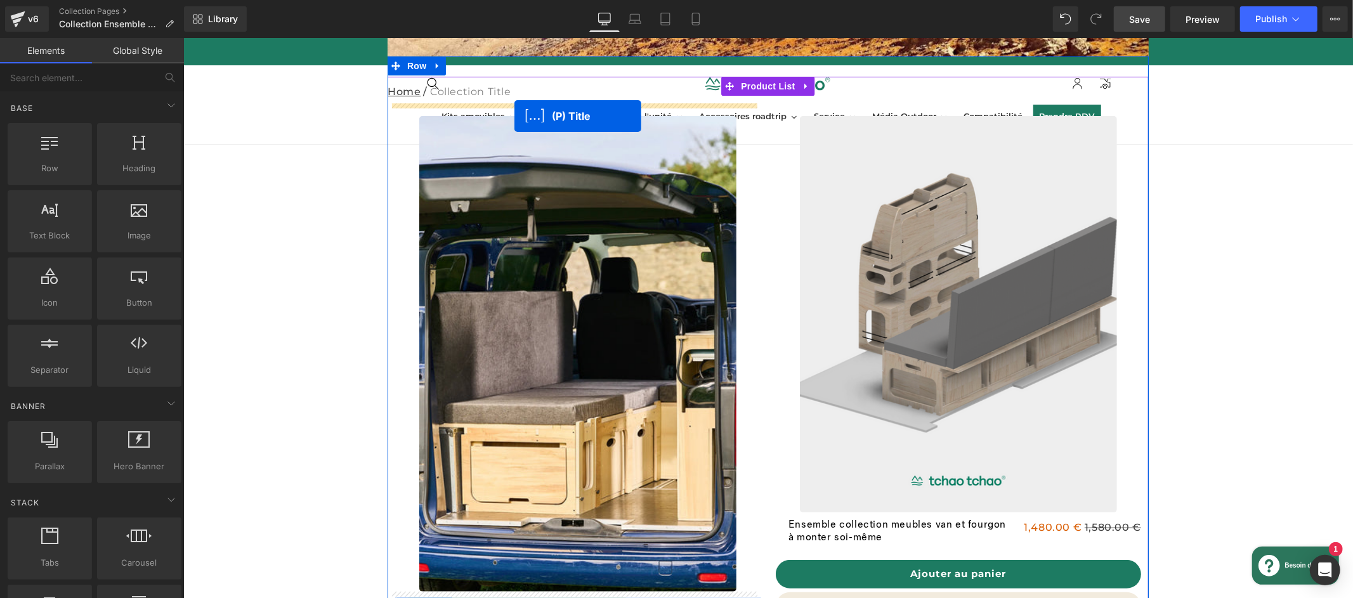
drag, startPoint x: 482, startPoint y: 431, endPoint x: 514, endPoint y: 115, distance: 318.1
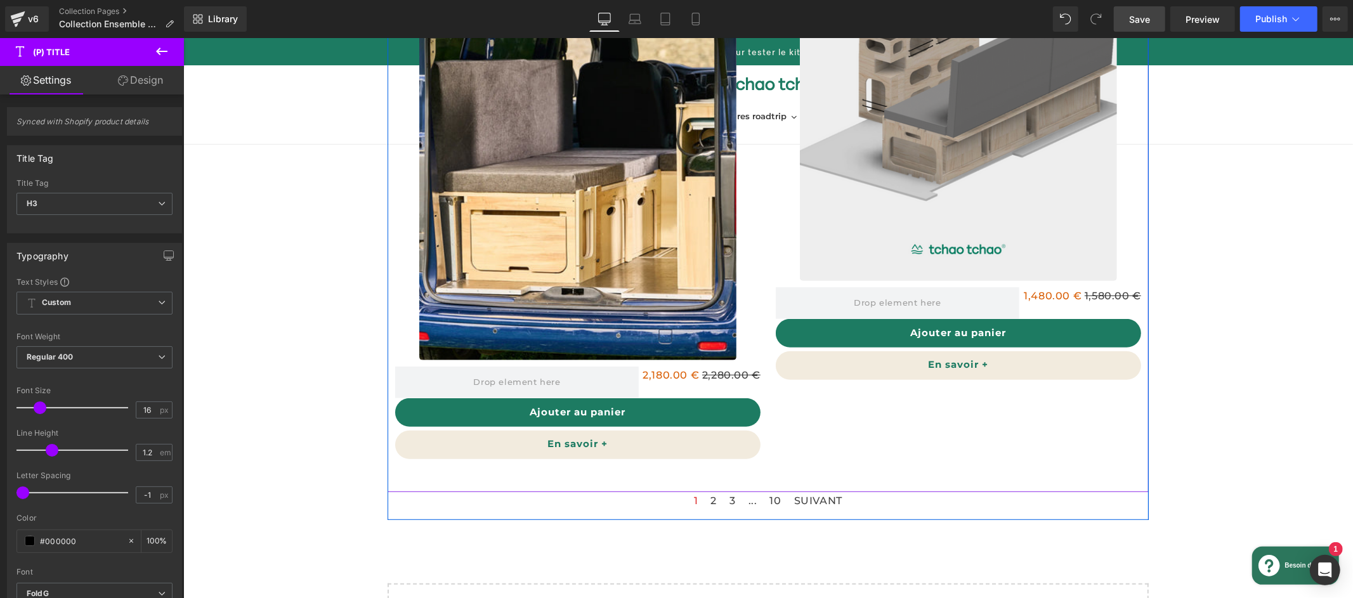
scroll to position [343, 0]
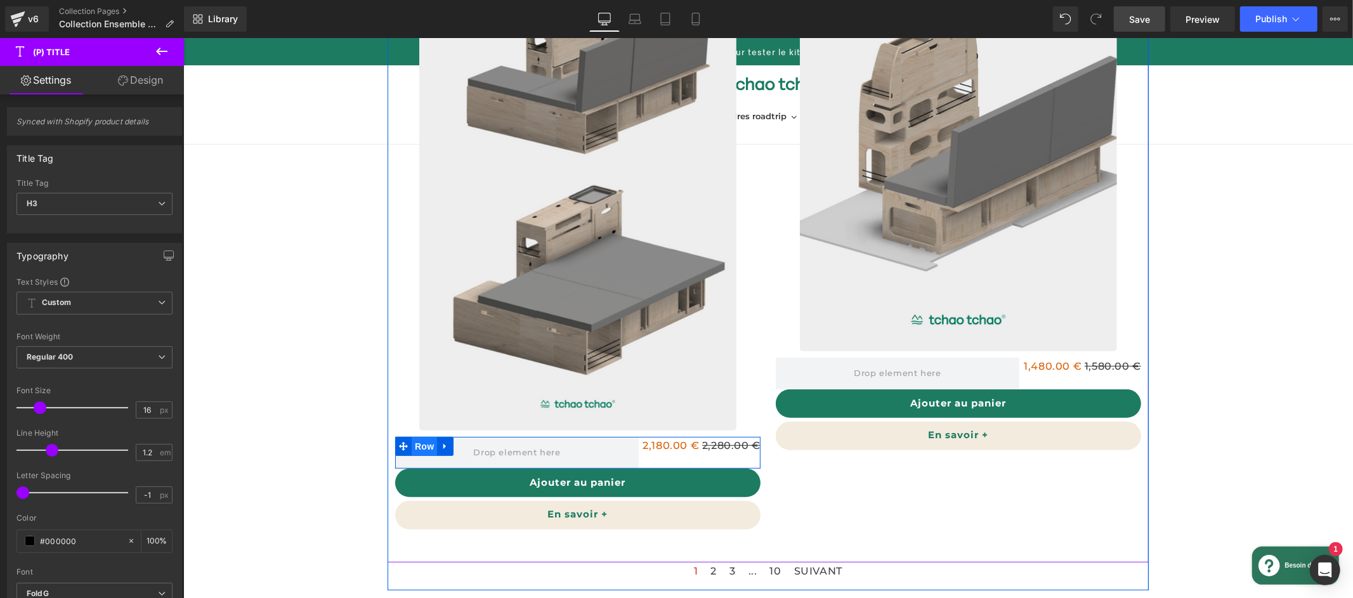
click at [419, 445] on span "Row" at bounding box center [423, 445] width 25 height 19
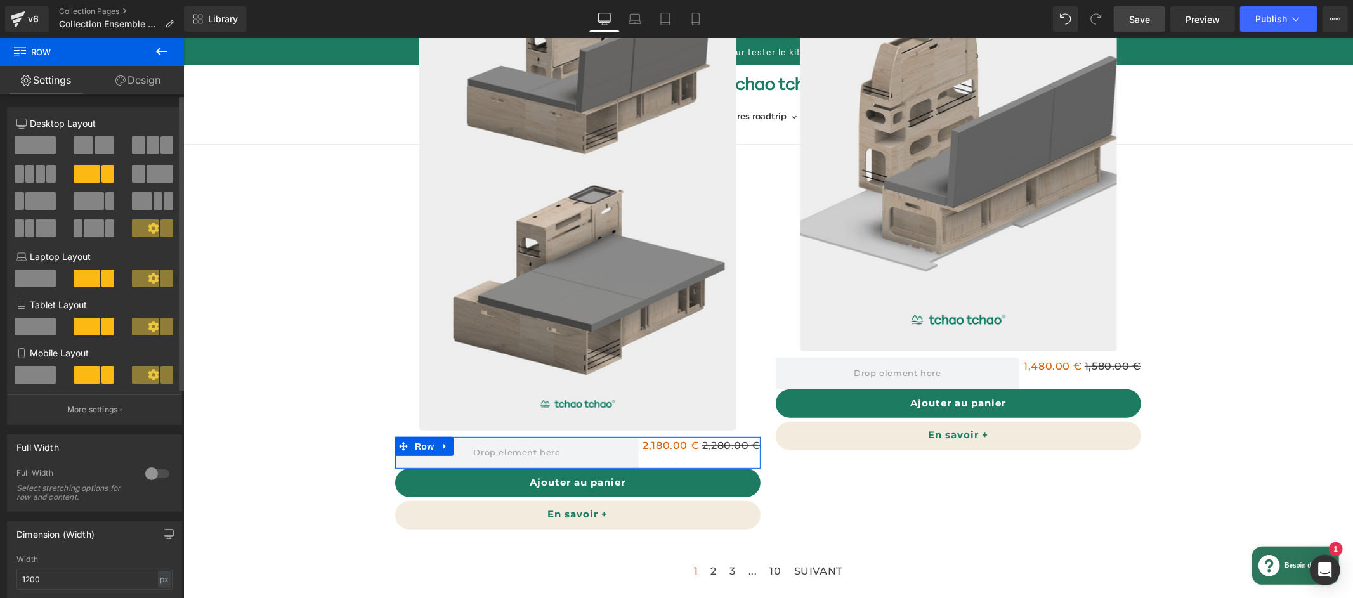
click at [49, 153] on span at bounding box center [35, 145] width 41 height 18
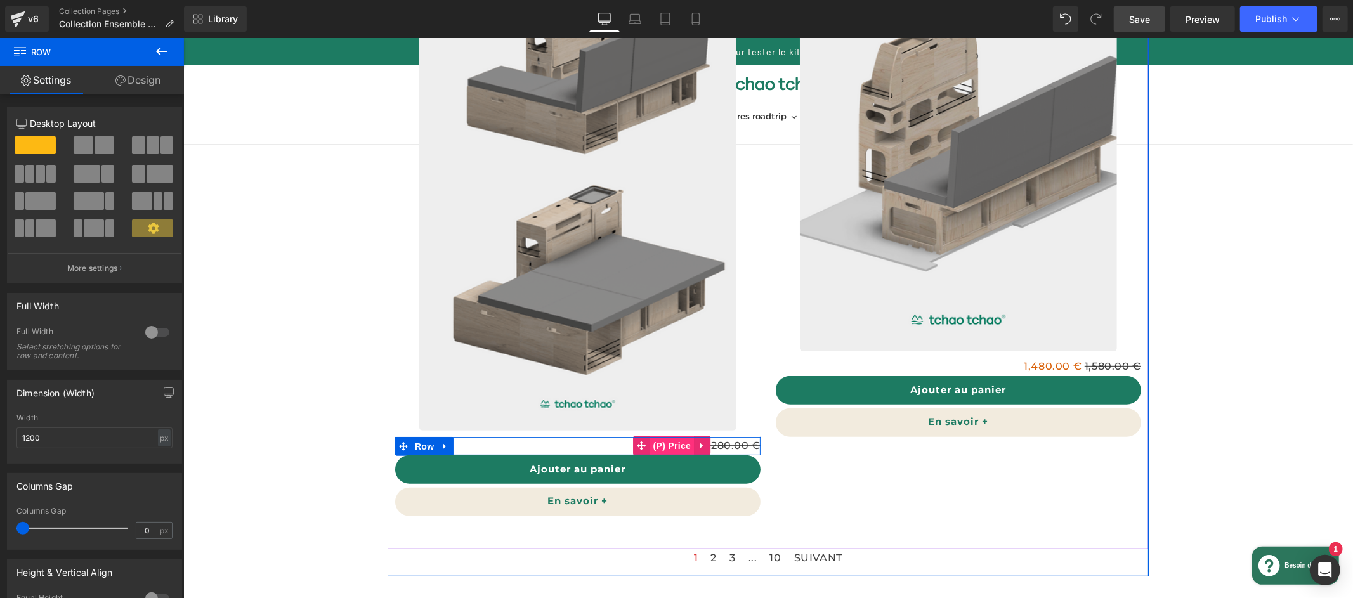
click at [676, 446] on link "(P) Price" at bounding box center [663, 445] width 61 height 19
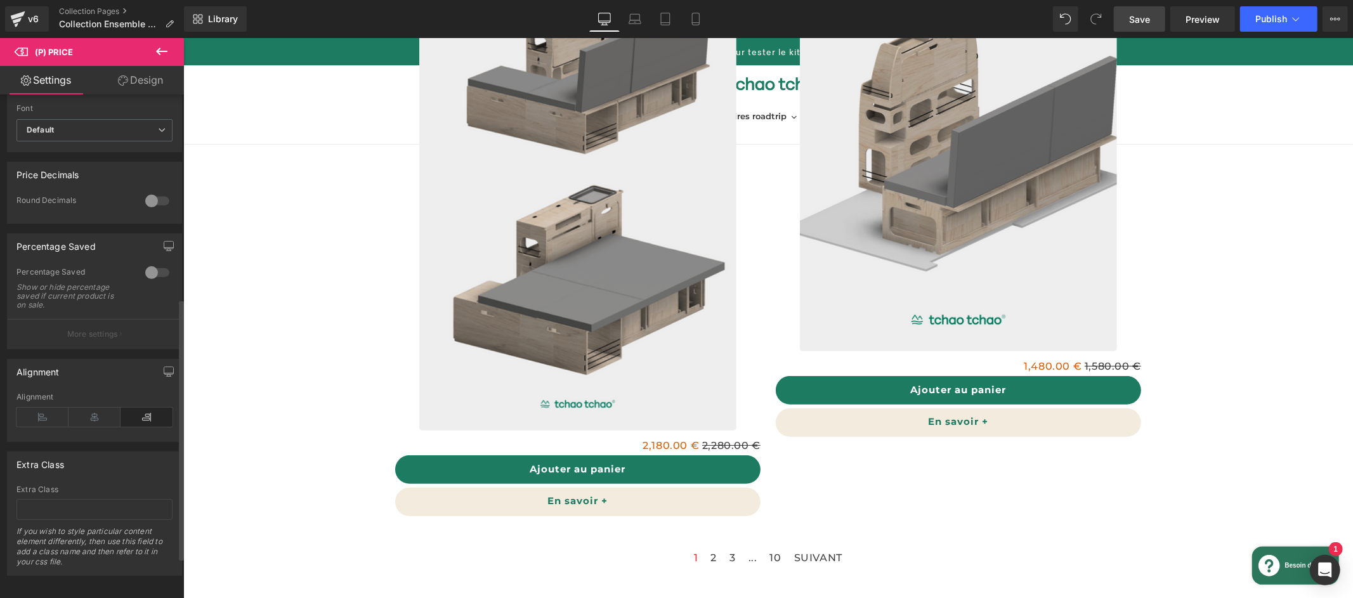
scroll to position [470, 0]
click at [91, 404] on icon at bounding box center [94, 413] width 52 height 19
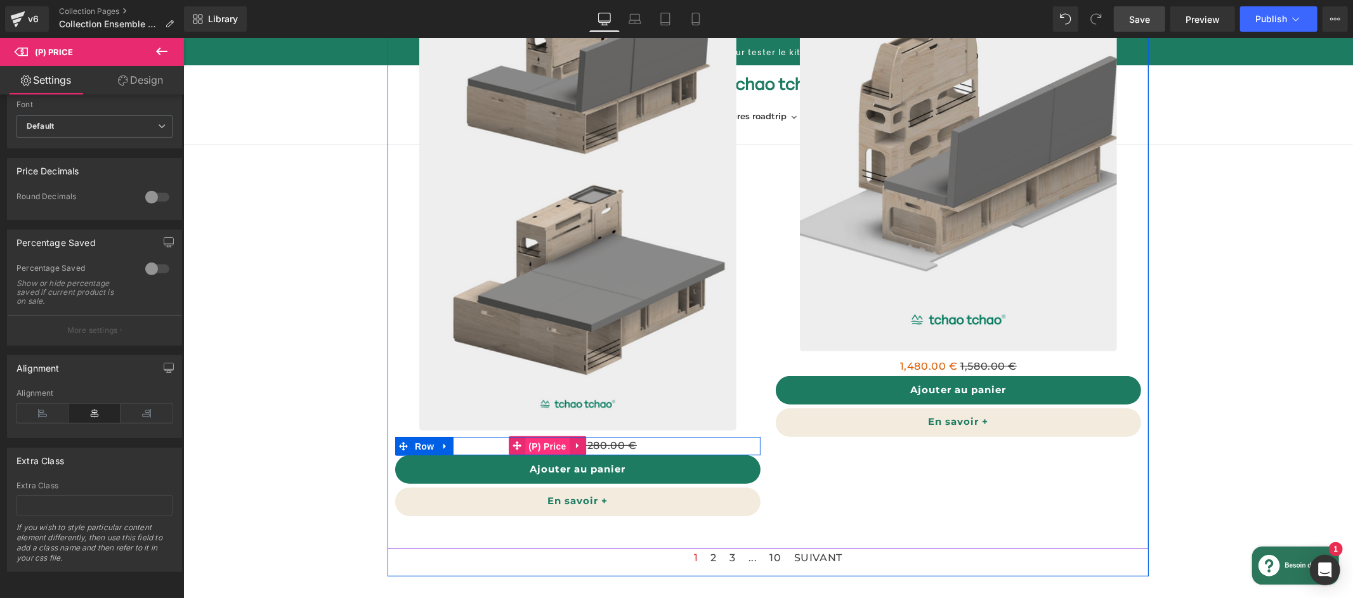
click at [547, 448] on link "(P) Price" at bounding box center [538, 445] width 61 height 19
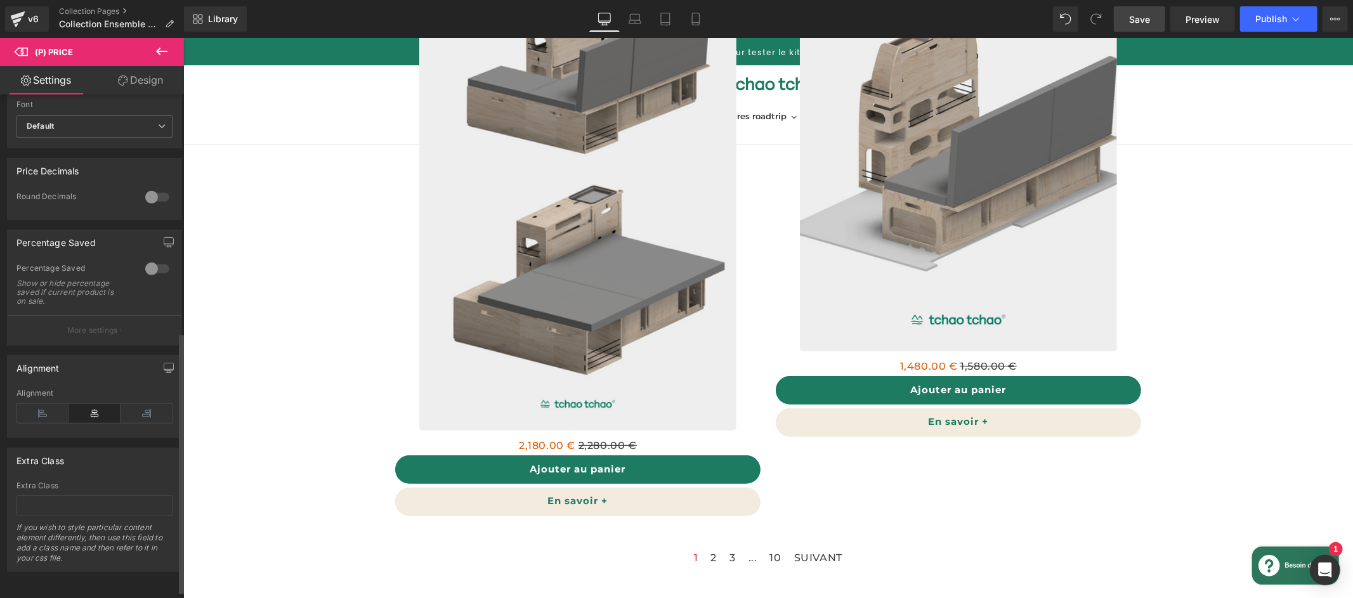
scroll to position [220, 0]
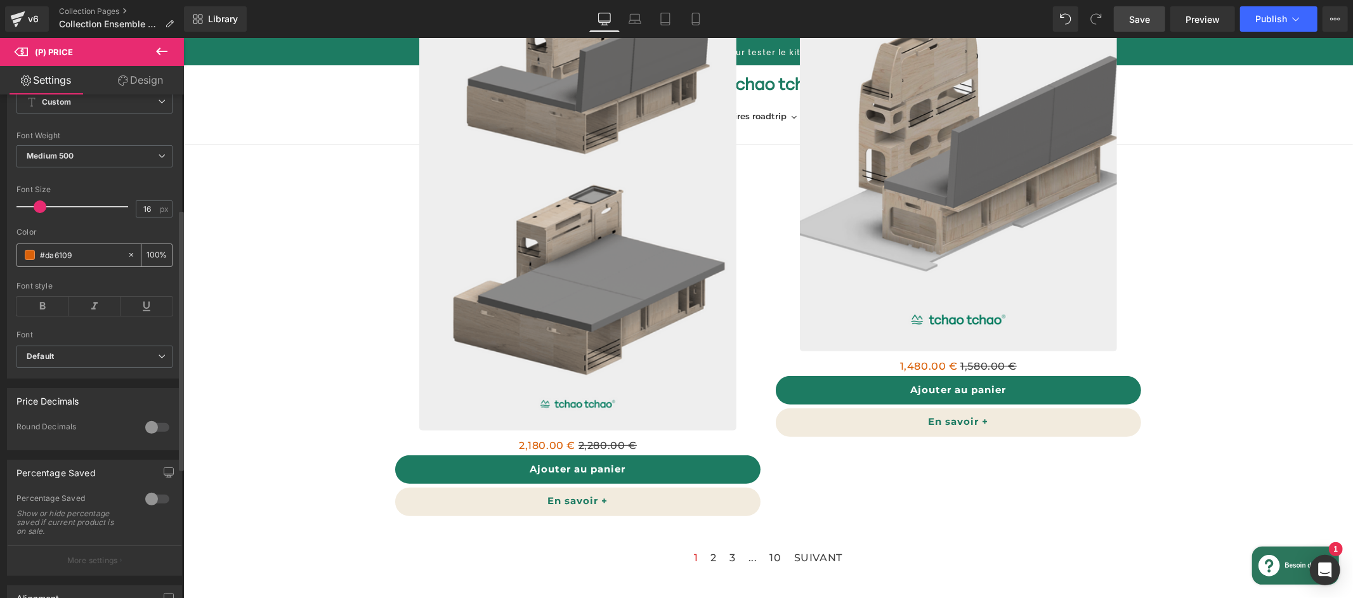
click at [29, 260] on span at bounding box center [30, 255] width 10 height 10
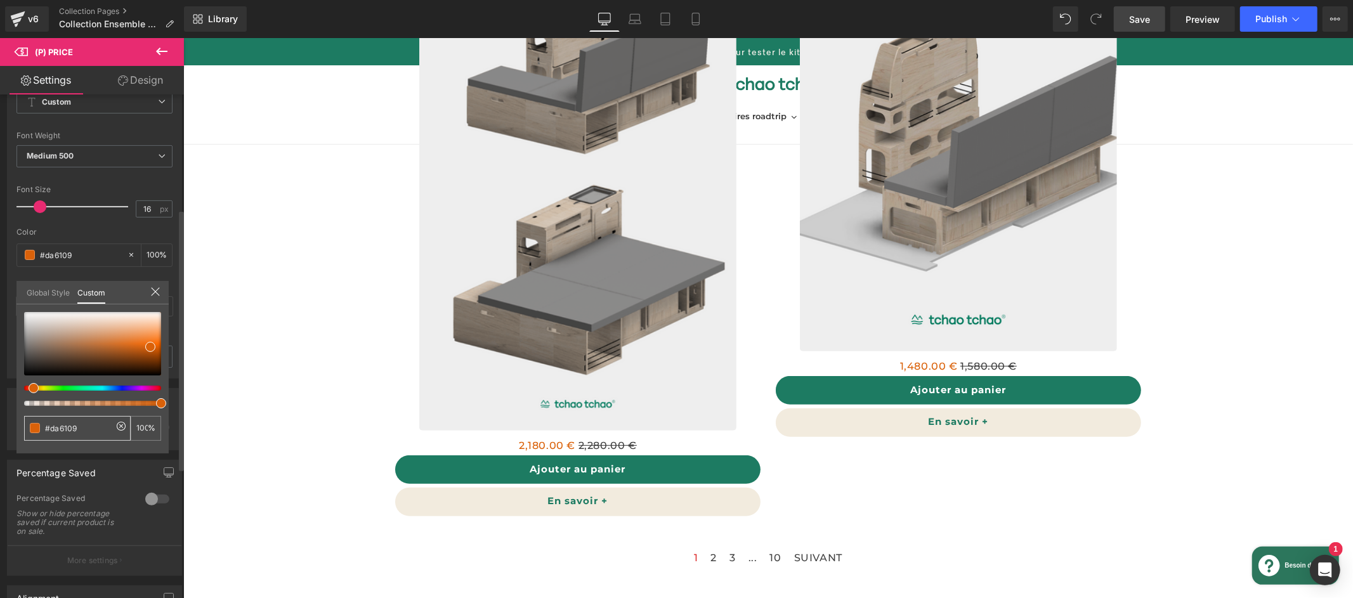
drag, startPoint x: 96, startPoint y: 430, endPoint x: 53, endPoint y: 427, distance: 43.2
click at [53, 427] on input "#da6109" at bounding box center [78, 428] width 67 height 13
type input "#1"
type input "0"
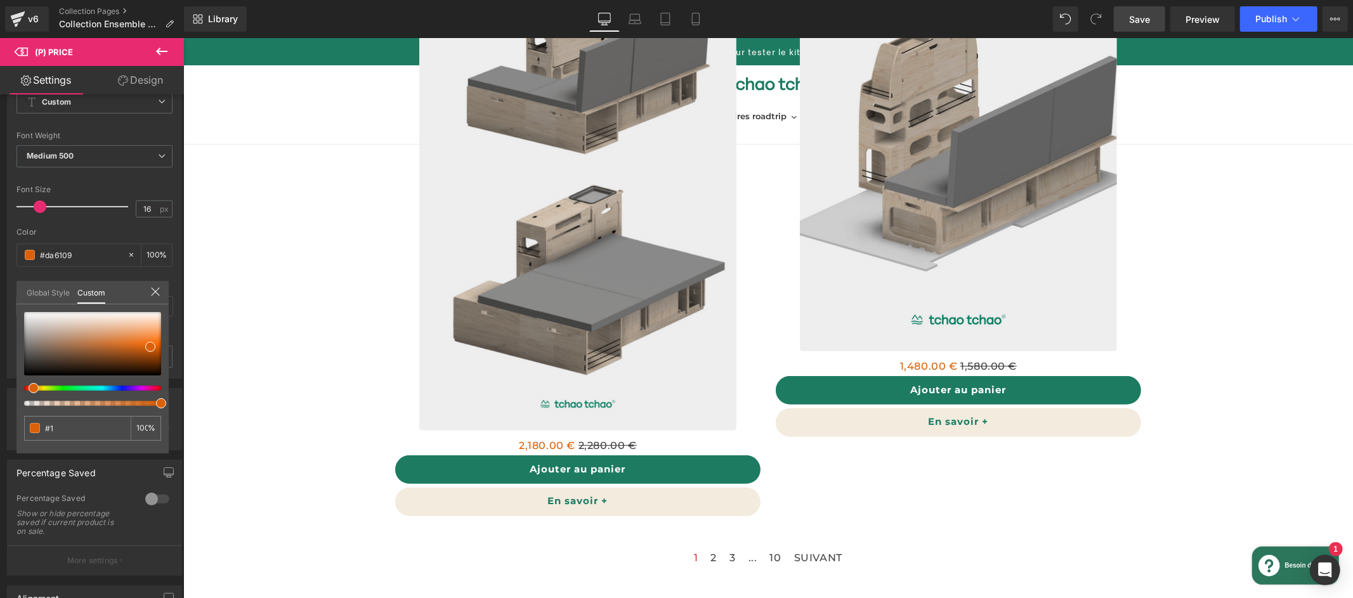
type input "0"
type input "#1D"
type input "#1D7"
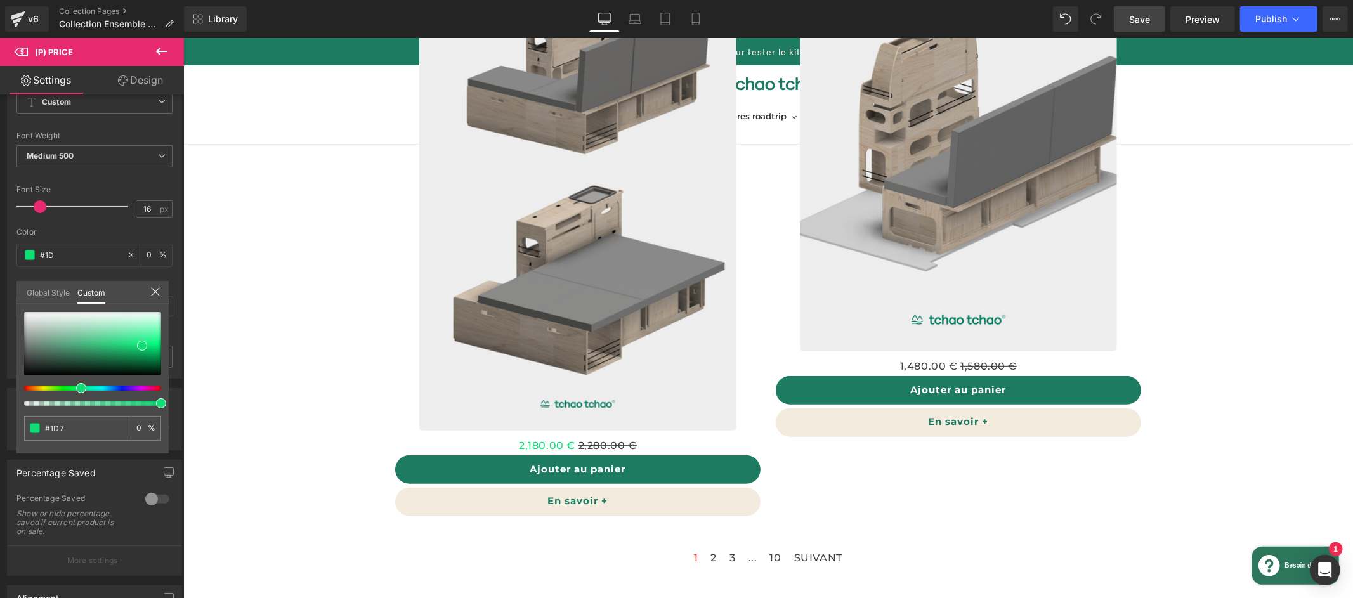
type input "#1D7"
type input "100"
type input "#1D7B"
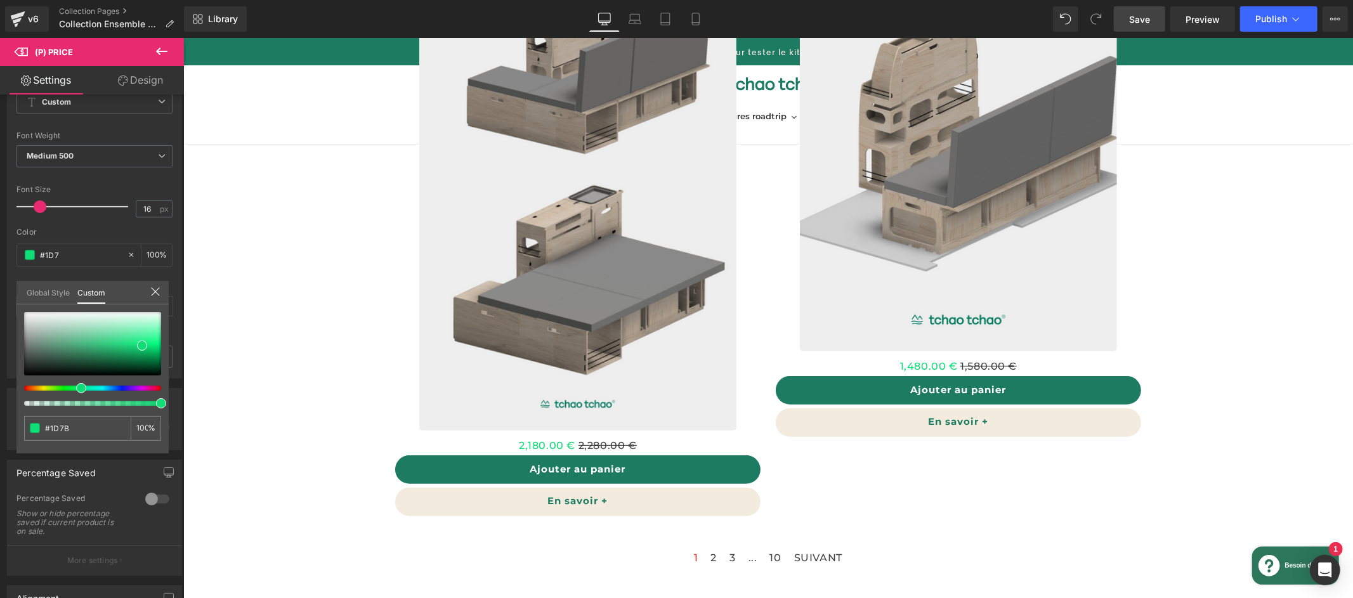
type input "73"
type input "#1D7B62"
type input "100"
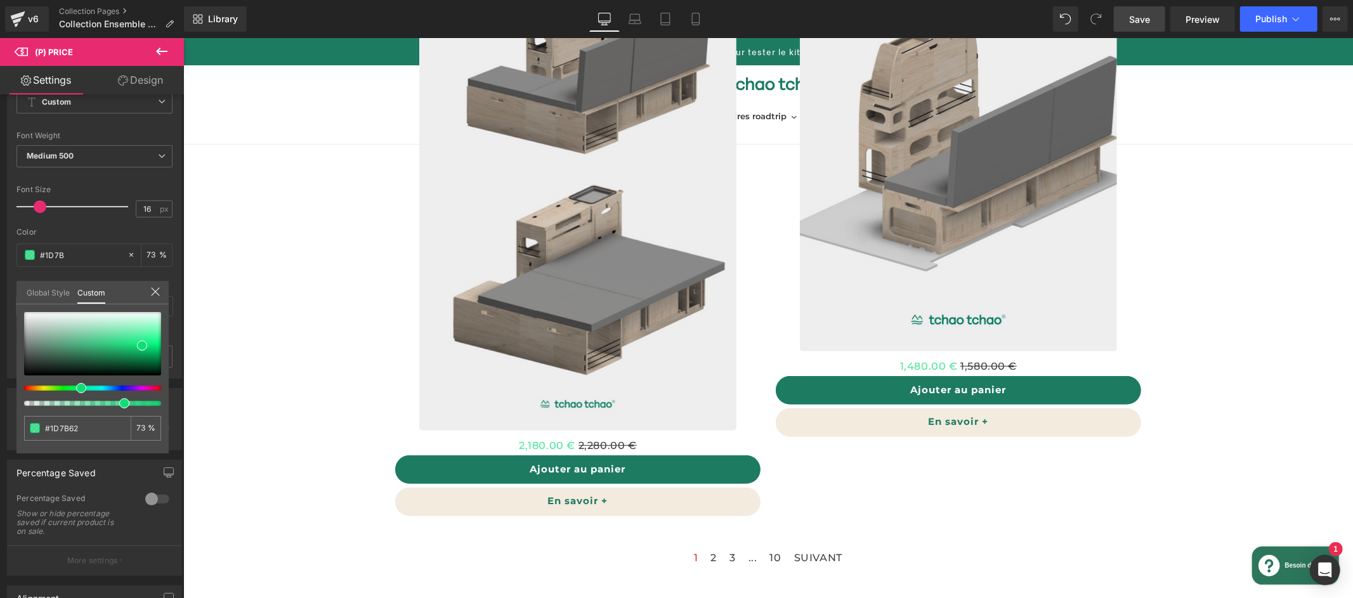
type input "100"
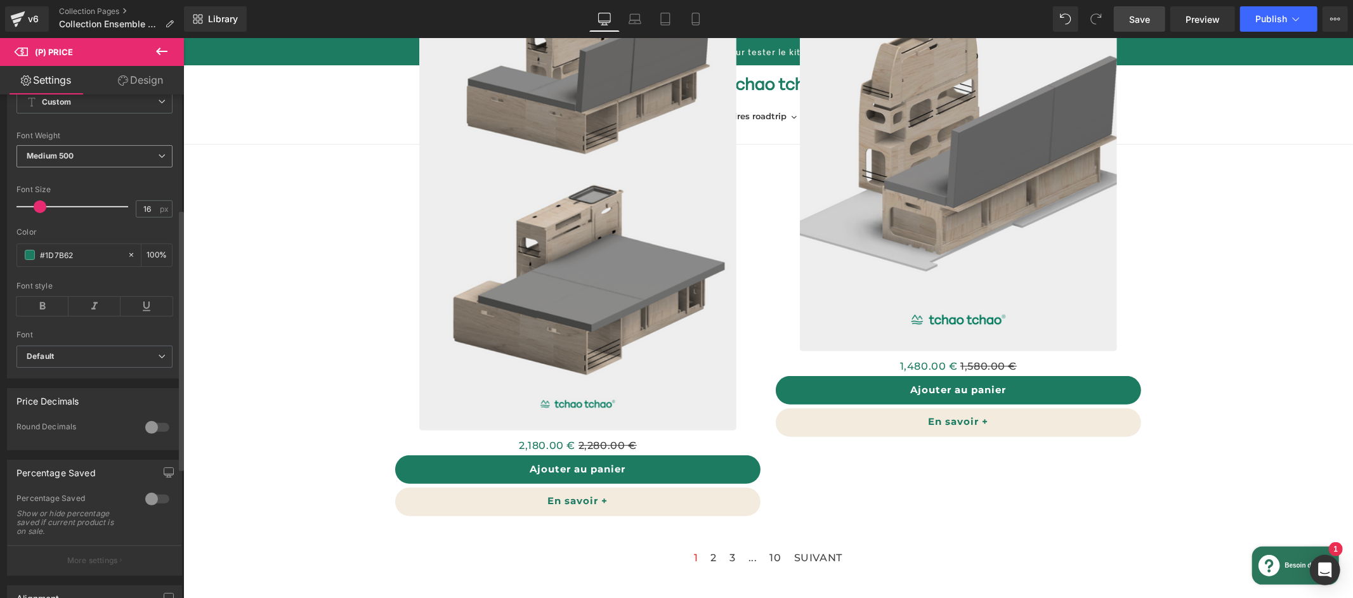
click at [126, 164] on span "Medium 500" at bounding box center [94, 156] width 156 height 22
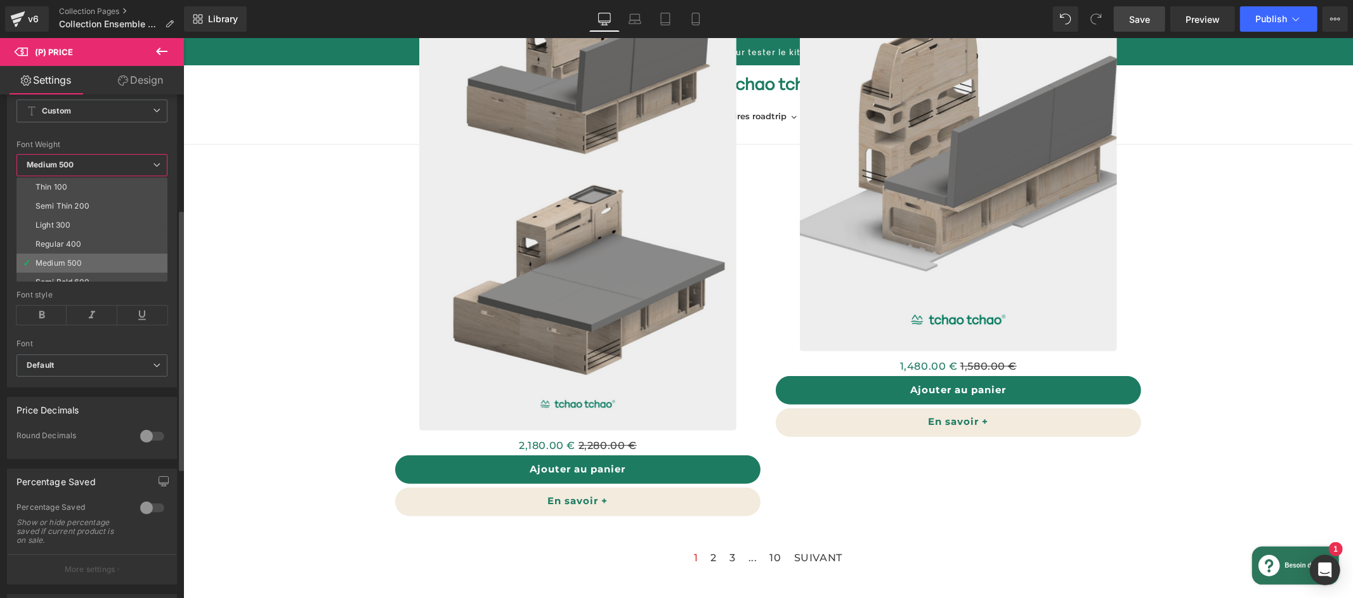
scroll to position [3, 0]
click at [98, 271] on li "Semi Bold 600" at bounding box center [94, 279] width 157 height 19
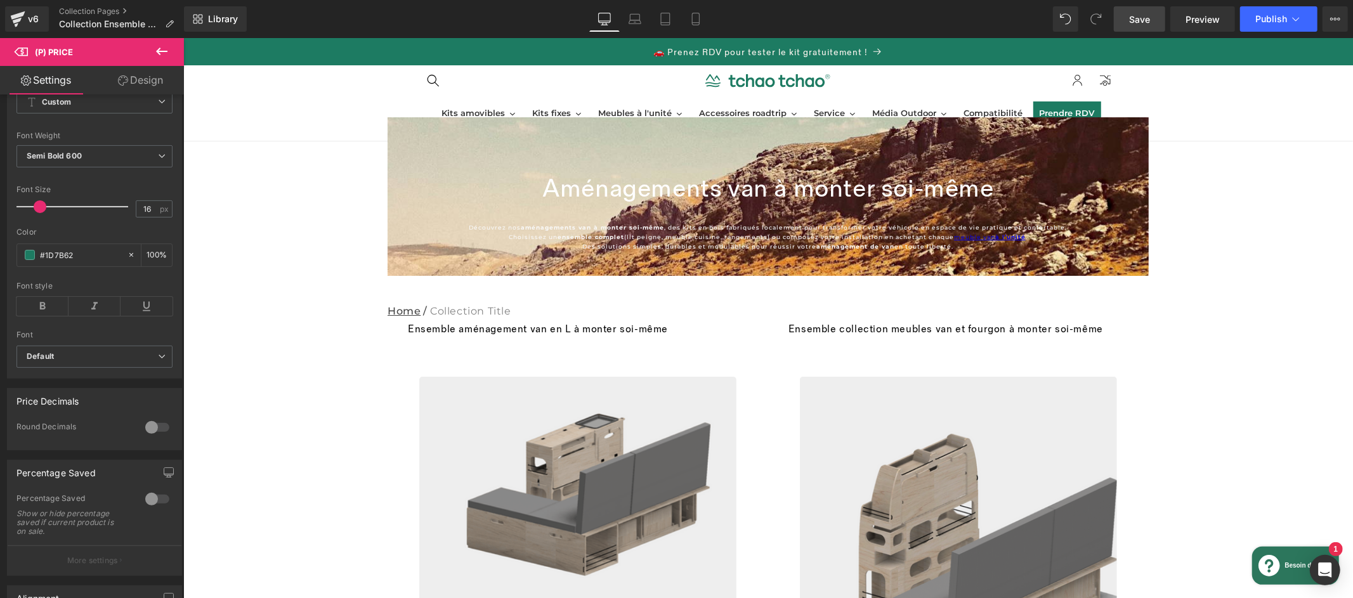
scroll to position [0, 0]
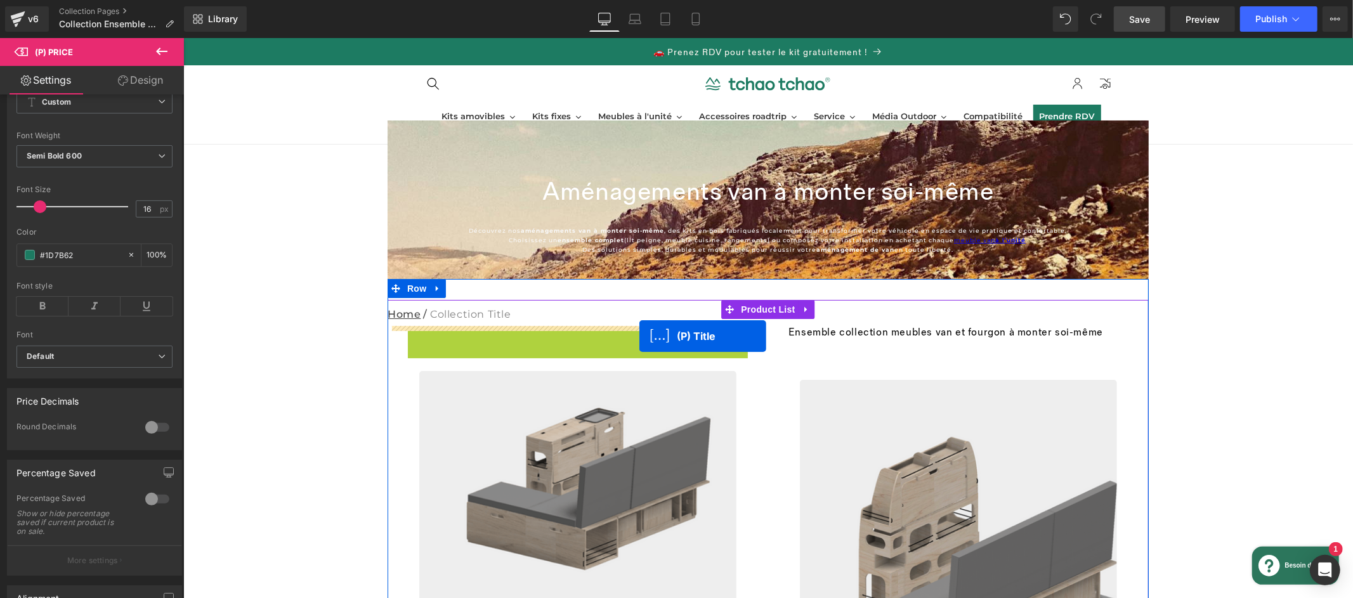
drag, startPoint x: 501, startPoint y: 344, endPoint x: 639, endPoint y: 336, distance: 137.9
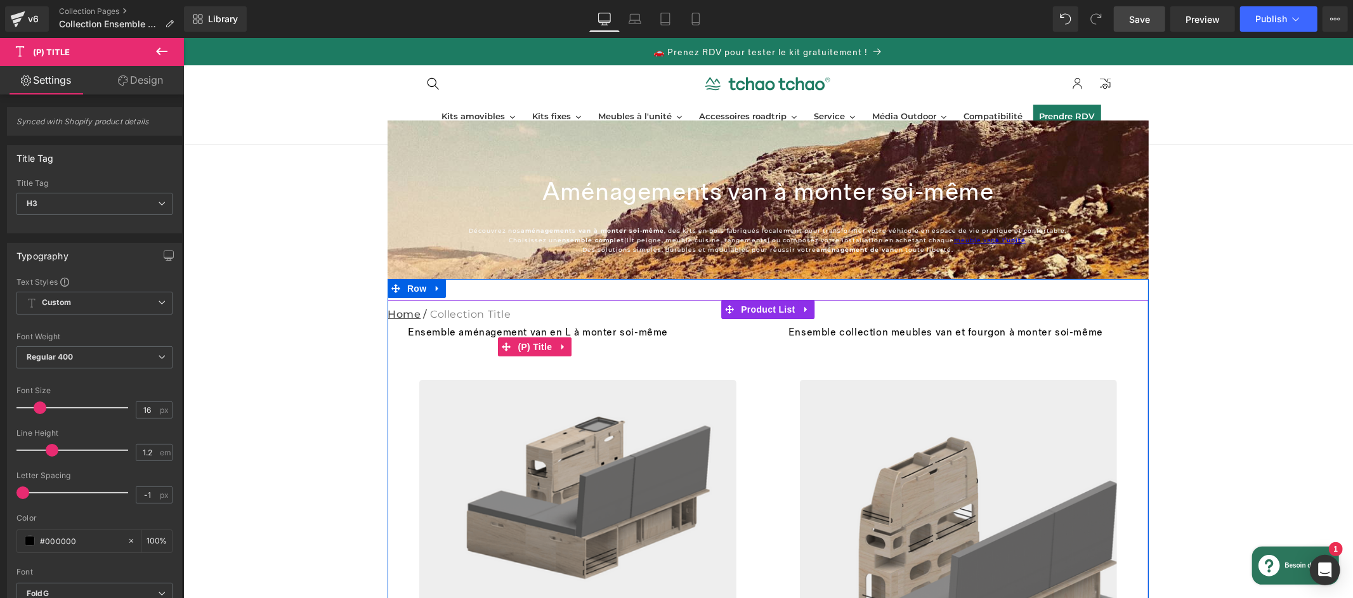
click at [632, 331] on link "Ensemble aménagement van en L à monter soi-même" at bounding box center [537, 343] width 260 height 34
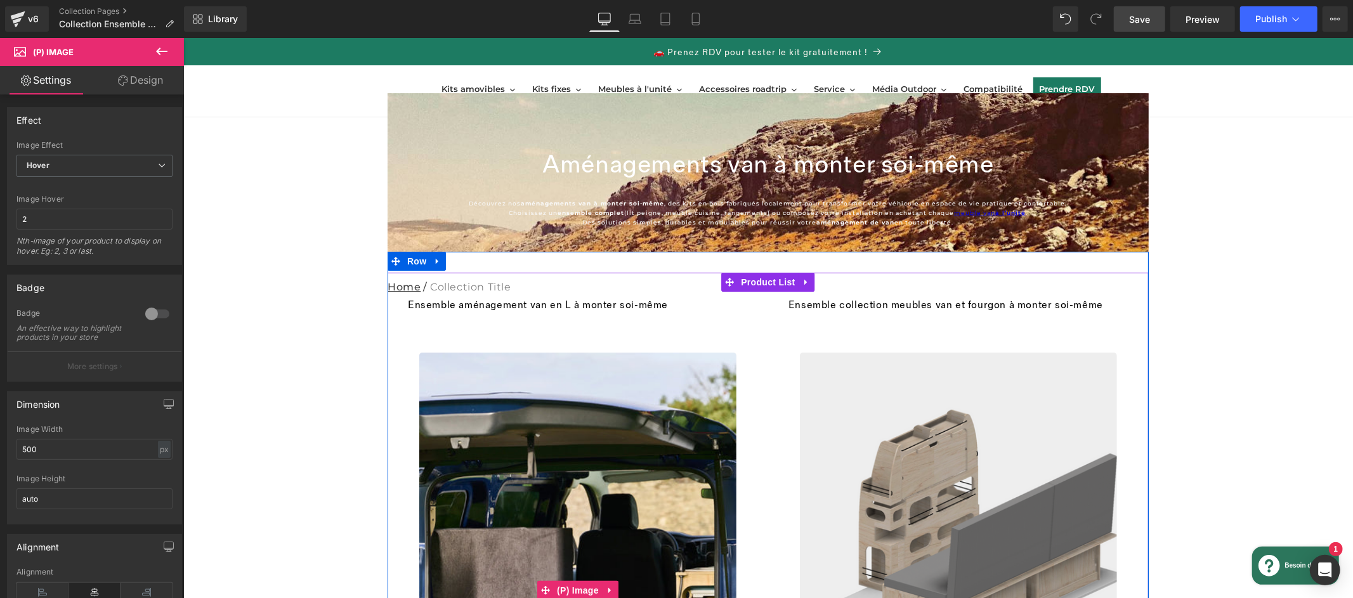
scroll to position [42, 0]
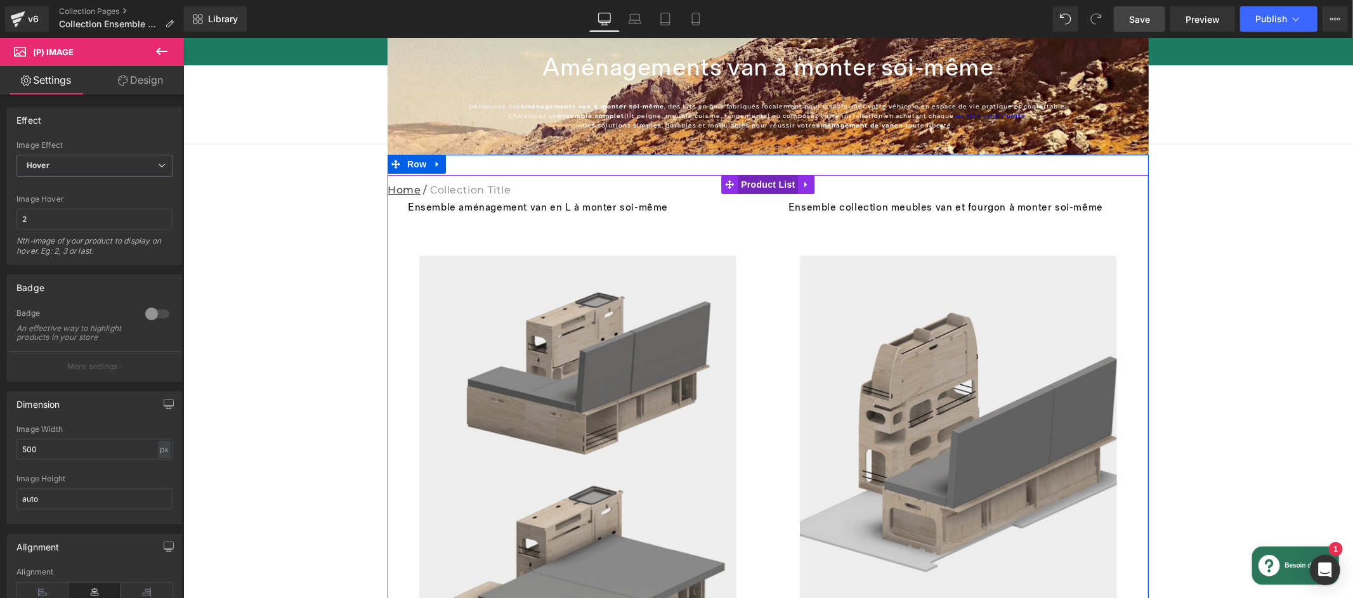
click at [769, 179] on link "Product List" at bounding box center [758, 183] width 77 height 19
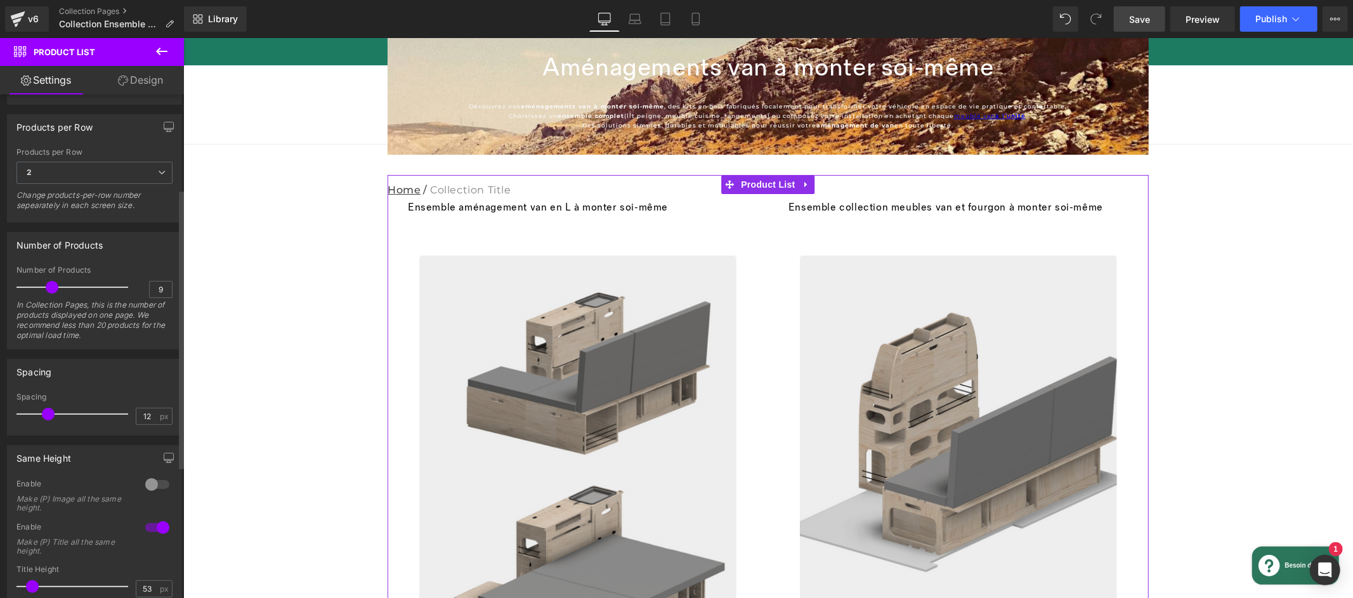
scroll to position [230, 0]
drag, startPoint x: 52, startPoint y: 412, endPoint x: 42, endPoint y: 415, distance: 10.6
click at [42, 415] on div at bounding box center [75, 410] width 105 height 25
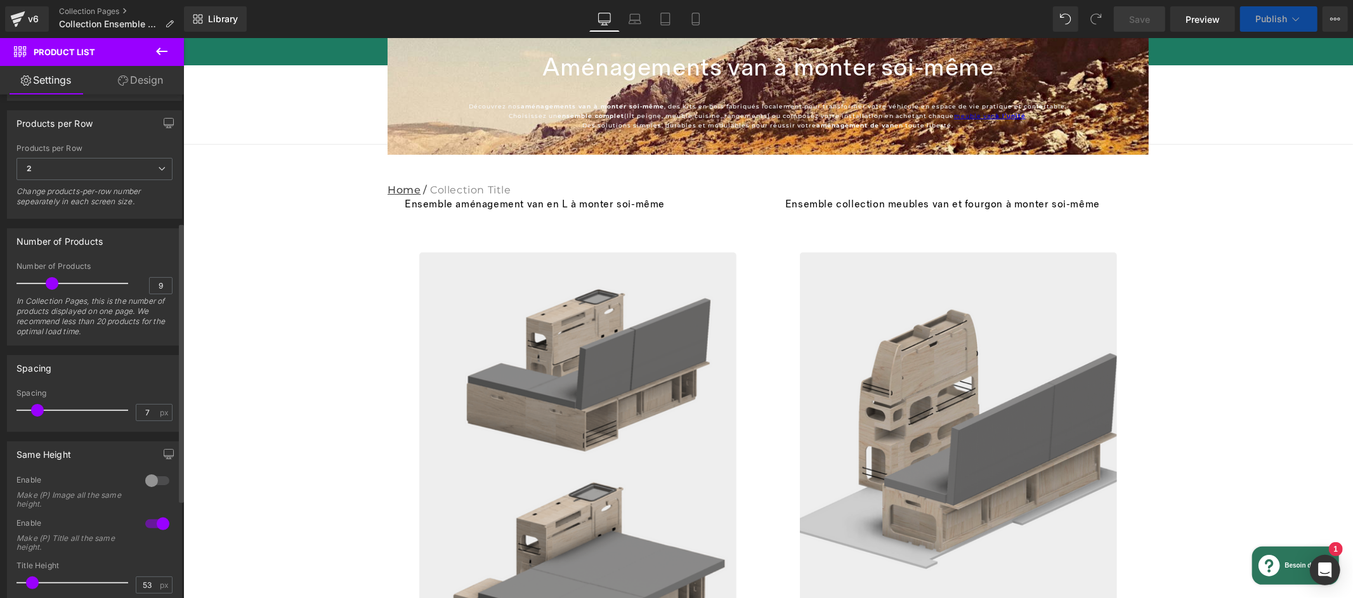
click at [31, 414] on span at bounding box center [37, 410] width 13 height 13
type input "6"
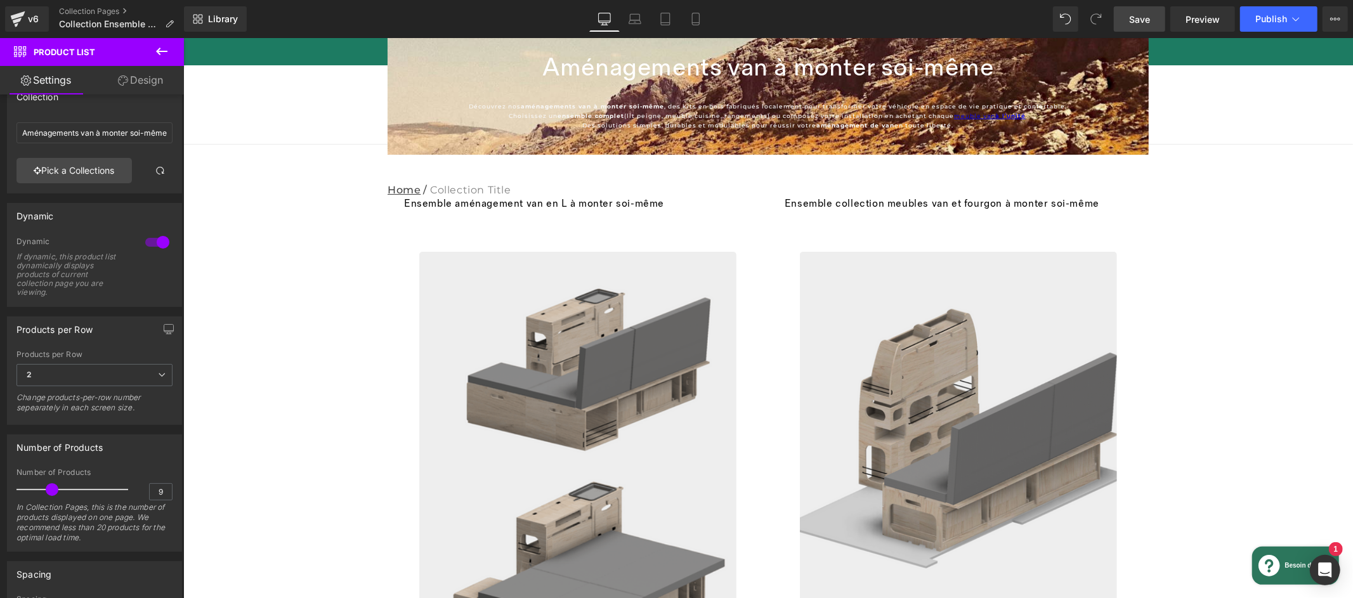
scroll to position [22, 0]
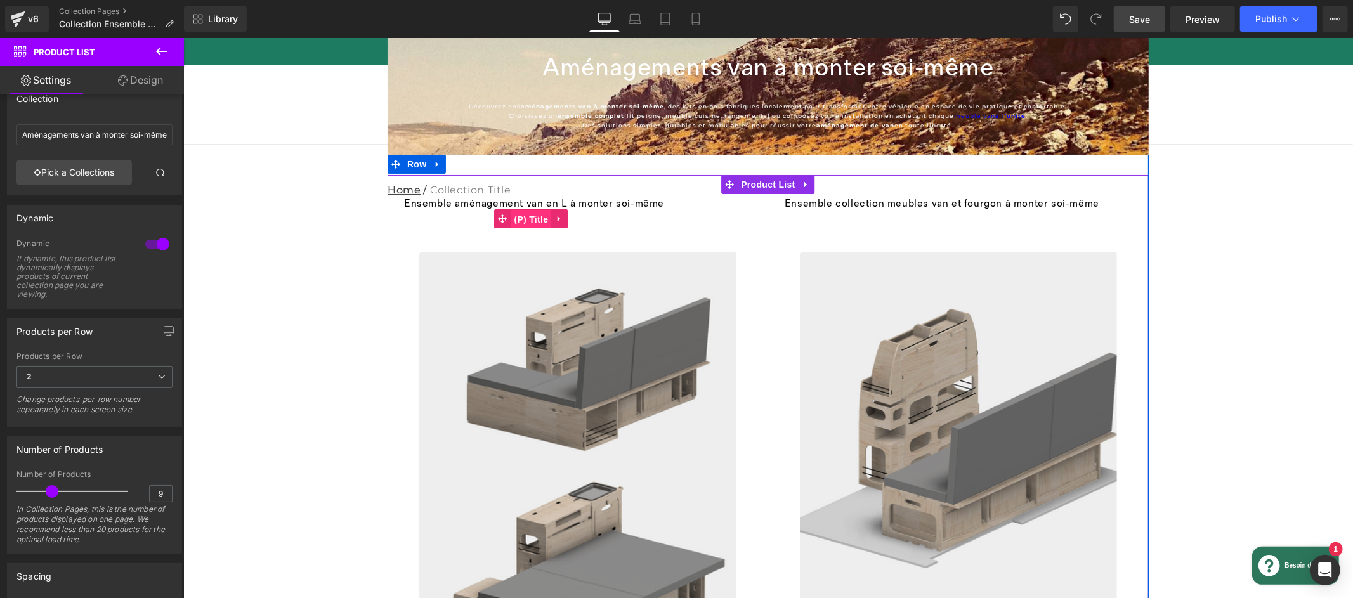
click at [529, 214] on div "Ensemble aménagement van en L à monter soi-même (P) Title" at bounding box center [577, 217] width 348 height 41
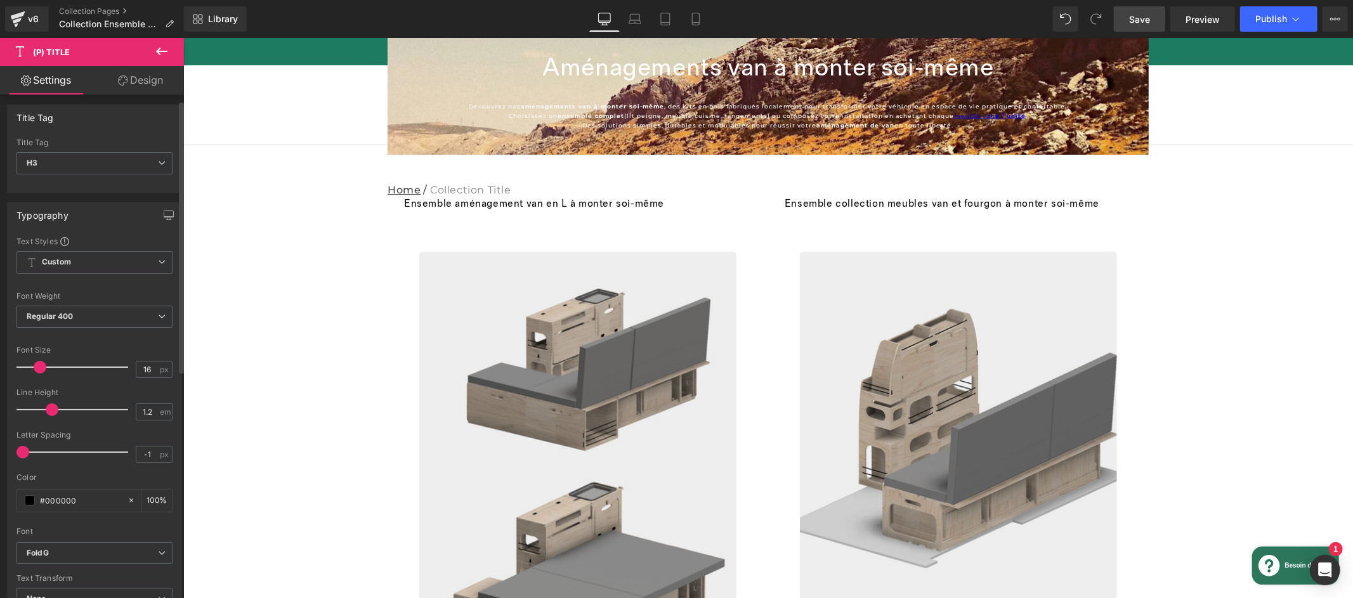
scroll to position [53, 0]
type input "1.4"
drag, startPoint x: 49, startPoint y: 400, endPoint x: 56, endPoint y: 403, distance: 7.1
click at [56, 403] on span at bounding box center [61, 397] width 13 height 13
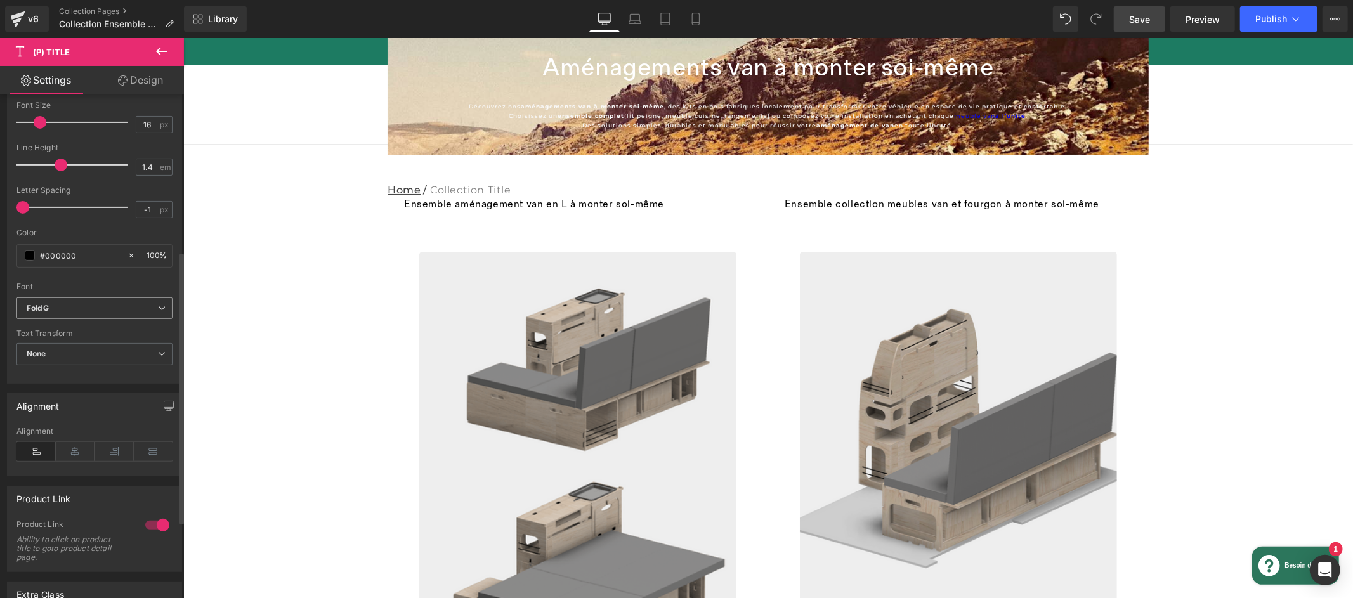
scroll to position [289, 0]
click at [70, 453] on icon at bounding box center [75, 448] width 39 height 19
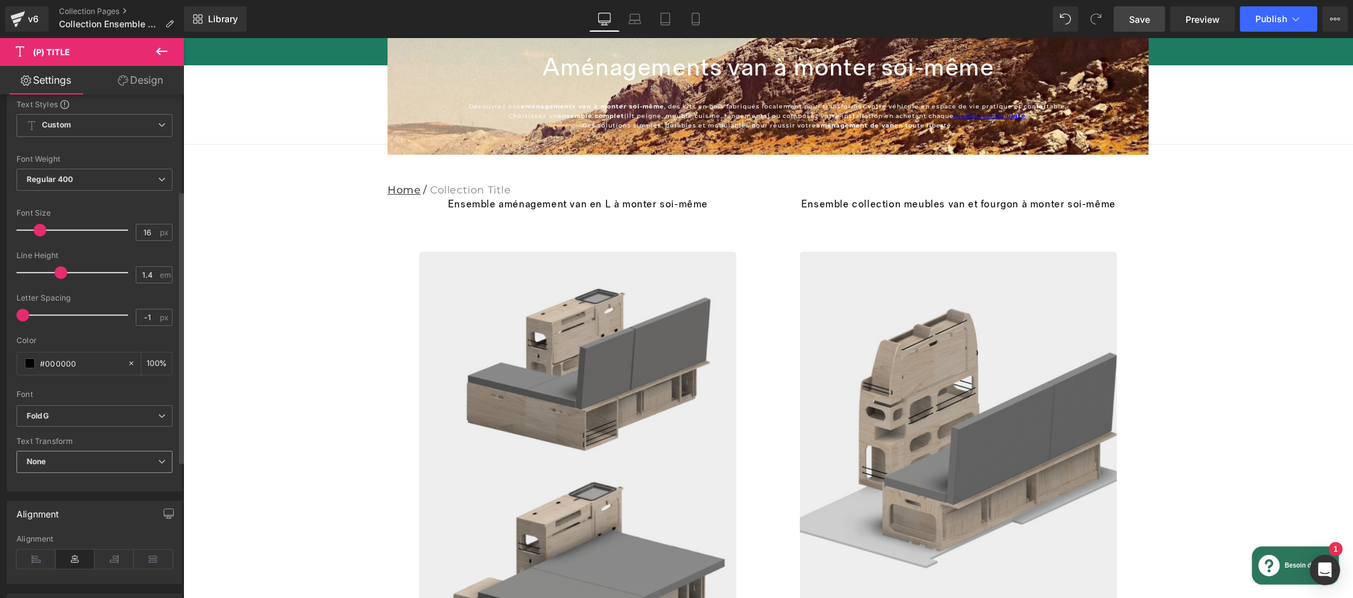
scroll to position [198, 0]
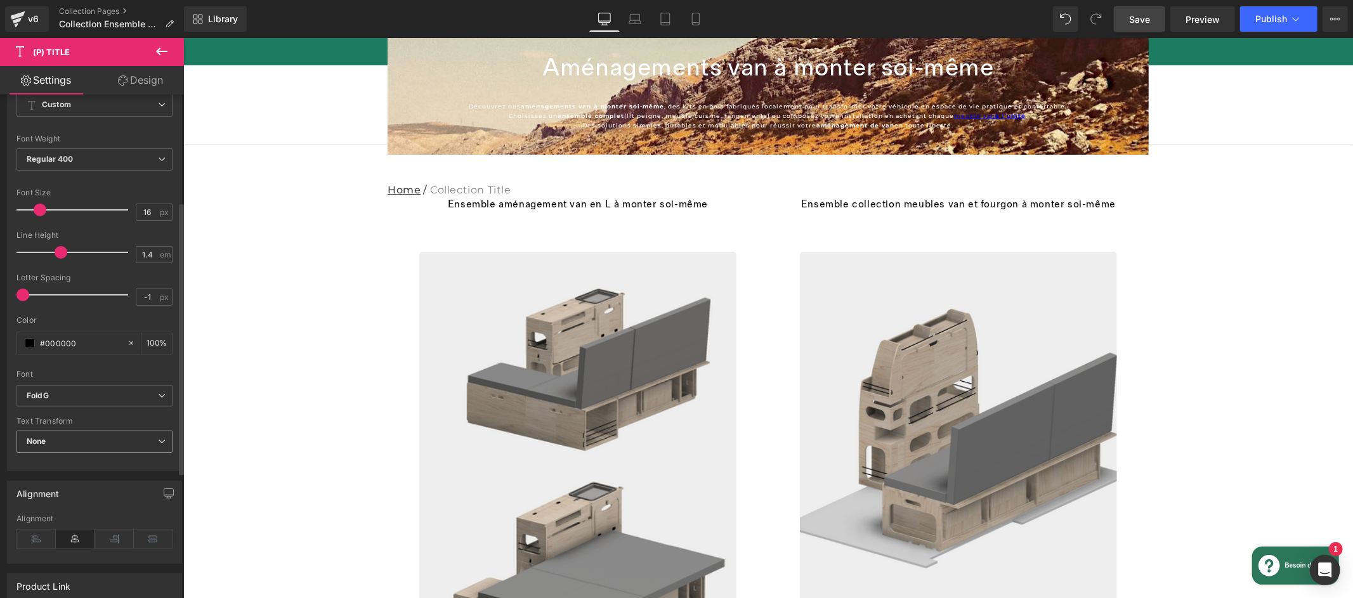
click at [72, 434] on span "None" at bounding box center [94, 442] width 156 height 22
click at [72, 434] on span "None" at bounding box center [91, 442] width 151 height 22
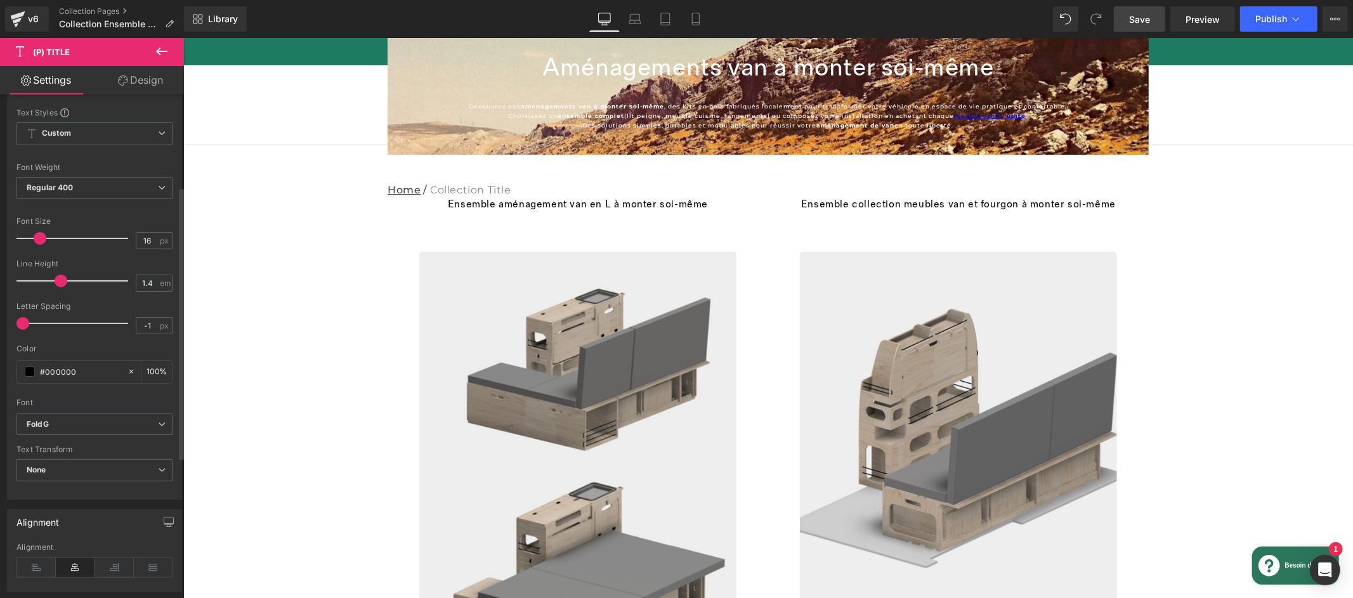
scroll to position [149, 0]
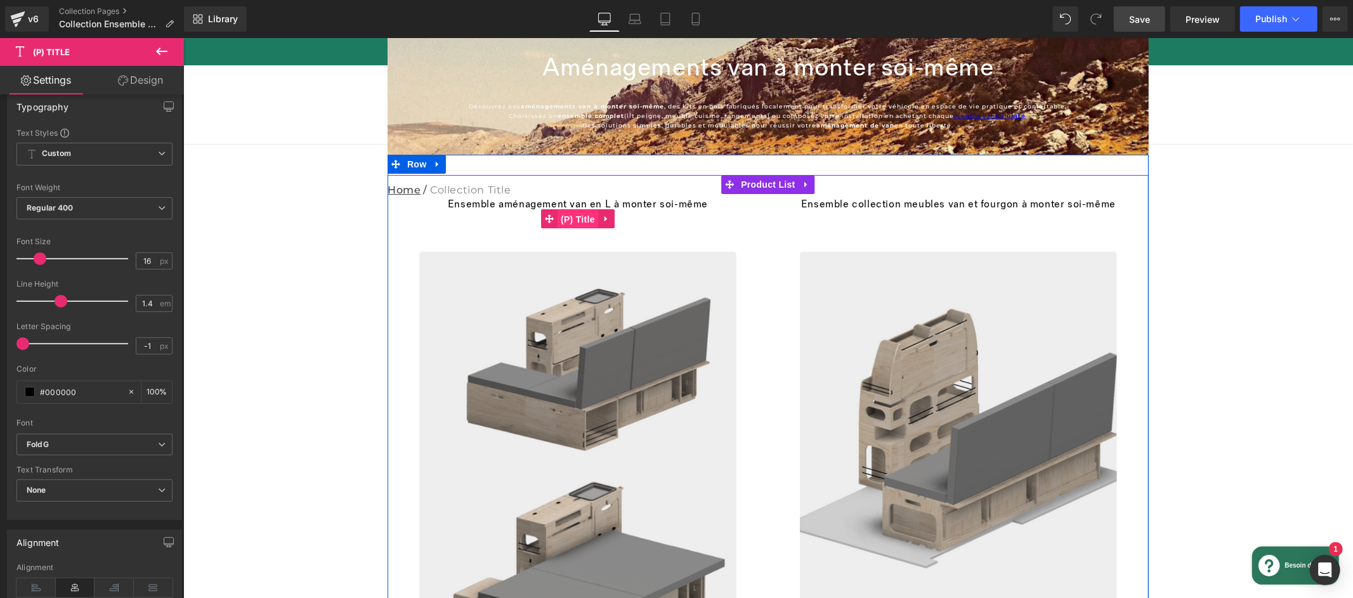
click at [583, 219] on link "(P) Title" at bounding box center [568, 218] width 57 height 19
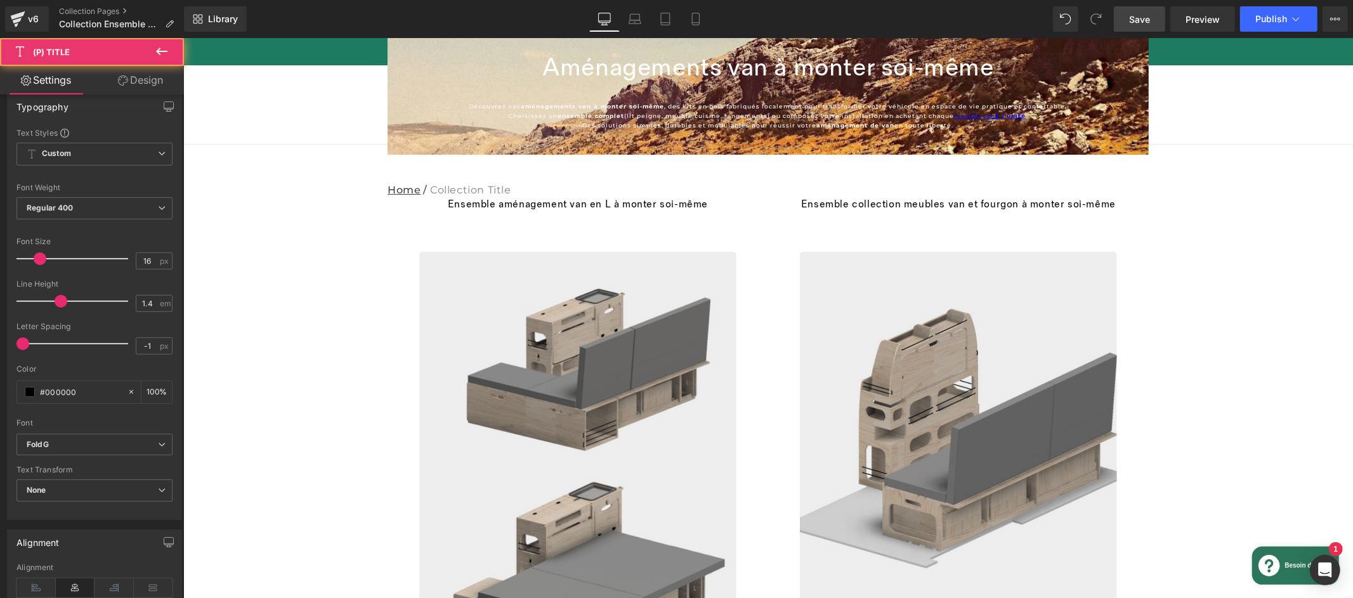
click at [144, 84] on link "Design" at bounding box center [141, 80] width 92 height 29
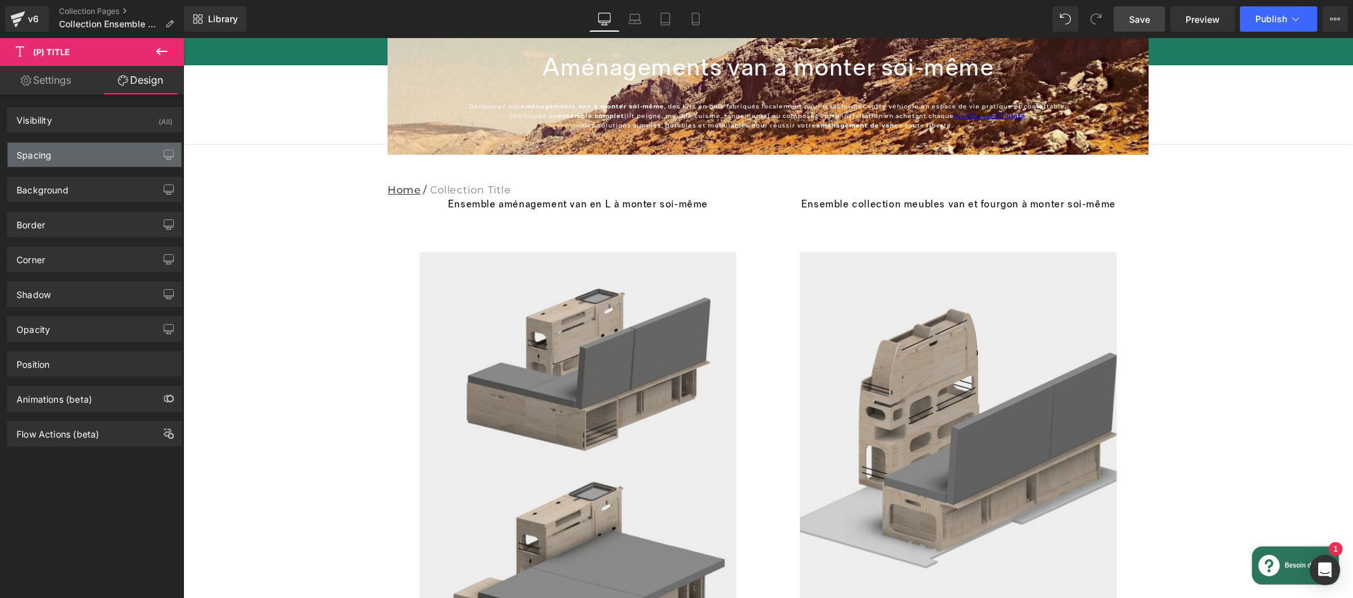
click at [121, 157] on div "Spacing" at bounding box center [95, 155] width 174 height 24
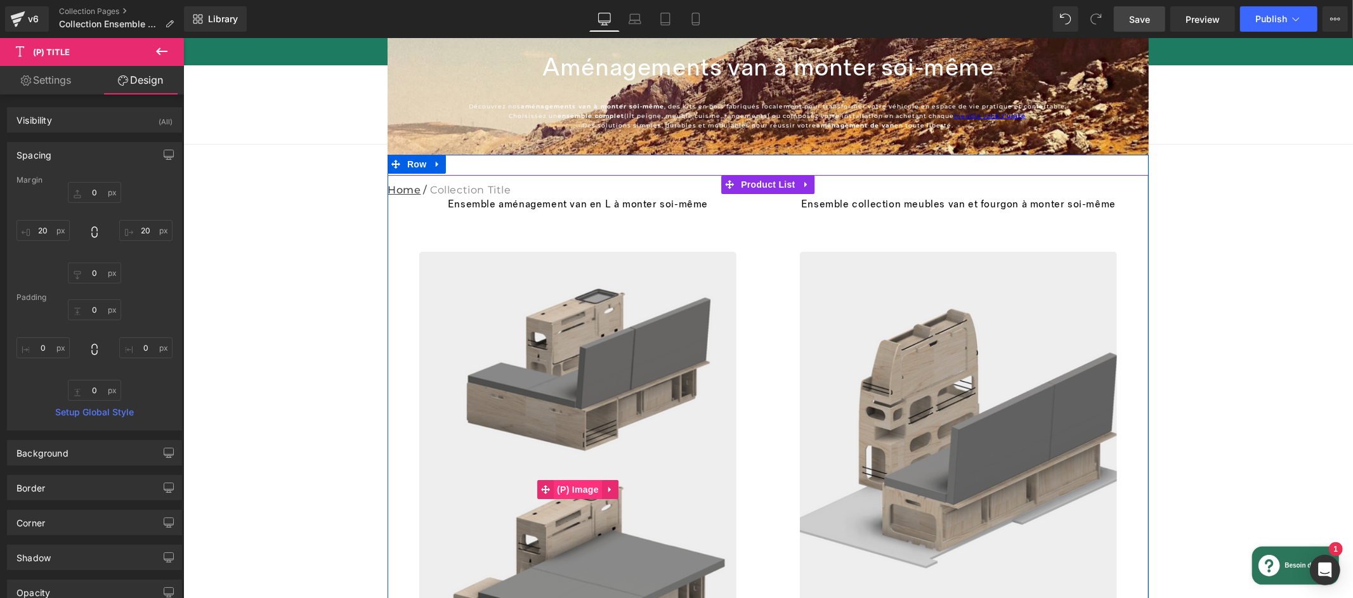
drag, startPoint x: 578, startPoint y: 486, endPoint x: 226, endPoint y: 72, distance: 543.9
click at [578, 486] on div "Sale Off (P) Image" at bounding box center [577, 489] width 373 height 476
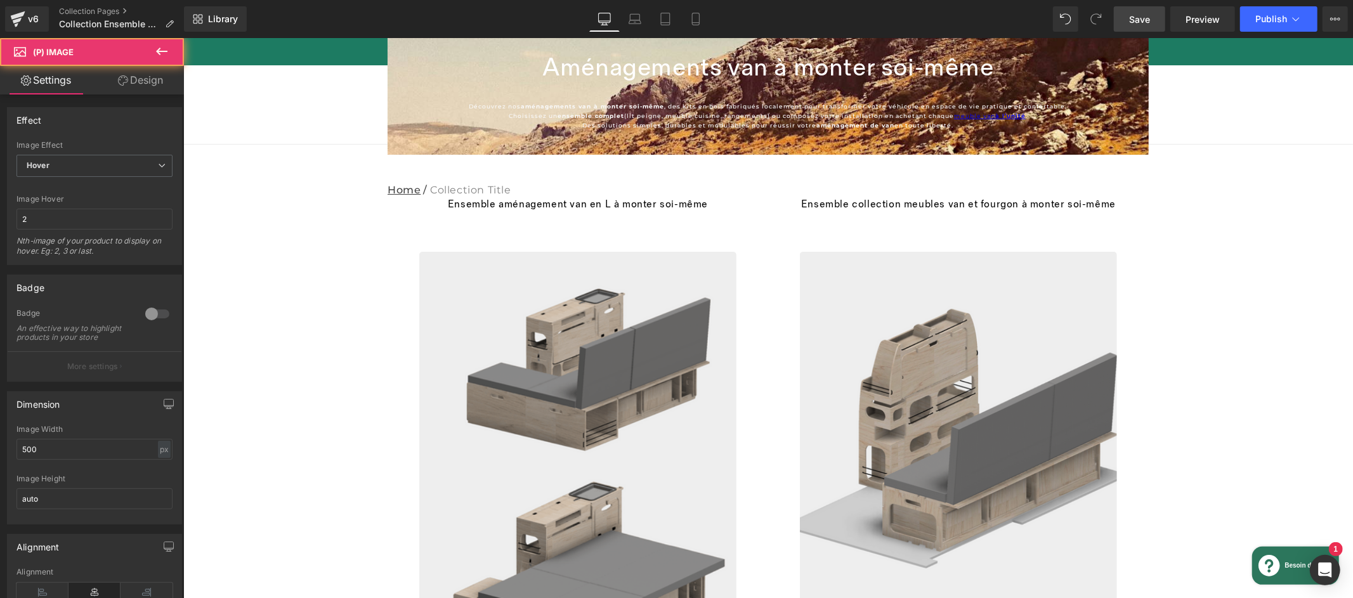
click at [152, 84] on link "Design" at bounding box center [141, 80] width 92 height 29
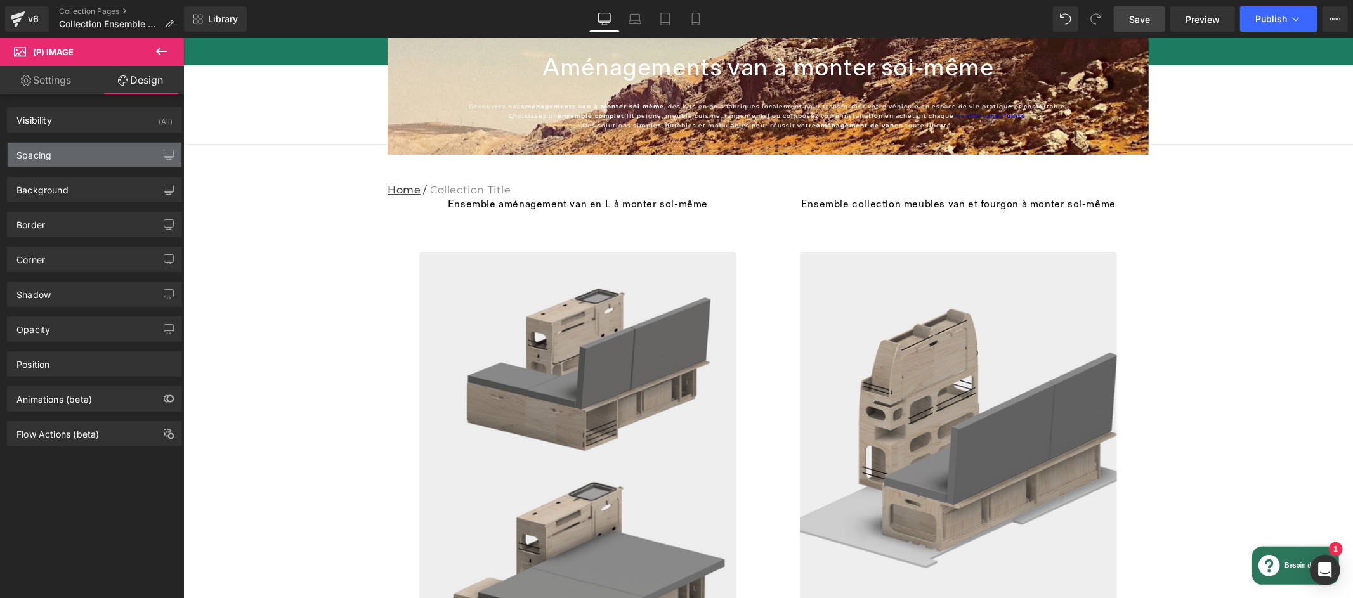
type input "20"
type input "0"
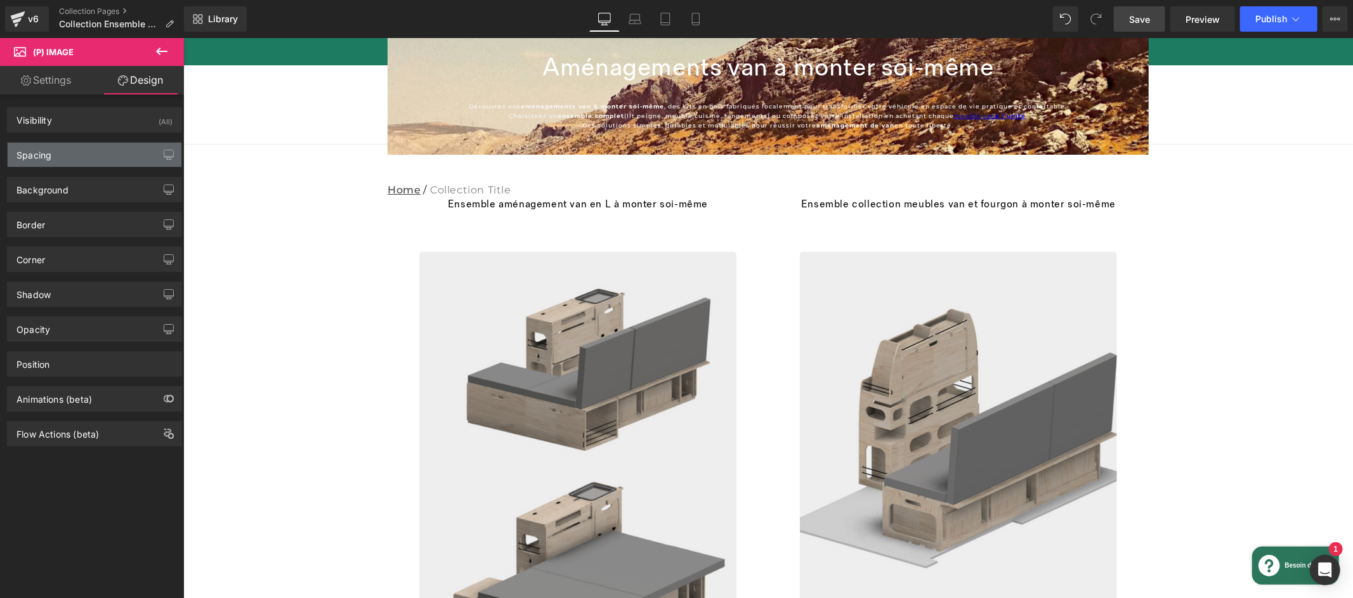
type input "0"
click at [71, 155] on div "Spacing" at bounding box center [95, 155] width 174 height 24
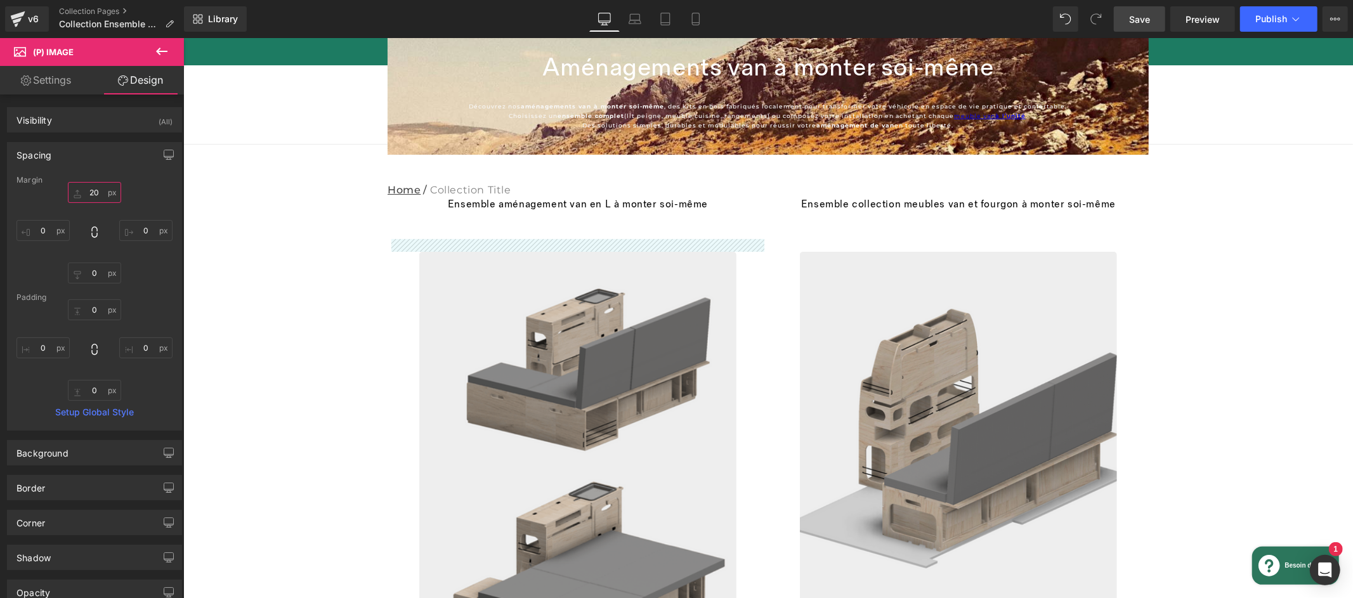
click at [91, 192] on input "20" at bounding box center [94, 192] width 53 height 21
type input "0"
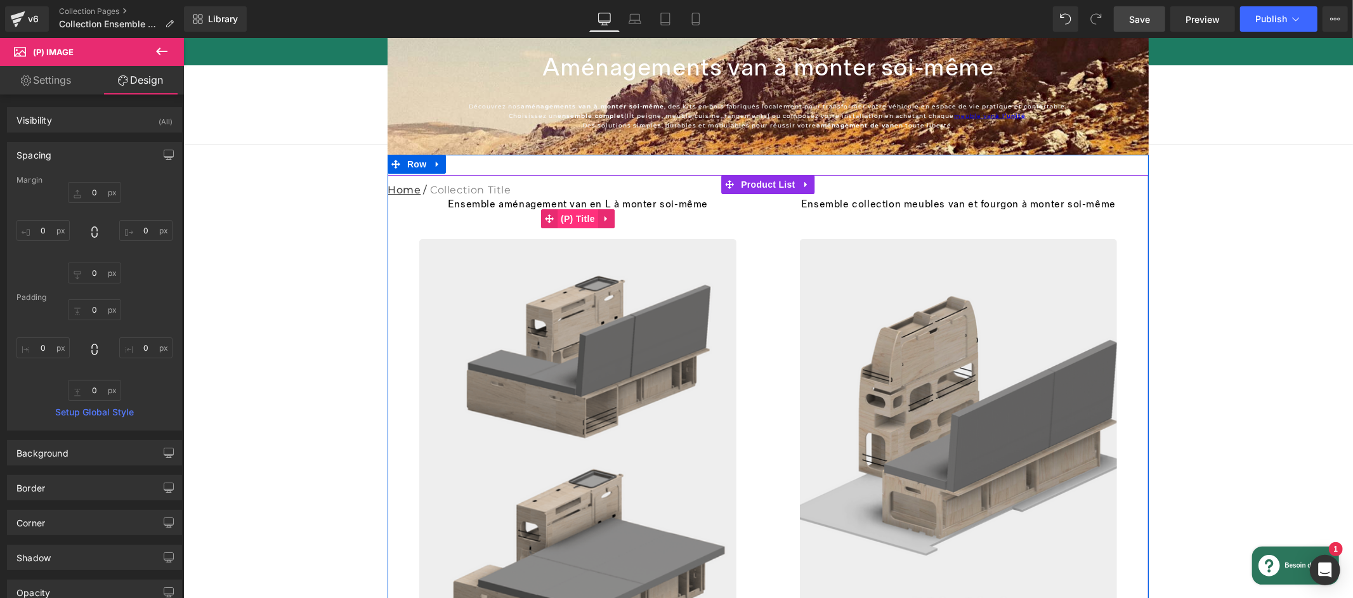
click at [580, 214] on div "Ensemble aménagement van en L à monter soi-même (P) Title" at bounding box center [577, 217] width 348 height 41
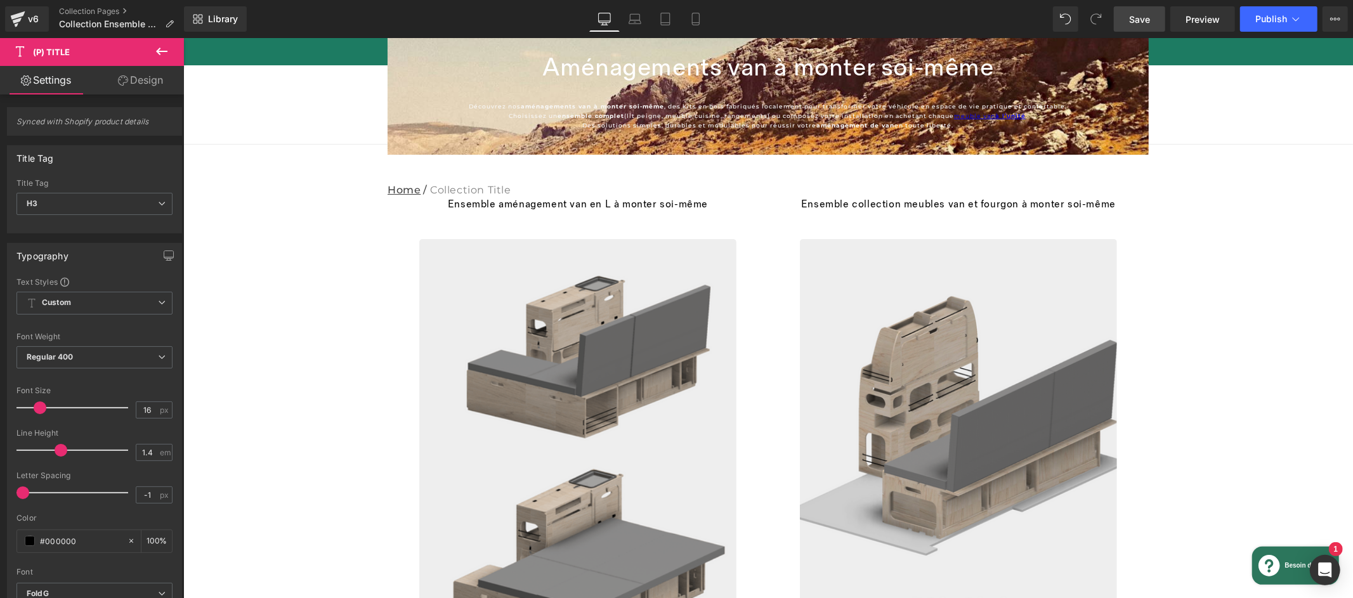
click at [143, 89] on link "Design" at bounding box center [141, 80] width 92 height 29
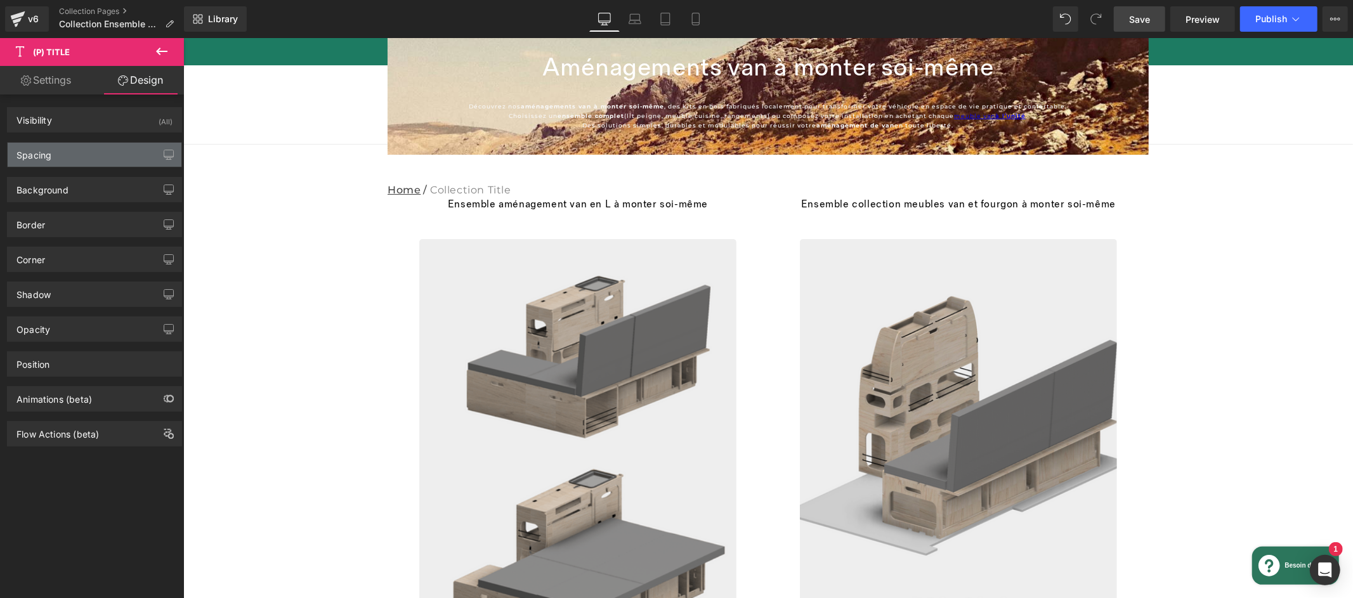
type input "0"
type input "20"
type input "0"
type input "20"
type input "0"
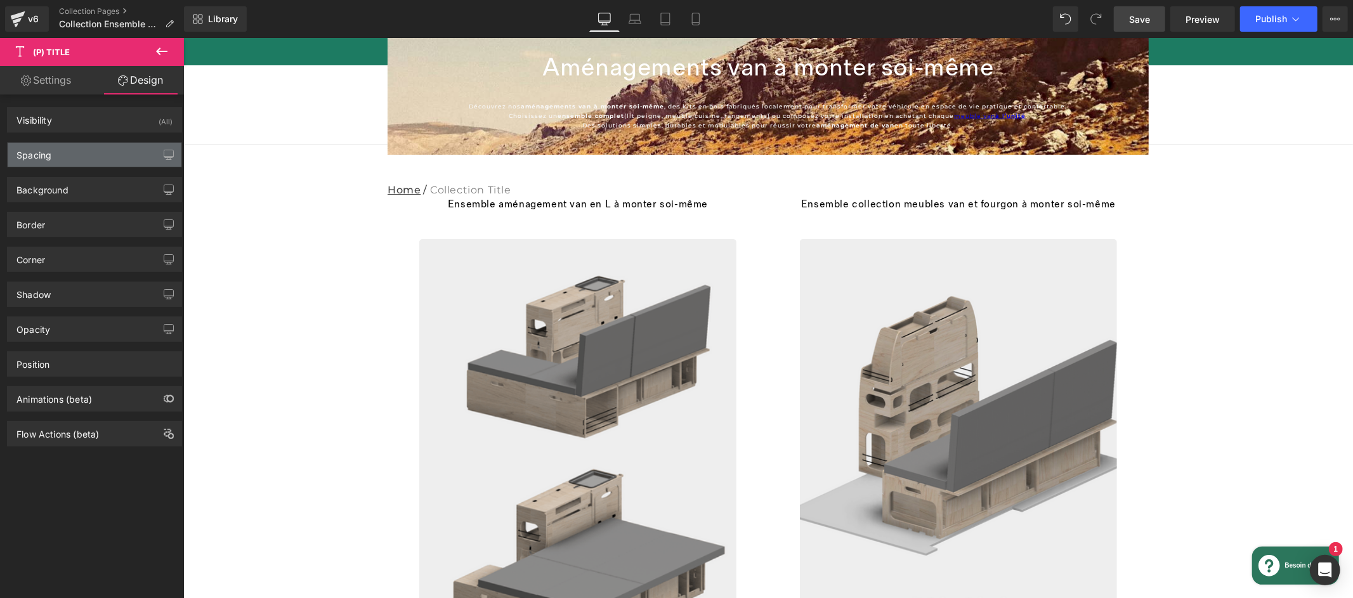
type input "0"
click at [89, 153] on div "Spacing" at bounding box center [95, 155] width 174 height 24
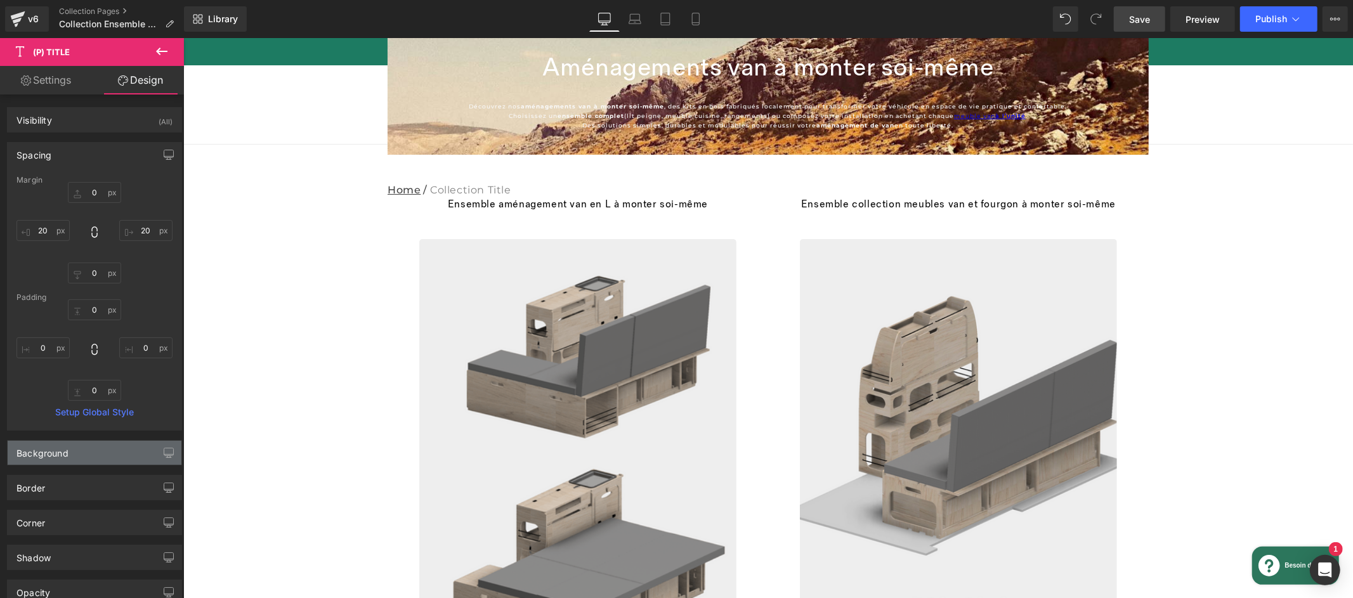
click at [69, 451] on div "Background" at bounding box center [95, 453] width 174 height 24
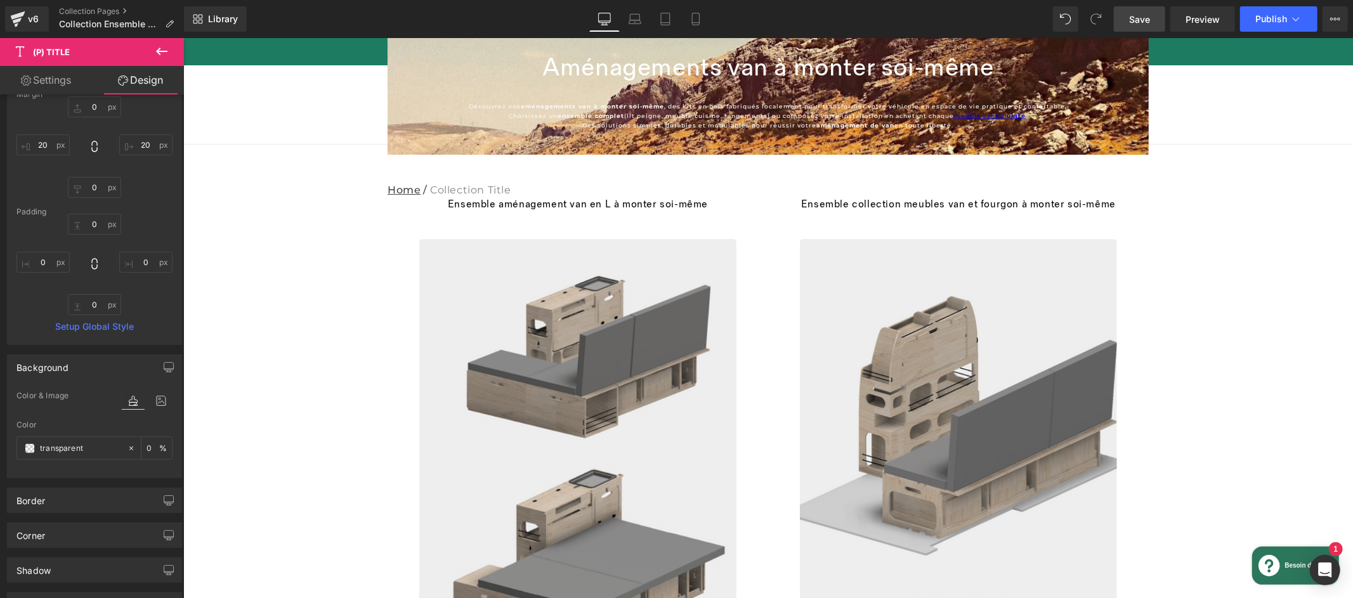
scroll to position [103, 0]
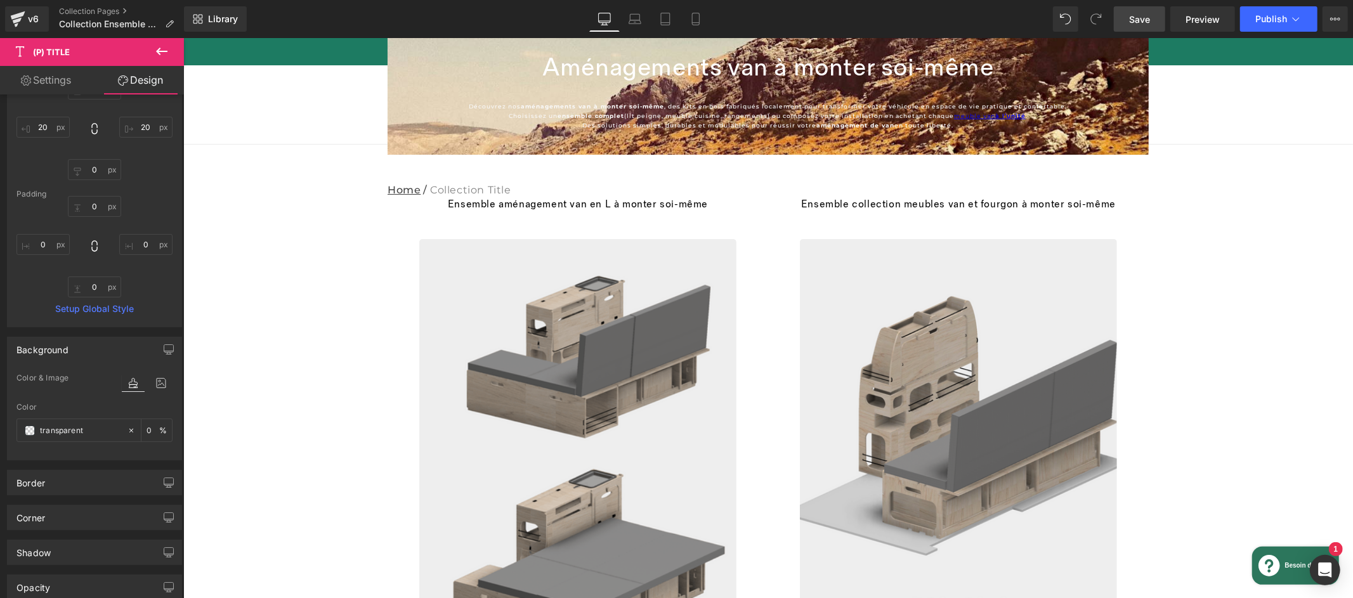
click at [36, 74] on link "Settings" at bounding box center [46, 80] width 92 height 29
type input "100"
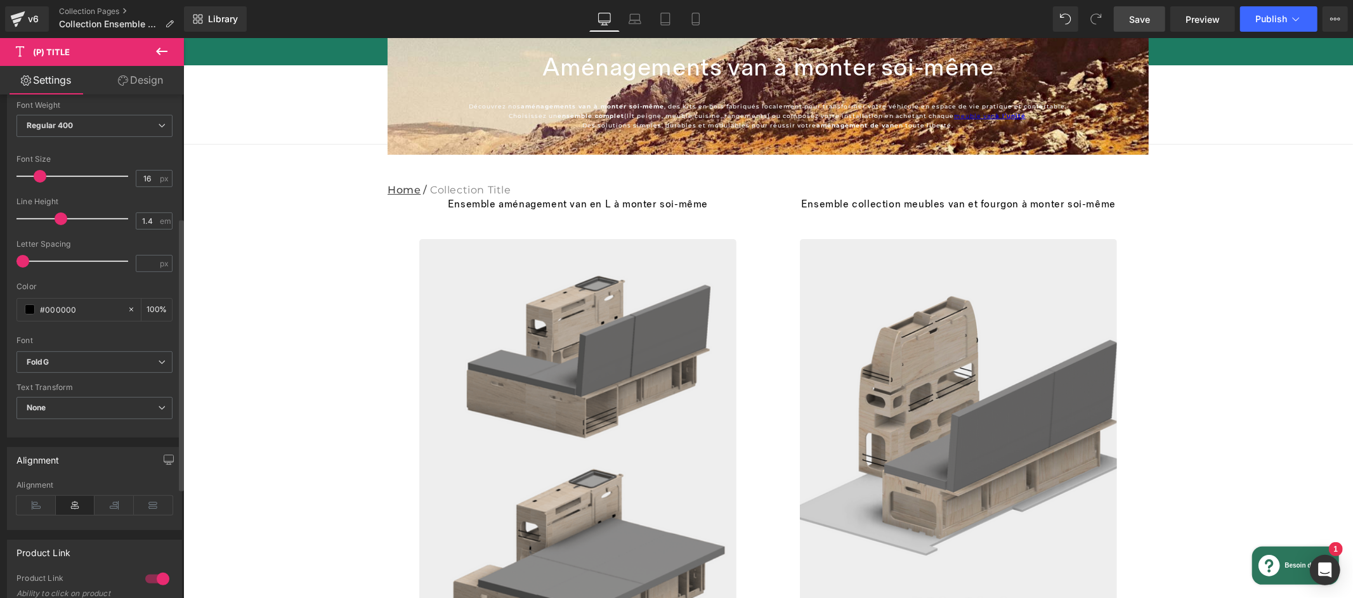
scroll to position [209, 0]
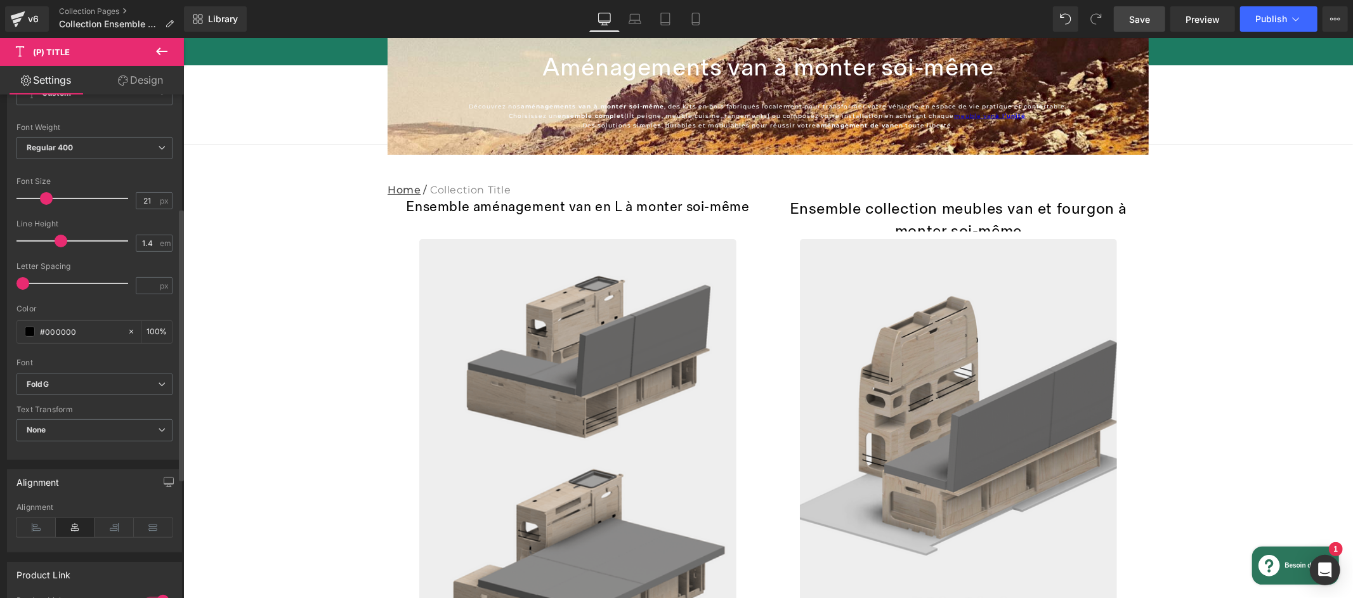
type input "20"
click at [44, 203] on span at bounding box center [43, 198] width 13 height 13
click at [690, 16] on icon at bounding box center [695, 19] width 13 height 13
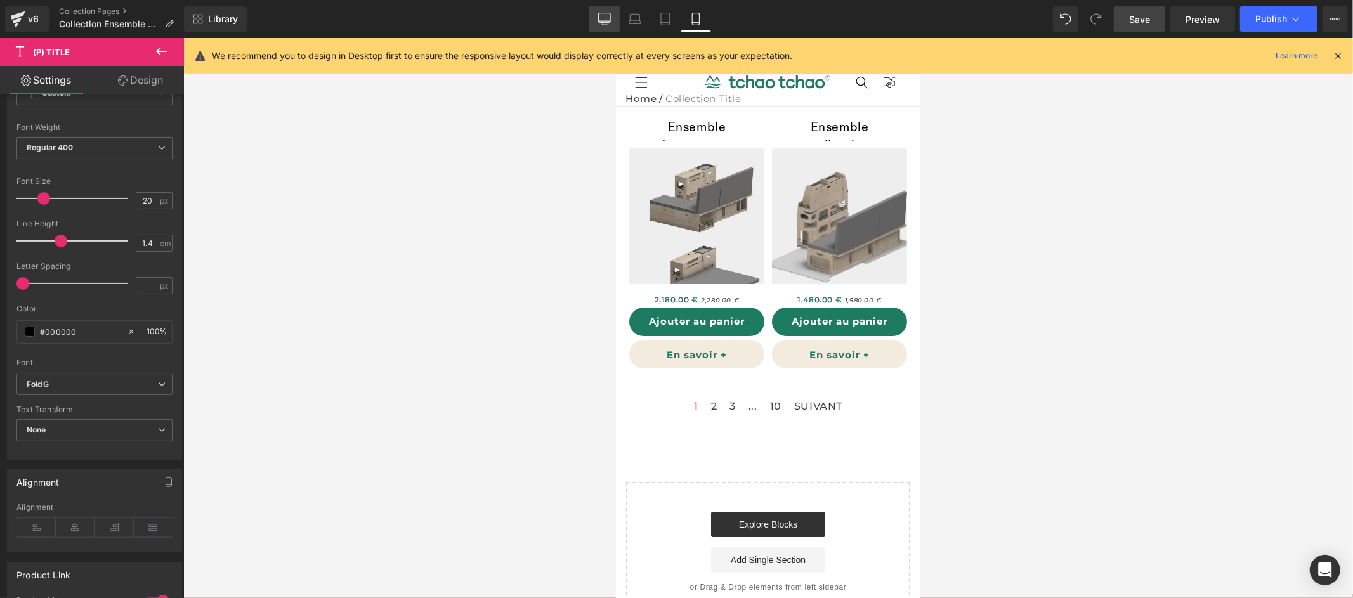
click at [614, 25] on link "Desktop" at bounding box center [604, 18] width 30 height 25
type input "100"
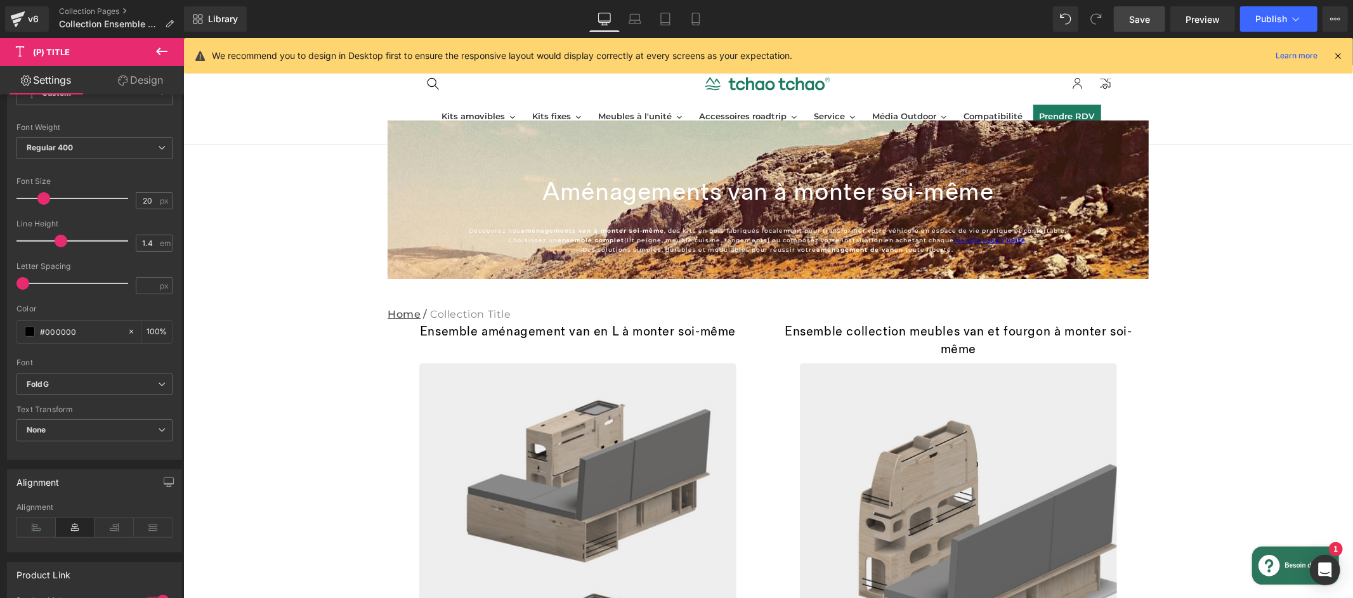
click at [1133, 21] on span "Save" at bounding box center [1139, 19] width 21 height 13
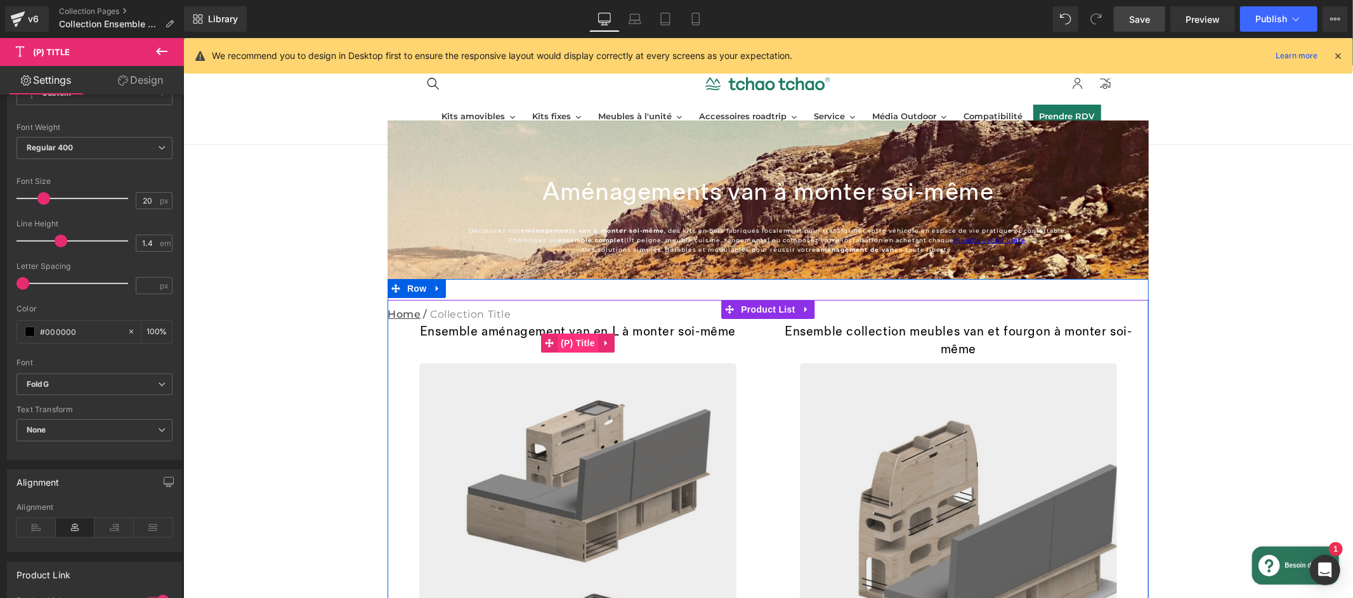
click at [581, 338] on div "Ensemble aménagement van en L à monter soi-même (P) Title" at bounding box center [577, 342] width 348 height 41
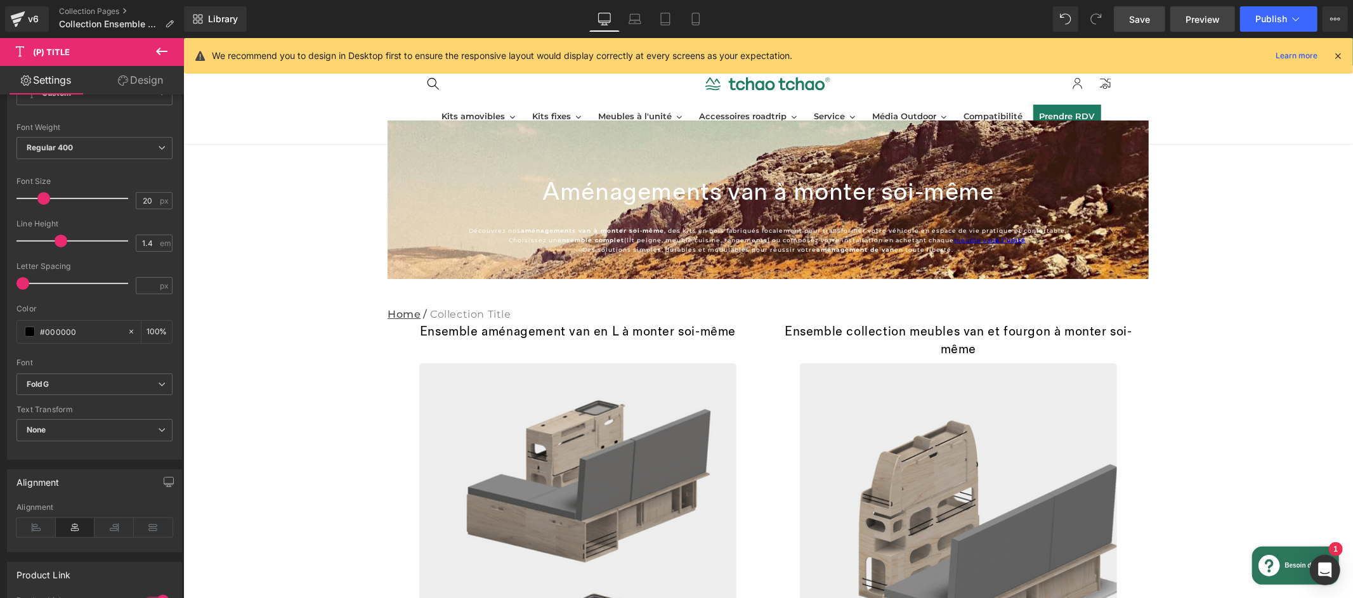
click at [1201, 24] on span "Preview" at bounding box center [1202, 19] width 34 height 13
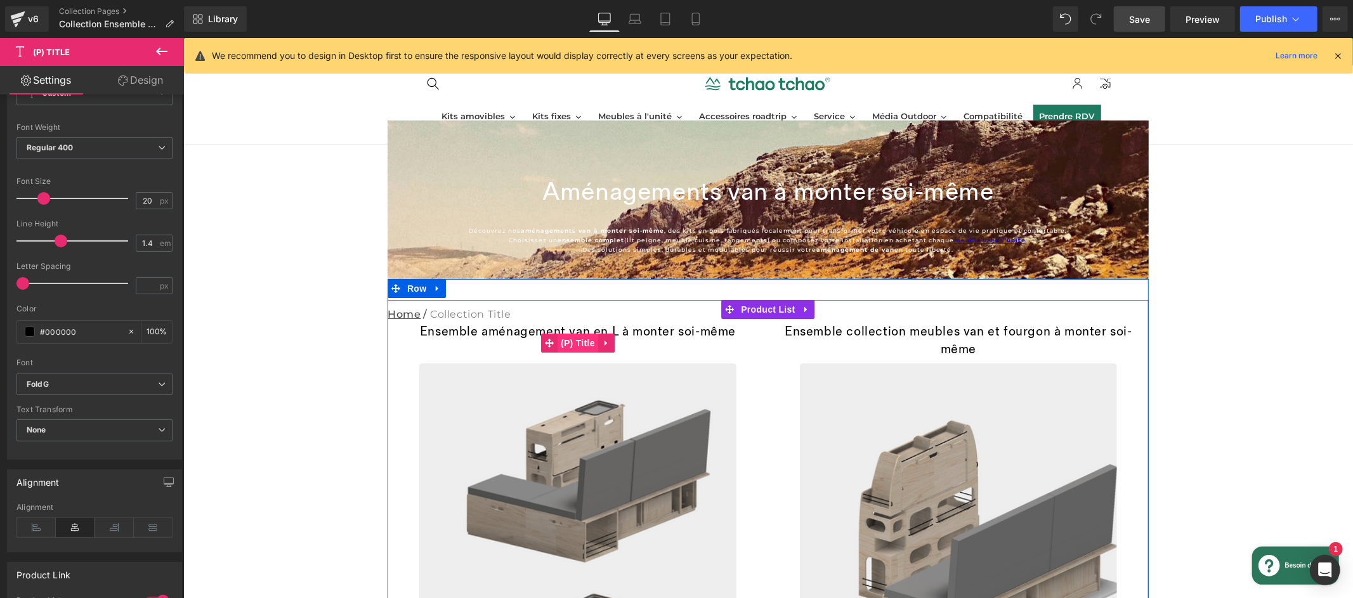
click at [582, 338] on div "Ensemble aménagement van en L à monter soi-même (P) Title" at bounding box center [577, 342] width 348 height 41
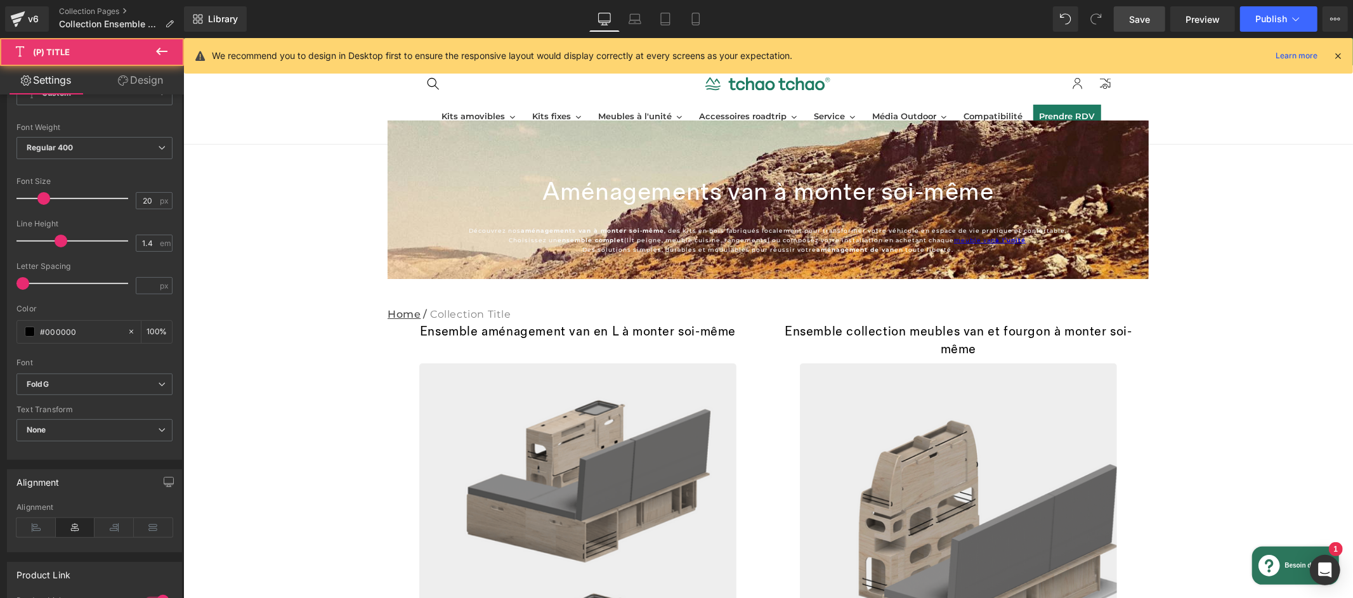
click at [146, 87] on link "Design" at bounding box center [141, 80] width 92 height 29
type input "0"
type input "20"
type input "0"
type input "20"
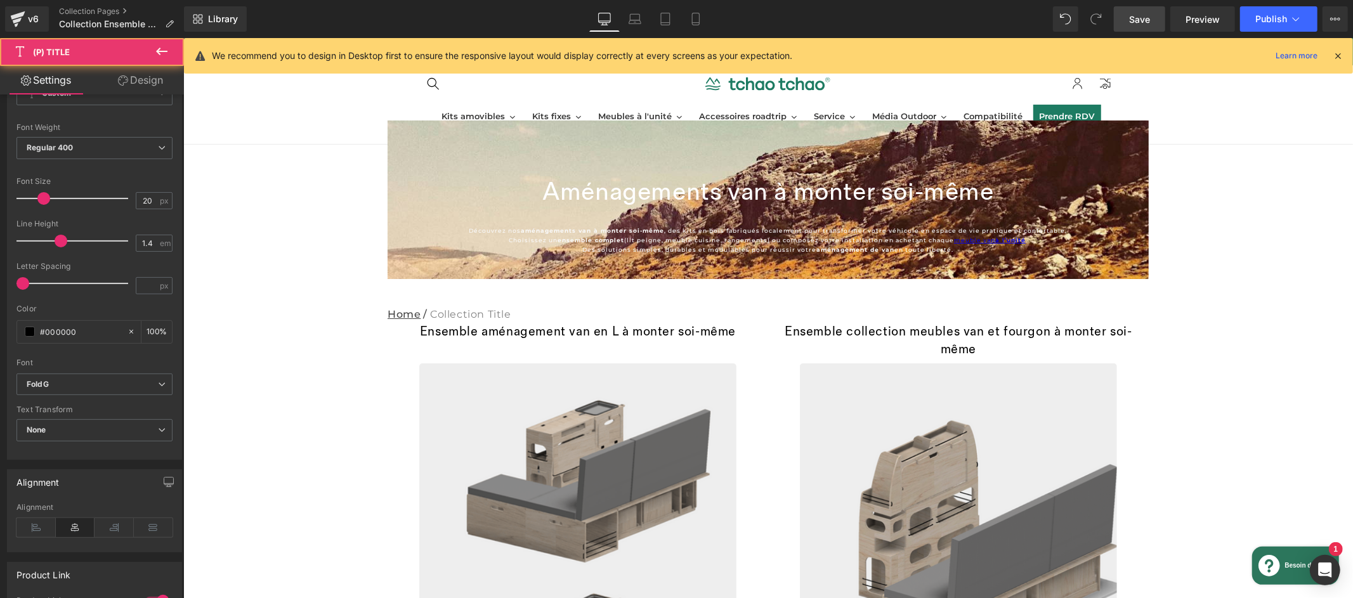
type input "0"
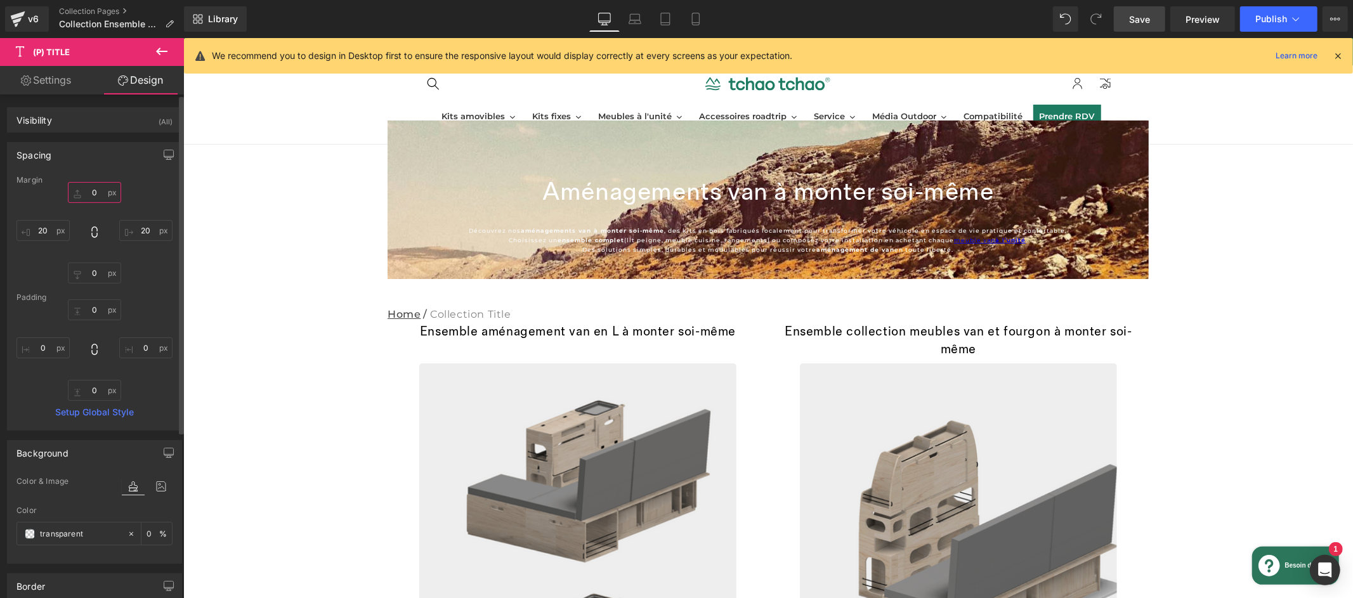
click at [93, 192] on input "0" at bounding box center [94, 192] width 53 height 21
type input "18"
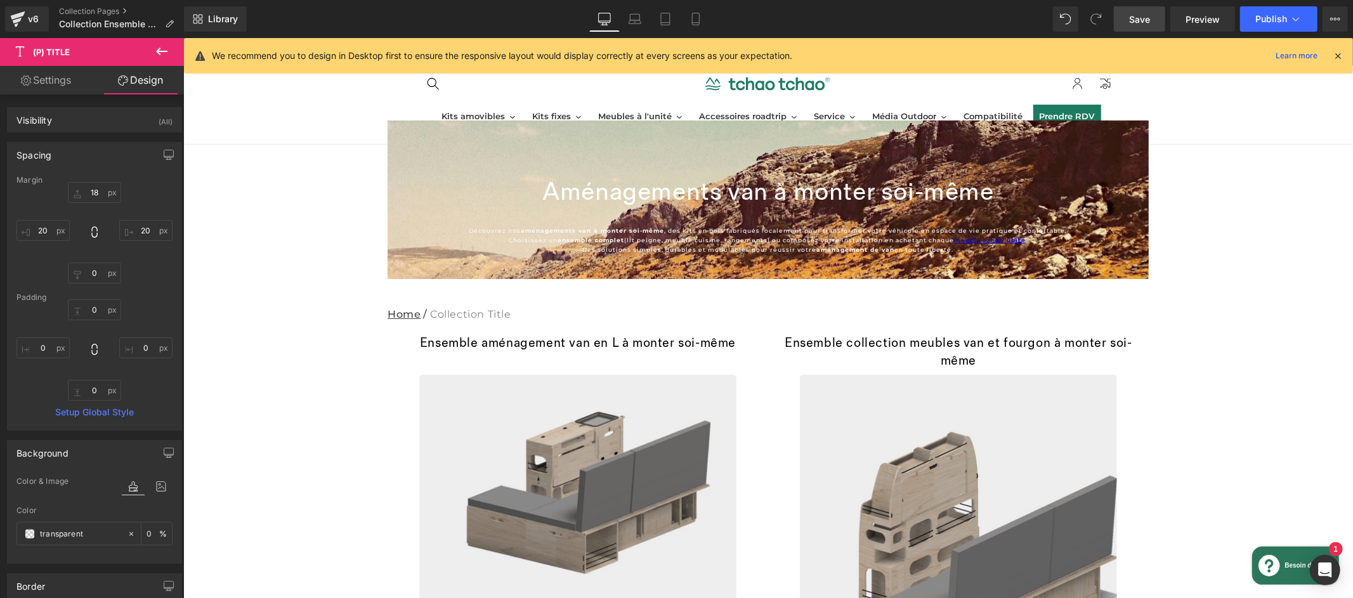
click at [163, 51] on icon at bounding box center [161, 51] width 15 height 15
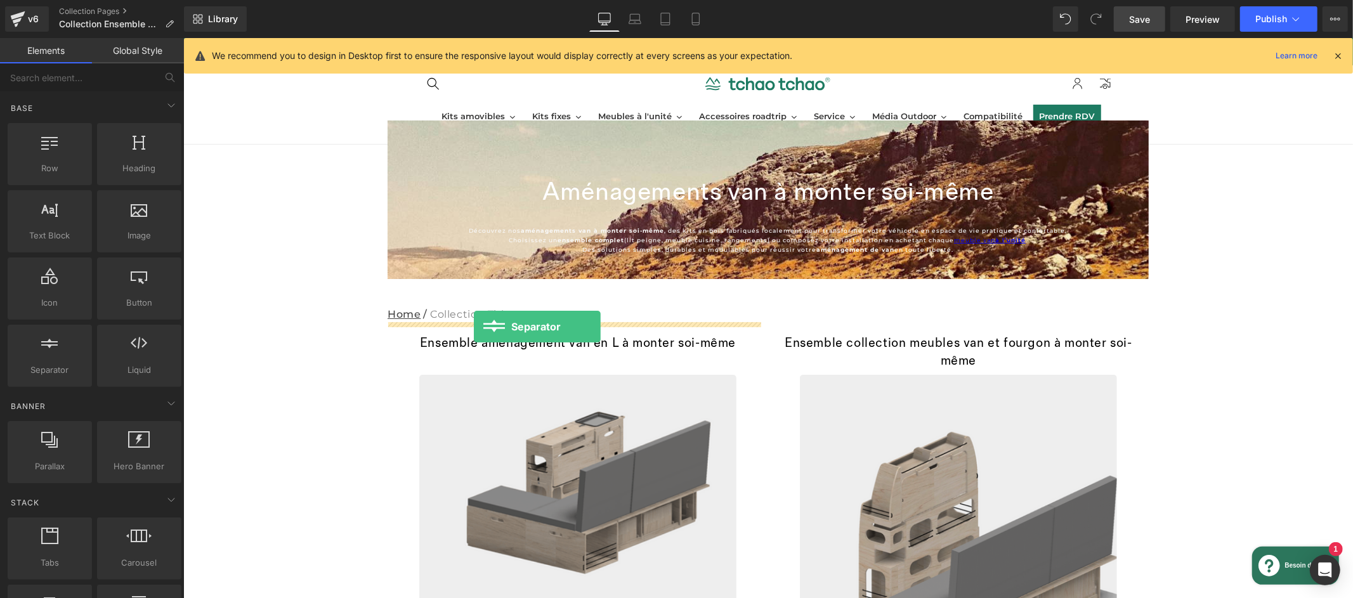
drag, startPoint x: 241, startPoint y: 398, endPoint x: 473, endPoint y: 326, distance: 243.1
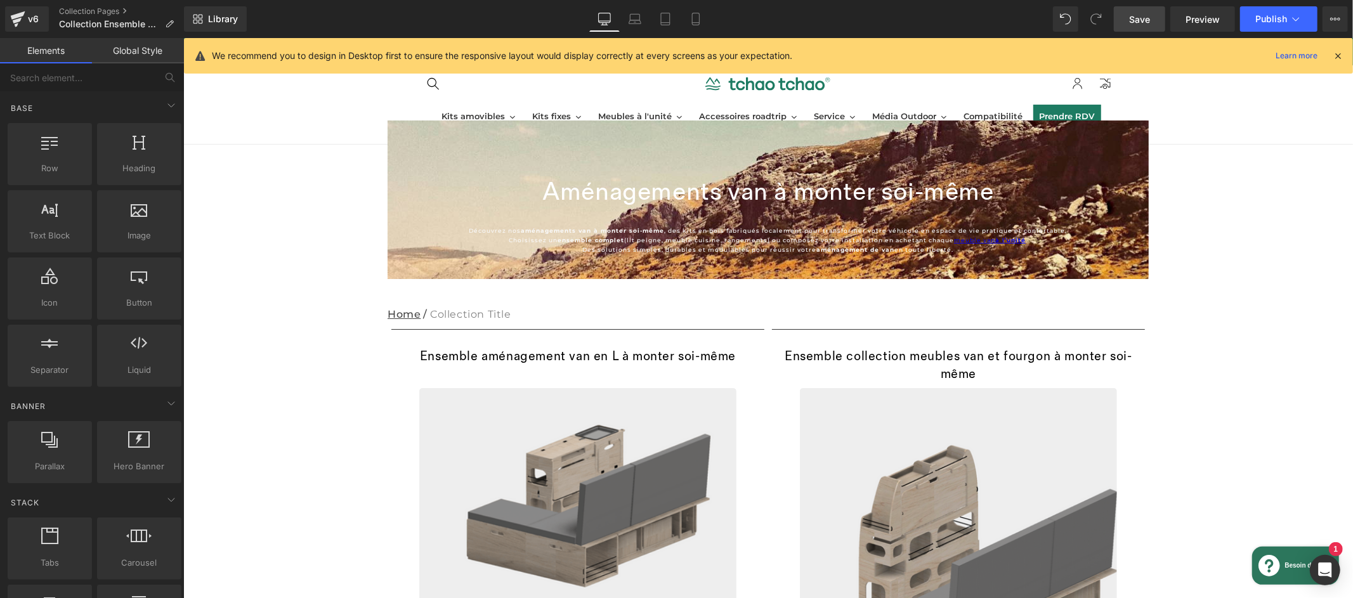
click at [1133, 18] on span "Save" at bounding box center [1139, 19] width 21 height 13
click at [1205, 27] on link "Preview" at bounding box center [1202, 18] width 65 height 25
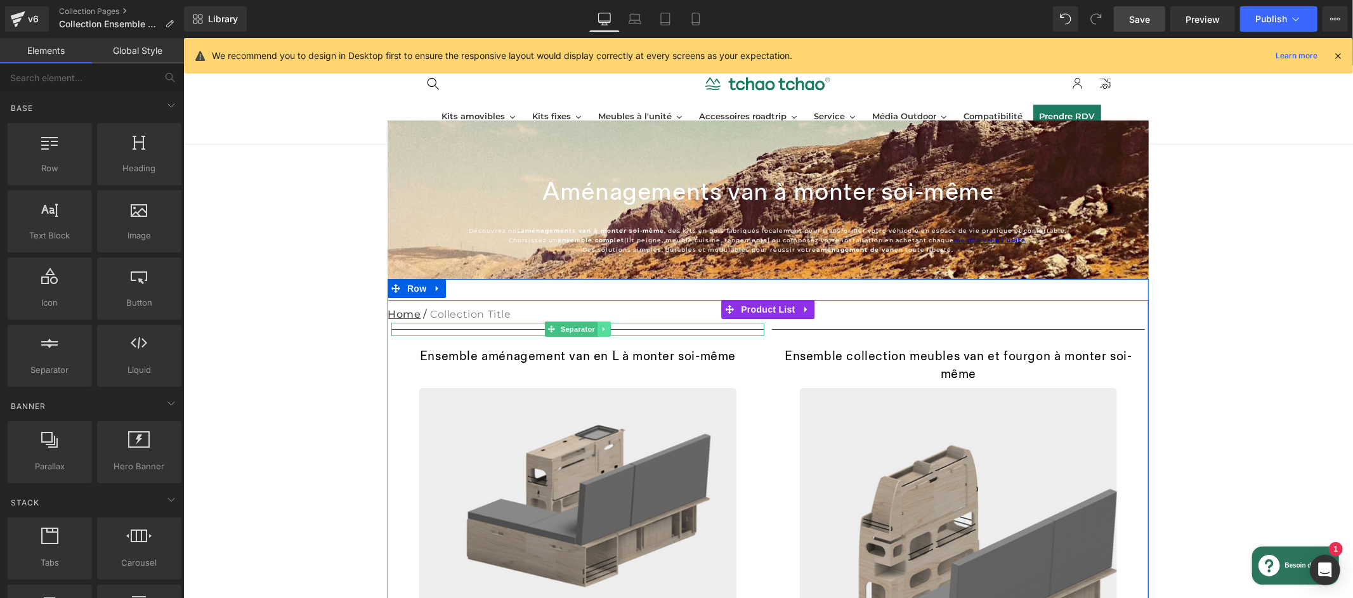
click at [603, 330] on link at bounding box center [603, 328] width 13 height 15
click at [606, 332] on icon at bounding box center [609, 328] width 7 height 7
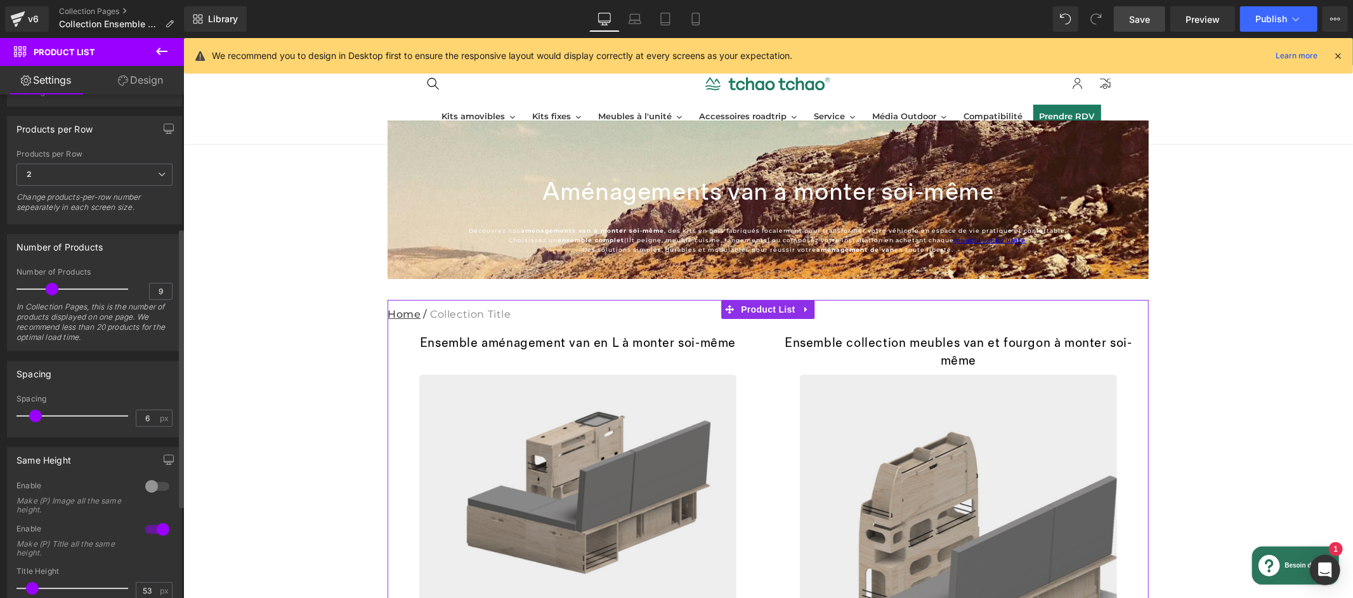
scroll to position [239, 0]
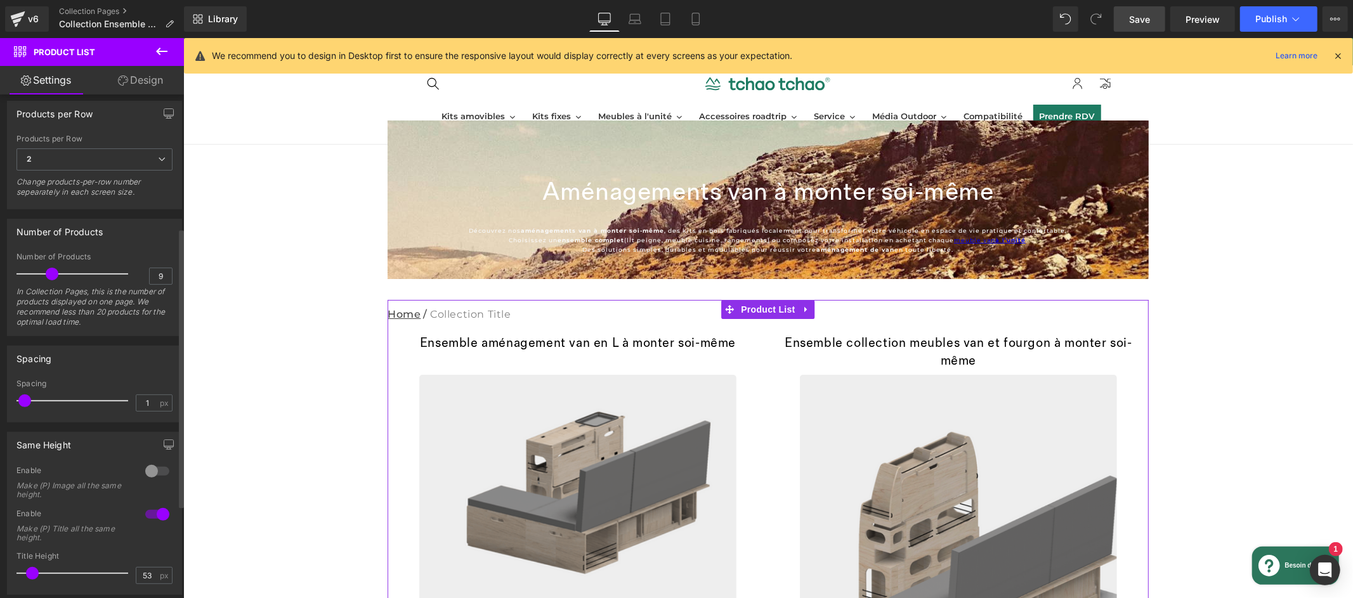
drag, startPoint x: 37, startPoint y: 399, endPoint x: 27, endPoint y: 400, distance: 9.6
click at [27, 400] on span at bounding box center [24, 400] width 13 height 13
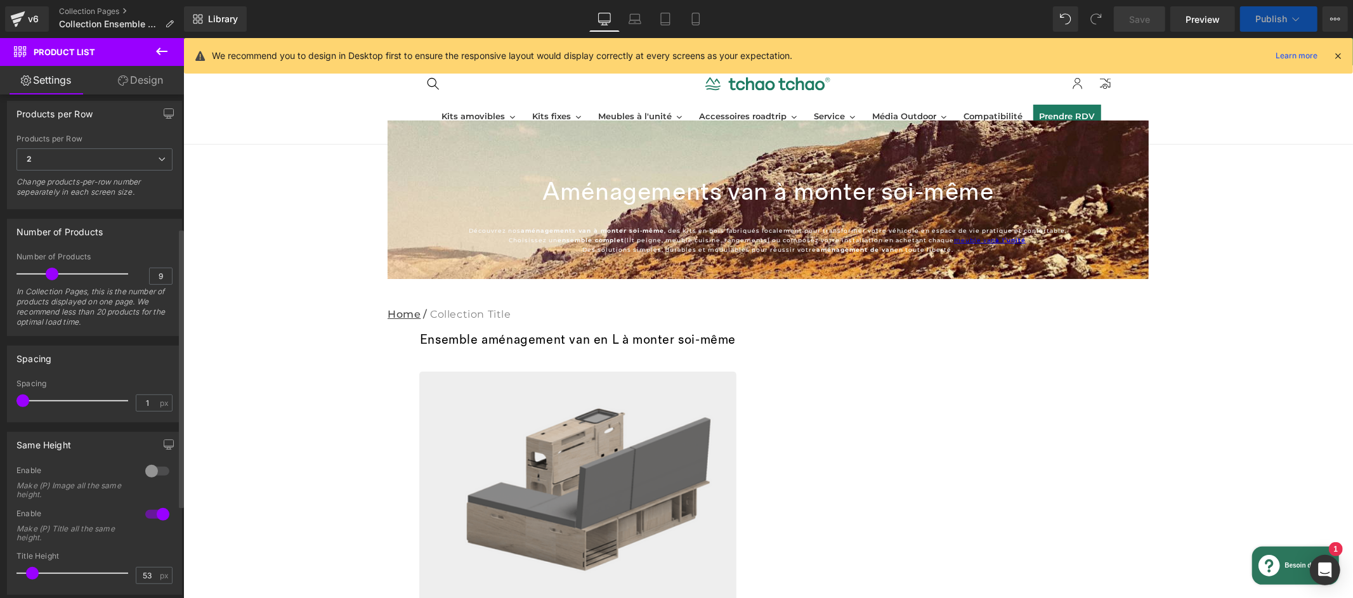
drag, startPoint x: 27, startPoint y: 400, endPoint x: 19, endPoint y: 403, distance: 8.6
click at [19, 403] on span at bounding box center [22, 400] width 13 height 13
drag, startPoint x: 19, startPoint y: 403, endPoint x: 80, endPoint y: 401, distance: 60.9
click at [80, 402] on span at bounding box center [86, 400] width 13 height 13
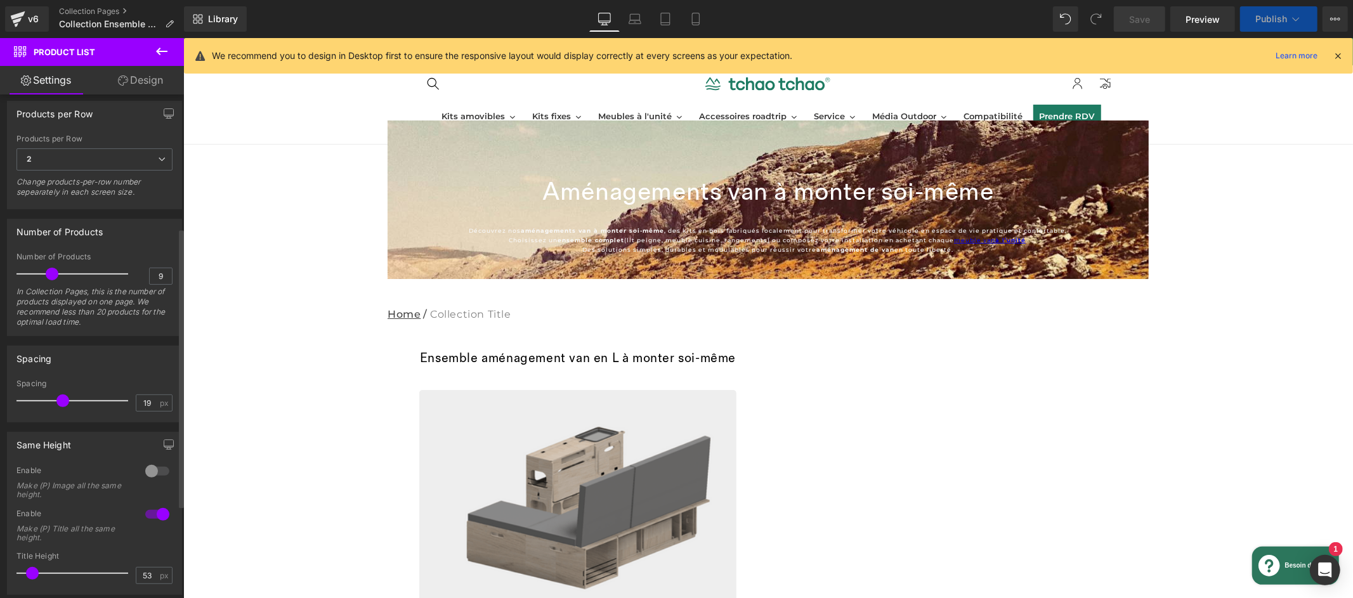
drag, startPoint x: 80, startPoint y: 401, endPoint x: 56, endPoint y: 402, distance: 24.1
click at [56, 403] on span at bounding box center [62, 400] width 13 height 13
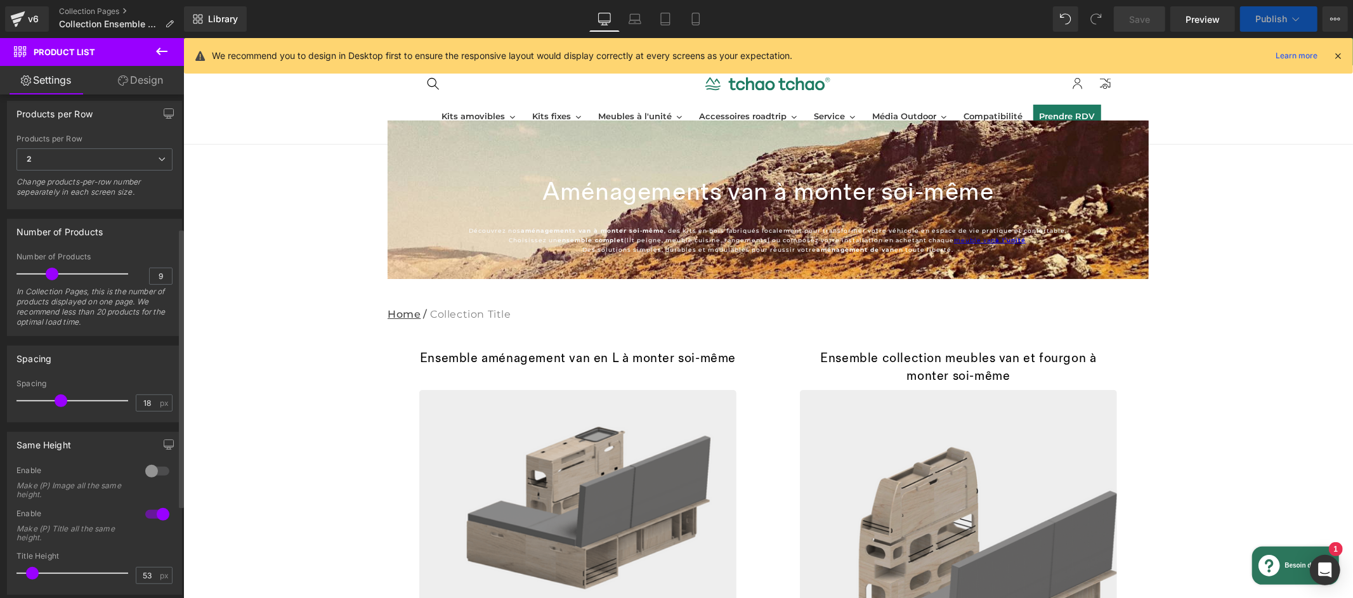
drag, startPoint x: 60, startPoint y: 401, endPoint x: 49, endPoint y: 403, distance: 10.2
click at [55, 403] on span at bounding box center [61, 400] width 13 height 13
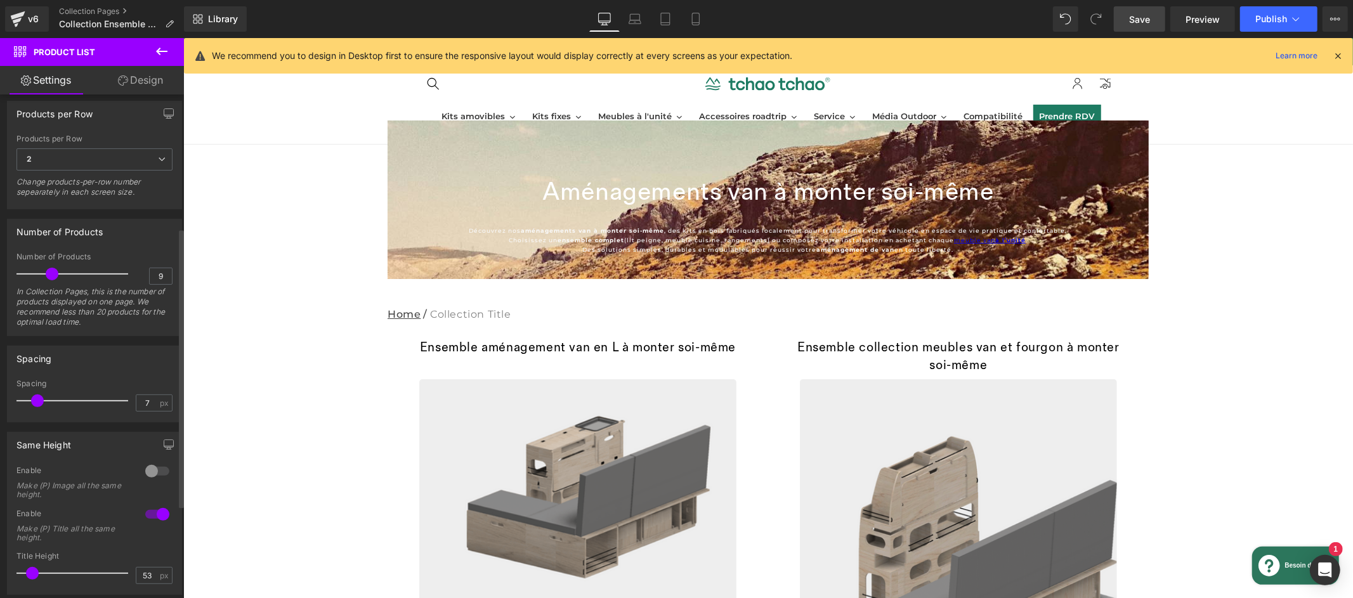
type input "6"
drag, startPoint x: 49, startPoint y: 403, endPoint x: 36, endPoint y: 404, distance: 13.3
click at [36, 404] on span at bounding box center [35, 400] width 13 height 13
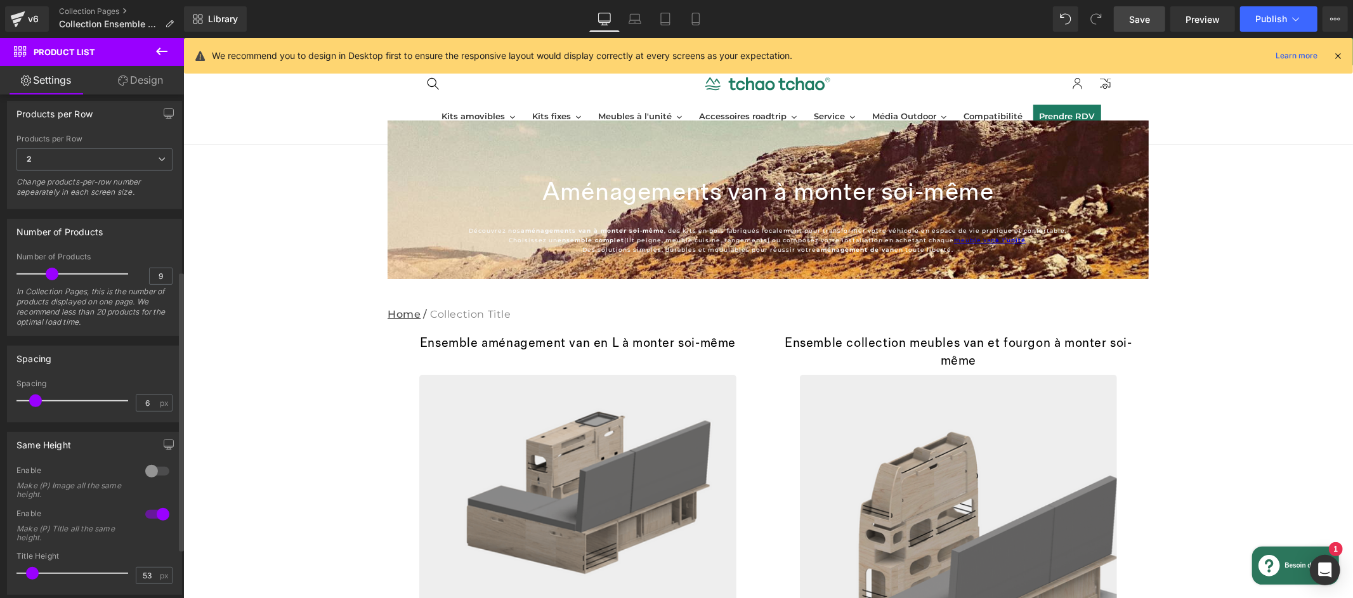
scroll to position [325, 0]
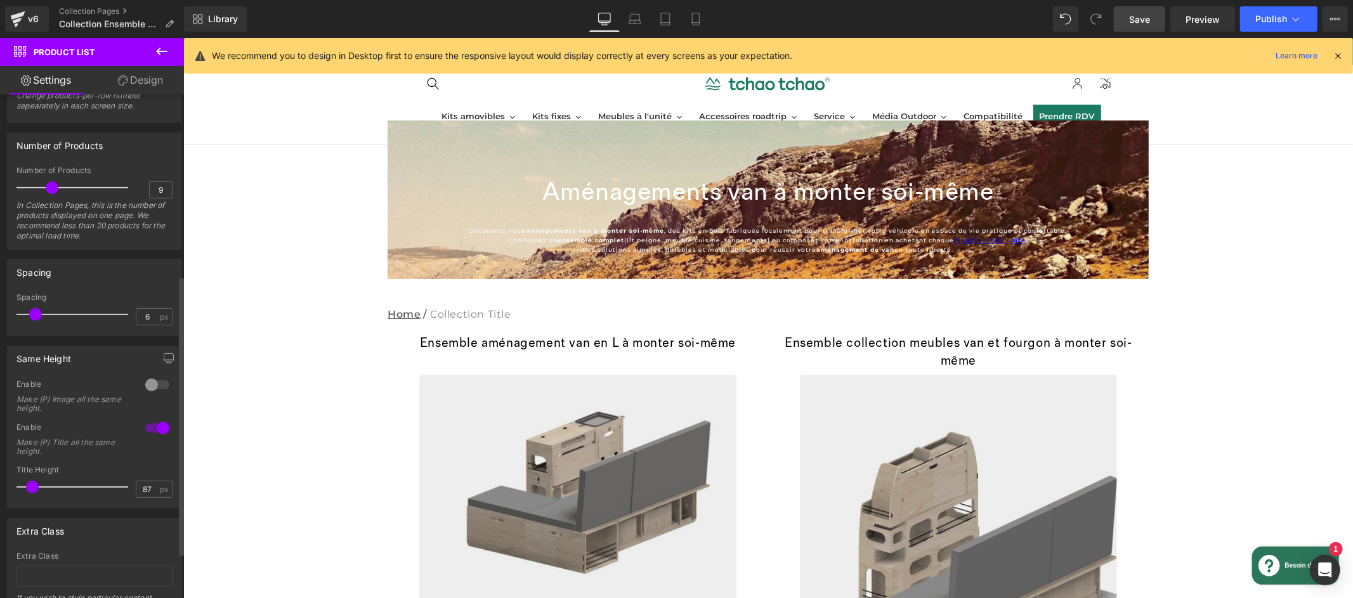
click at [39, 489] on span at bounding box center [32, 487] width 13 height 13
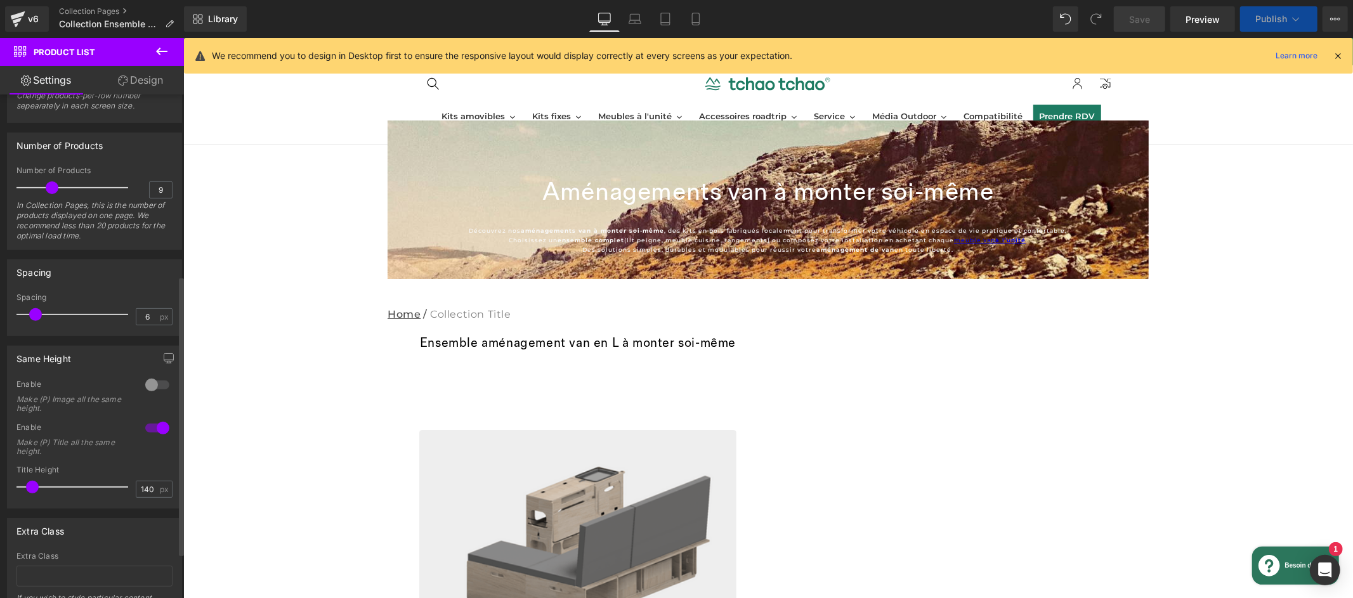
type input "19"
drag, startPoint x: 50, startPoint y: 489, endPoint x: 25, endPoint y: 496, distance: 25.7
click at [25, 496] on div at bounding box center [75, 486] width 105 height 25
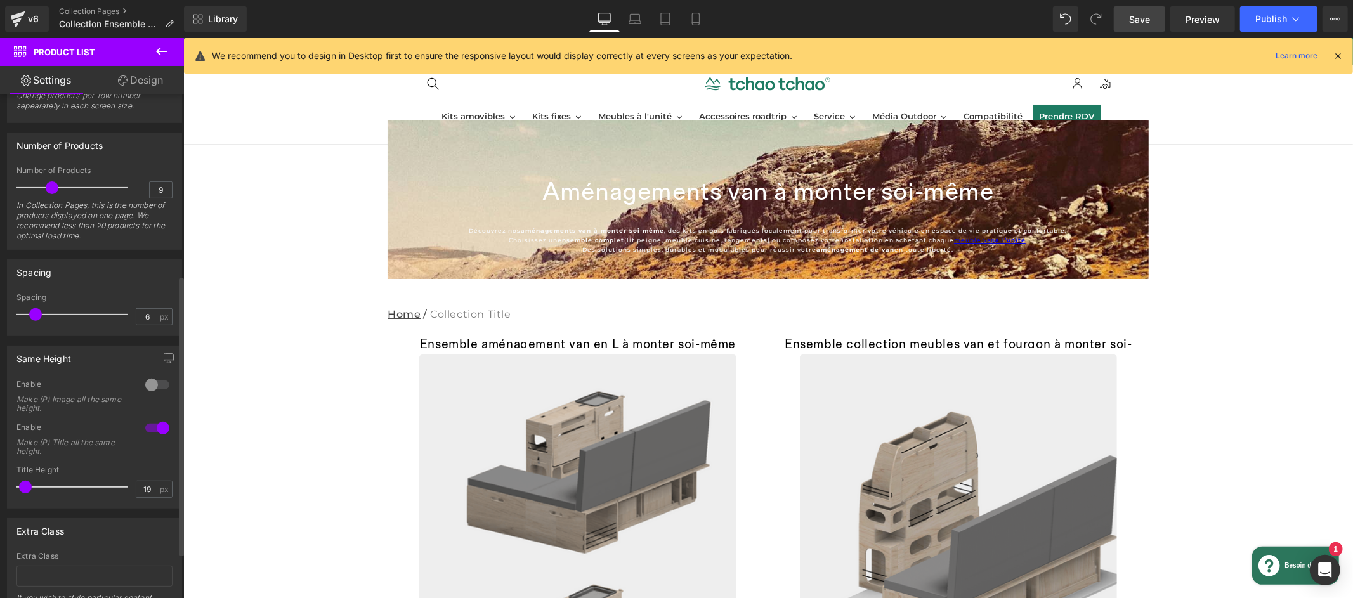
click at [27, 485] on span at bounding box center [25, 487] width 13 height 13
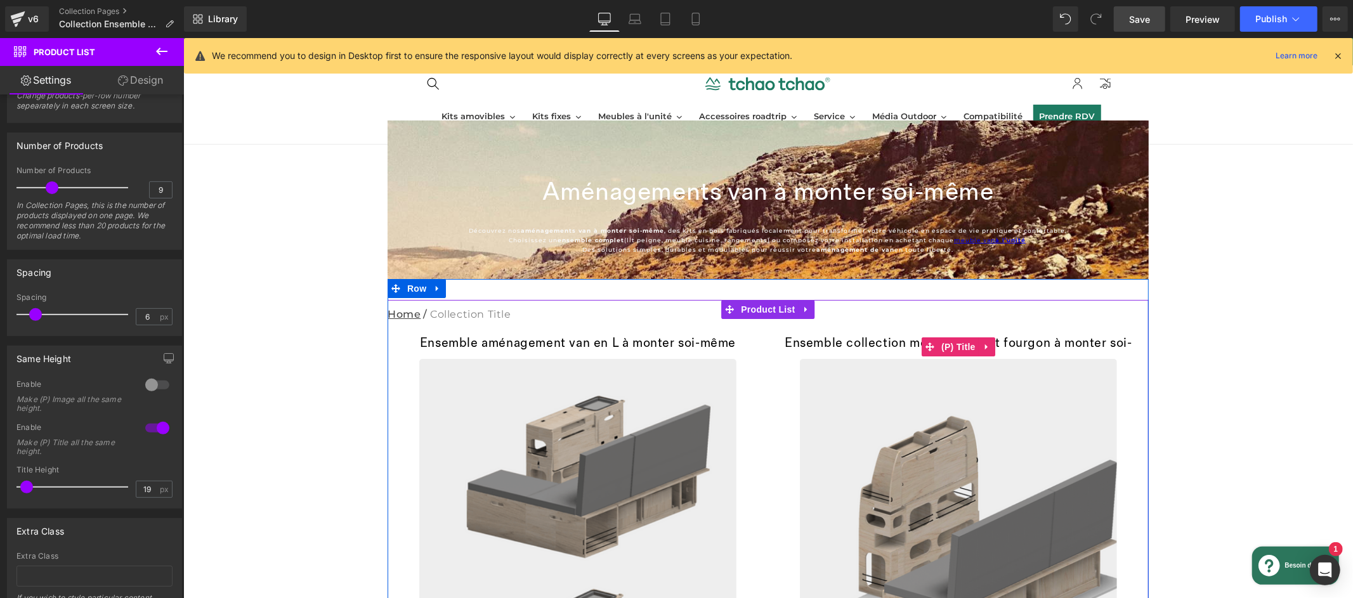
click at [1093, 344] on link "Ensemble collection meubles van et fourgon à monter soi-même" at bounding box center [958, 343] width 348 height 18
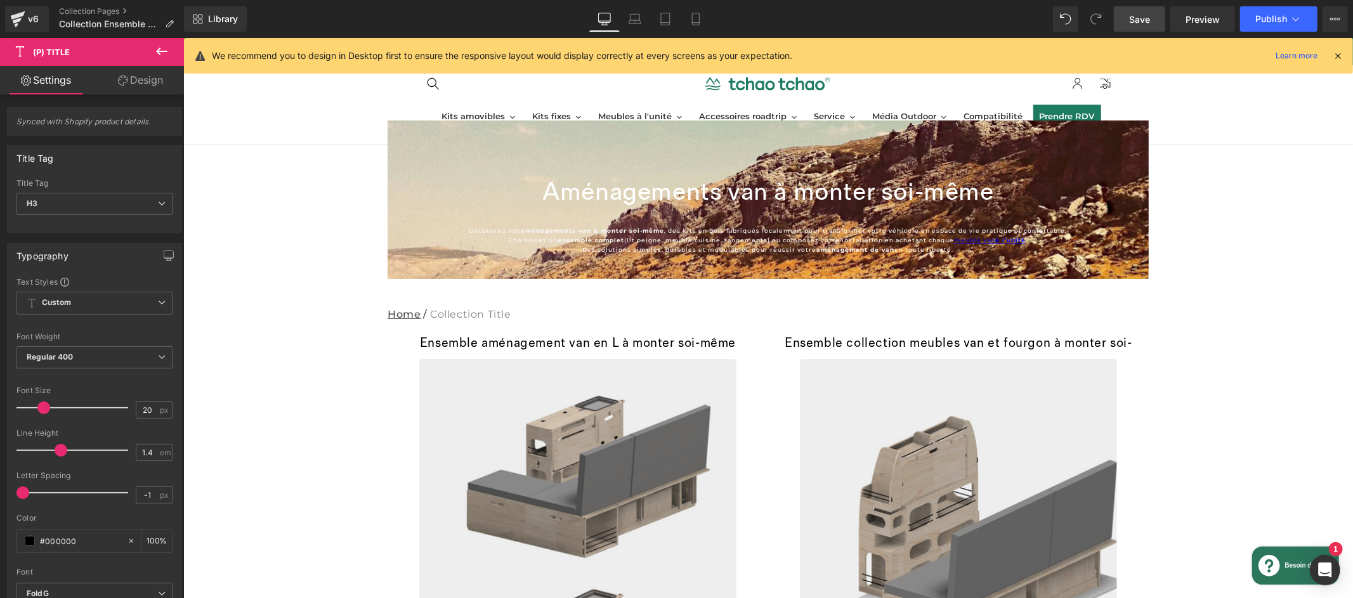
click at [1135, 18] on span "Save" at bounding box center [1139, 19] width 21 height 13
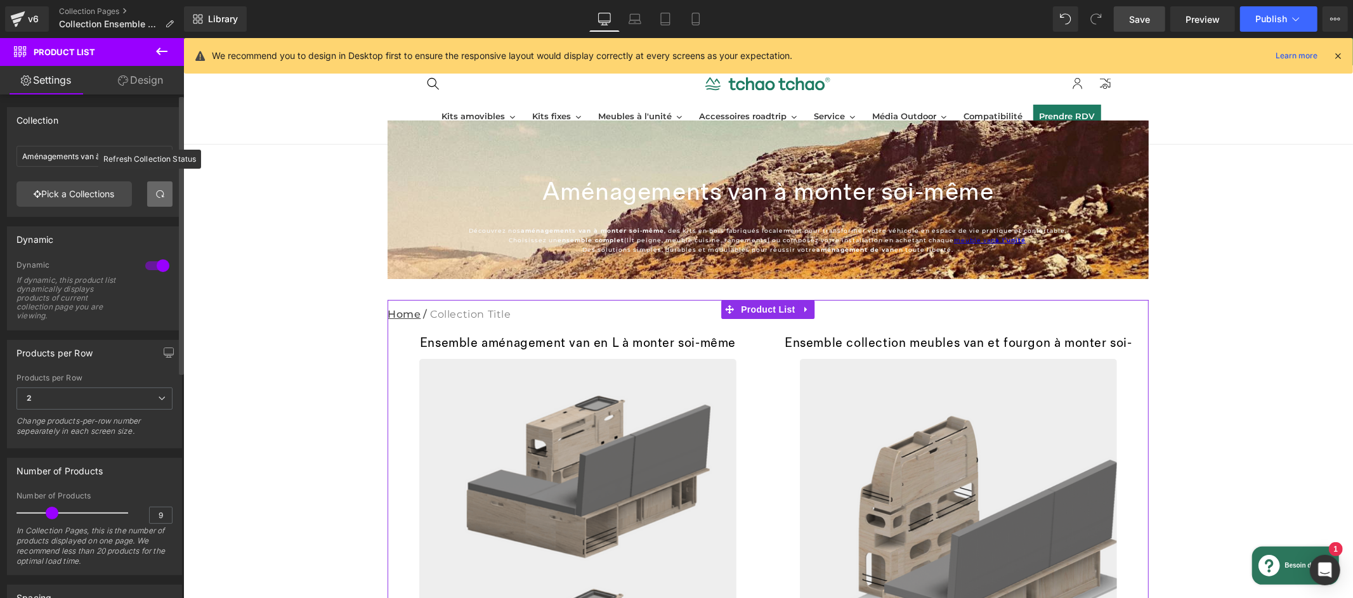
click at [155, 195] on span at bounding box center [160, 194] width 10 height 10
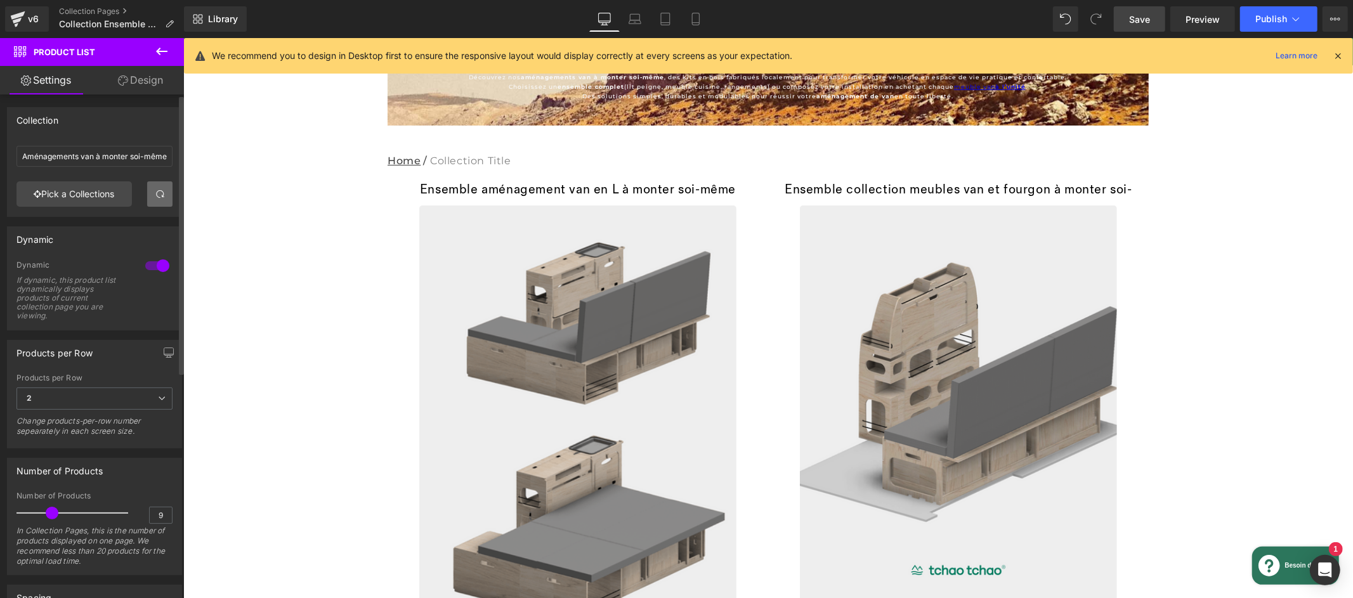
scroll to position [0, 0]
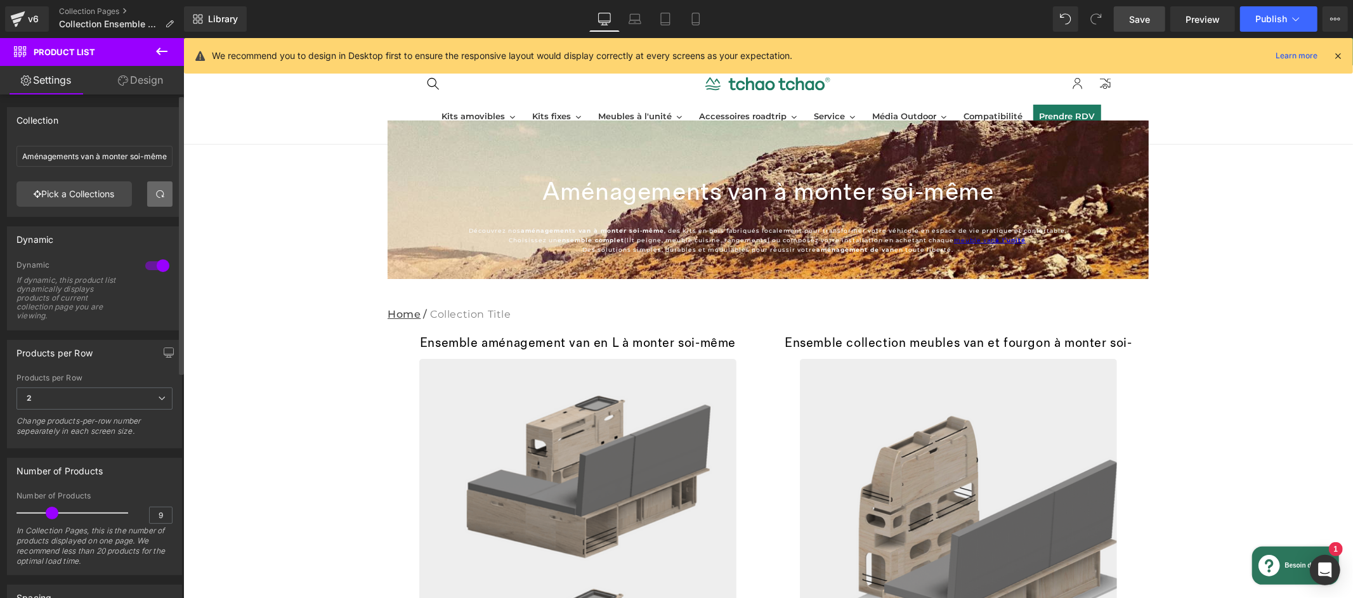
click at [1144, 14] on span "Save" at bounding box center [1139, 19] width 21 height 13
click at [1204, 26] on link "Preview" at bounding box center [1202, 18] width 65 height 25
click at [694, 26] on link "Mobile" at bounding box center [696, 18] width 30 height 25
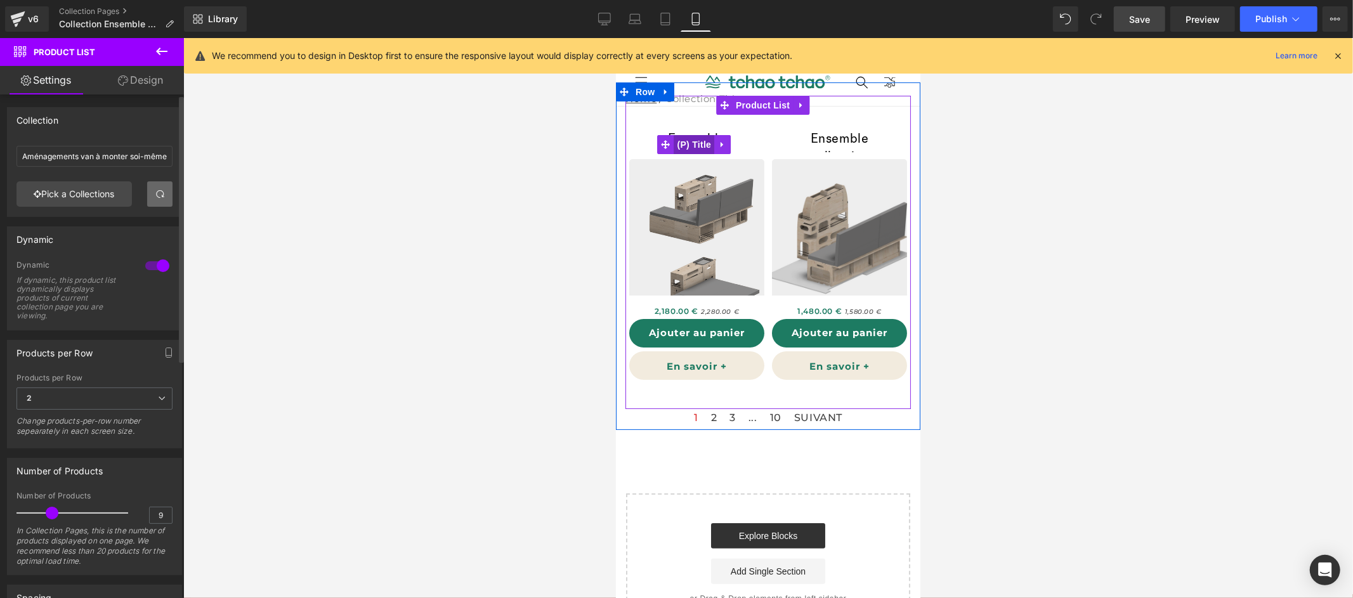
click at [686, 135] on div "Ensemble aménagement van en L à monter soi-même (P) Title" at bounding box center [696, 143] width 110 height 29
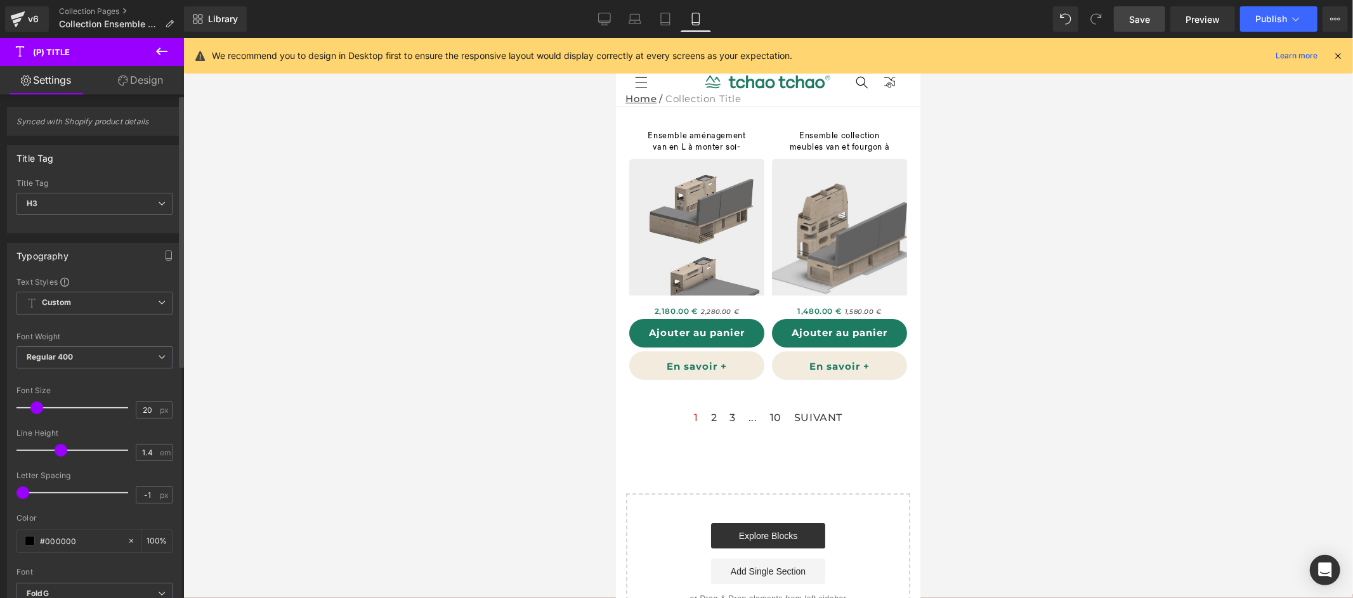
drag, startPoint x: 42, startPoint y: 409, endPoint x: 35, endPoint y: 410, distance: 7.1
click at [35, 410] on span at bounding box center [36, 407] width 13 height 13
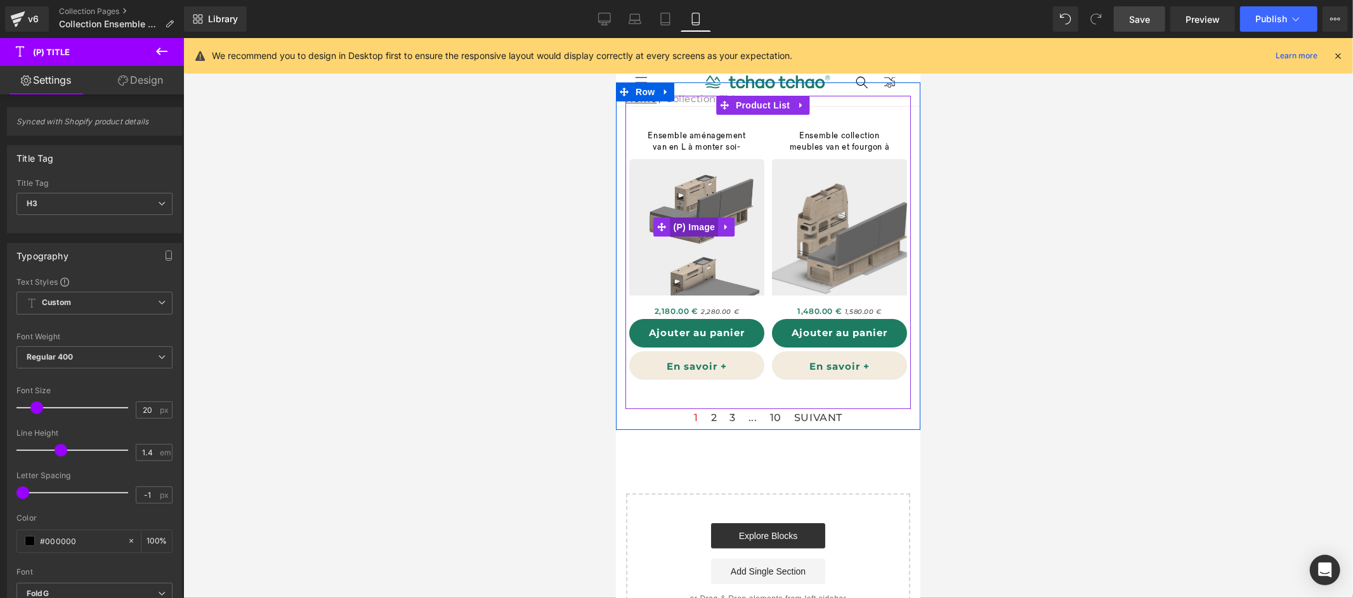
click at [700, 231] on span "(P) Image" at bounding box center [693, 226] width 48 height 19
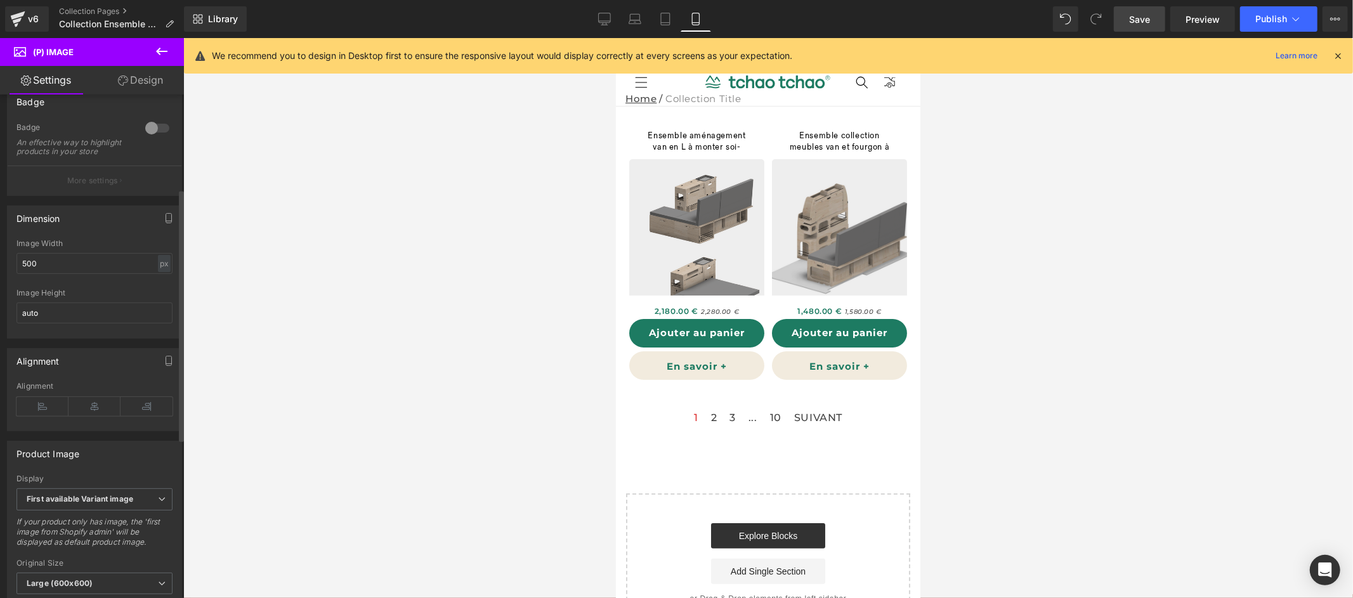
scroll to position [178, 0]
click at [126, 279] on input "500" at bounding box center [94, 271] width 156 height 21
click at [126, 297] on div at bounding box center [94, 293] width 156 height 8
click at [122, 276] on input "800" at bounding box center [94, 271] width 156 height 21
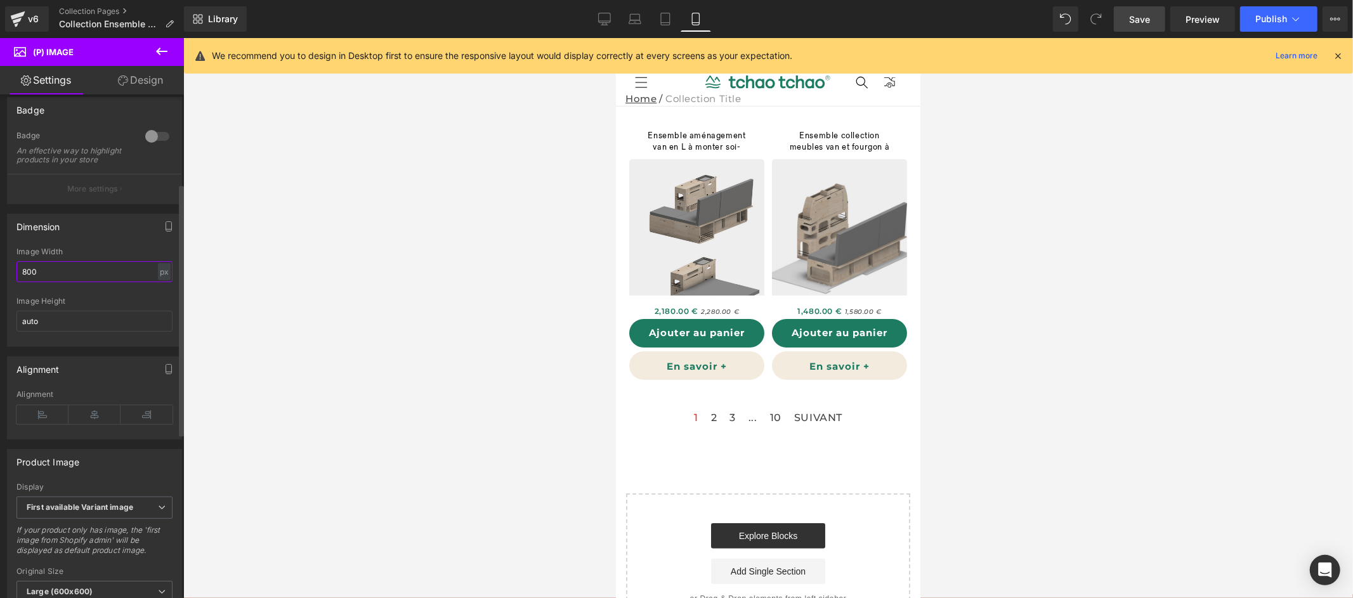
click at [122, 276] on input "800" at bounding box center [94, 271] width 156 height 21
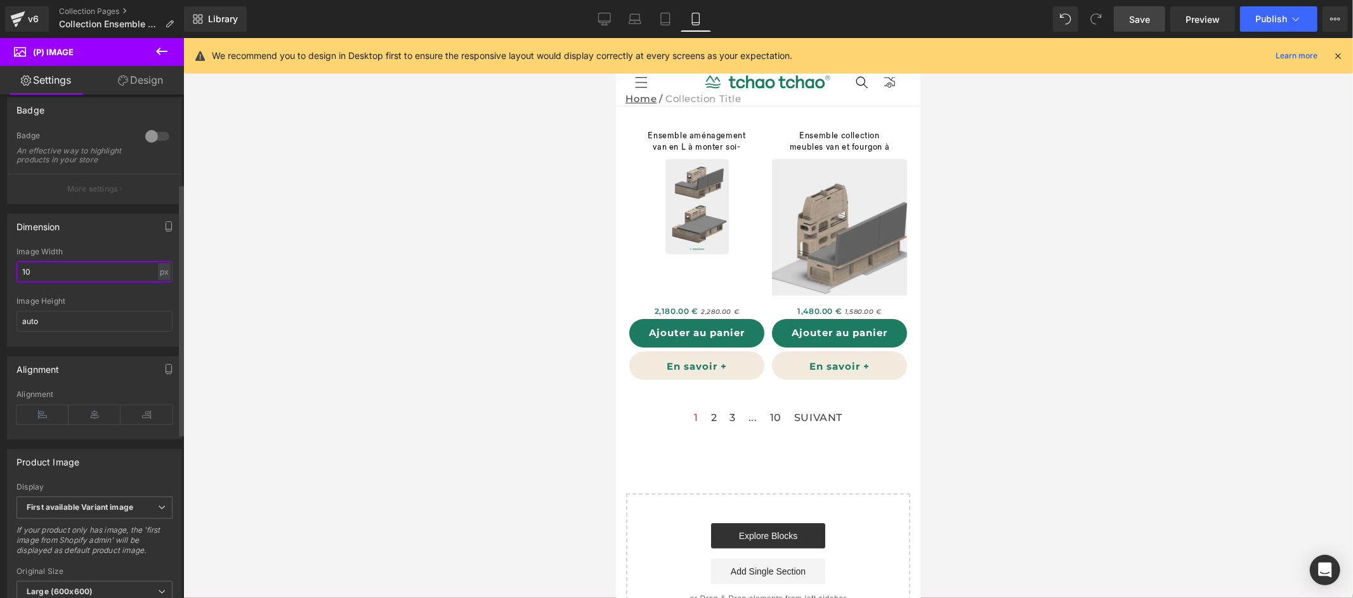
type input "1"
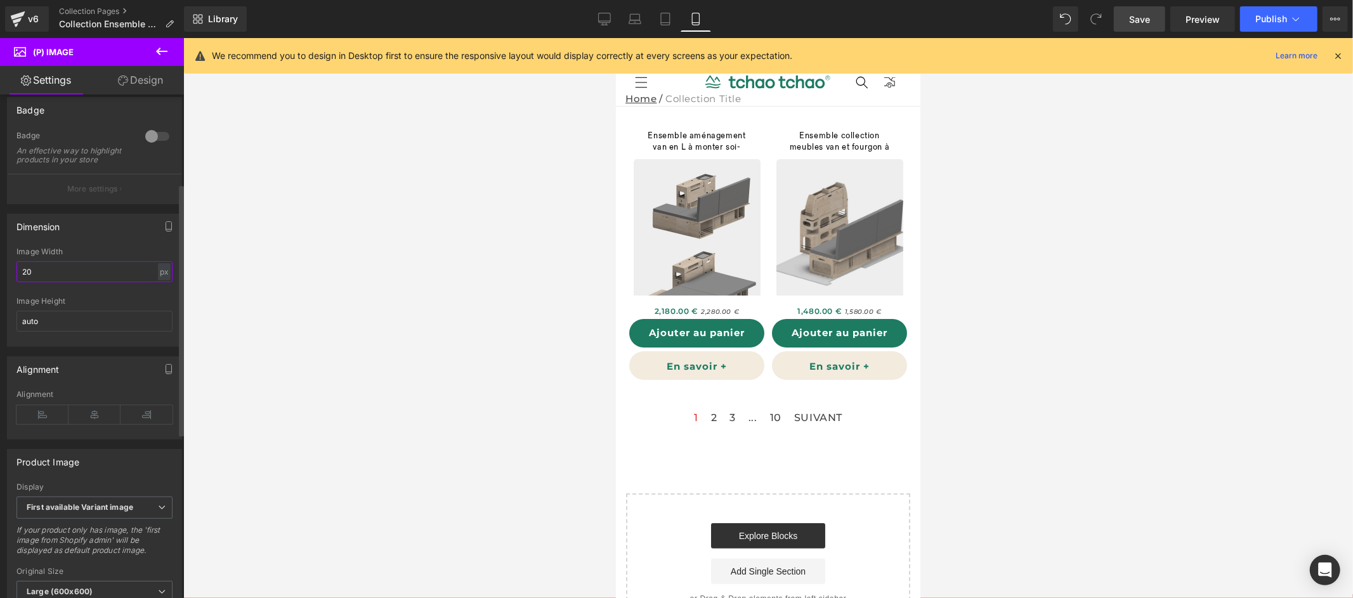
type input "2"
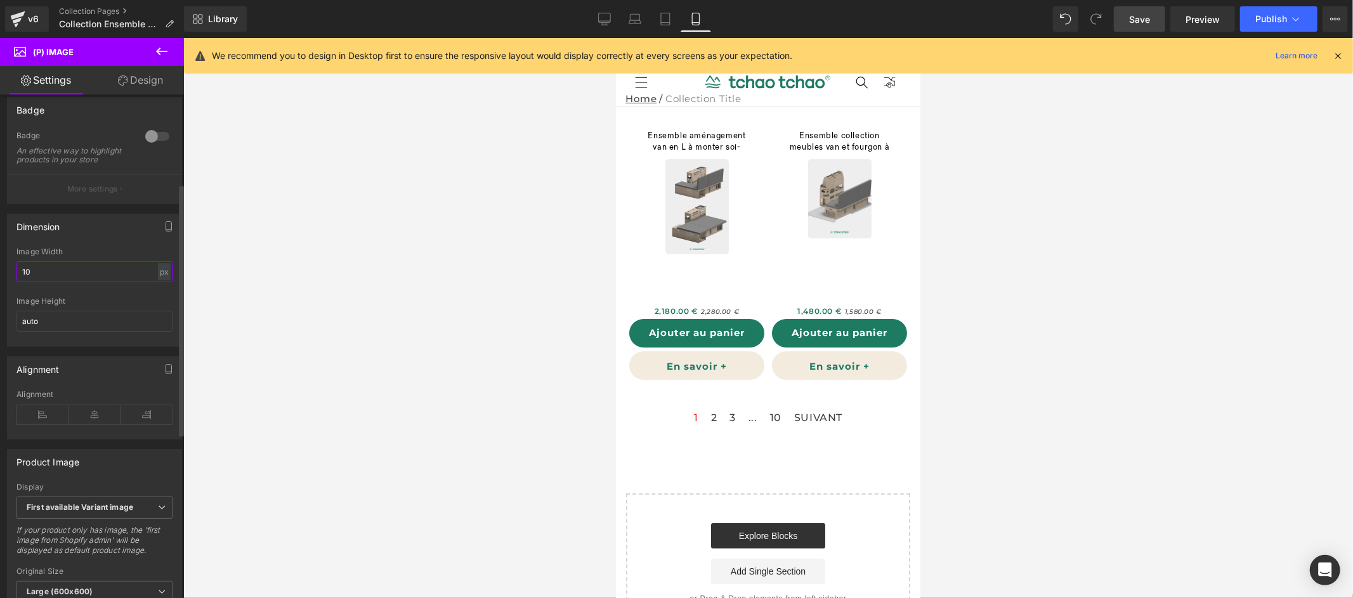
type input "1"
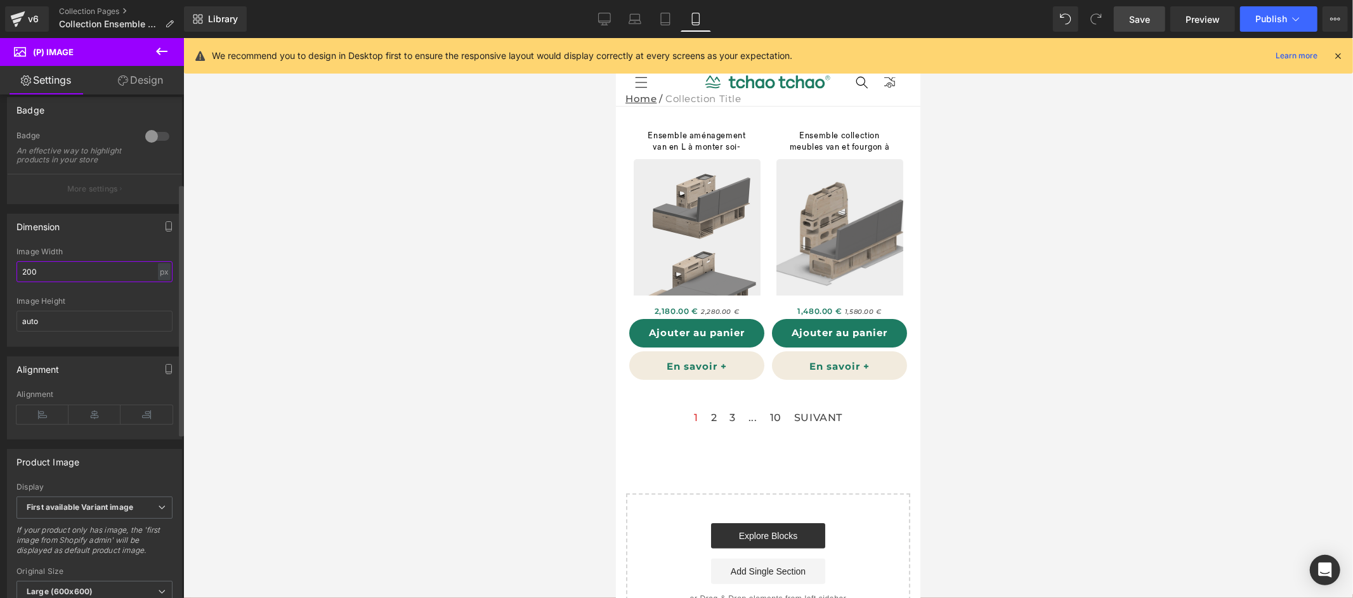
type input "200"
click at [133, 356] on div "Alignment Left Center Right Alignment" at bounding box center [95, 393] width 190 height 93
click at [115, 329] on input "auto" at bounding box center [94, 321] width 156 height 21
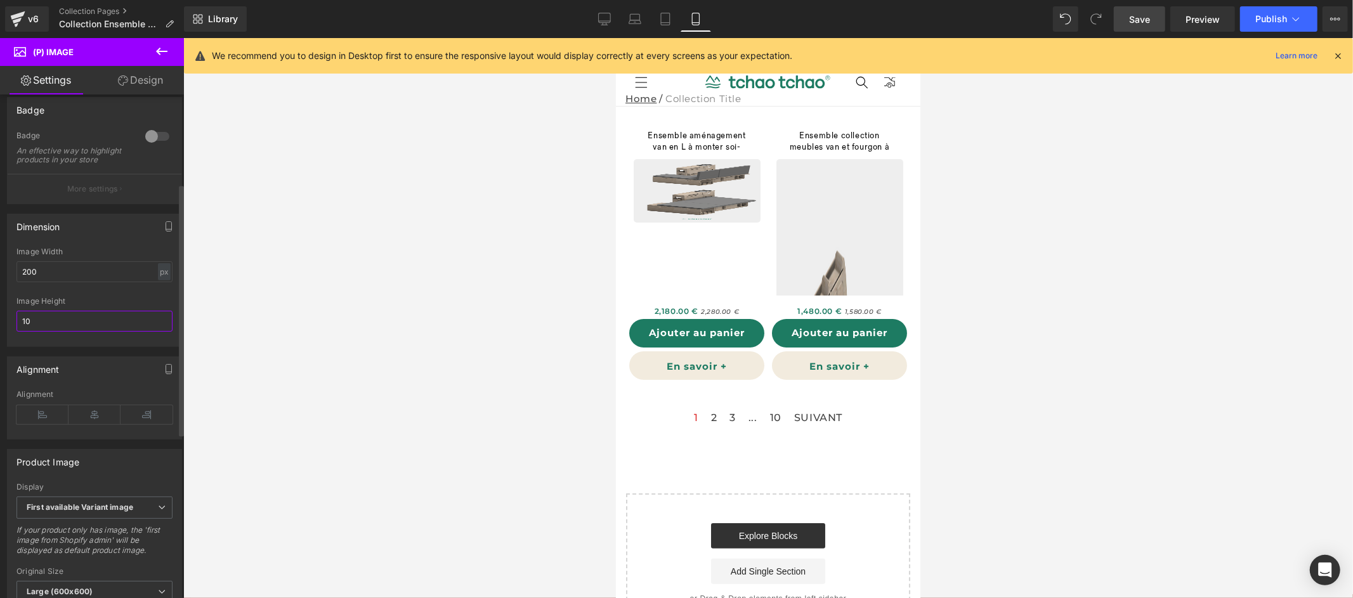
type input "1"
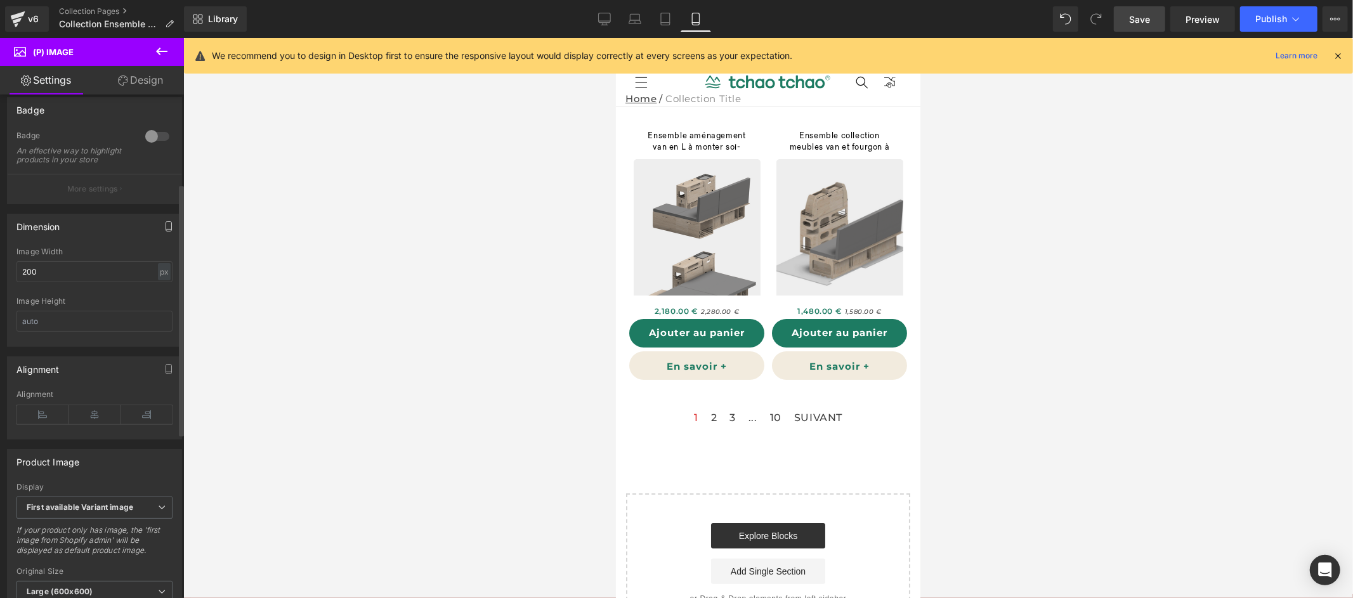
click at [164, 231] on icon "button" at bounding box center [169, 226] width 10 height 10
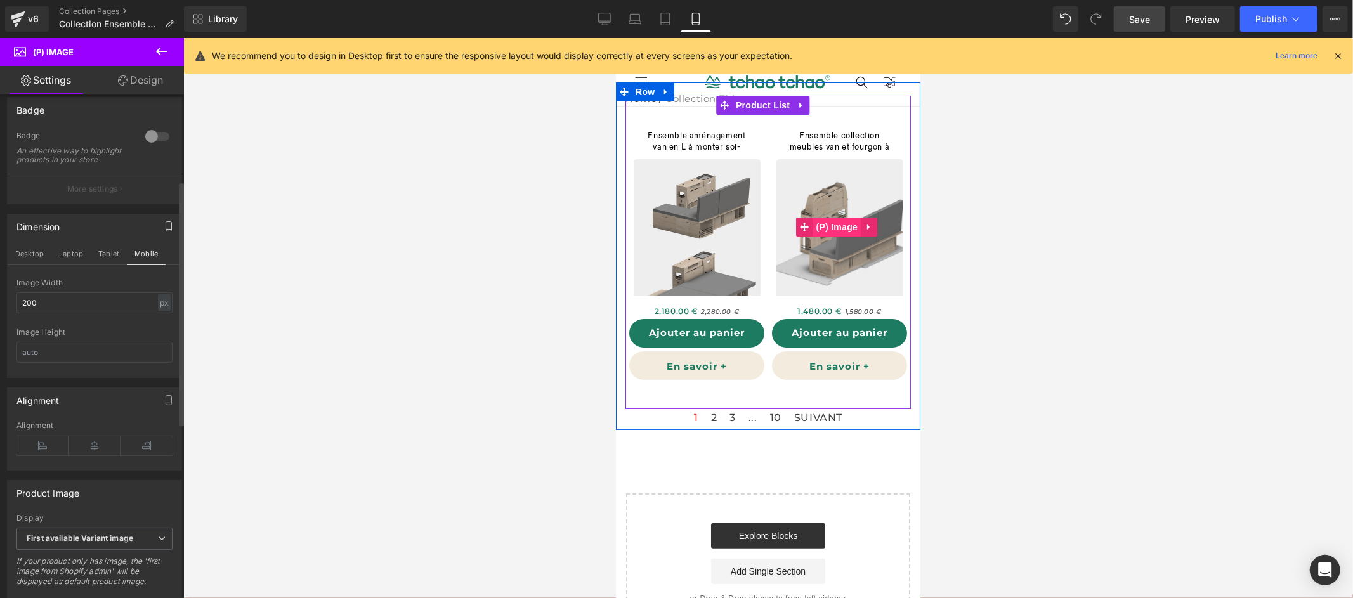
click at [833, 225] on div "Sale Off (P) Image" at bounding box center [838, 227] width 135 height 136
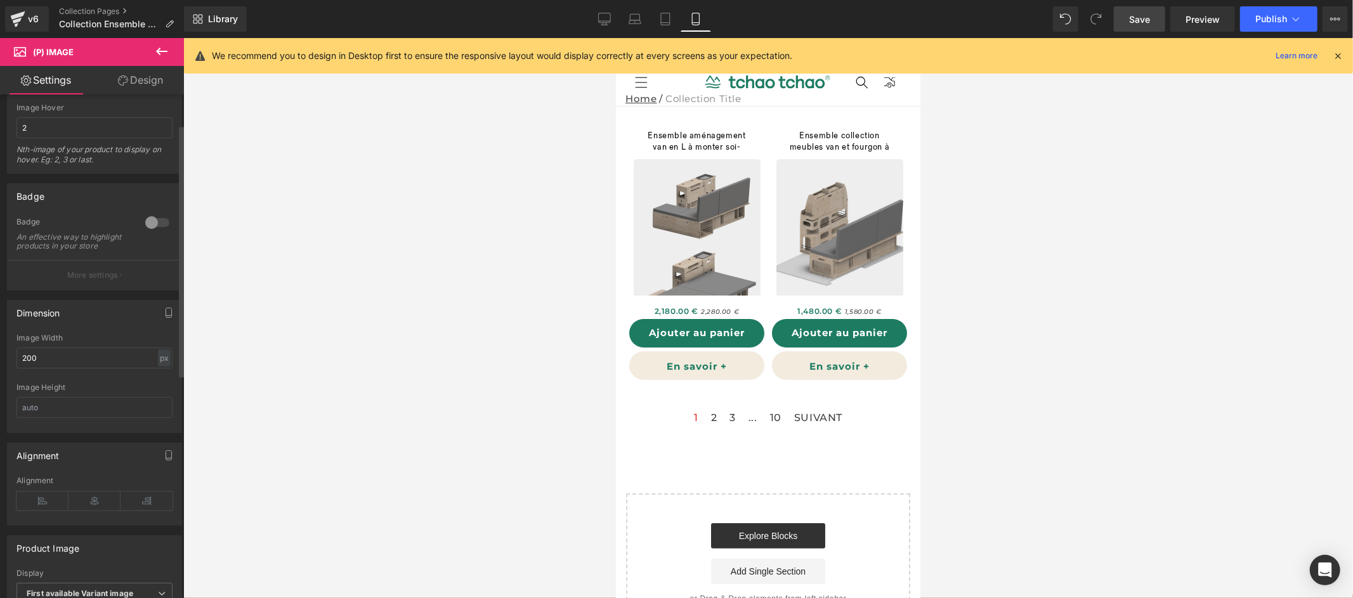
scroll to position [100, 0]
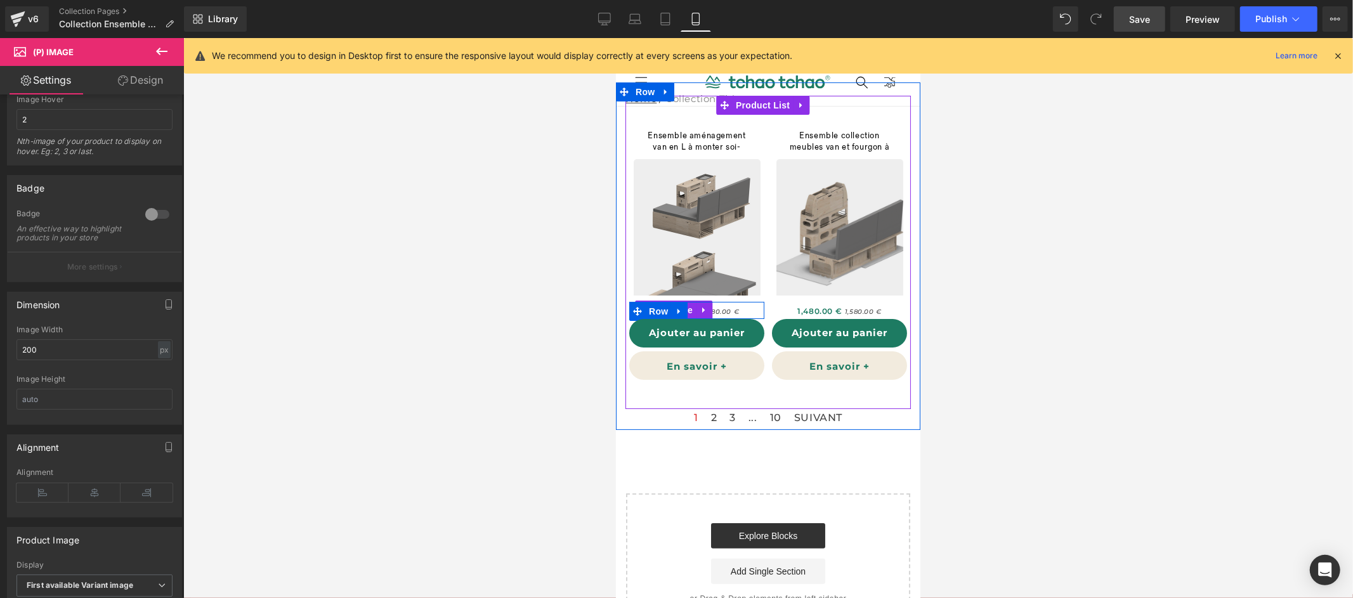
click at [736, 310] on div "2,180.00 € 2,280.00 €" at bounding box center [696, 309] width 135 height 17
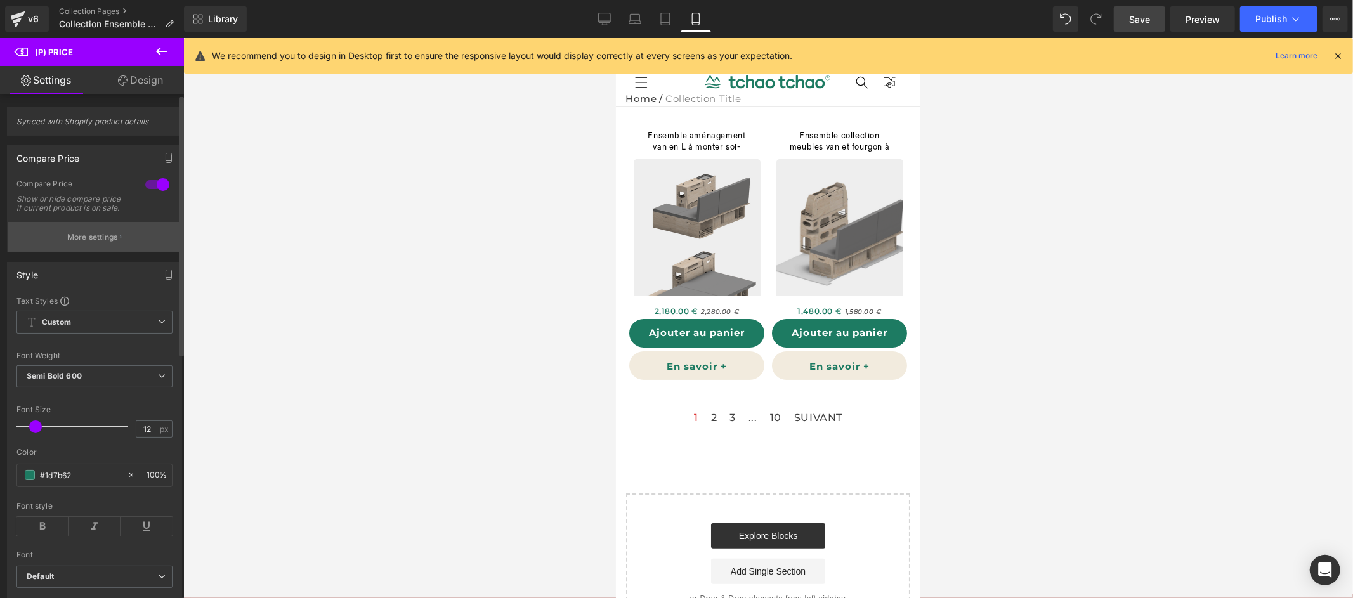
click at [79, 243] on p "More settings" at bounding box center [92, 236] width 51 height 11
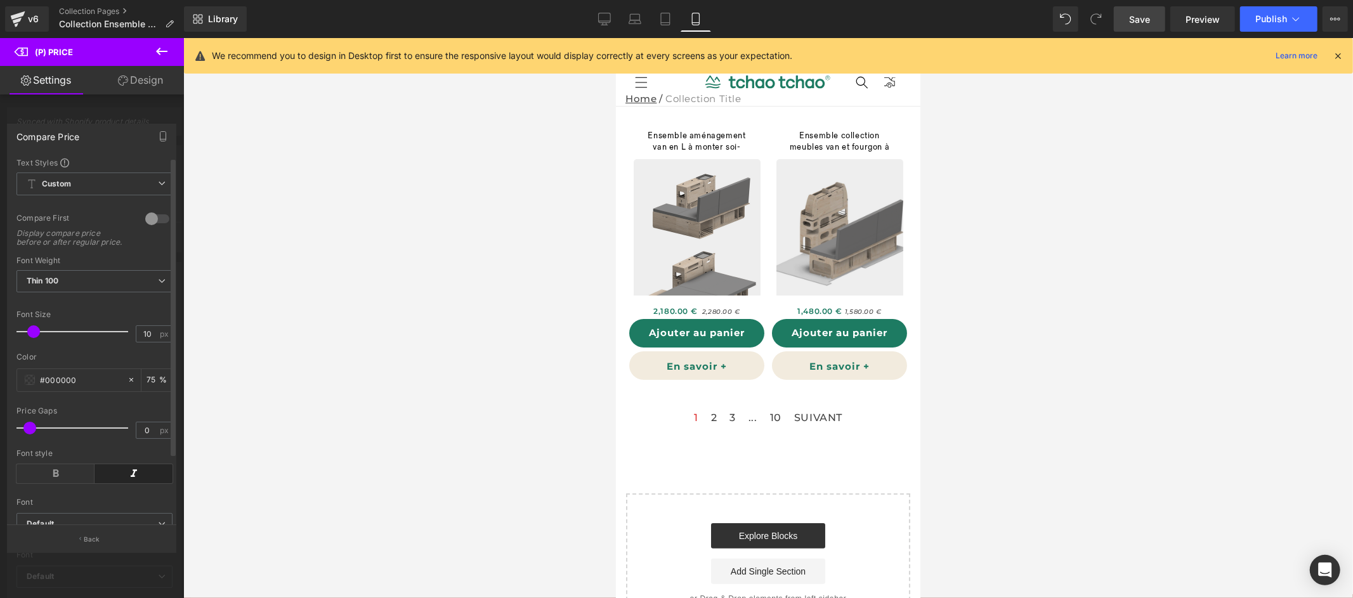
click at [27, 434] on span at bounding box center [29, 428] width 13 height 13
click at [23, 434] on span at bounding box center [25, 428] width 13 height 13
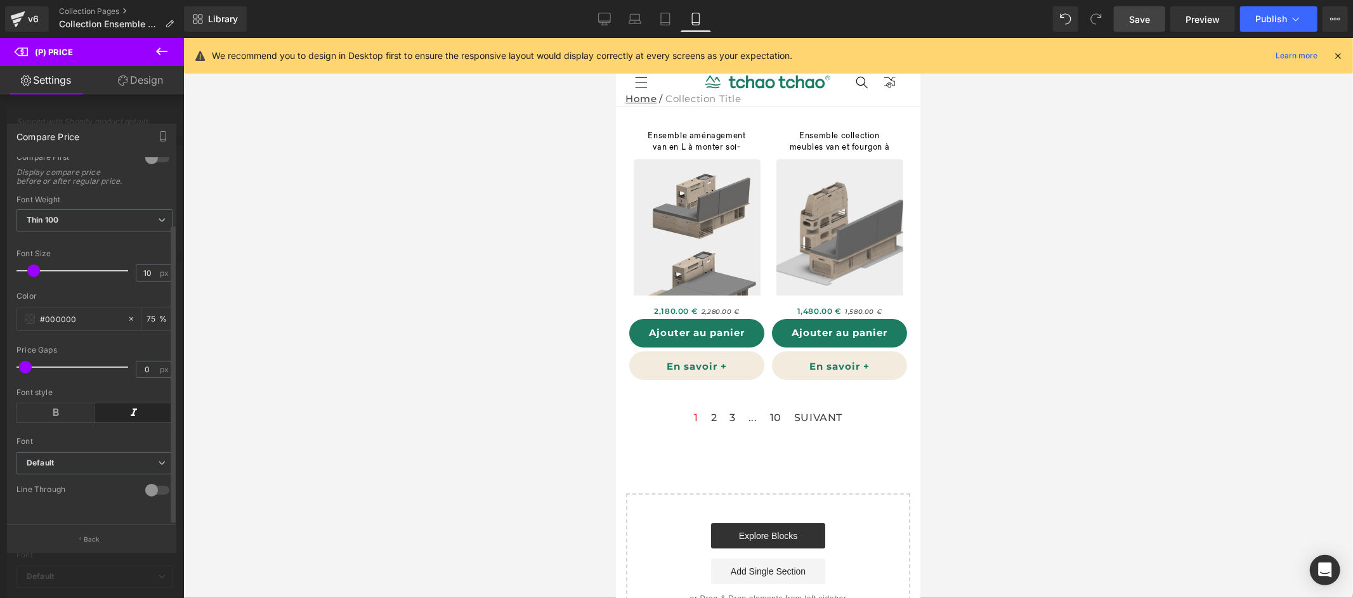
click at [157, 480] on div at bounding box center [157, 490] width 30 height 20
drag, startPoint x: 105, startPoint y: 479, endPoint x: 74, endPoint y: 481, distance: 30.5
click at [74, 481] on div at bounding box center [75, 491] width 105 height 25
click at [152, 436] on input "75" at bounding box center [153, 443] width 13 height 14
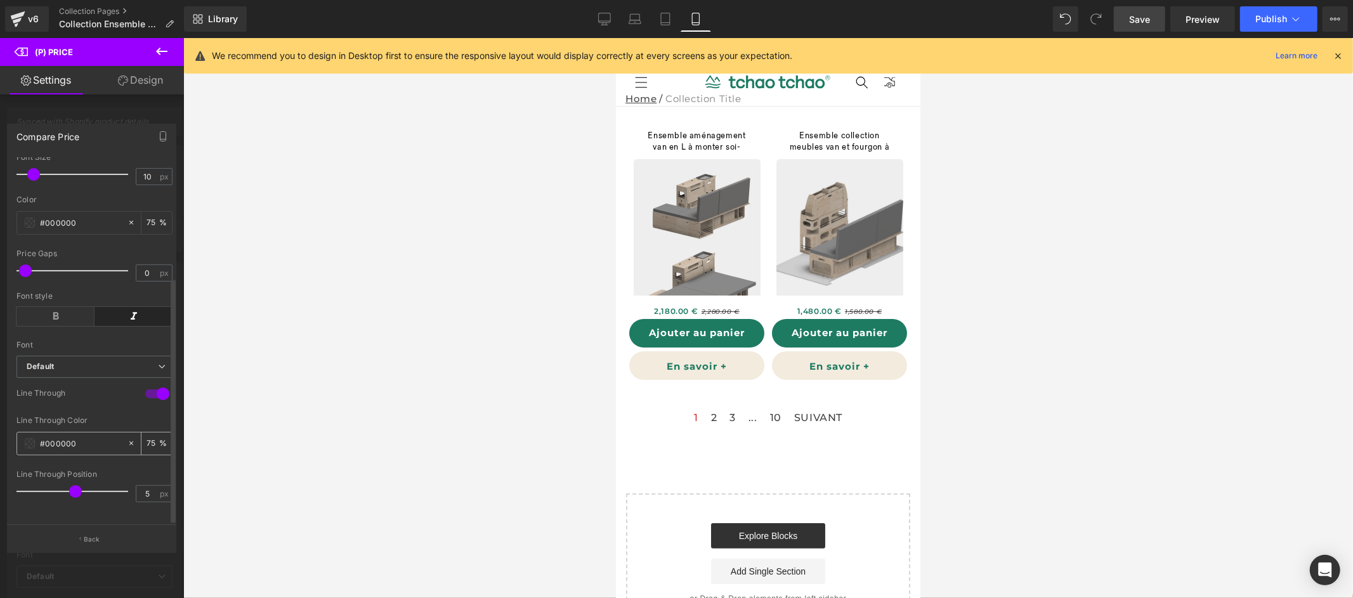
click at [148, 436] on input "75" at bounding box center [153, 443] width 13 height 14
drag, startPoint x: 151, startPoint y: 433, endPoint x: 141, endPoint y: 435, distance: 10.5
click at [147, 436] on input "75" at bounding box center [153, 443] width 13 height 14
type input "60"
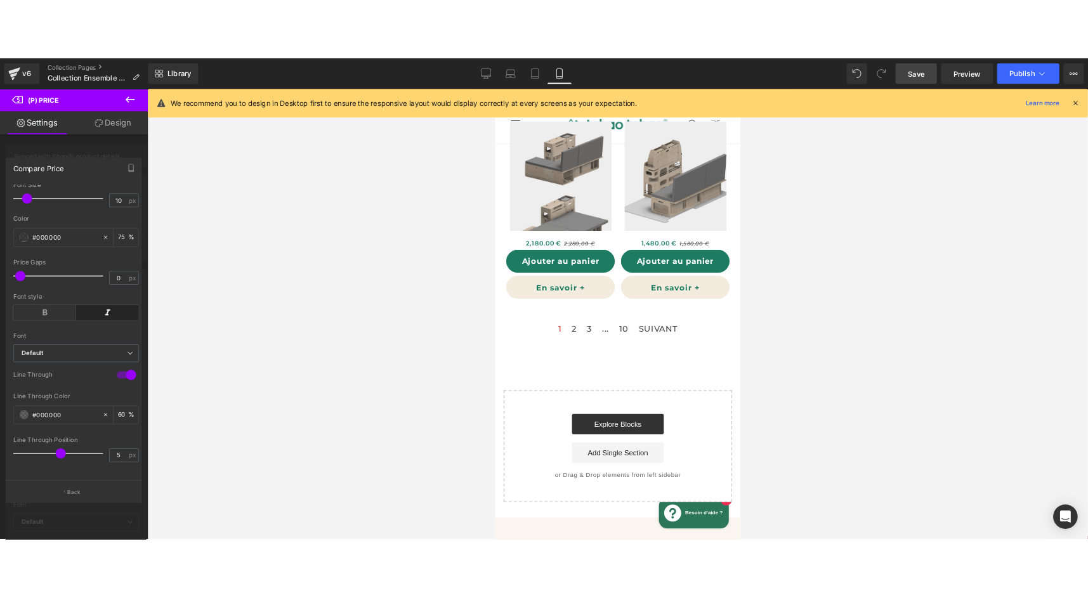
scroll to position [0, 0]
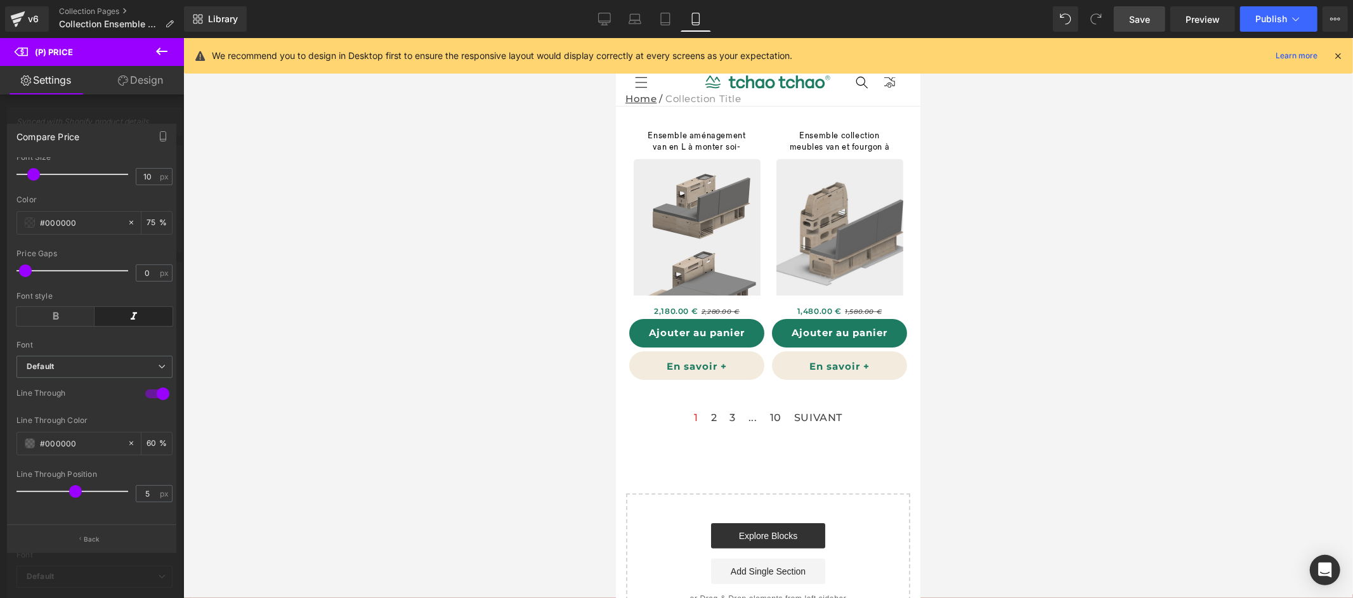
click at [1137, 18] on span "Save" at bounding box center [1139, 19] width 21 height 13
click at [1191, 22] on span "Preview" at bounding box center [1202, 19] width 34 height 13
click at [1276, 22] on span "Publish" at bounding box center [1271, 19] width 32 height 10
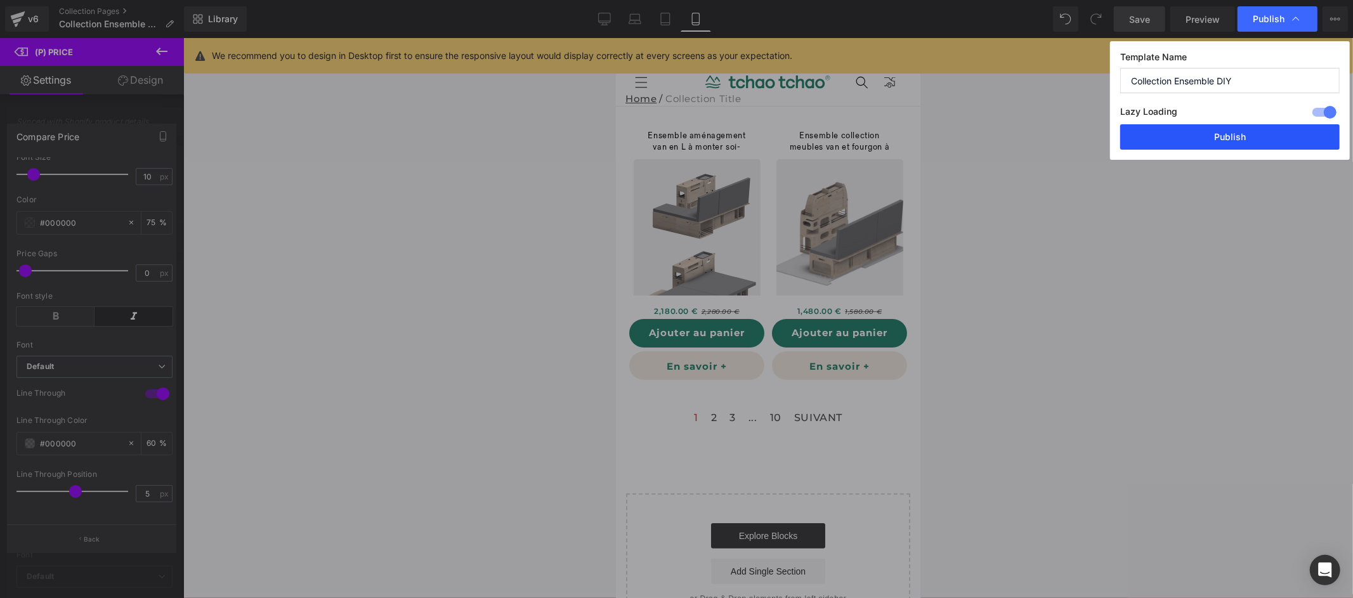
click at [1196, 138] on button "Publish" at bounding box center [1229, 136] width 219 height 25
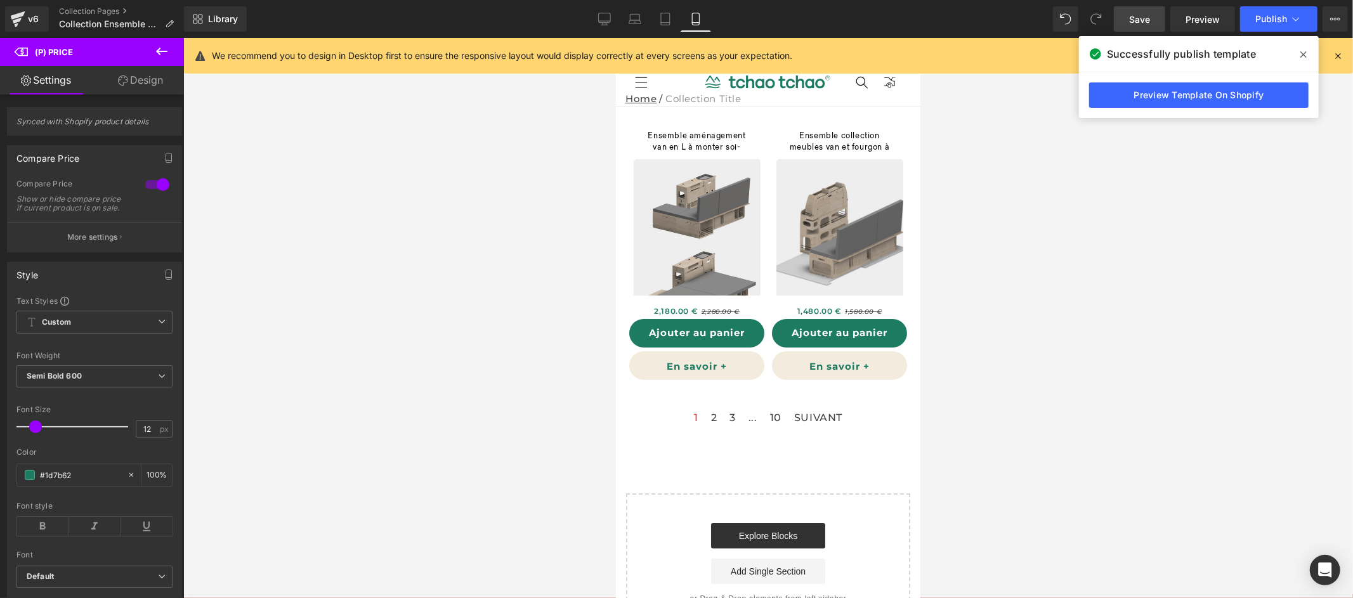
click at [1187, 213] on div at bounding box center [768, 318] width 1170 height 560
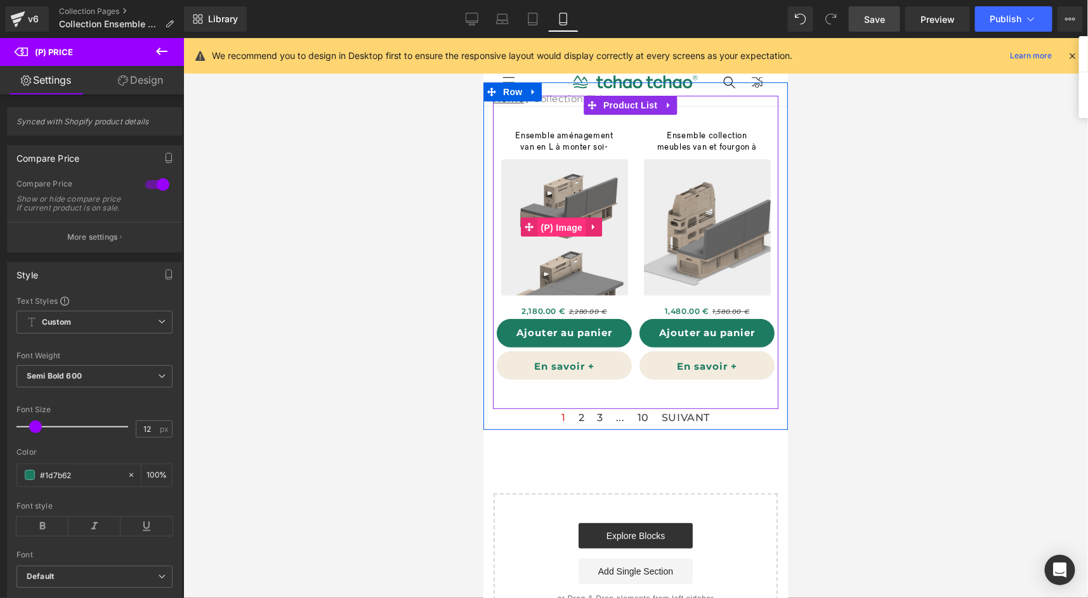
click at [562, 219] on div "Sale Off (P) Image" at bounding box center [563, 227] width 135 height 136
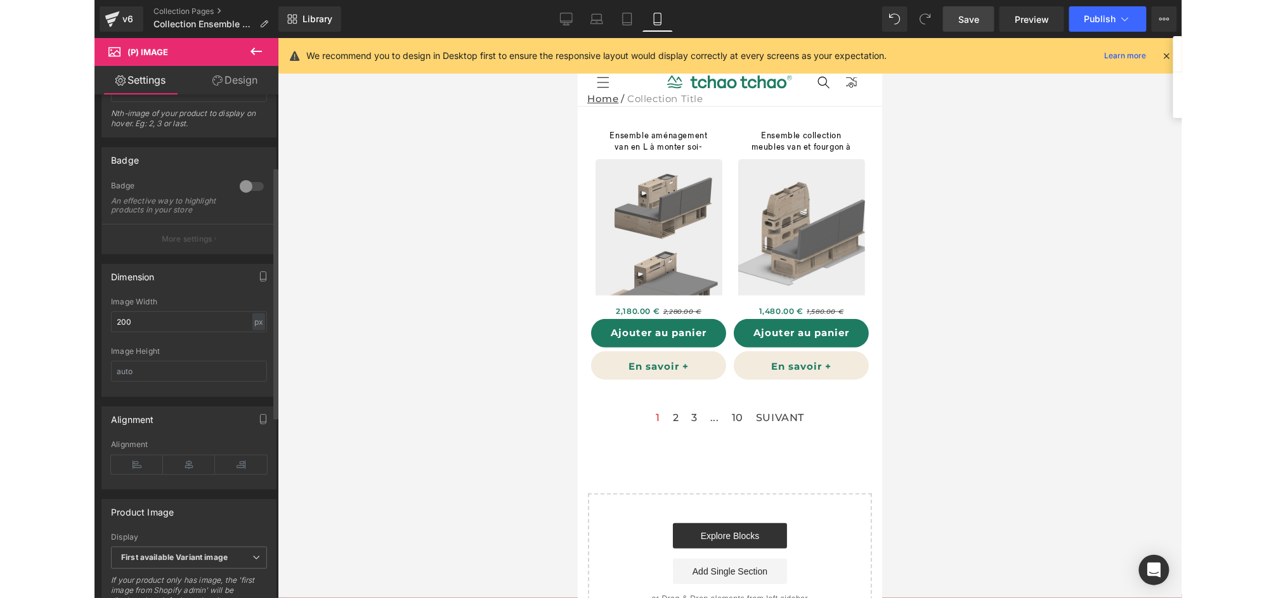
scroll to position [153, 0]
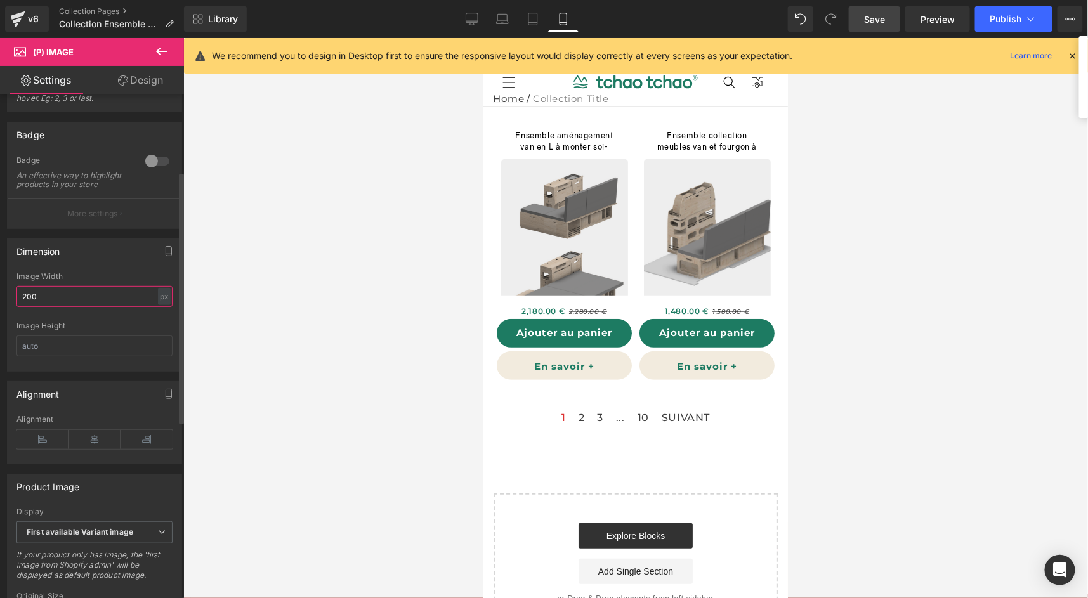
click at [75, 307] on input "200" at bounding box center [94, 296] width 156 height 21
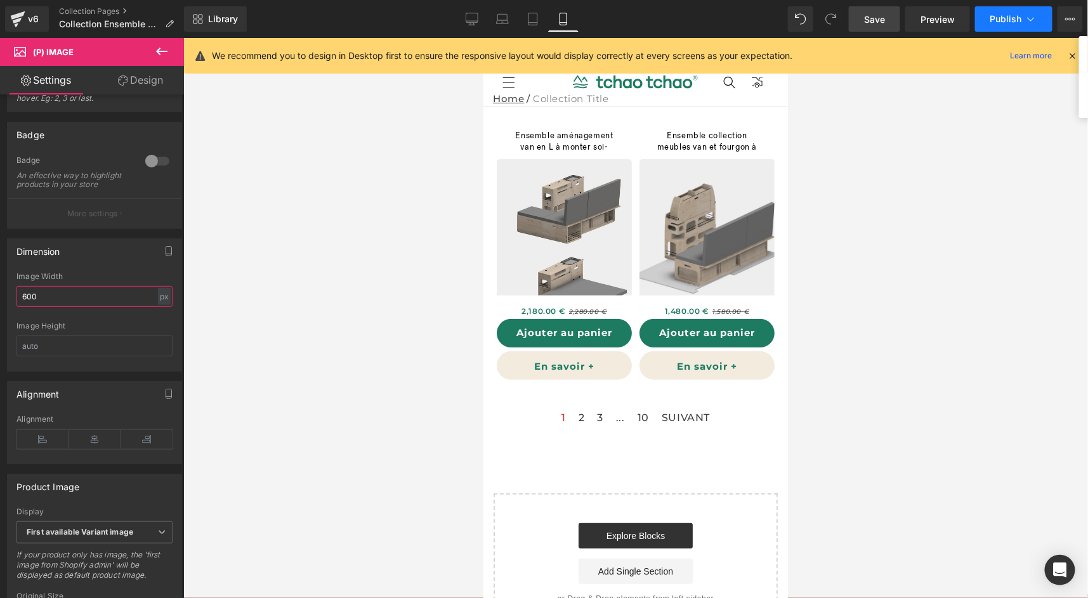
type input "600"
click at [1002, 23] on span "Publish" at bounding box center [1006, 19] width 32 height 10
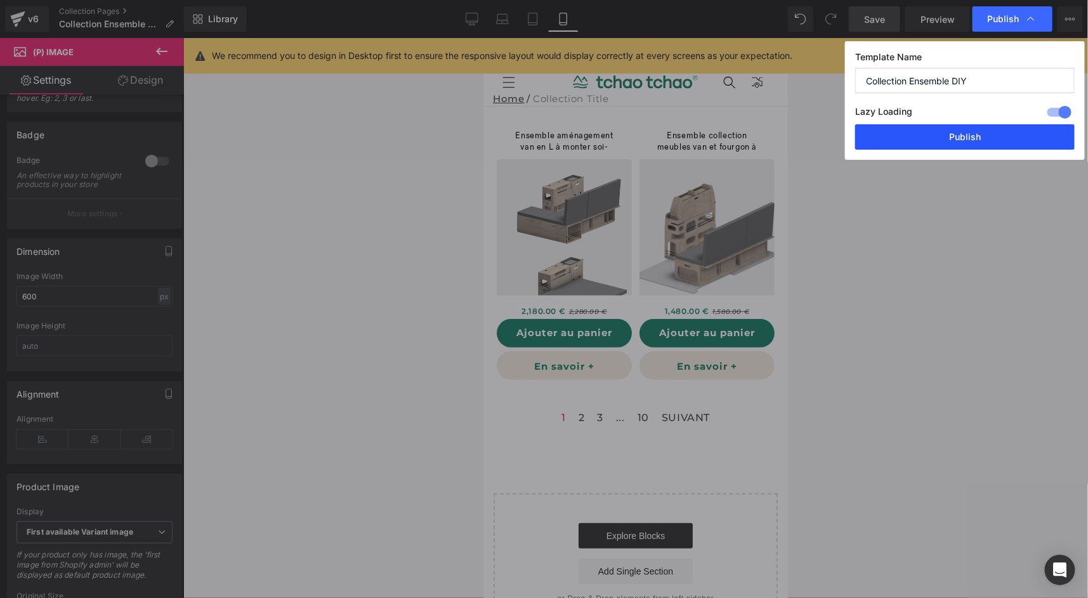
click at [996, 134] on button "Publish" at bounding box center [964, 136] width 219 height 25
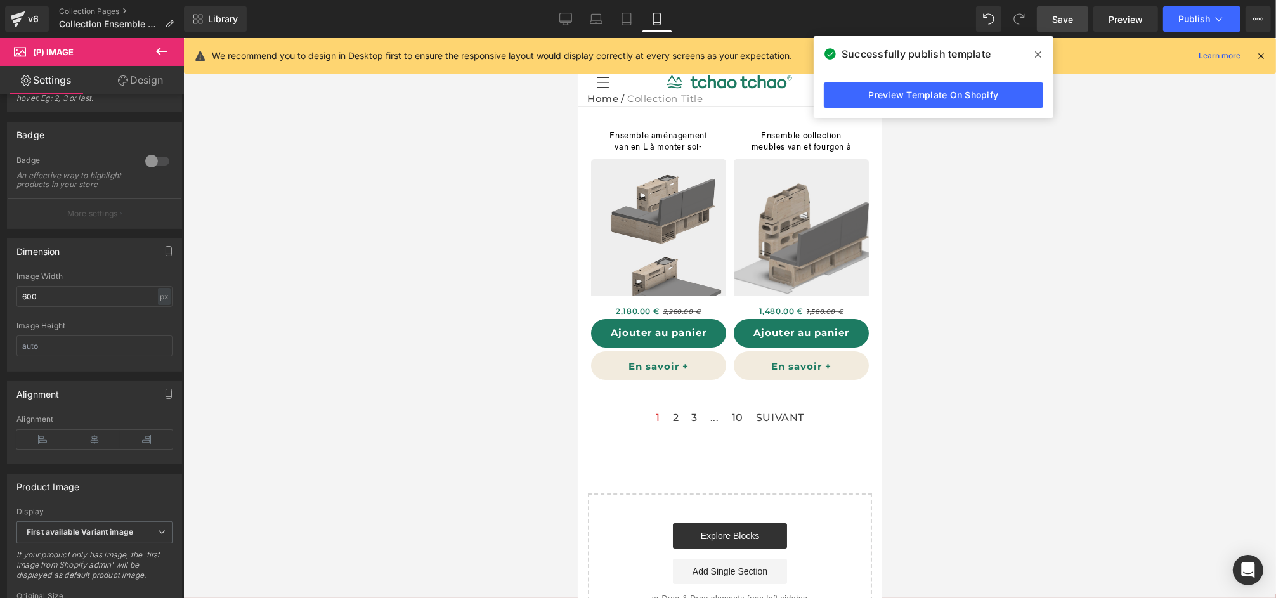
click at [971, 239] on div at bounding box center [729, 318] width 1093 height 560
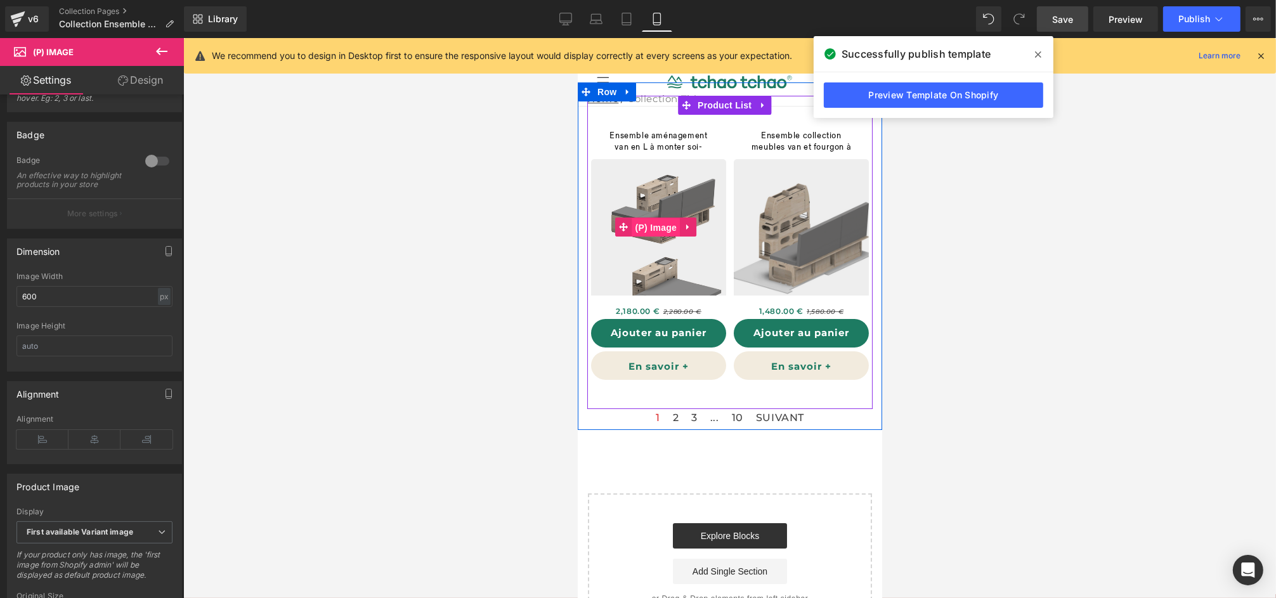
click at [672, 232] on link "(P) Image" at bounding box center [647, 227] width 65 height 19
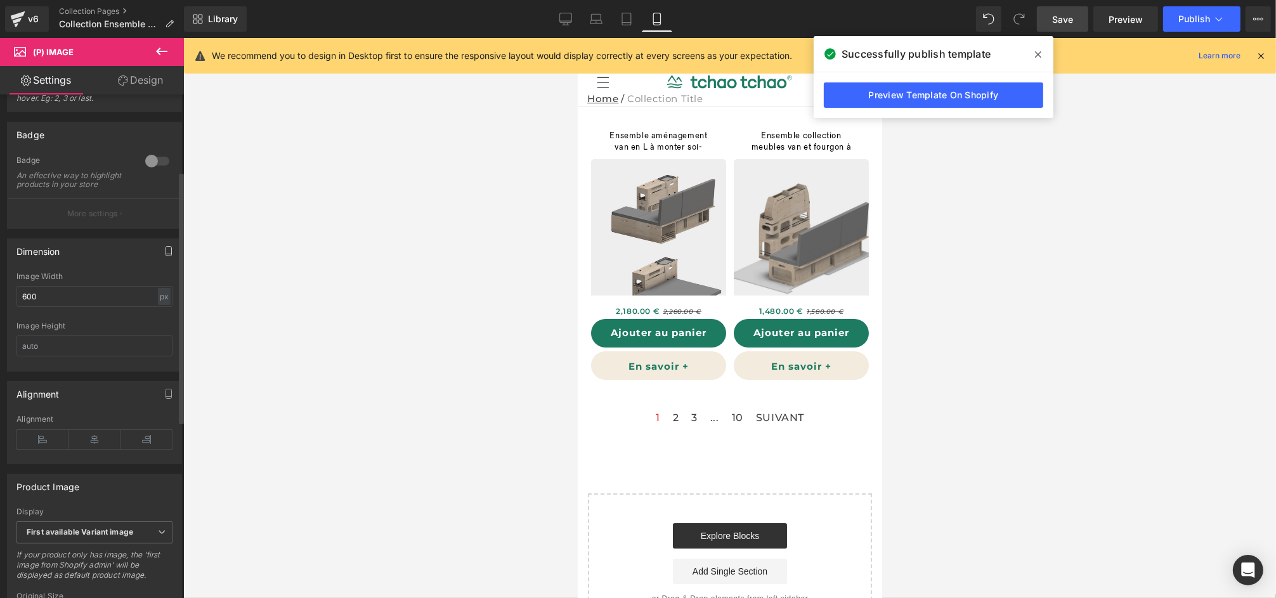
click at [166, 256] on icon "button" at bounding box center [169, 251] width 6 height 10
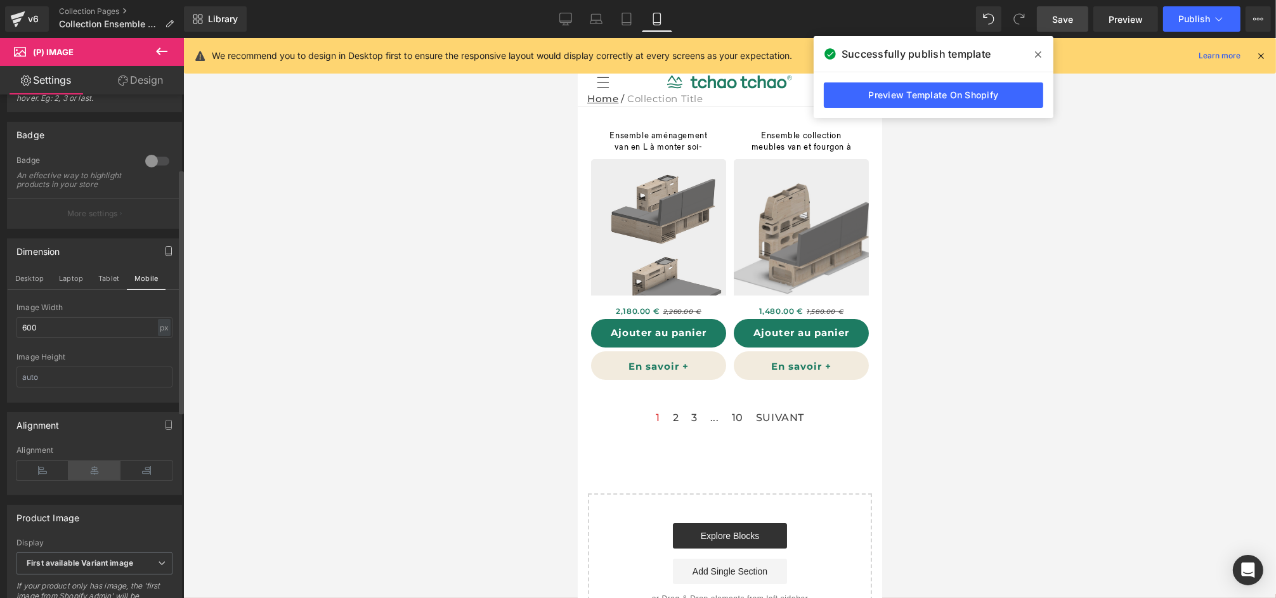
click at [88, 480] on icon at bounding box center [94, 470] width 52 height 19
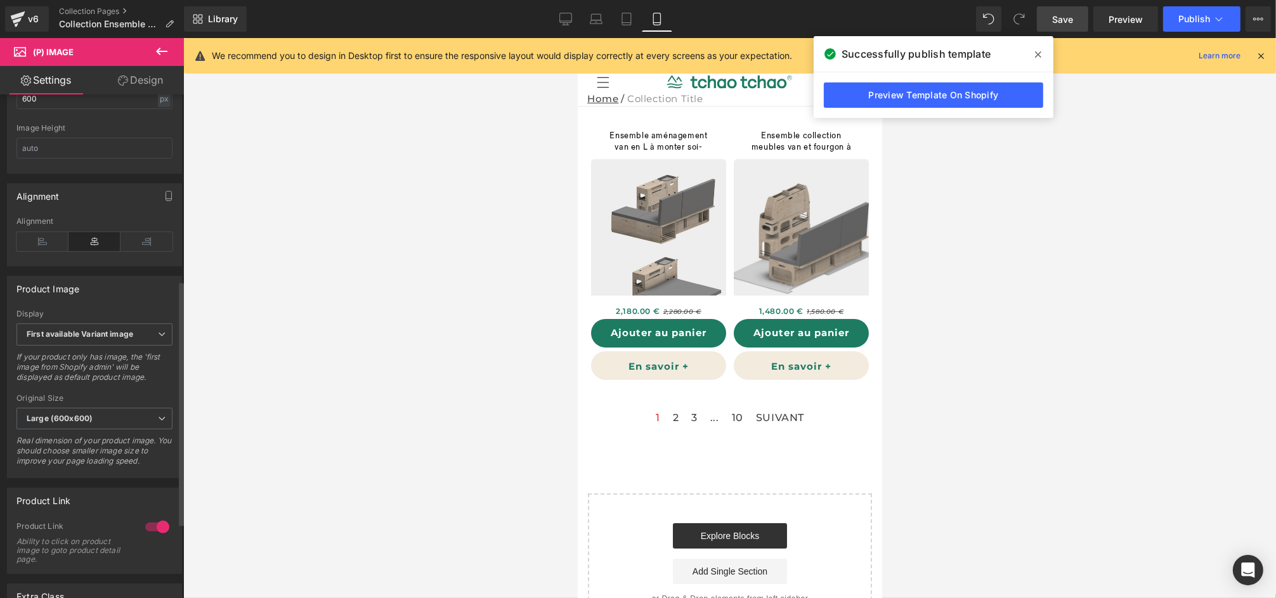
scroll to position [382, 0]
click at [112, 422] on span "Large (600x600)" at bounding box center [94, 418] width 156 height 22
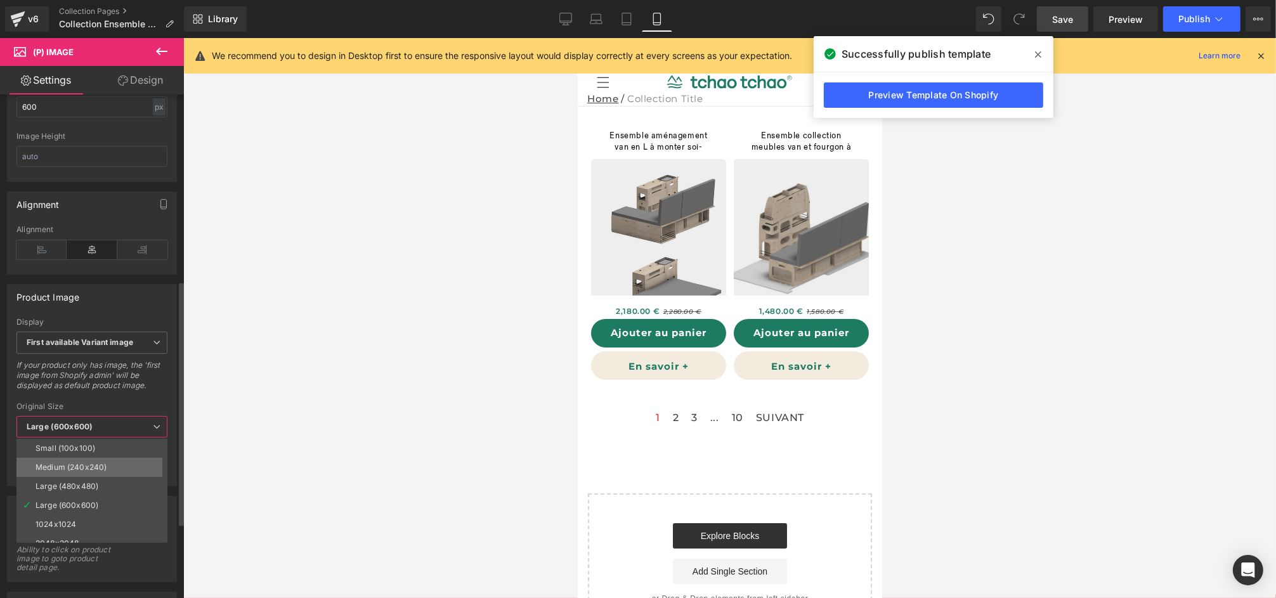
click at [110, 469] on li "Medium (240x240)" at bounding box center [94, 467] width 157 height 19
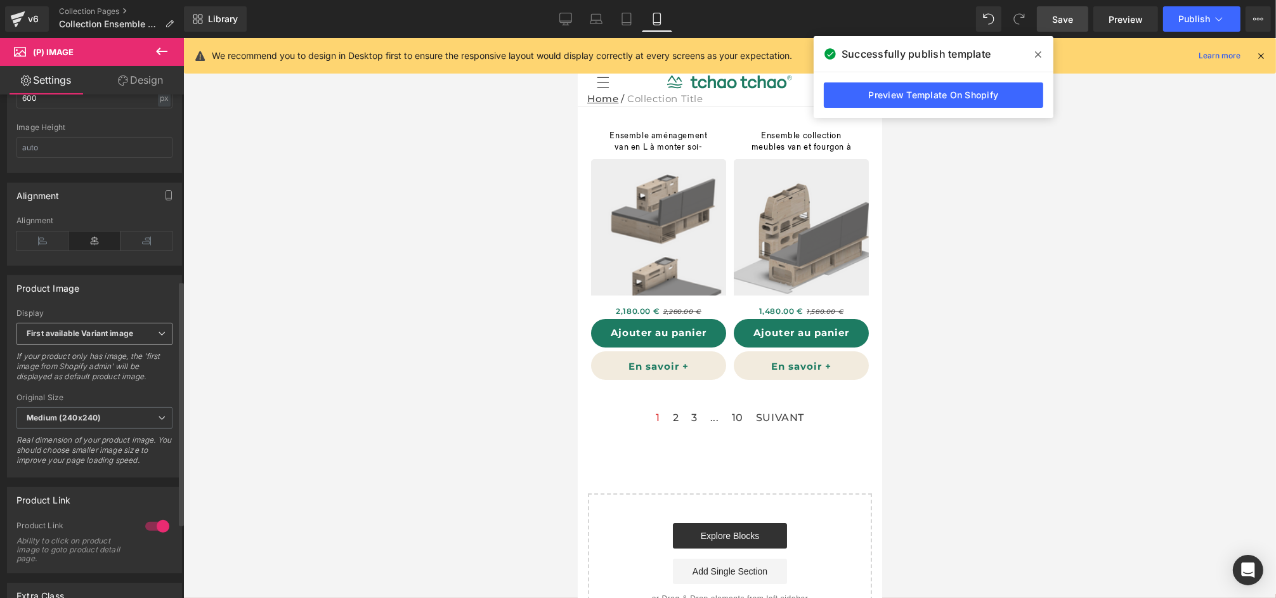
click at [121, 338] on b "First available Variant image" at bounding box center [80, 334] width 107 height 10
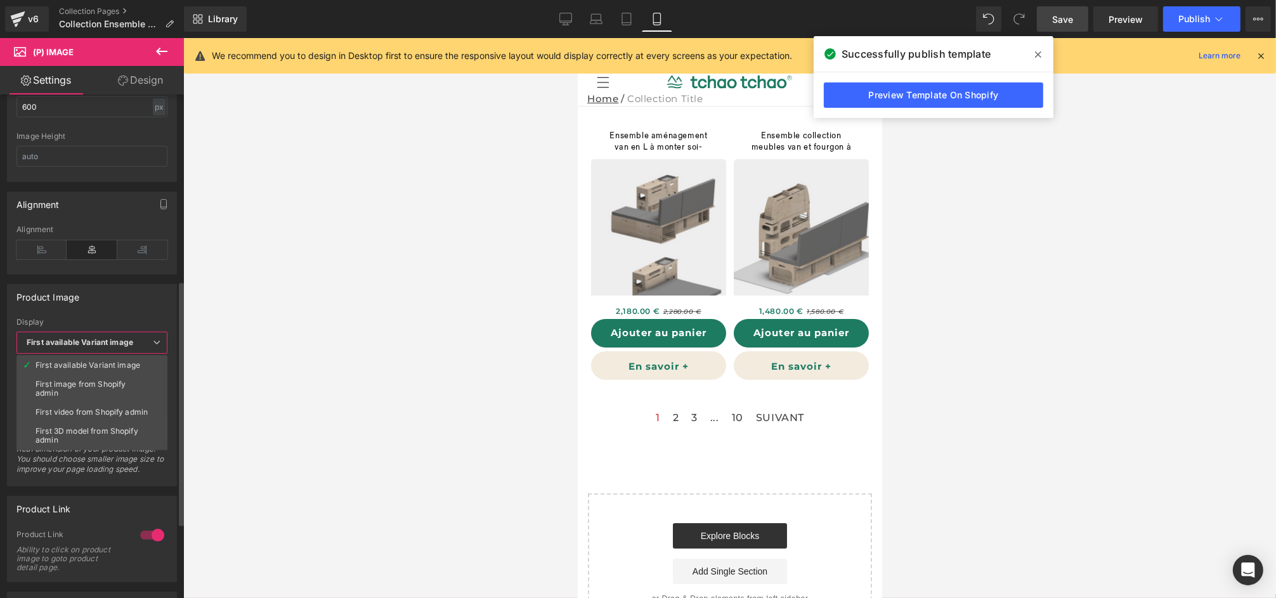
click at [121, 351] on span "First available Variant image" at bounding box center [91, 343] width 151 height 22
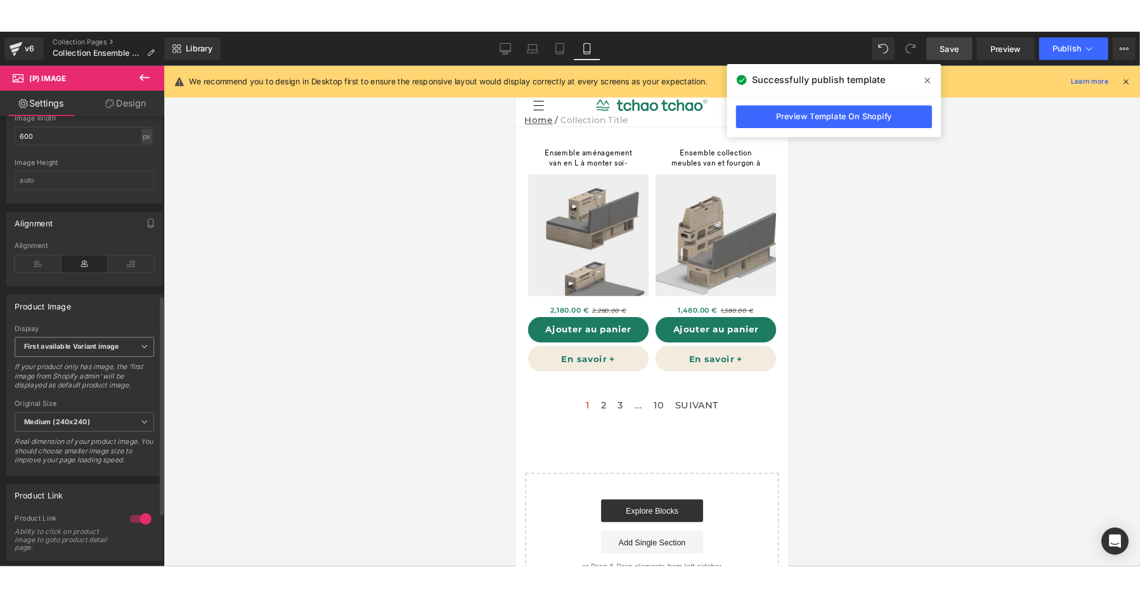
scroll to position [419, 0]
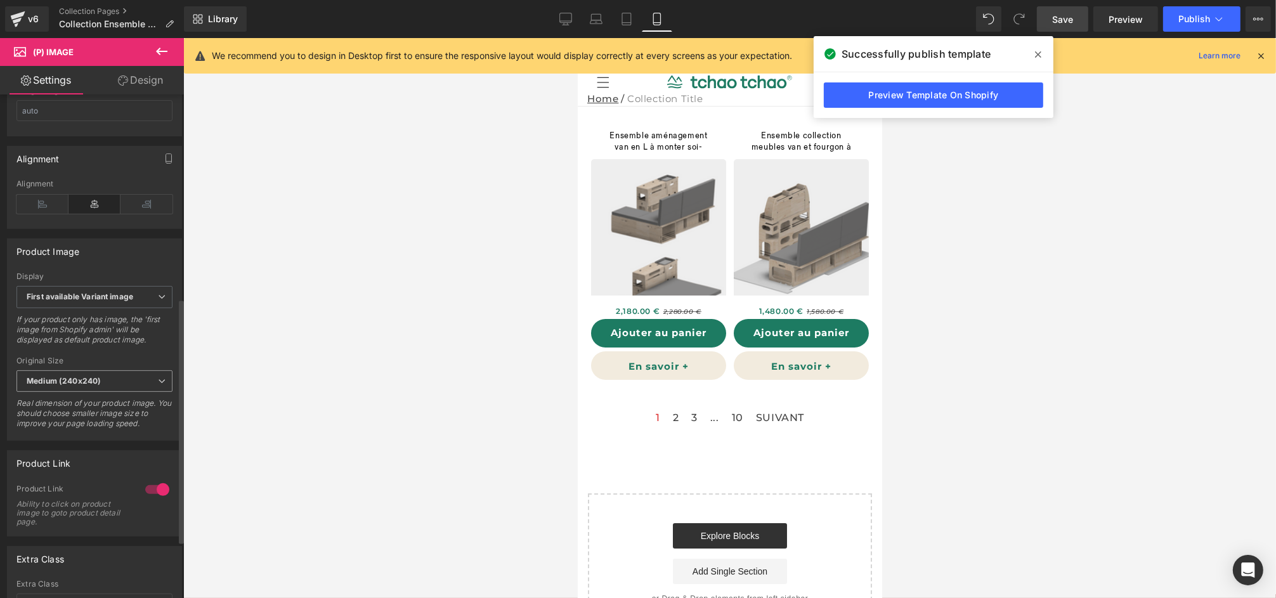
click at [81, 386] on b "Medium (240x240)" at bounding box center [64, 381] width 74 height 10
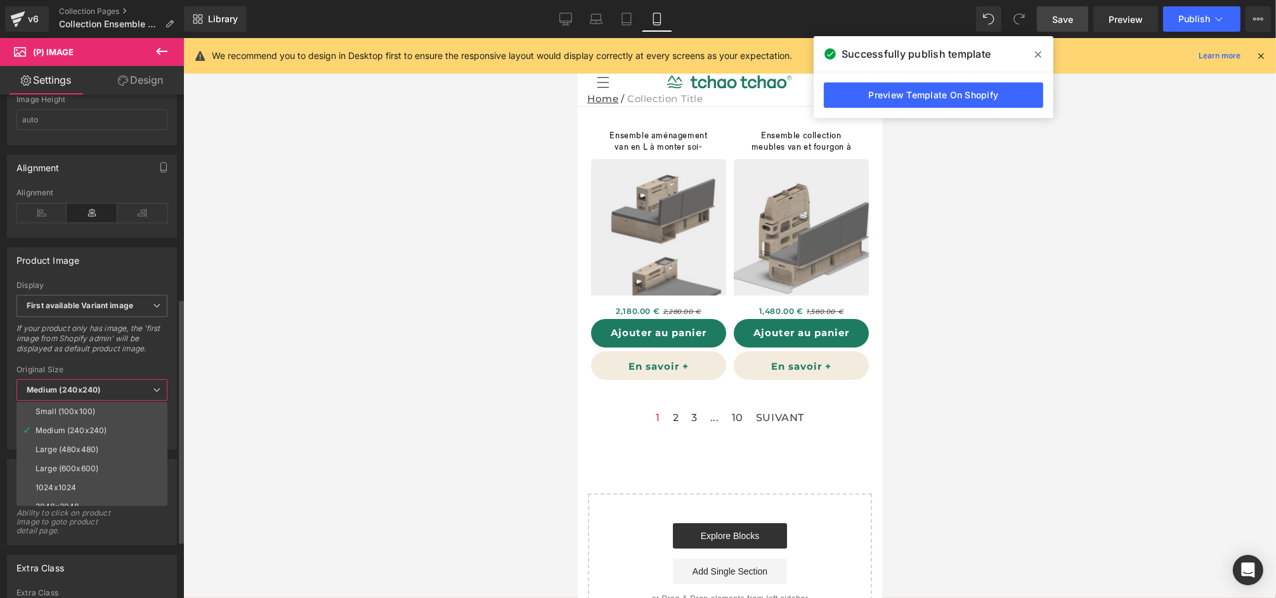
click at [81, 394] on b "Medium (240x240)" at bounding box center [64, 390] width 74 height 10
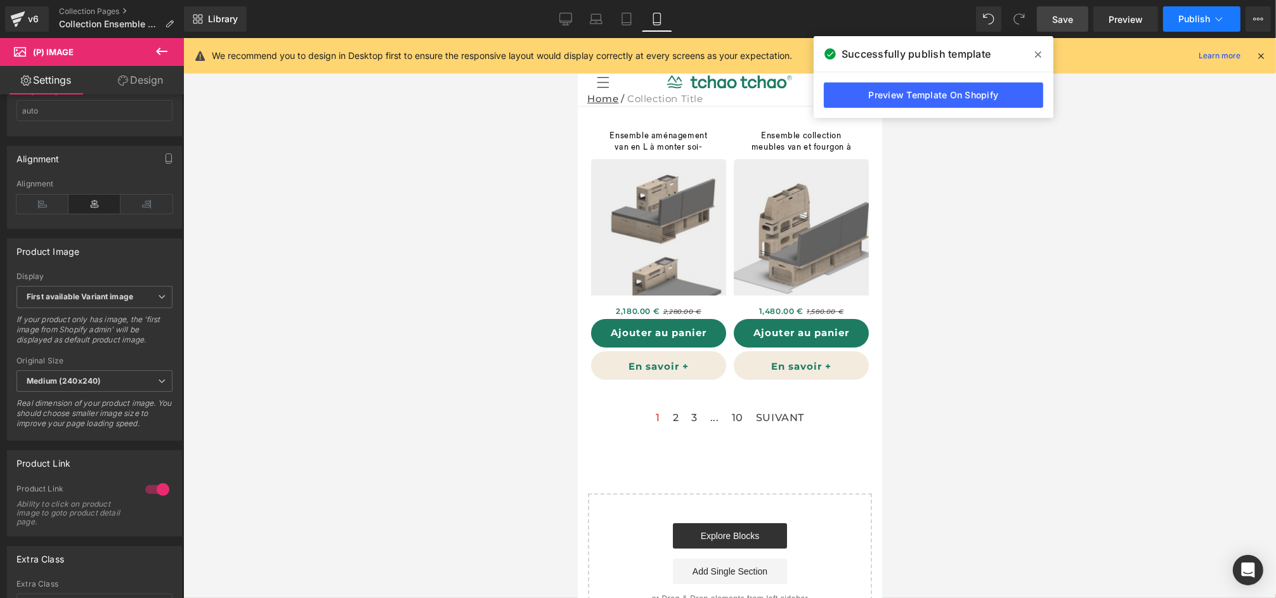
click at [1192, 23] on span "Publish" at bounding box center [1194, 19] width 32 height 10
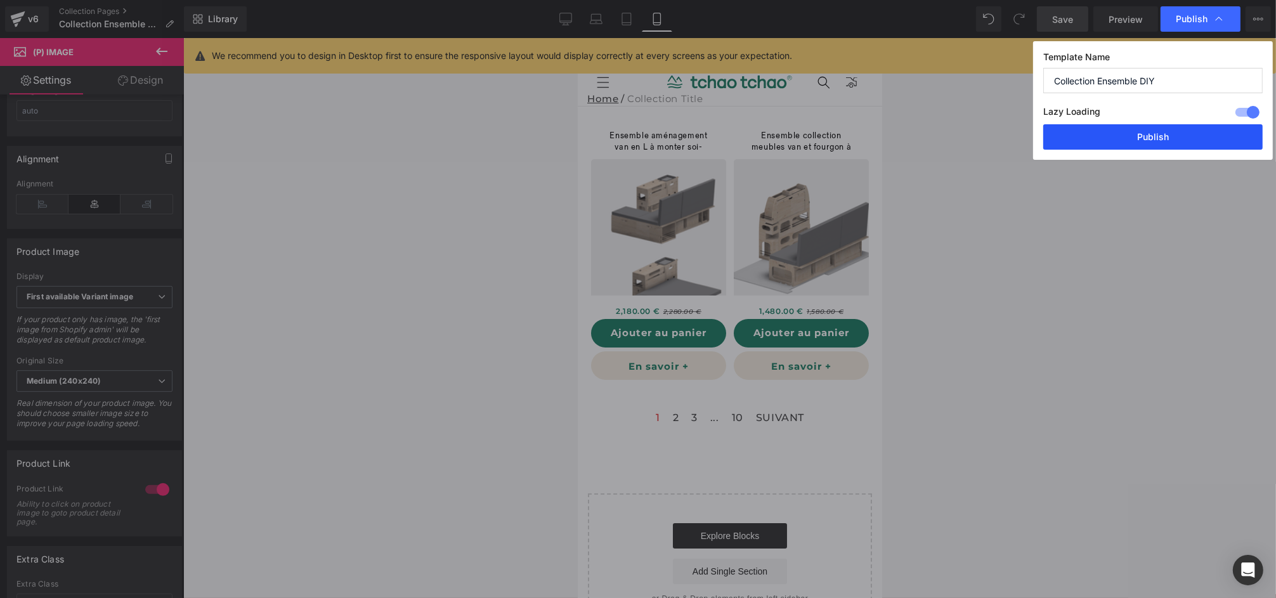
click at [1115, 143] on button "Publish" at bounding box center [1152, 136] width 219 height 25
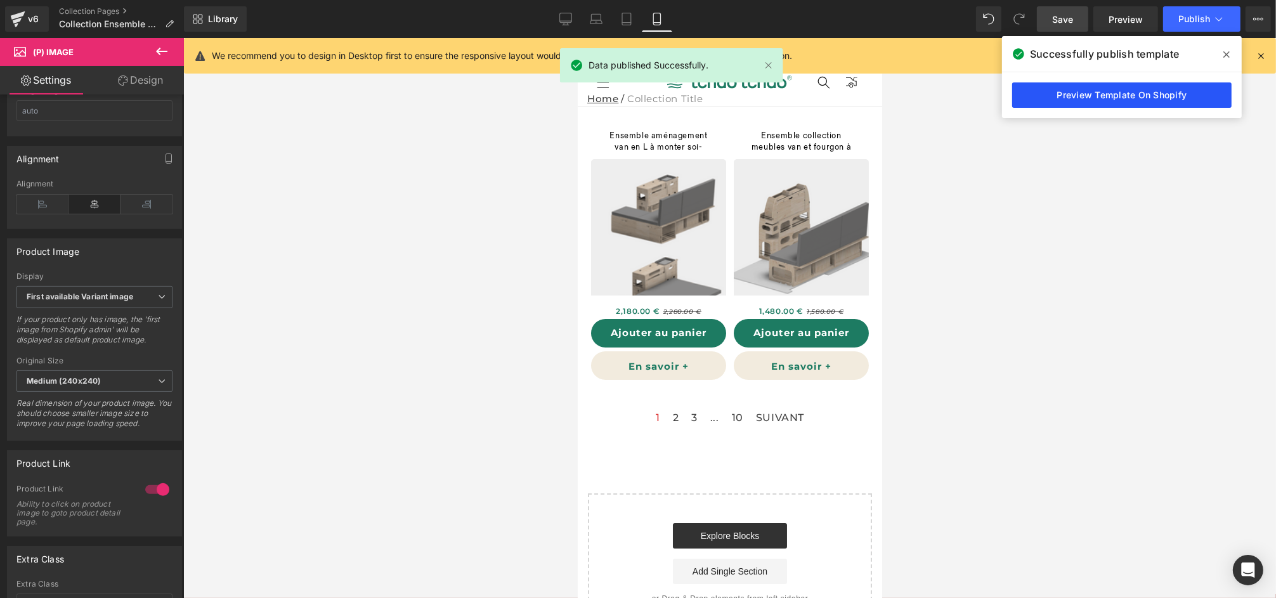
click at [1138, 100] on link "Preview Template On Shopify" at bounding box center [1121, 94] width 219 height 25
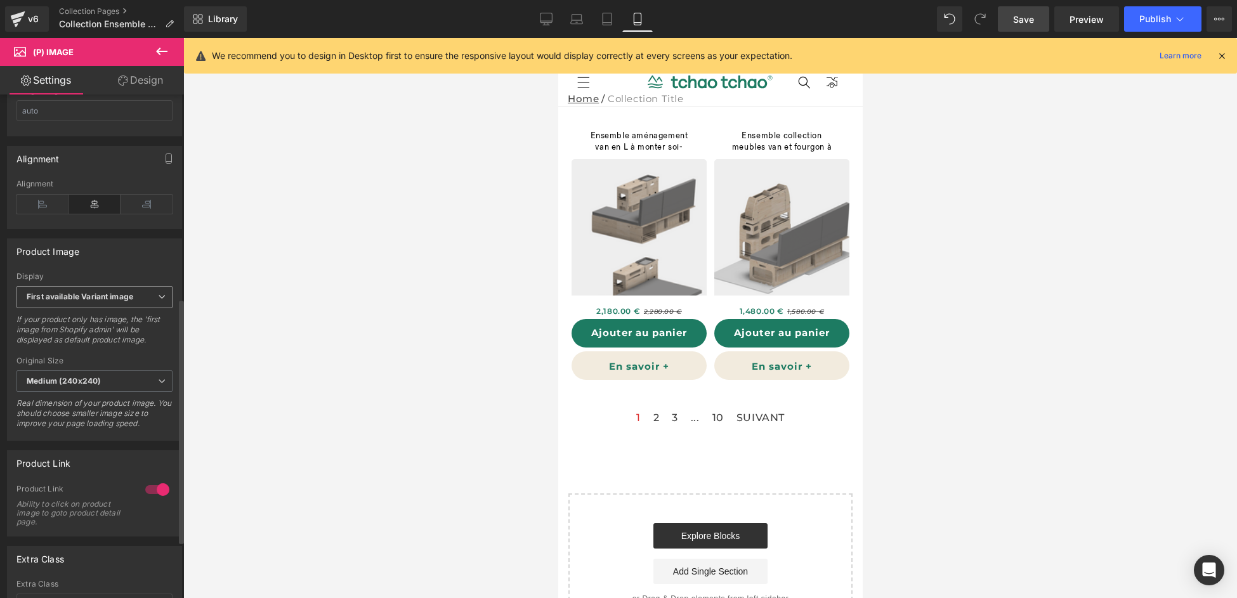
click at [86, 301] on b "First available Variant image" at bounding box center [80, 297] width 107 height 10
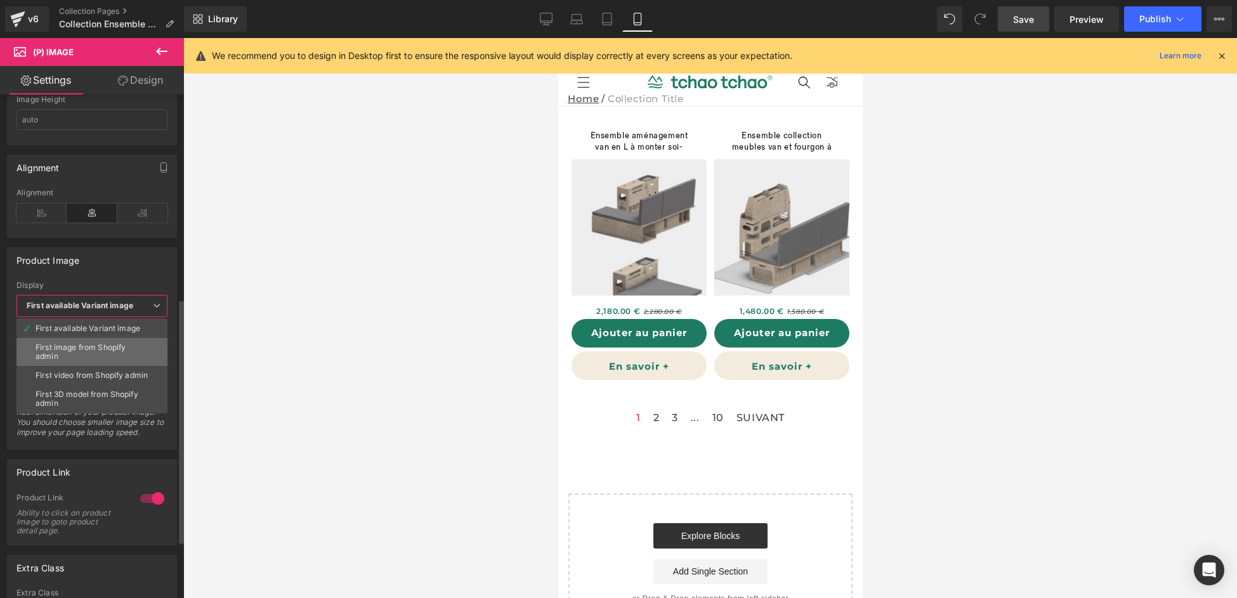
click at [95, 347] on div "First image from Shopify admin" at bounding box center [92, 352] width 113 height 18
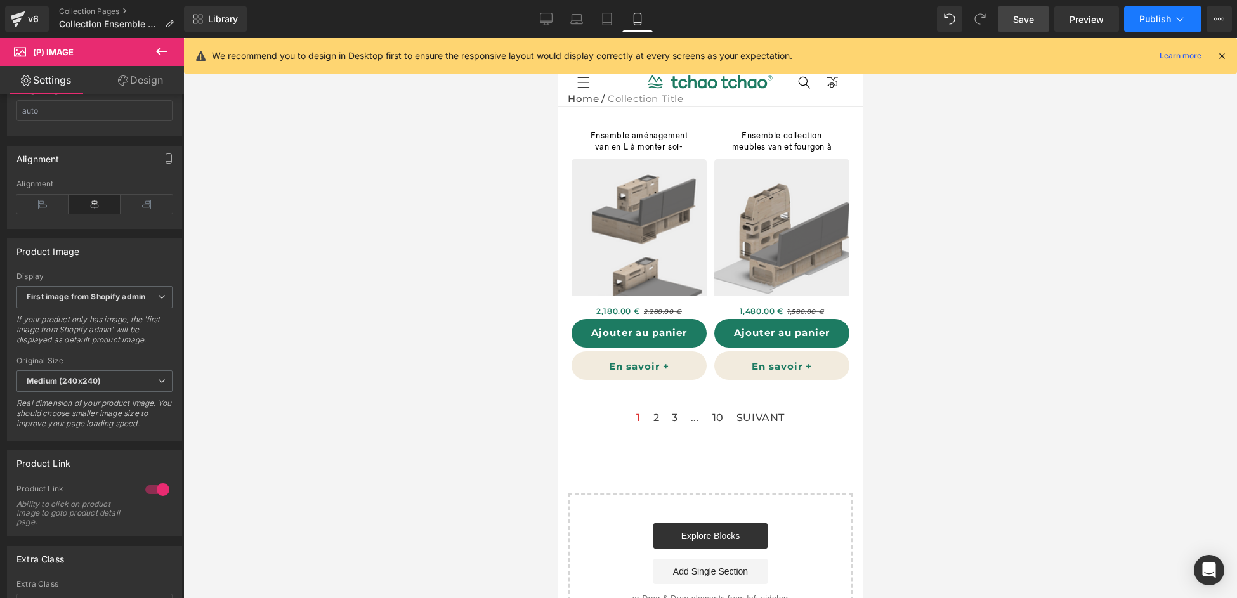
click at [1158, 17] on span "Publish" at bounding box center [1155, 19] width 32 height 10
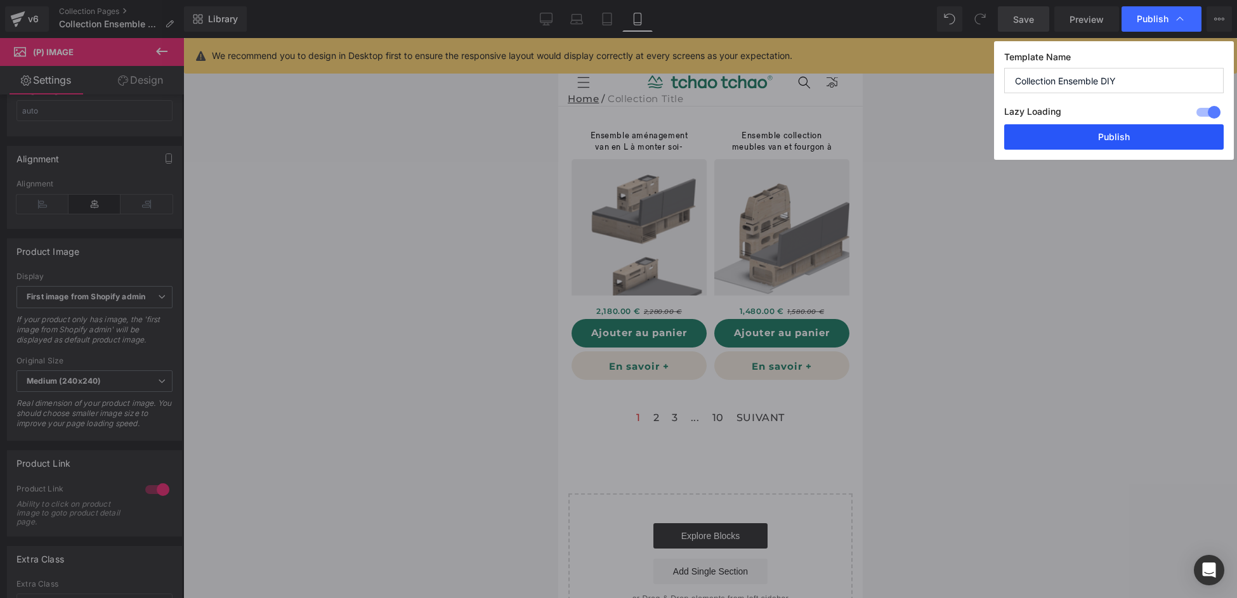
click at [1115, 132] on button "Publish" at bounding box center [1113, 136] width 219 height 25
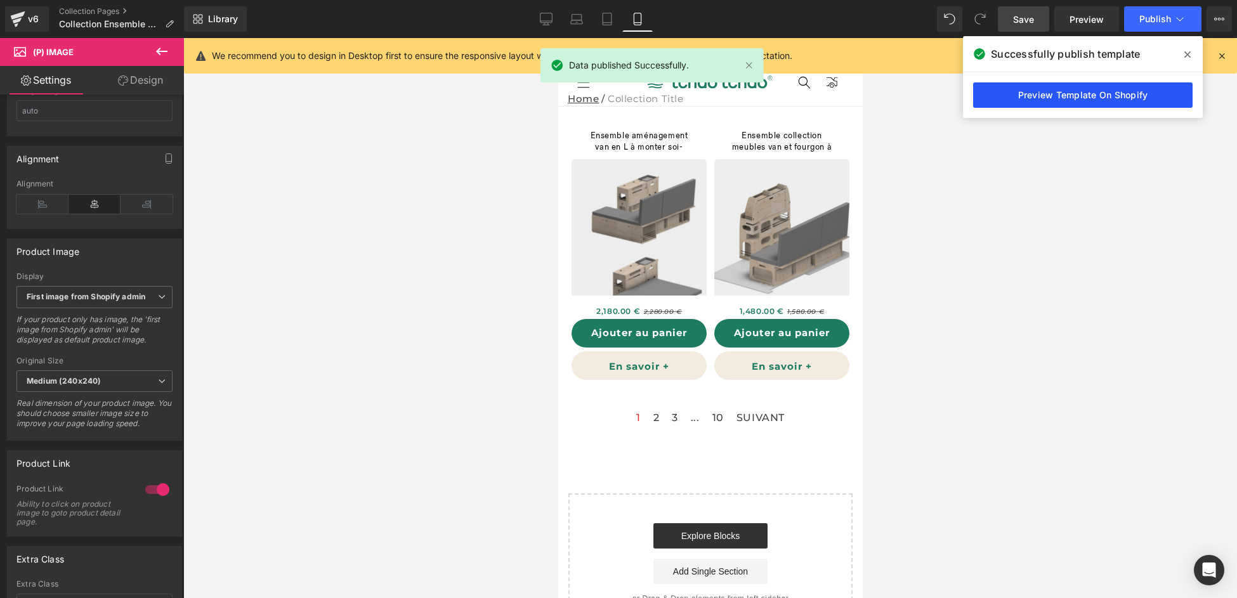
click at [1089, 98] on link "Preview Template On Shopify" at bounding box center [1082, 94] width 219 height 25
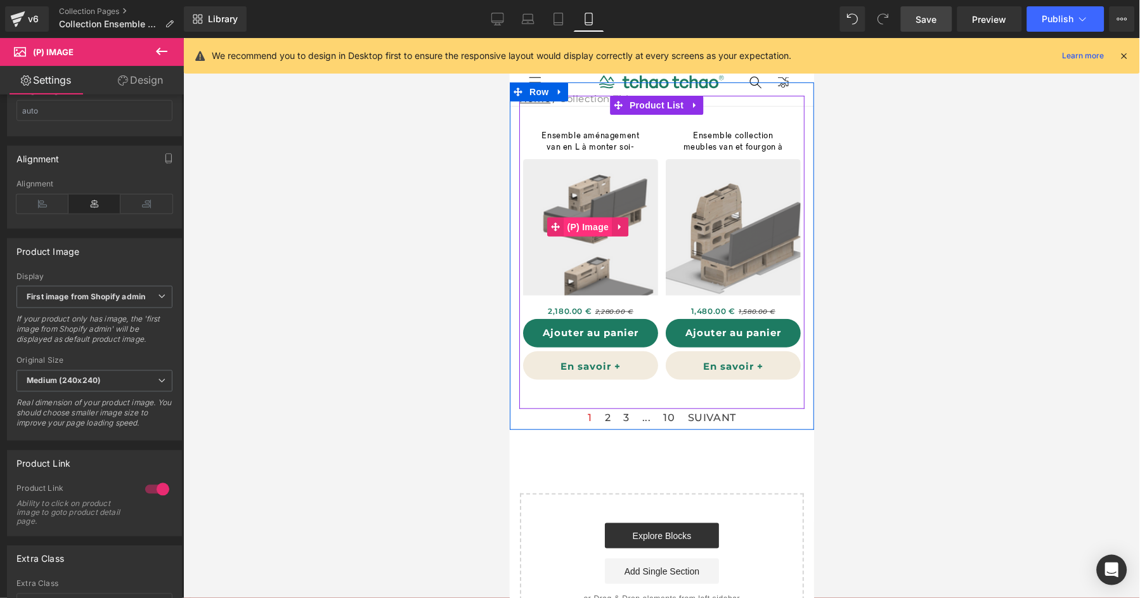
click at [591, 220] on div "Sale Off (P) Image" at bounding box center [590, 227] width 135 height 136
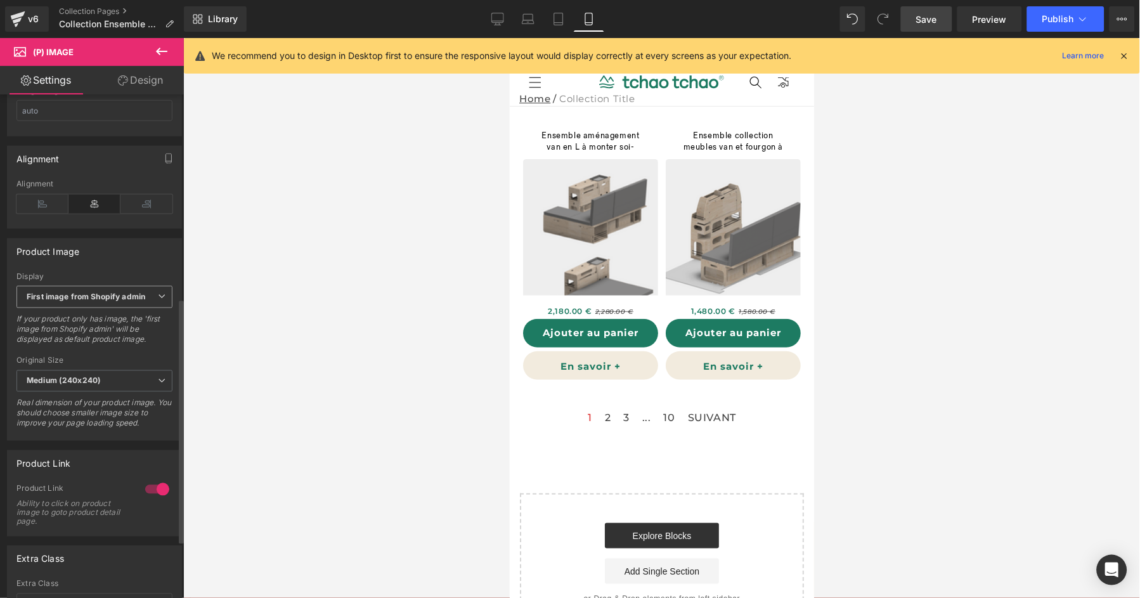
click at [114, 308] on span "First image from Shopify admin" at bounding box center [94, 297] width 156 height 22
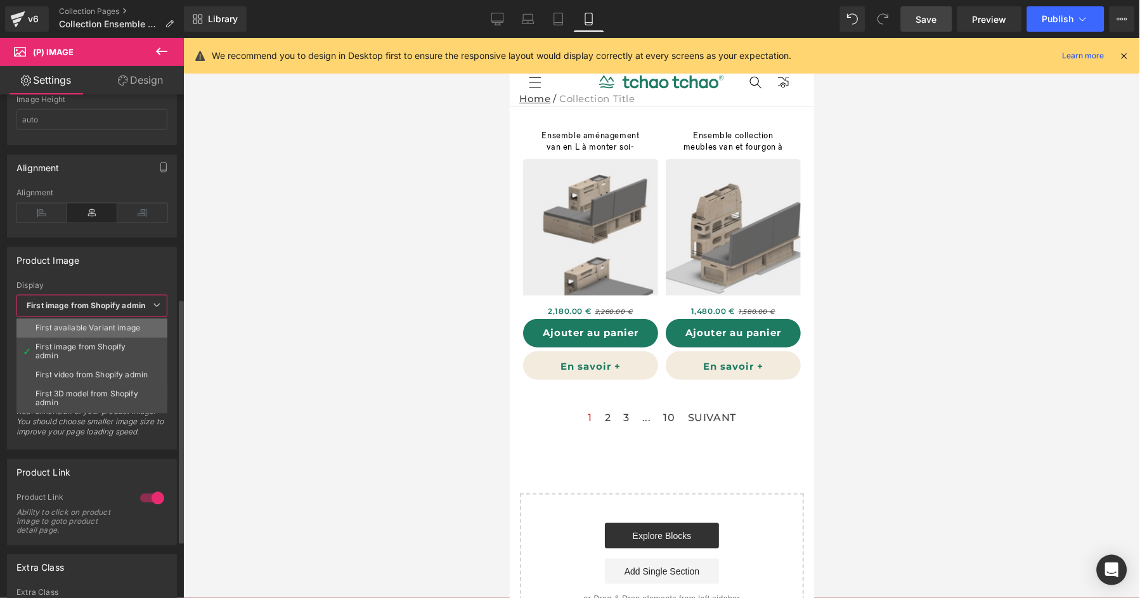
click at [105, 319] on li "First available Variant image" at bounding box center [91, 328] width 151 height 19
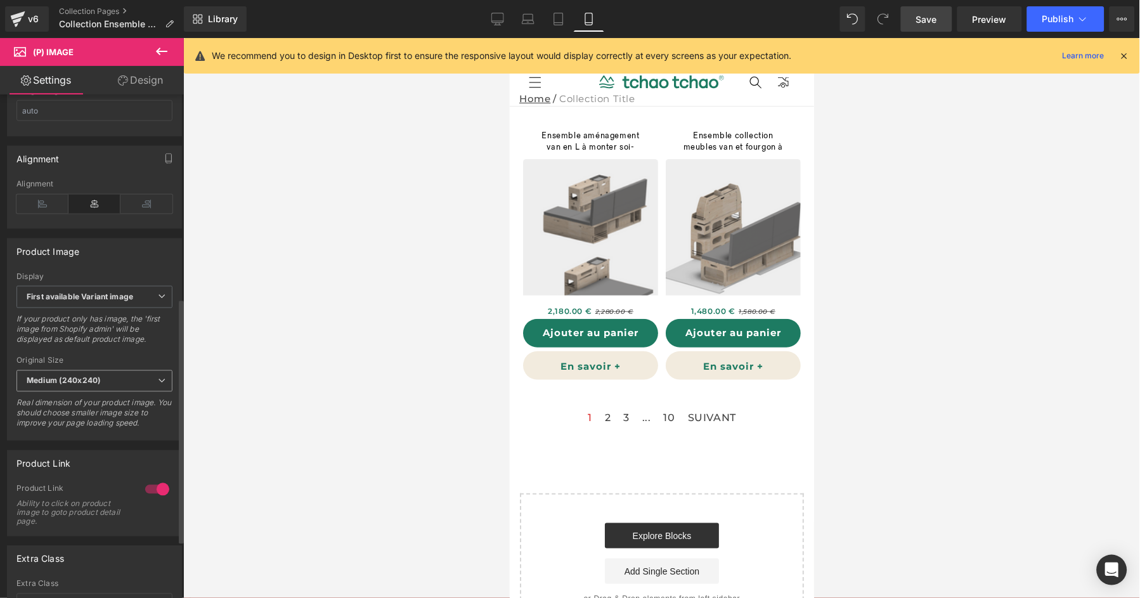
click at [88, 386] on b "Medium (240x240)" at bounding box center [64, 381] width 74 height 10
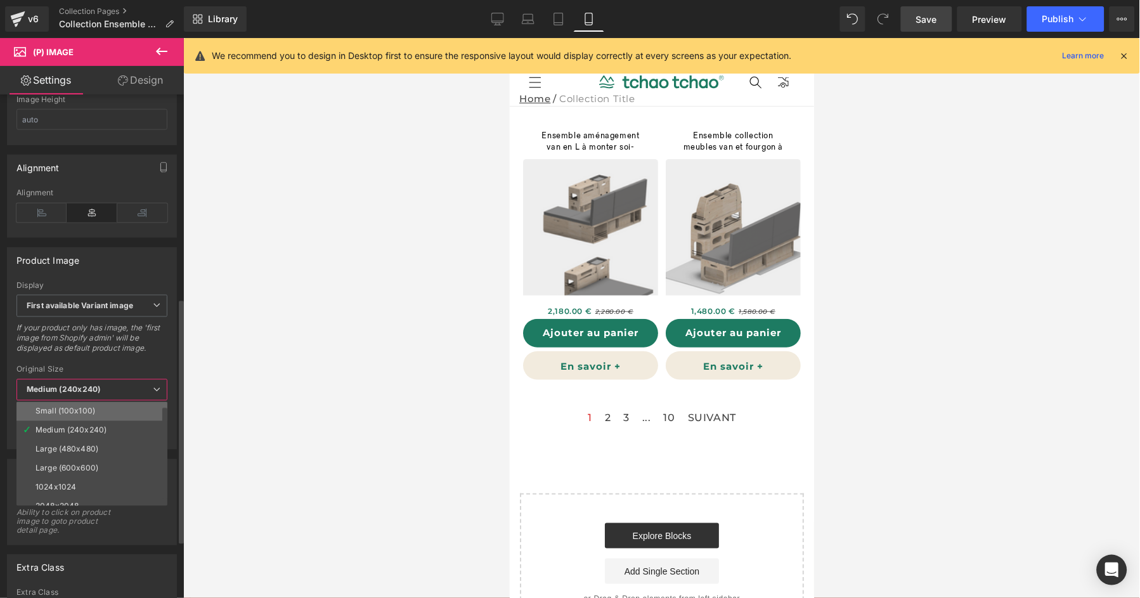
scroll to position [10, 0]
click at [96, 461] on div "Large (600x600)" at bounding box center [67, 459] width 63 height 9
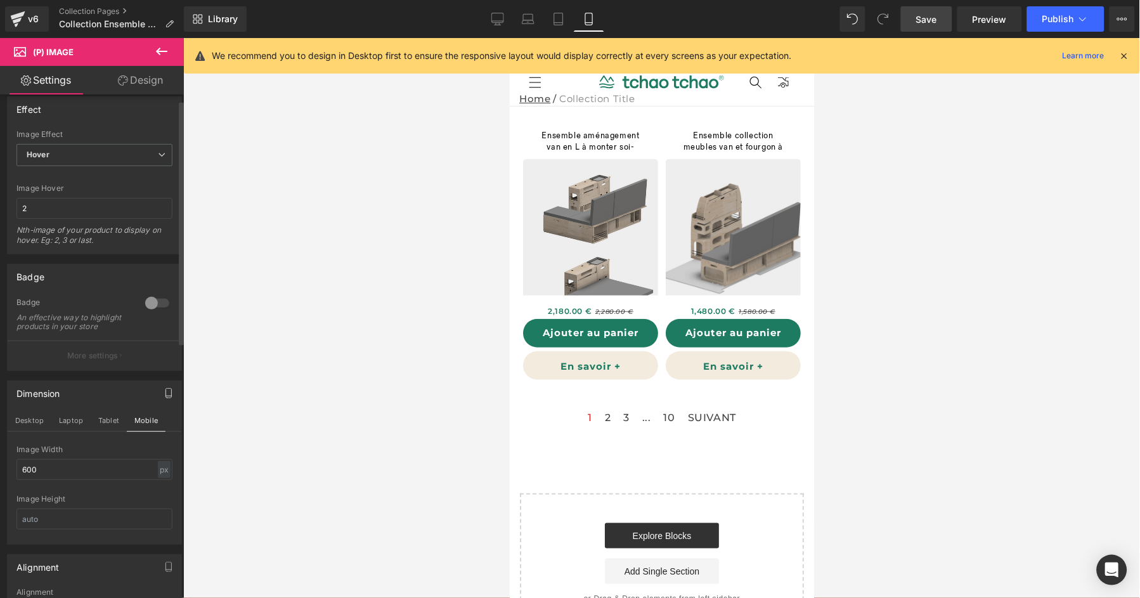
scroll to position [0, 0]
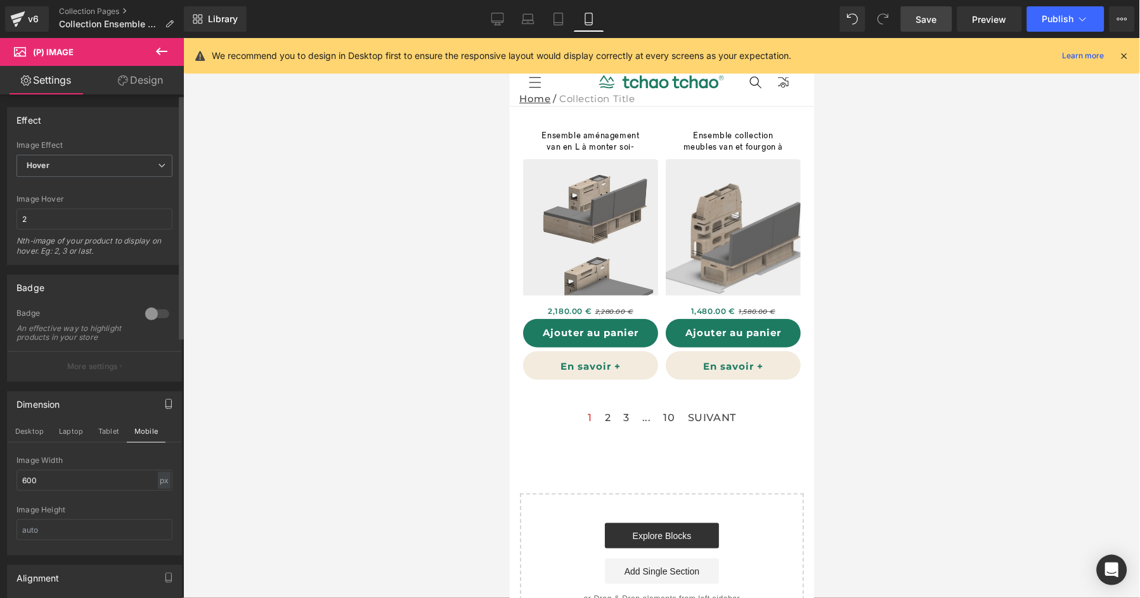
click at [158, 311] on div at bounding box center [157, 314] width 30 height 20
click at [155, 311] on div at bounding box center [157, 314] width 30 height 20
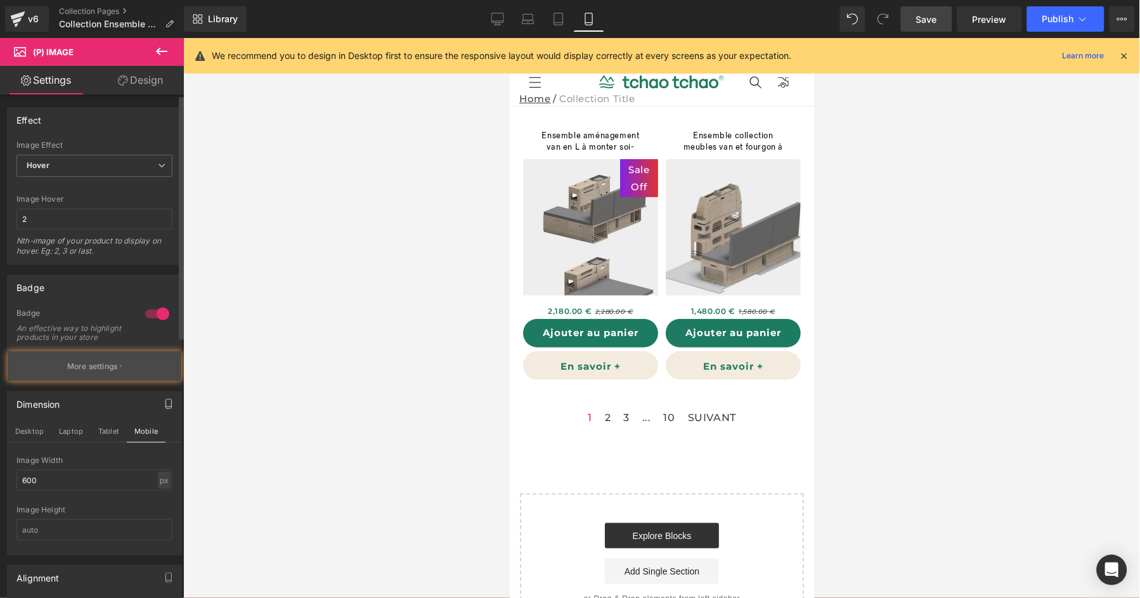
click at [122, 373] on button "More settings" at bounding box center [95, 366] width 174 height 30
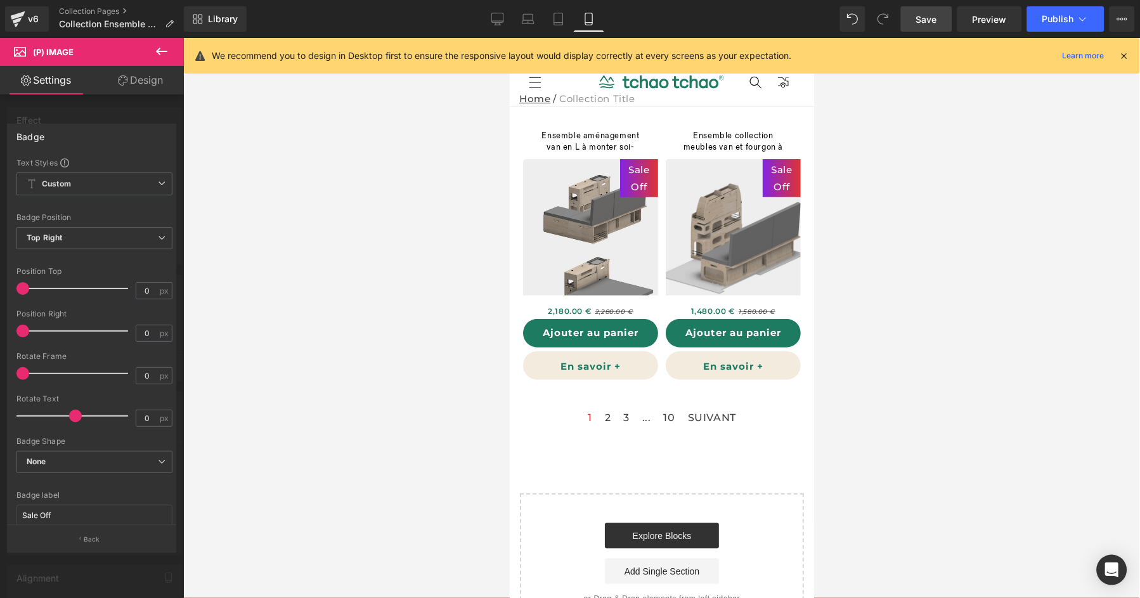
click at [164, 48] on icon at bounding box center [161, 51] width 15 height 15
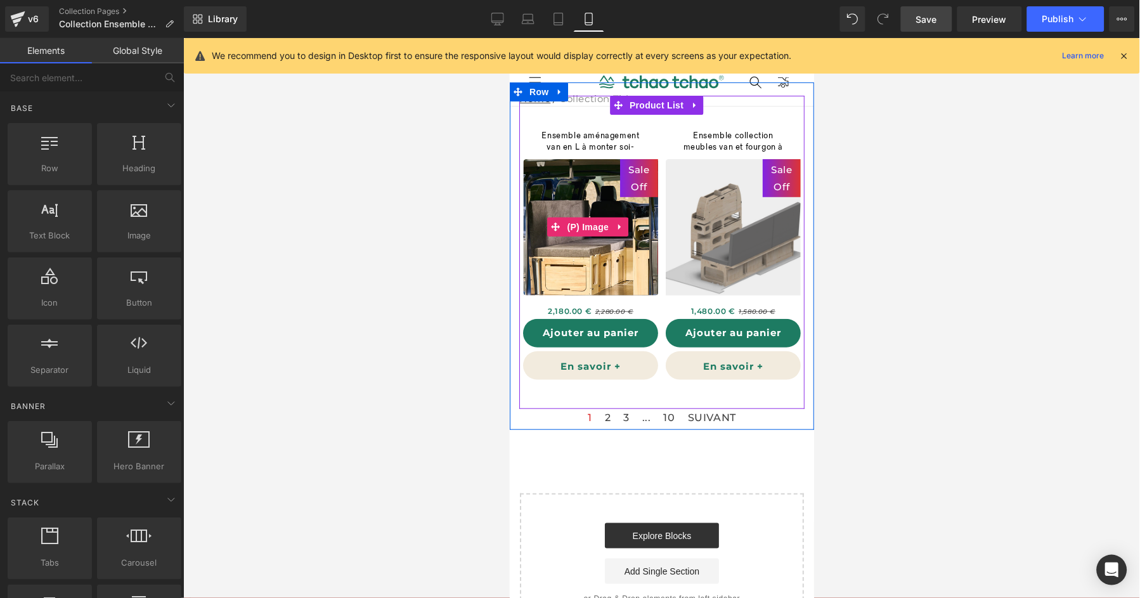
click at [633, 174] on span "Sale Off" at bounding box center [638, 177] width 25 height 34
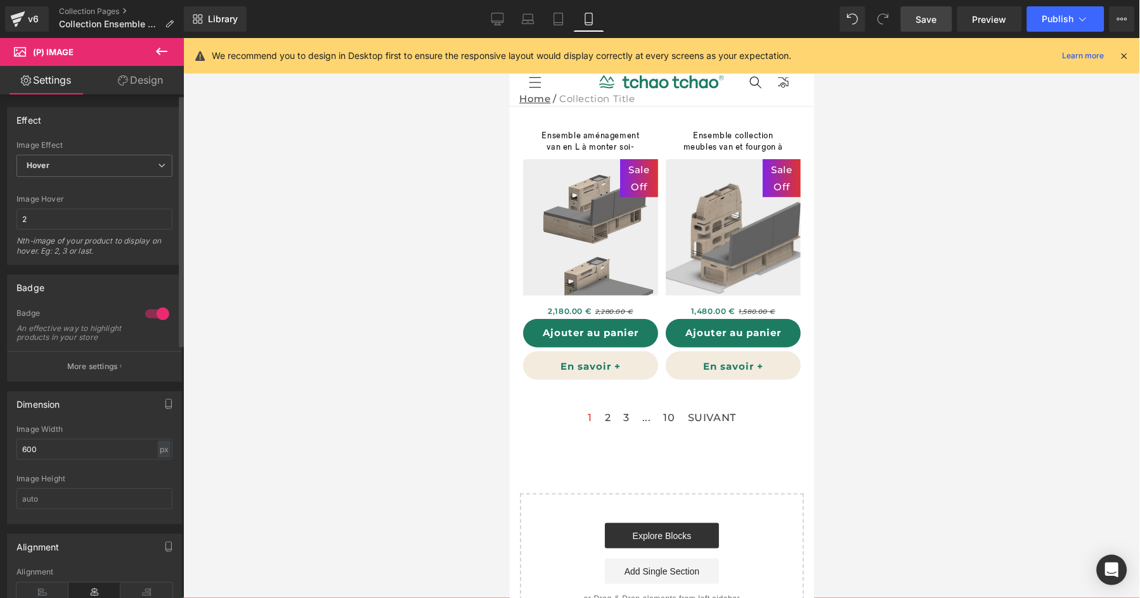
click at [149, 315] on div at bounding box center [157, 314] width 30 height 20
click at [63, 460] on input "600" at bounding box center [94, 449] width 156 height 21
click at [125, 474] on div at bounding box center [94, 470] width 156 height 8
click at [91, 460] on input "auto" at bounding box center [94, 449] width 156 height 21
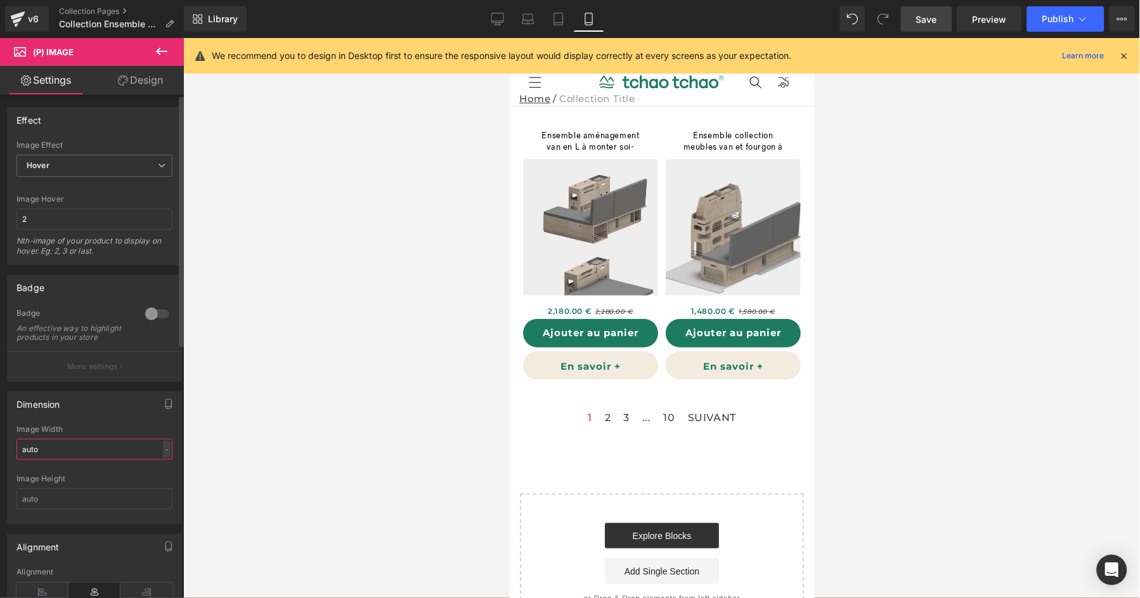
click at [91, 460] on input "auto" at bounding box center [94, 449] width 156 height 21
click at [164, 409] on icon "button" at bounding box center [169, 404] width 10 height 10
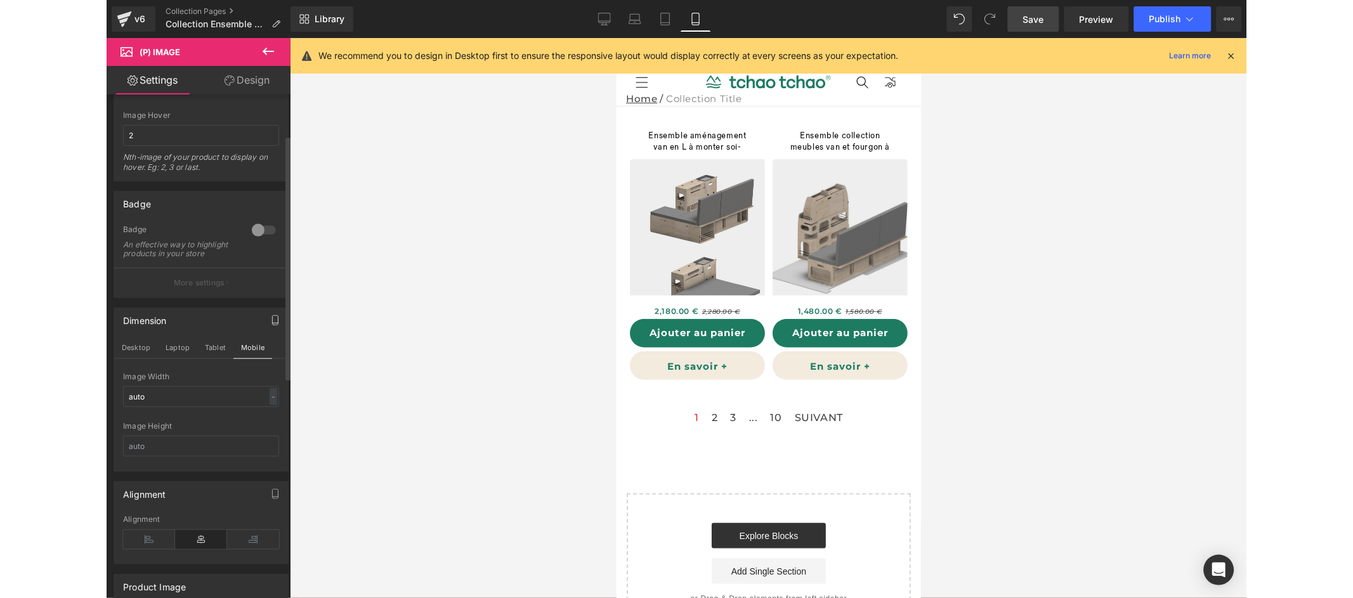
scroll to position [93, 0]
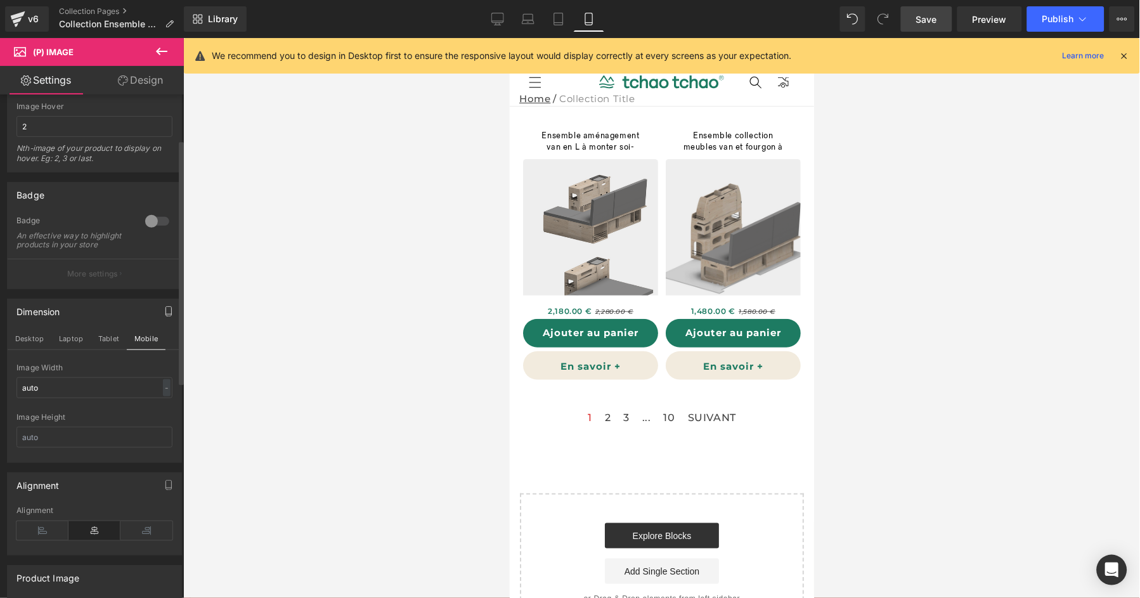
click at [162, 407] on div "Image Width auto - % px" at bounding box center [94, 387] width 156 height 49
click at [163, 396] on div "-" at bounding box center [167, 387] width 8 height 17
click at [160, 417] on li "%" at bounding box center [164, 407] width 16 height 18
click at [129, 396] on input "auto" at bounding box center [94, 387] width 156 height 21
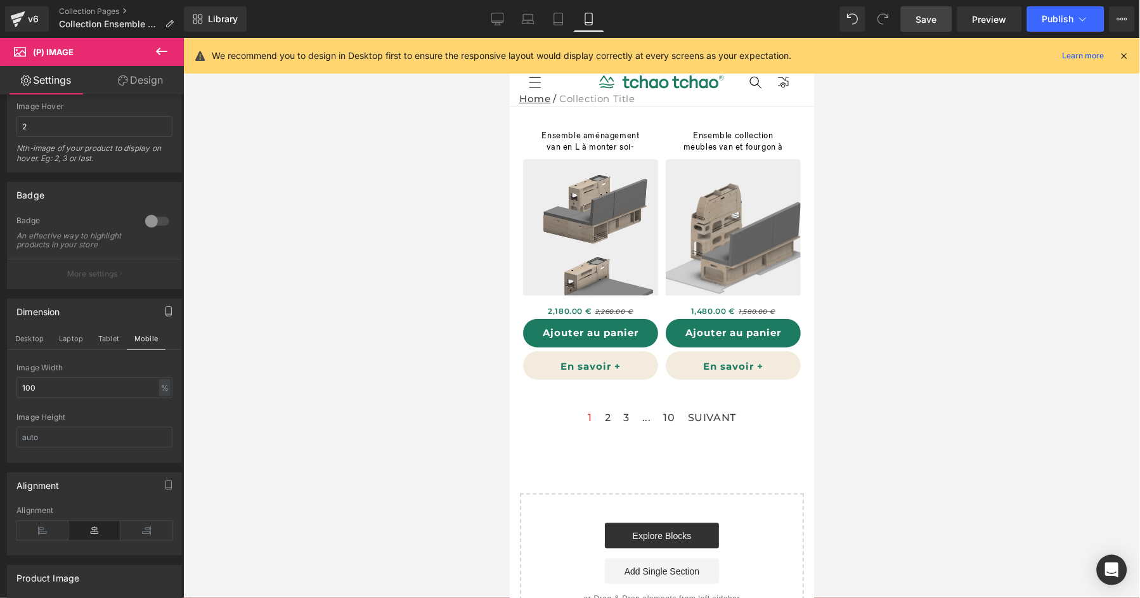
click at [934, 20] on span "Save" at bounding box center [926, 19] width 21 height 13
click at [982, 20] on span "Preview" at bounding box center [990, 19] width 34 height 13
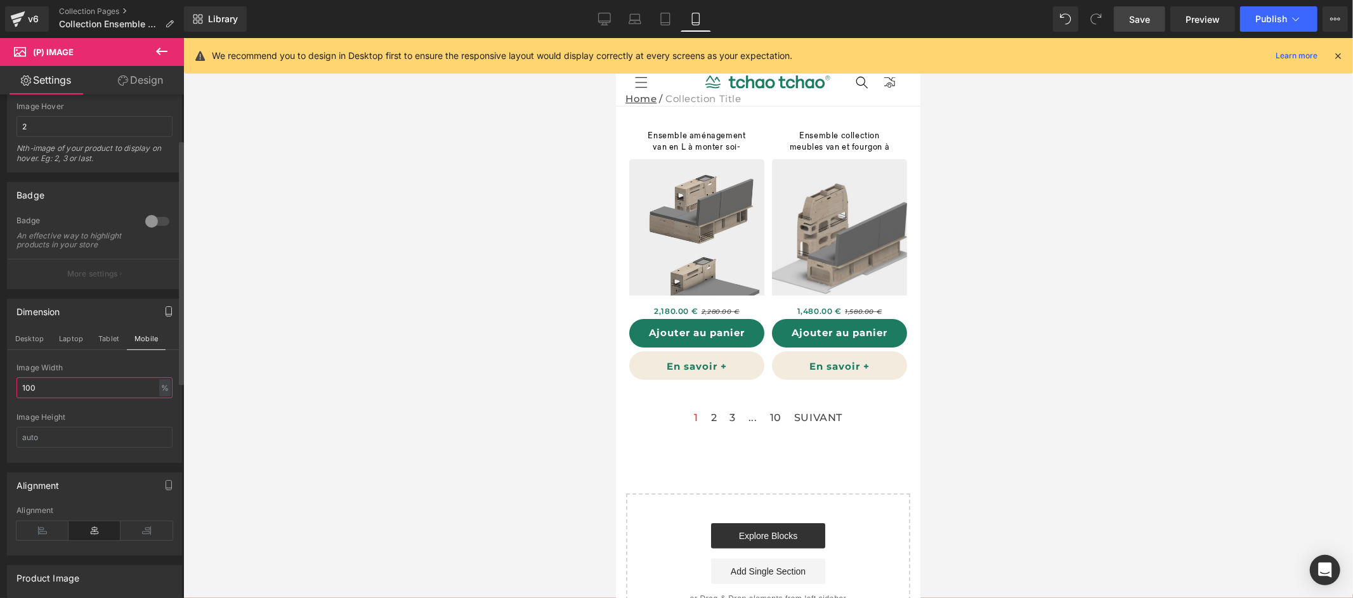
click at [91, 398] on input "100" at bounding box center [94, 387] width 156 height 21
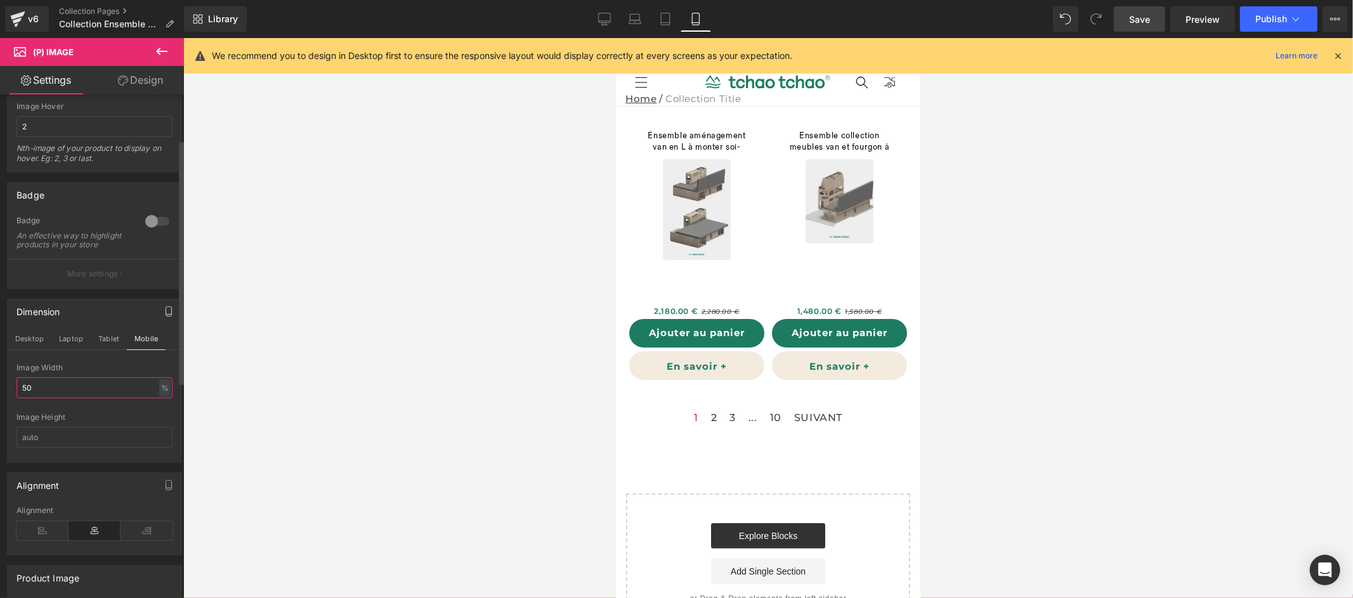
type input "5"
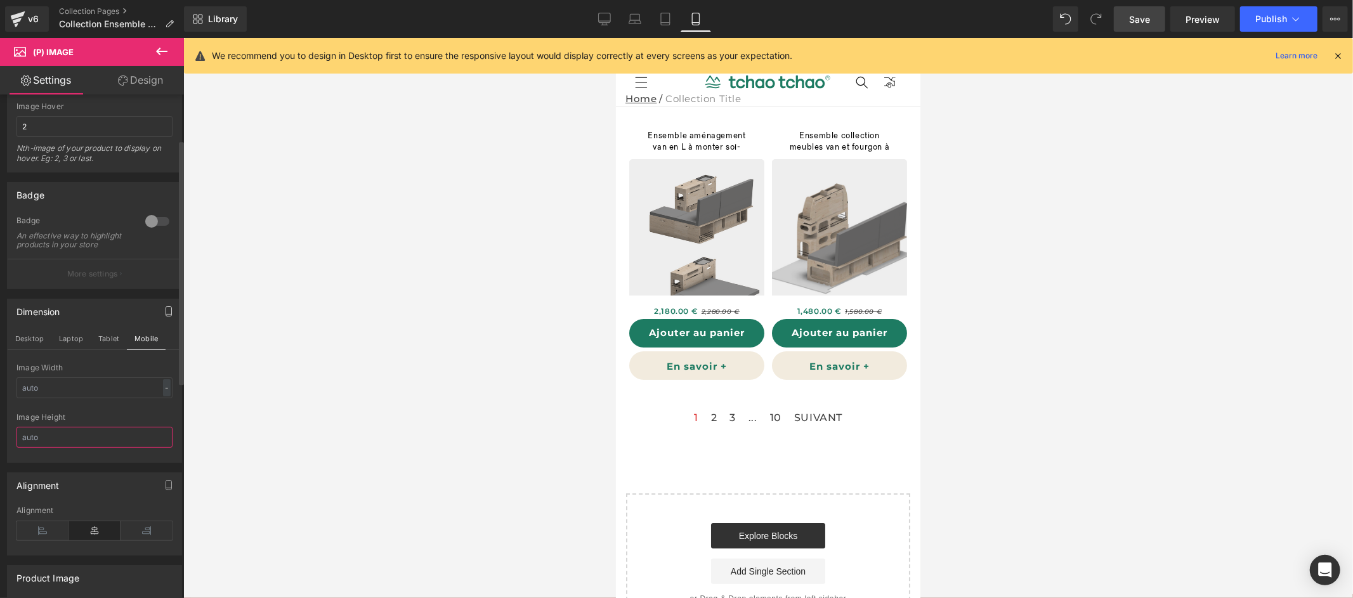
click at [77, 448] on input "text" at bounding box center [94, 437] width 156 height 21
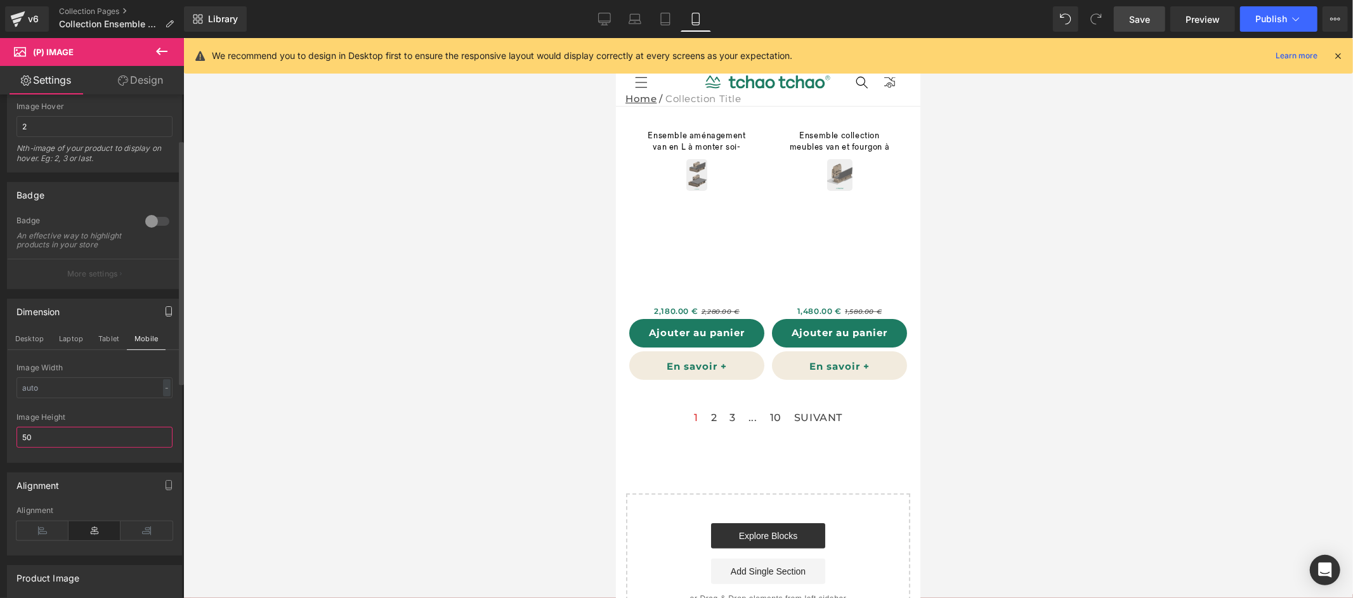
type input "5"
click at [84, 438] on input "100%" at bounding box center [94, 437] width 156 height 21
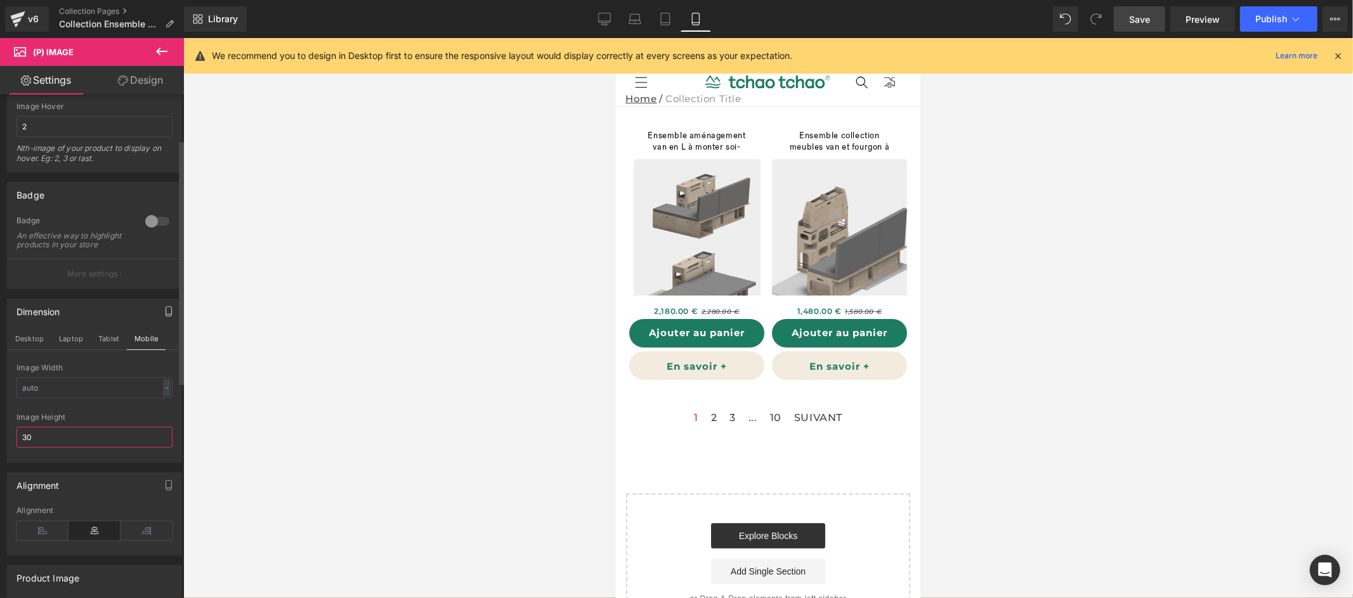
type input "3"
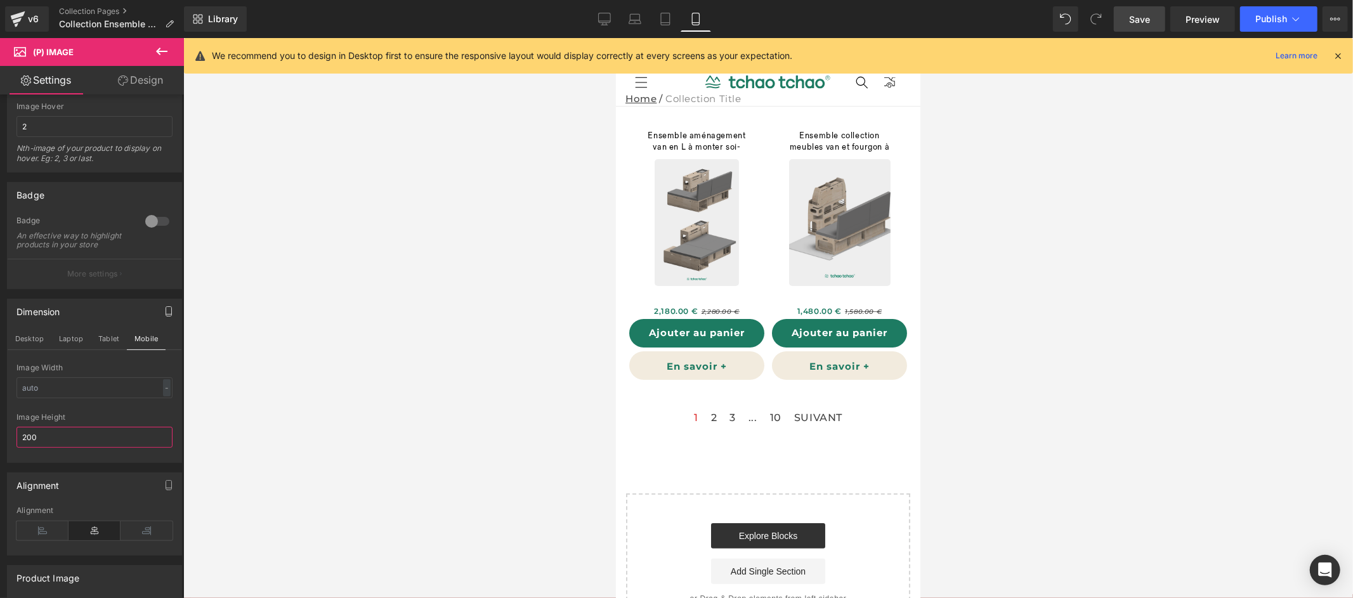
type input "200"
drag, startPoint x: 1148, startPoint y: 25, endPoint x: 1156, endPoint y: 26, distance: 8.3
click at [1148, 25] on span "Save" at bounding box center [1139, 19] width 21 height 13
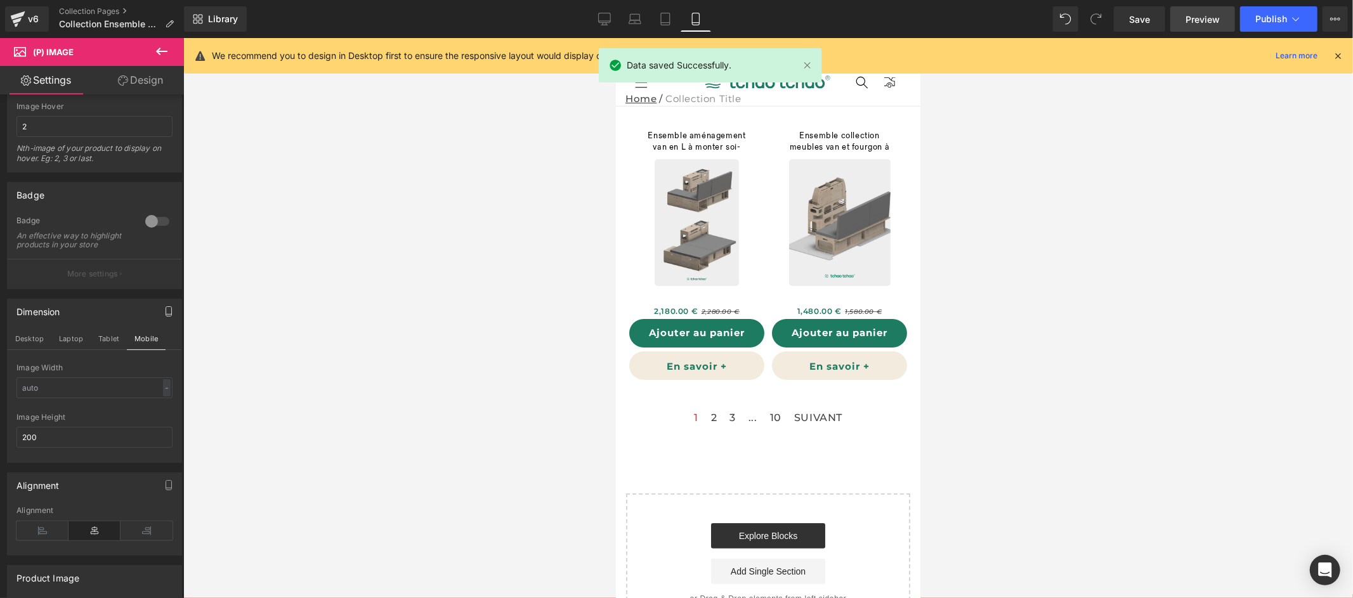
click at [1213, 26] on link "Preview" at bounding box center [1202, 18] width 65 height 25
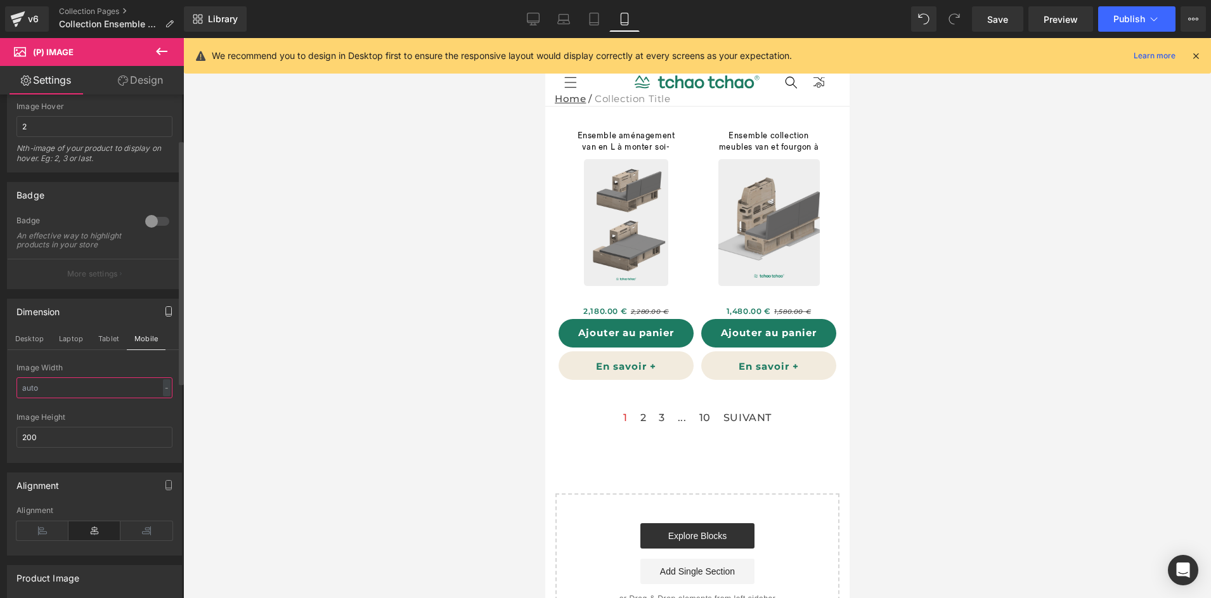
click at [113, 391] on input "text" at bounding box center [94, 387] width 156 height 21
click at [163, 396] on div "-" at bounding box center [167, 387] width 8 height 17
click at [161, 414] on li "%" at bounding box center [164, 407] width 16 height 18
click at [59, 398] on input "text" at bounding box center [94, 387] width 156 height 21
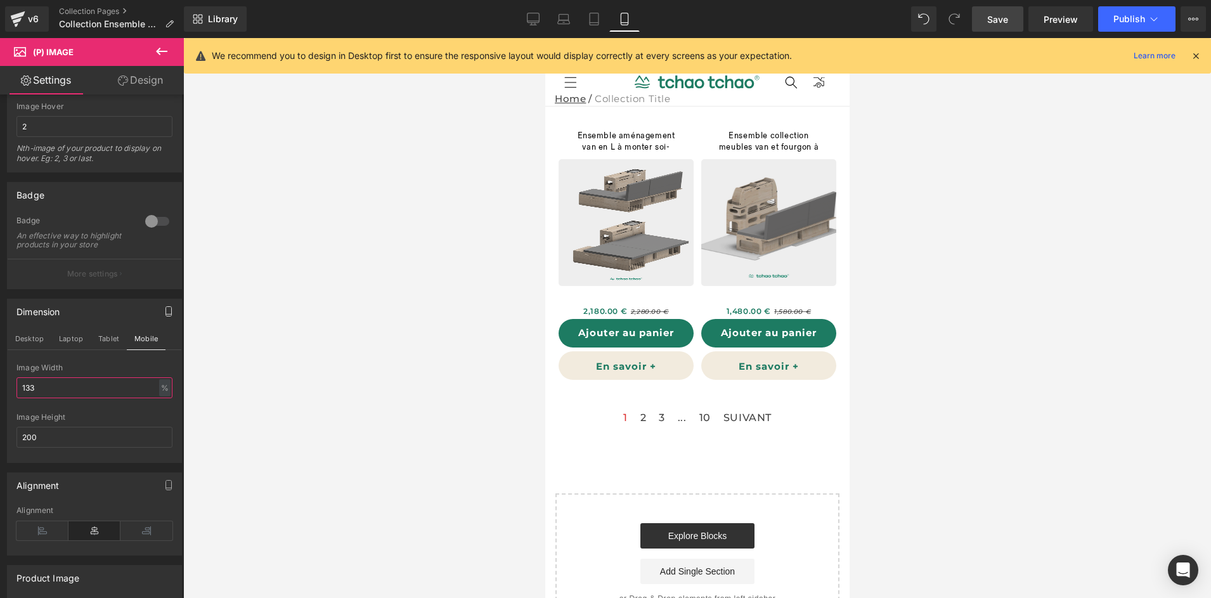
type input "133"
click at [988, 23] on link "Save" at bounding box center [997, 18] width 51 height 25
click at [996, 15] on span "Save" at bounding box center [998, 19] width 21 height 13
click at [1071, 23] on span "Preview" at bounding box center [1061, 19] width 34 height 13
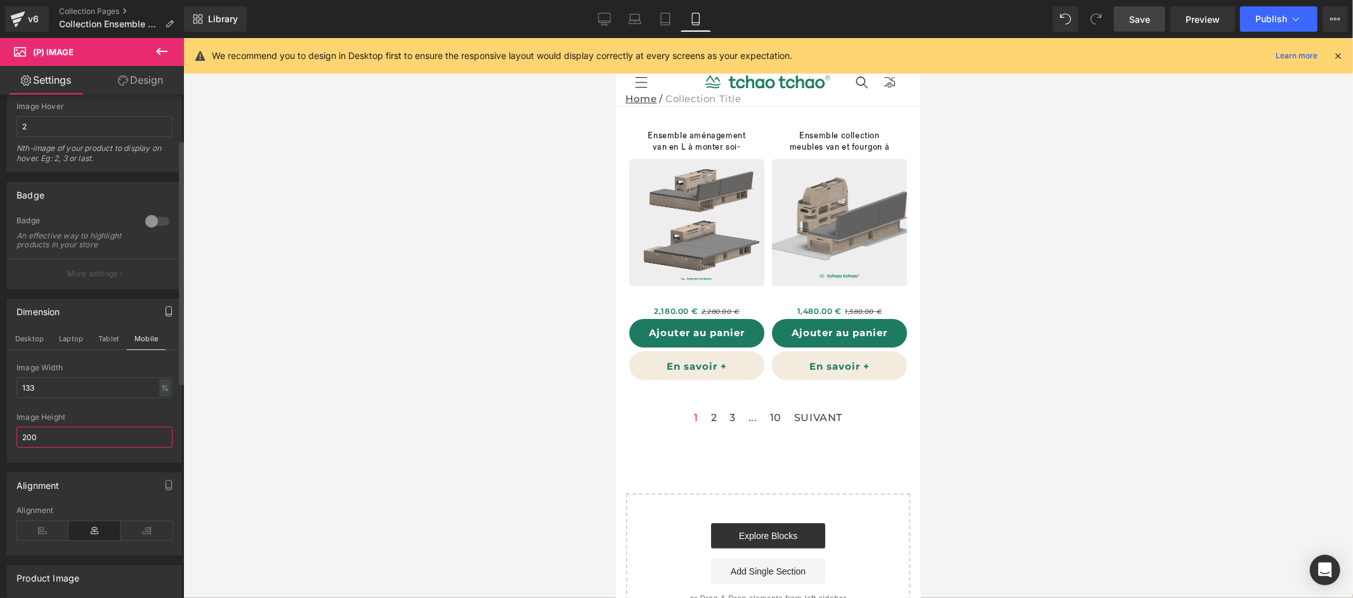
click at [54, 448] on input "200" at bounding box center [94, 437] width 156 height 21
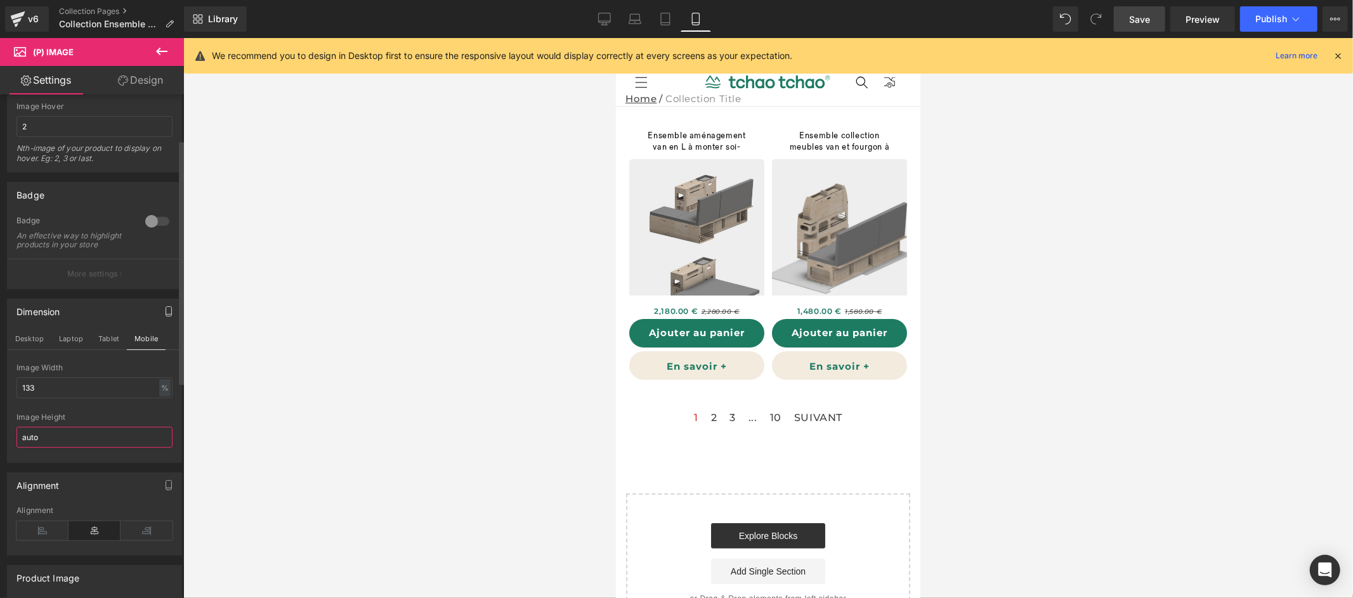
type input "auto"
click at [89, 393] on input "133" at bounding box center [94, 387] width 156 height 21
click at [164, 396] on div "%" at bounding box center [164, 387] width 11 height 17
click at [164, 435] on li "px" at bounding box center [164, 426] width 16 height 18
click at [89, 398] on input "133" at bounding box center [94, 387] width 156 height 21
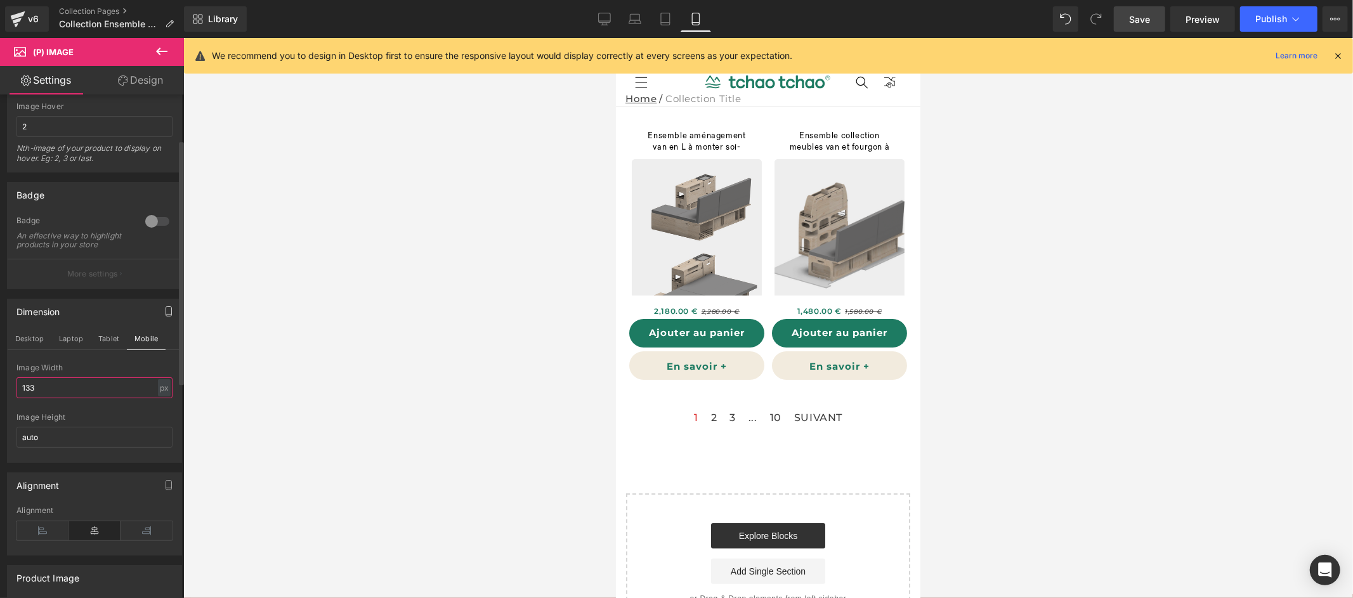
click at [89, 398] on input "133" at bounding box center [94, 387] width 156 height 21
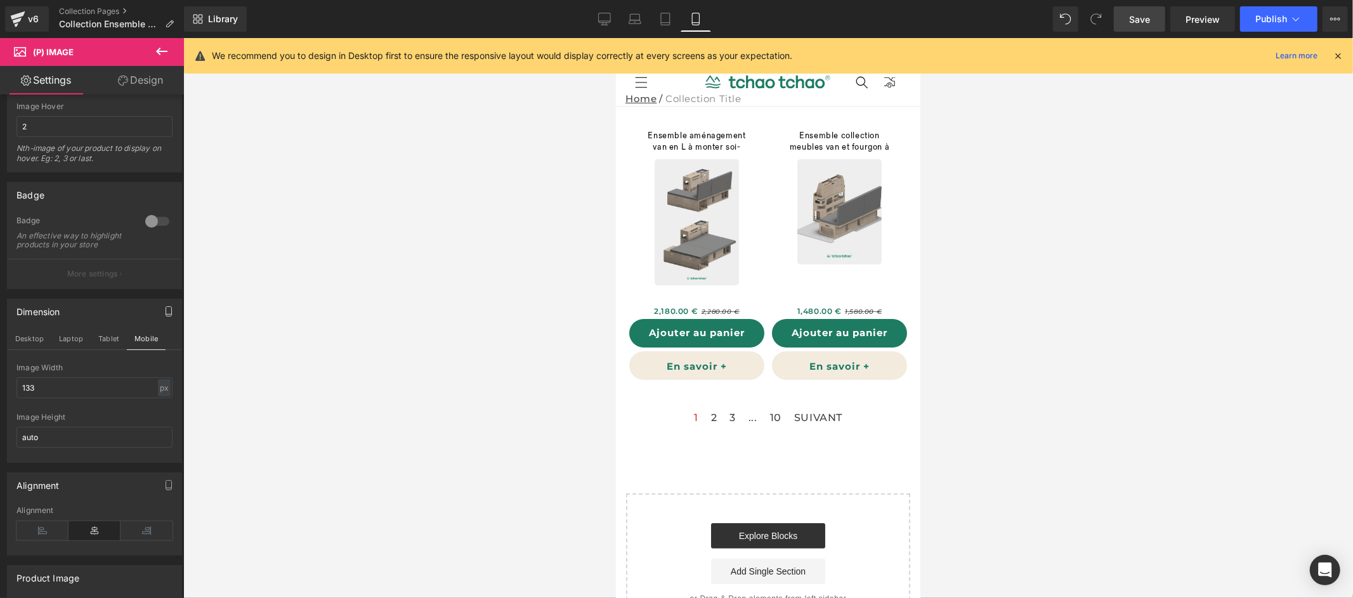
drag, startPoint x: 1145, startPoint y: 29, endPoint x: 1194, endPoint y: 23, distance: 49.7
click at [1145, 29] on link "Save" at bounding box center [1139, 18] width 51 height 25
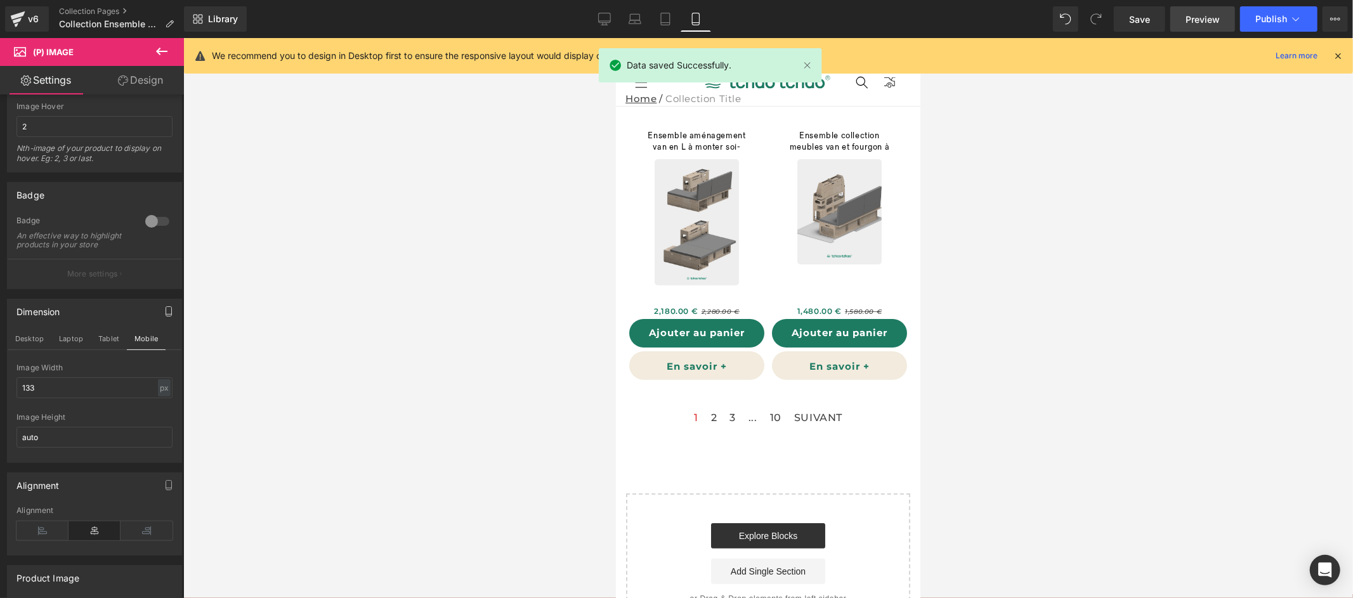
click at [1194, 23] on span "Preview" at bounding box center [1202, 19] width 34 height 13
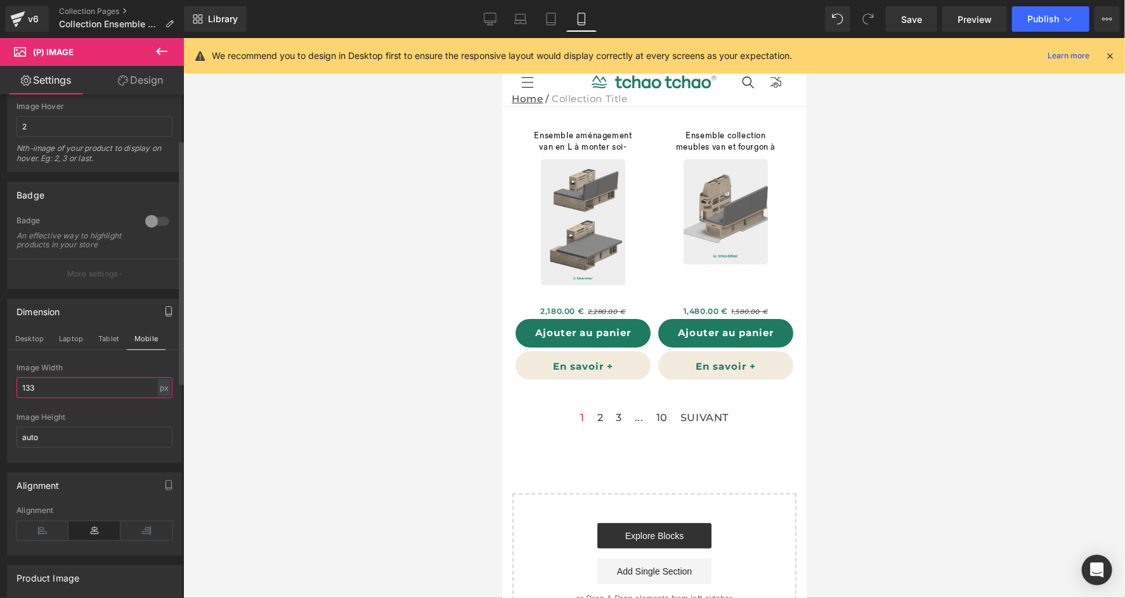
click at [73, 398] on input "133" at bounding box center [94, 387] width 156 height 21
click at [74, 398] on input "133" at bounding box center [94, 387] width 156 height 21
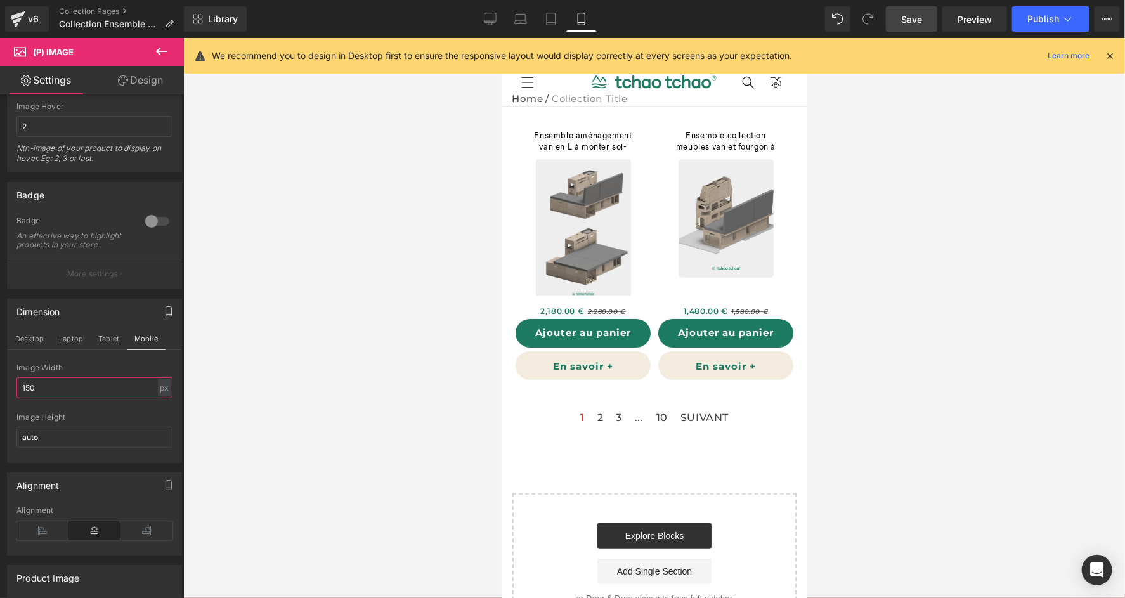
type input "150"
click at [915, 13] on span "Save" at bounding box center [911, 19] width 21 height 13
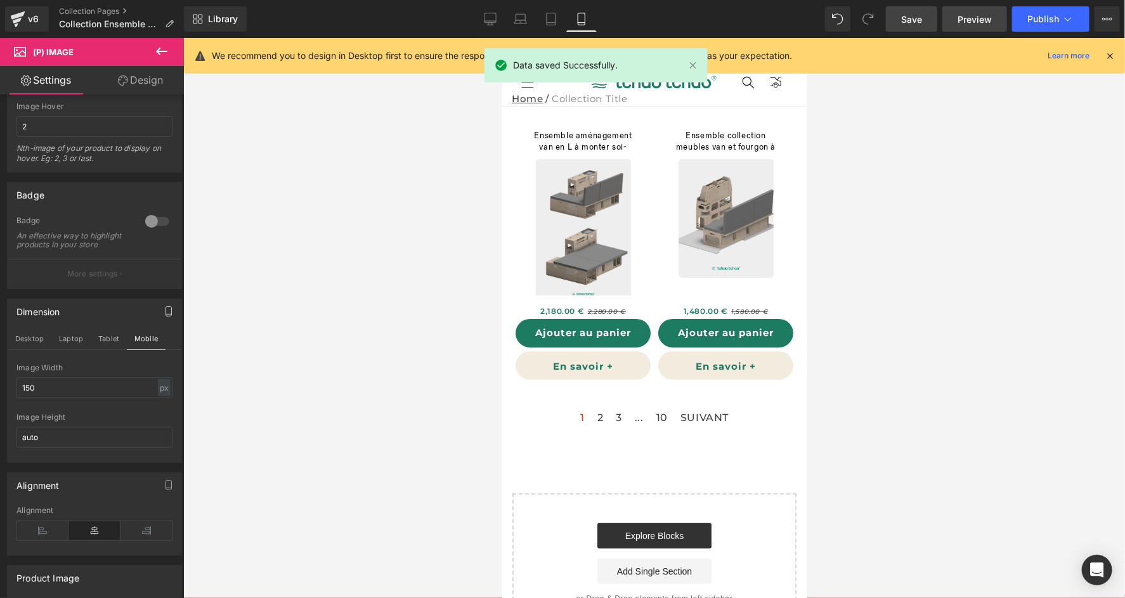
click at [972, 18] on span "Preview" at bounding box center [975, 19] width 34 height 13
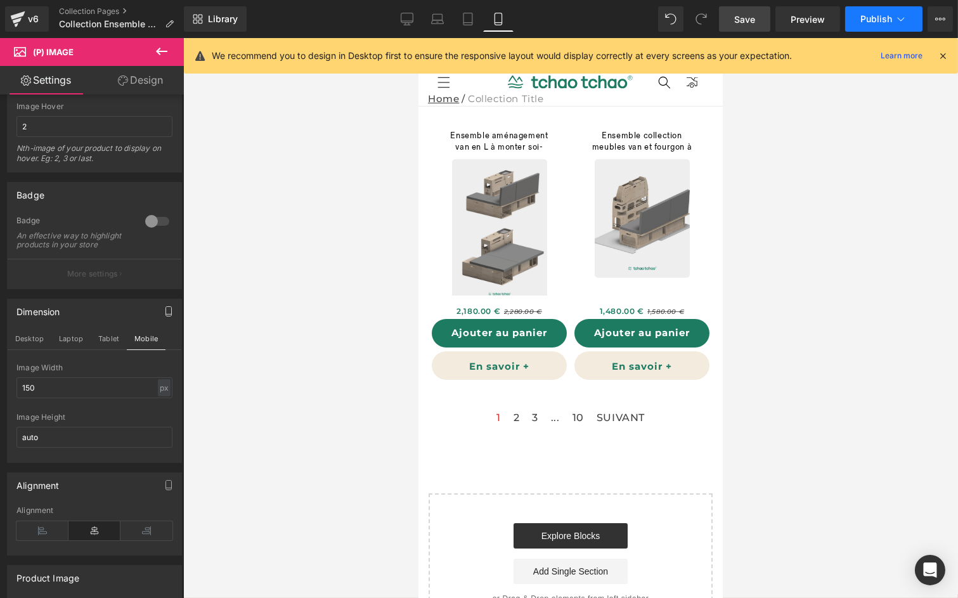
click at [867, 16] on span "Publish" at bounding box center [877, 19] width 32 height 10
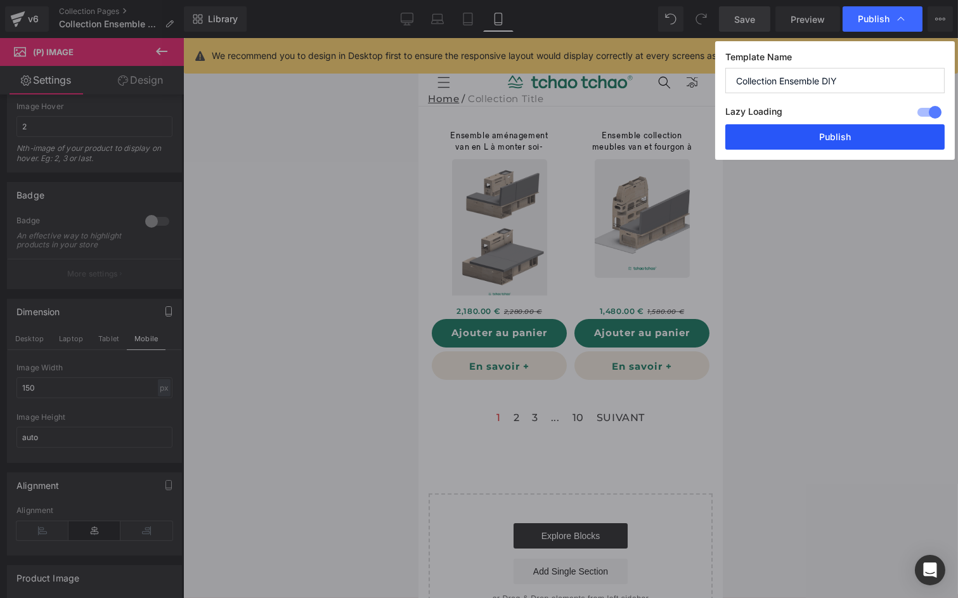
click at [859, 142] on button "Publish" at bounding box center [835, 136] width 219 height 25
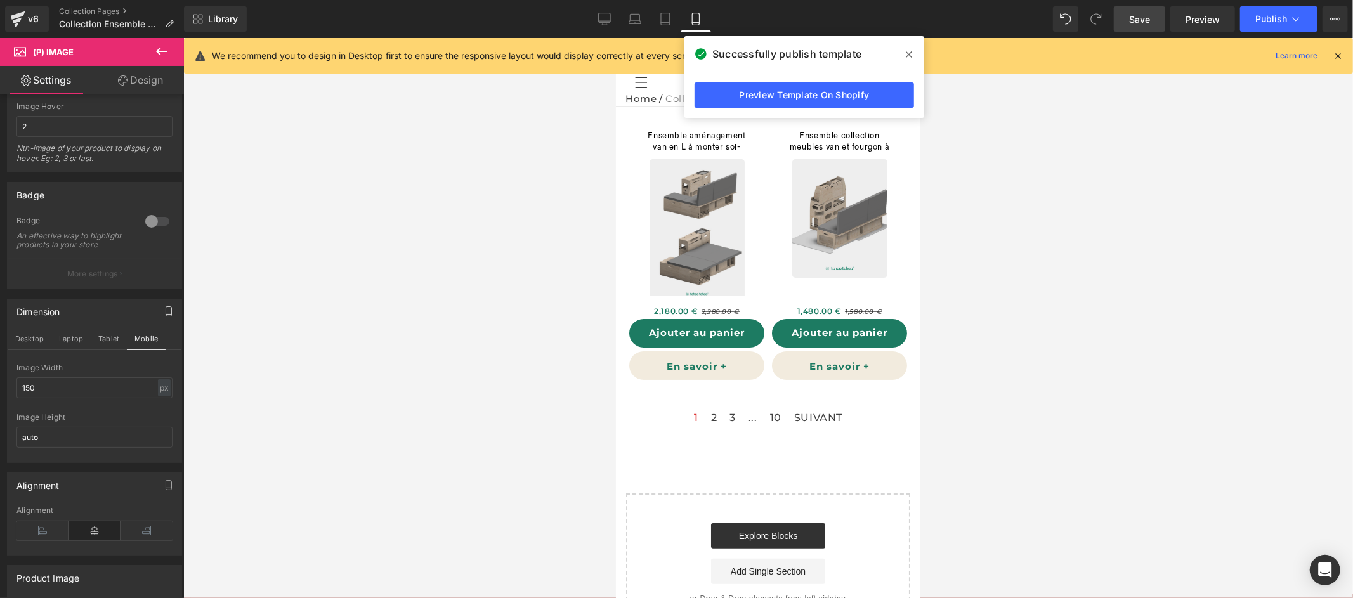
click at [1032, 221] on div at bounding box center [768, 318] width 1170 height 560
click at [911, 50] on icon at bounding box center [909, 54] width 6 height 10
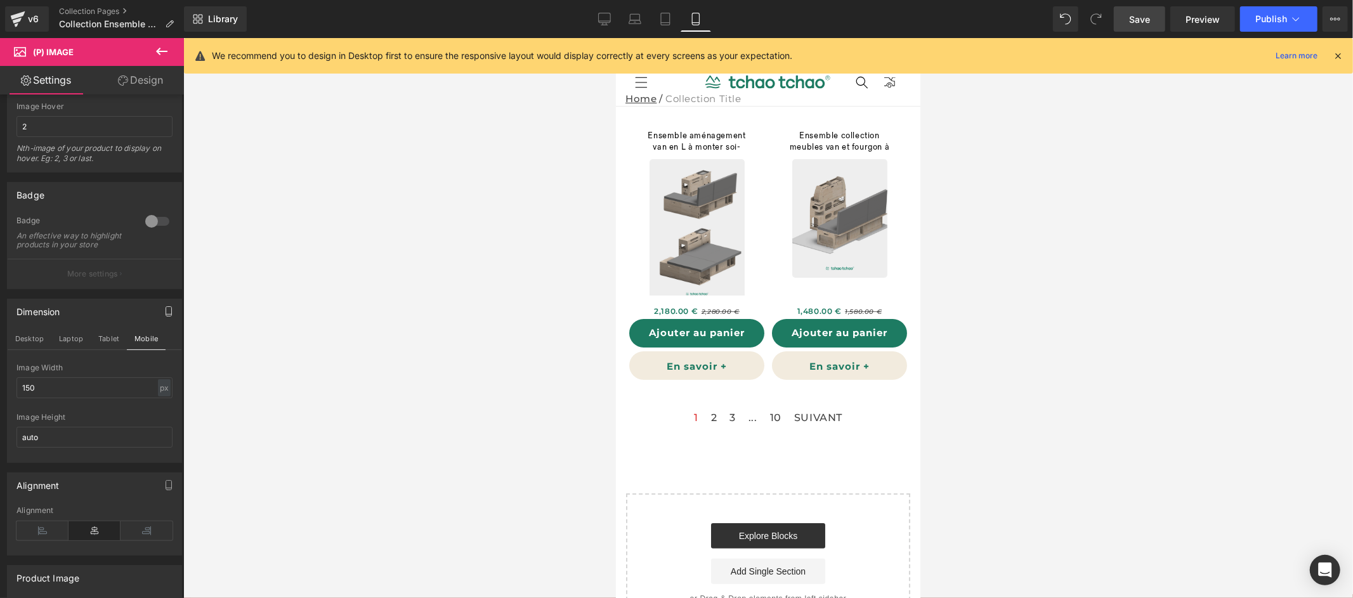
click at [163, 49] on icon at bounding box center [161, 51] width 15 height 15
